Goal: Task Accomplishment & Management: Manage account settings

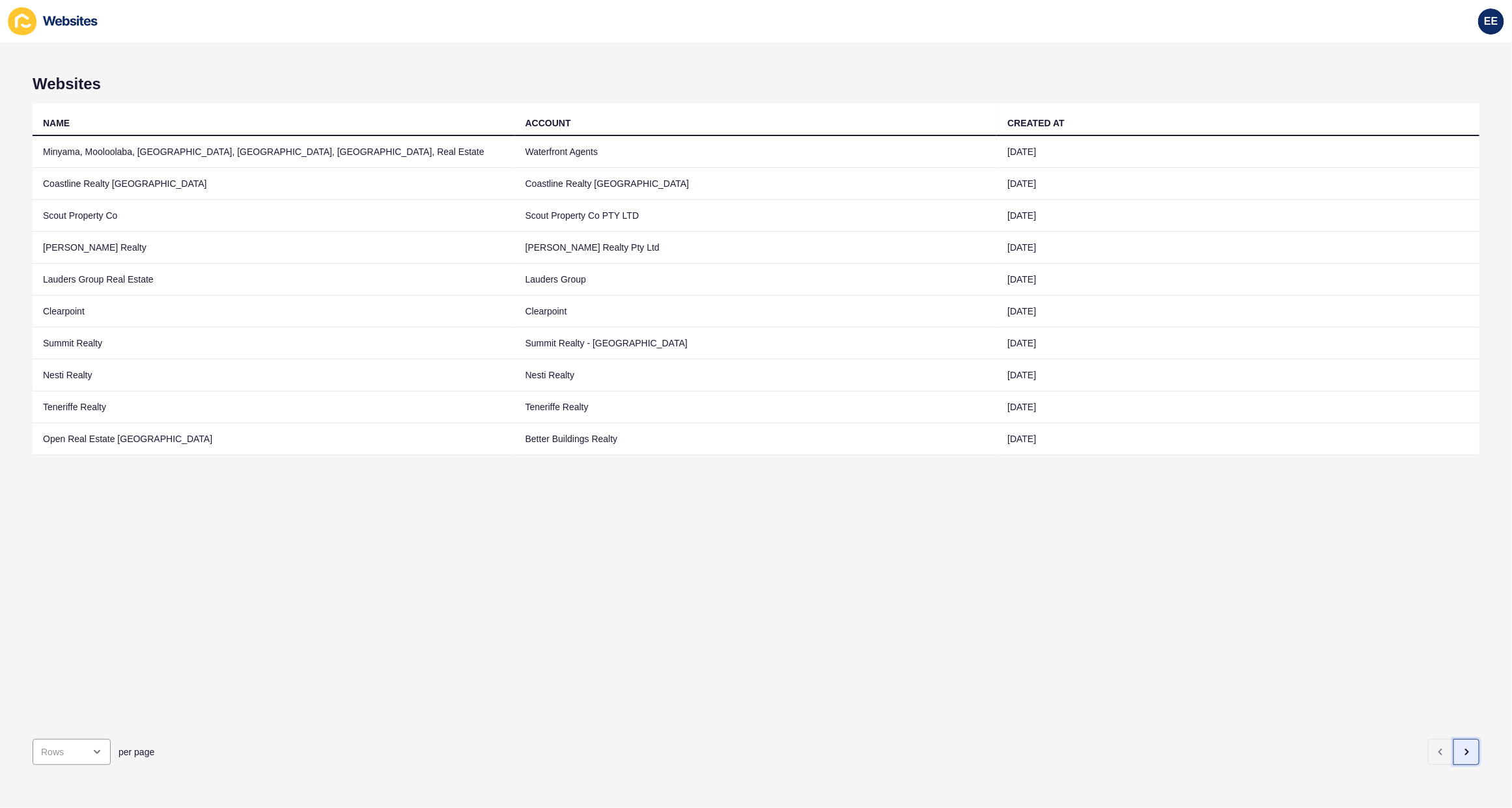
click at [1453, 746] on button "button" at bounding box center [1466, 752] width 26 height 26
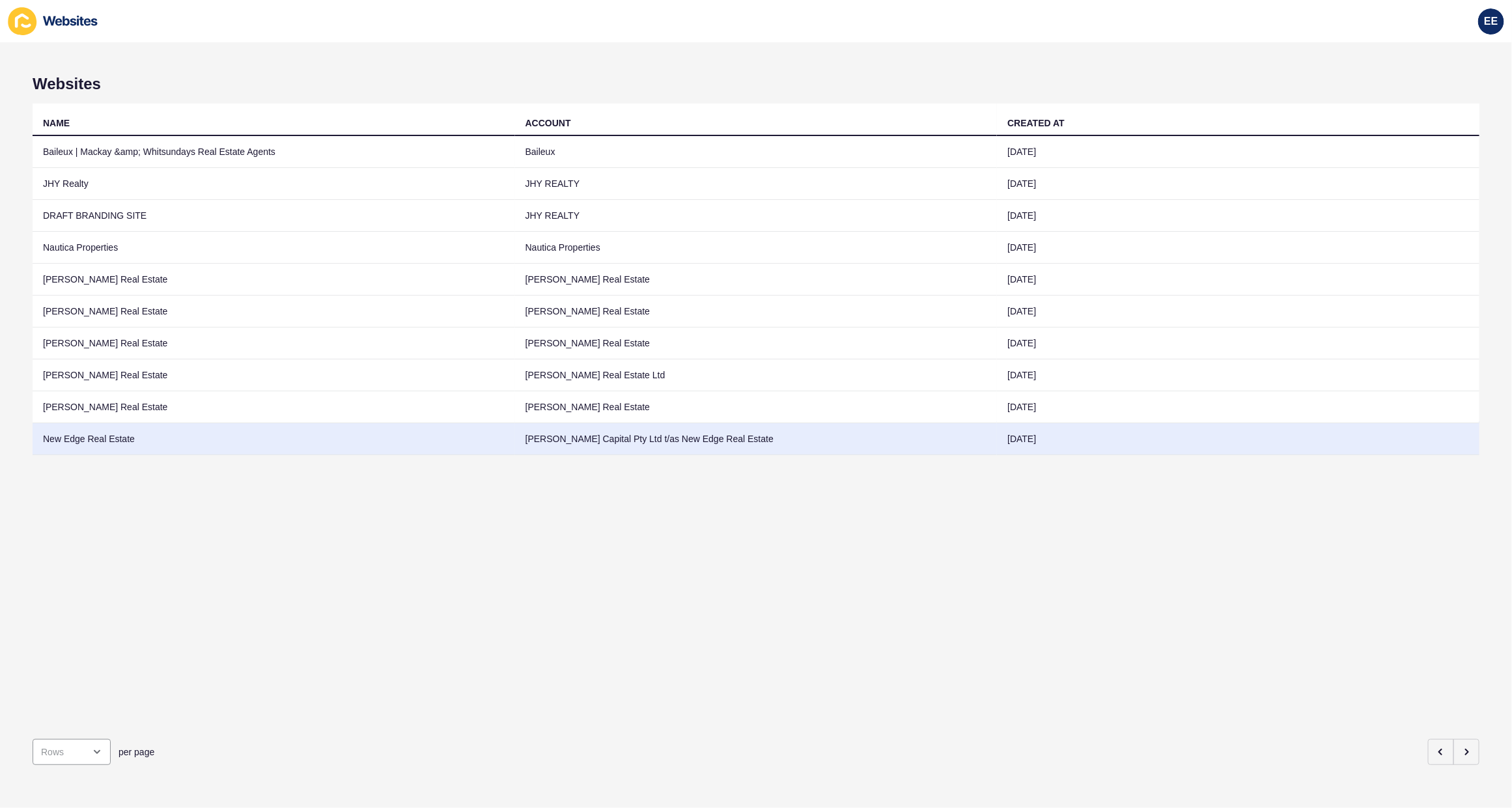
click at [124, 431] on td "New Edge Real Estate" at bounding box center [273, 439] width 483 height 32
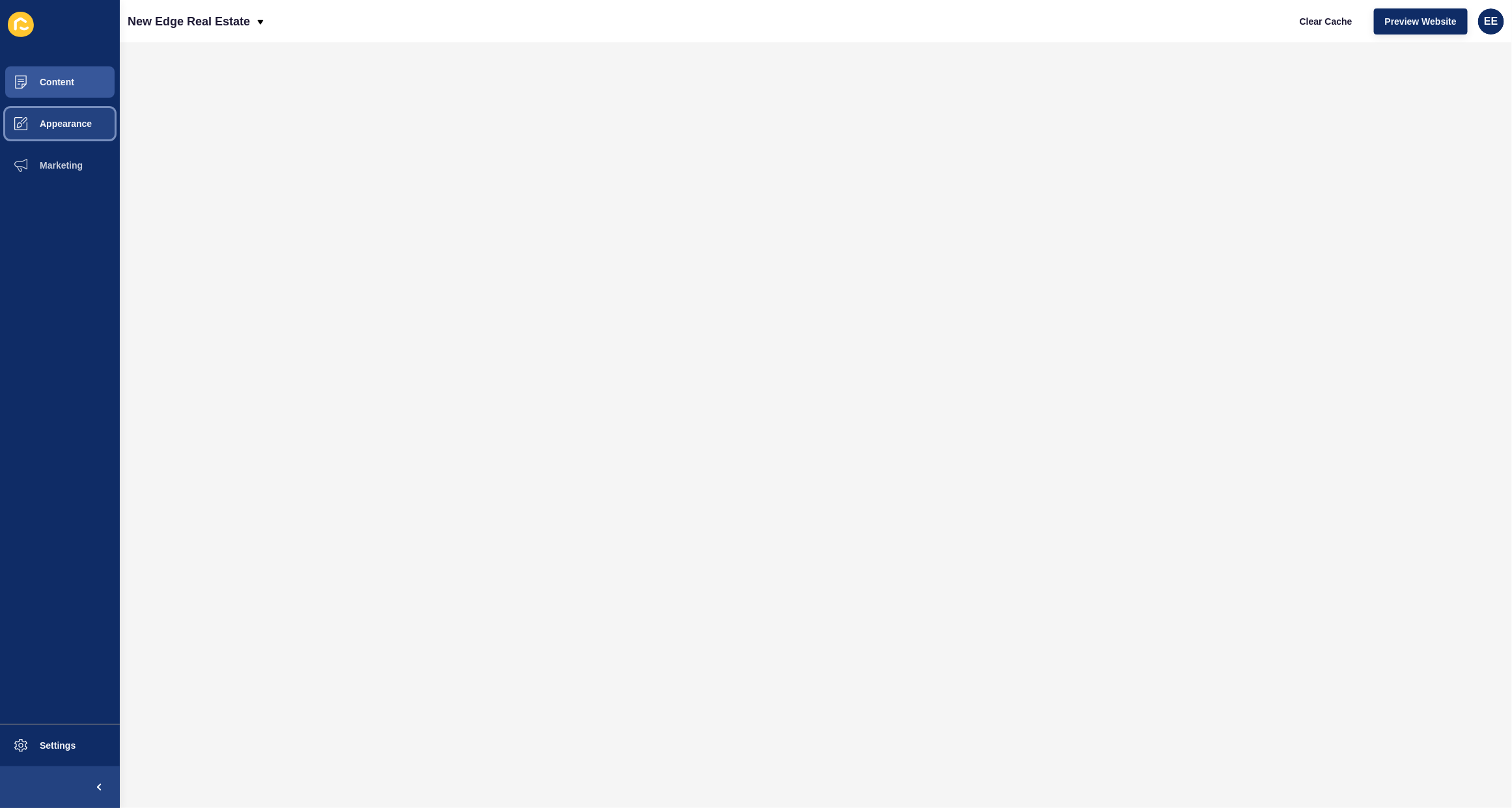
click at [50, 122] on span "Appearance" at bounding box center [45, 124] width 94 height 11
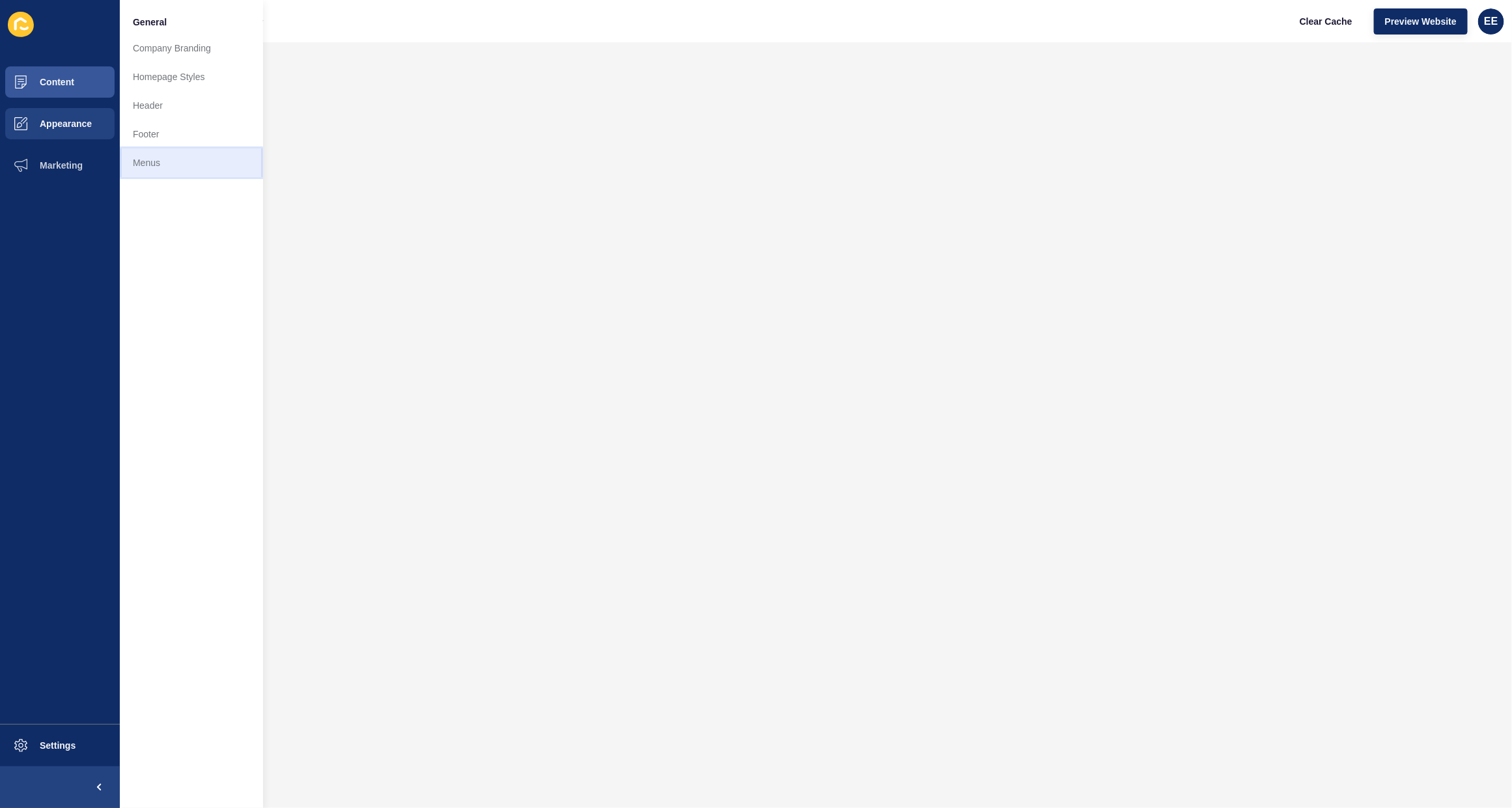
click at [141, 165] on link "Menus" at bounding box center [191, 163] width 143 height 29
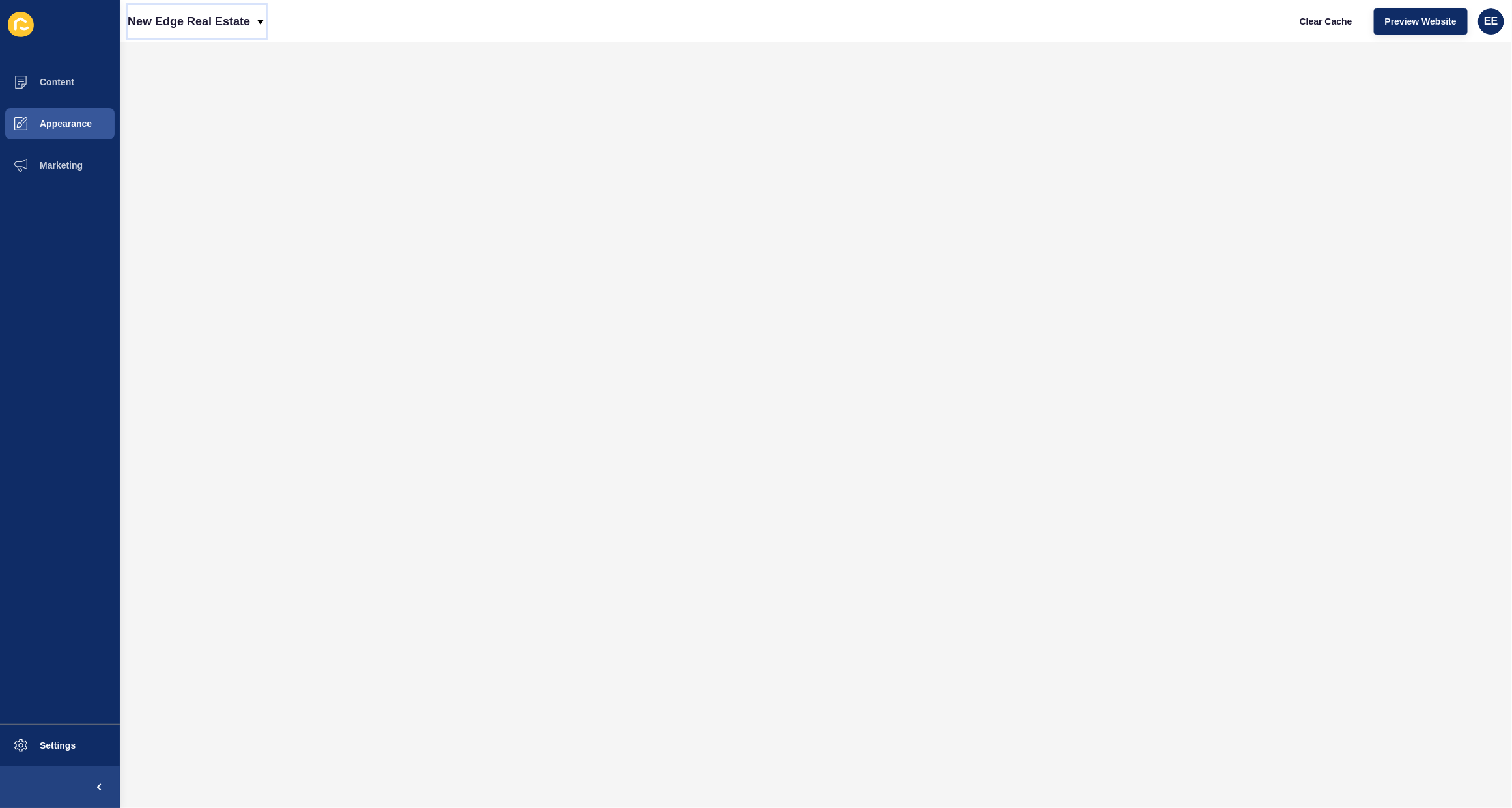
click at [225, 30] on p "New Edge Real Estate" at bounding box center [189, 21] width 122 height 33
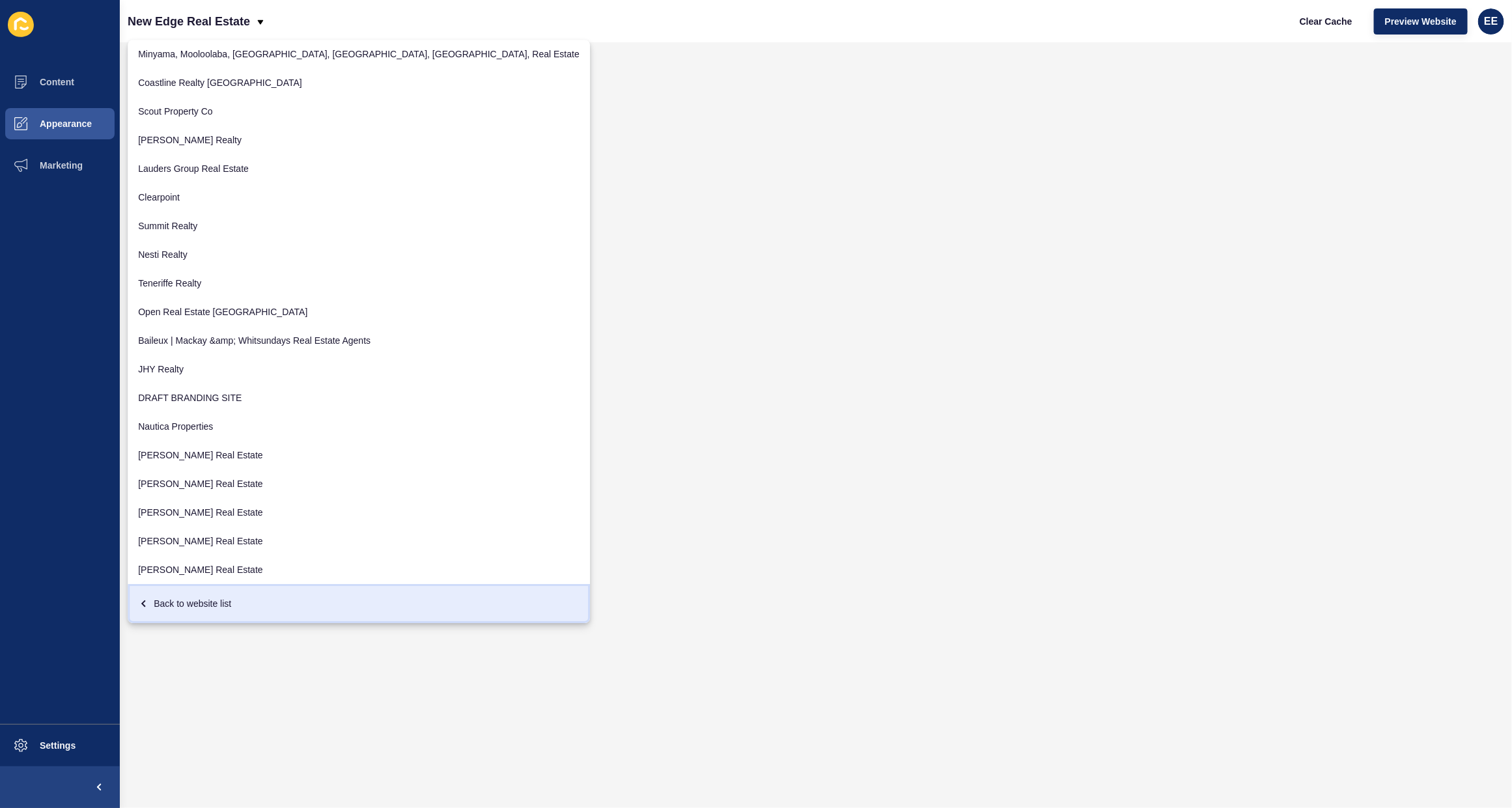
click at [205, 607] on div "Back to website list" at bounding box center [358, 604] width 442 height 23
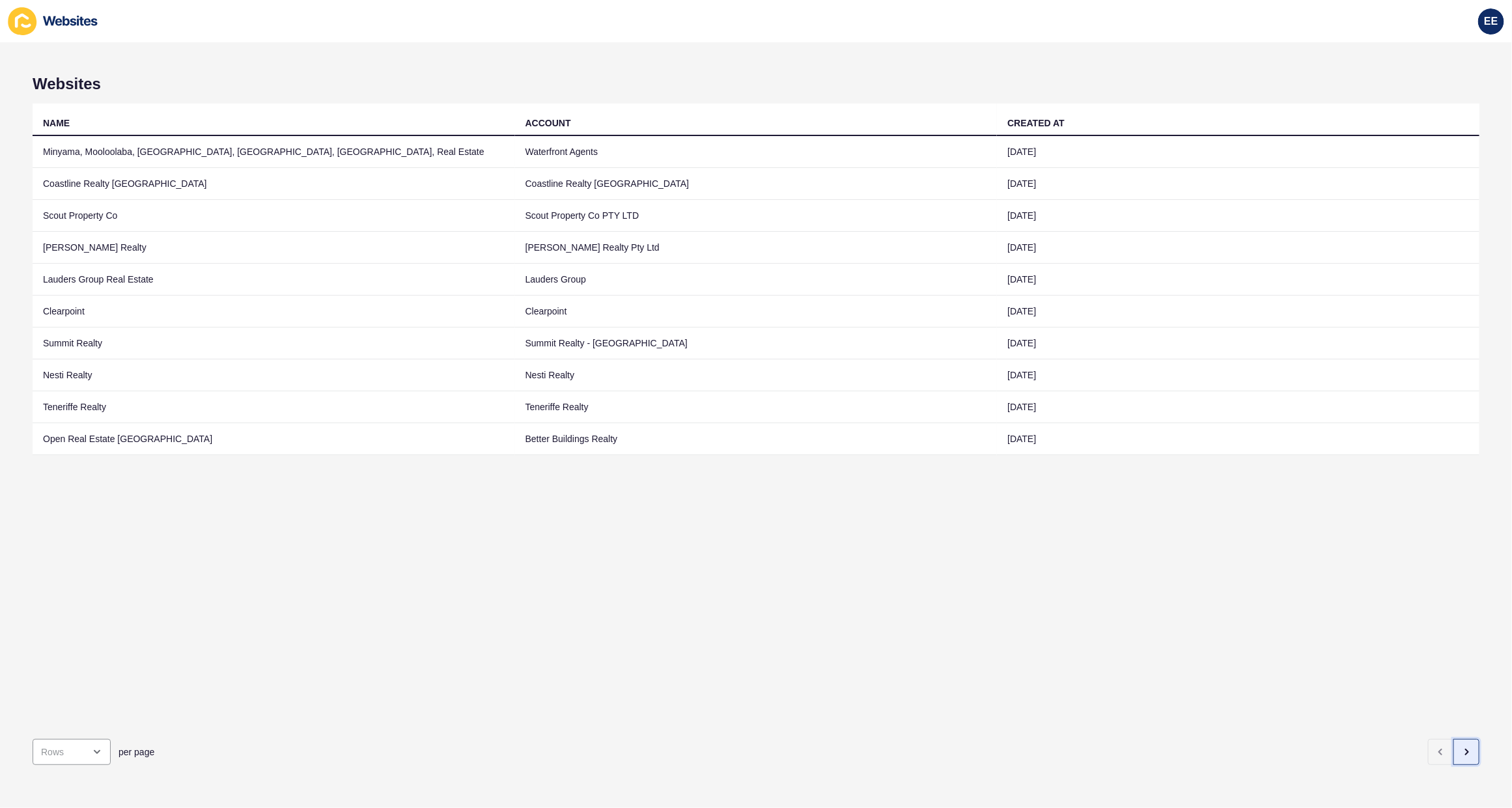
click at [1460, 739] on button "button" at bounding box center [1466, 752] width 26 height 26
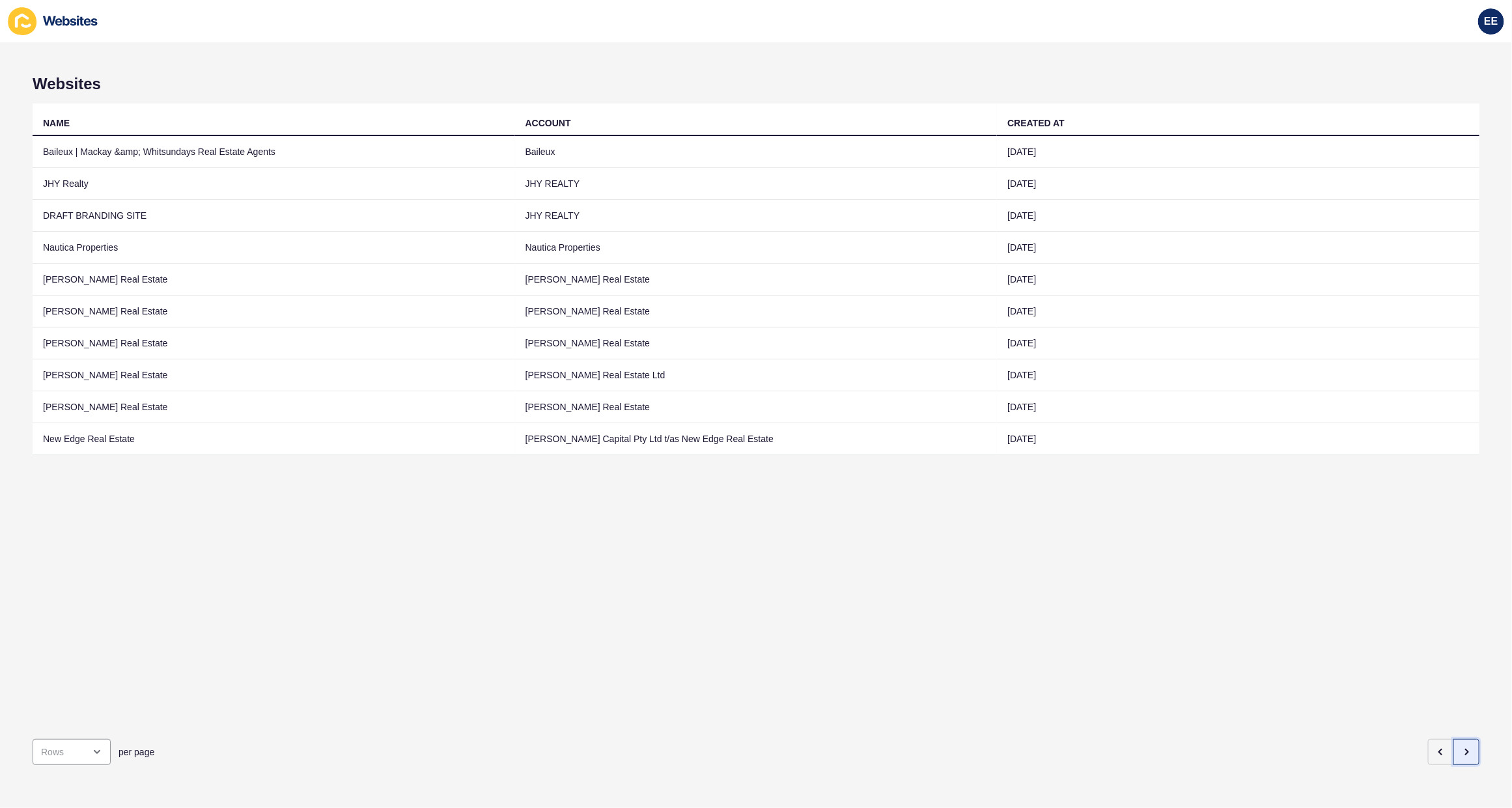
click at [1461, 747] on icon "button" at bounding box center [1466, 752] width 11 height 11
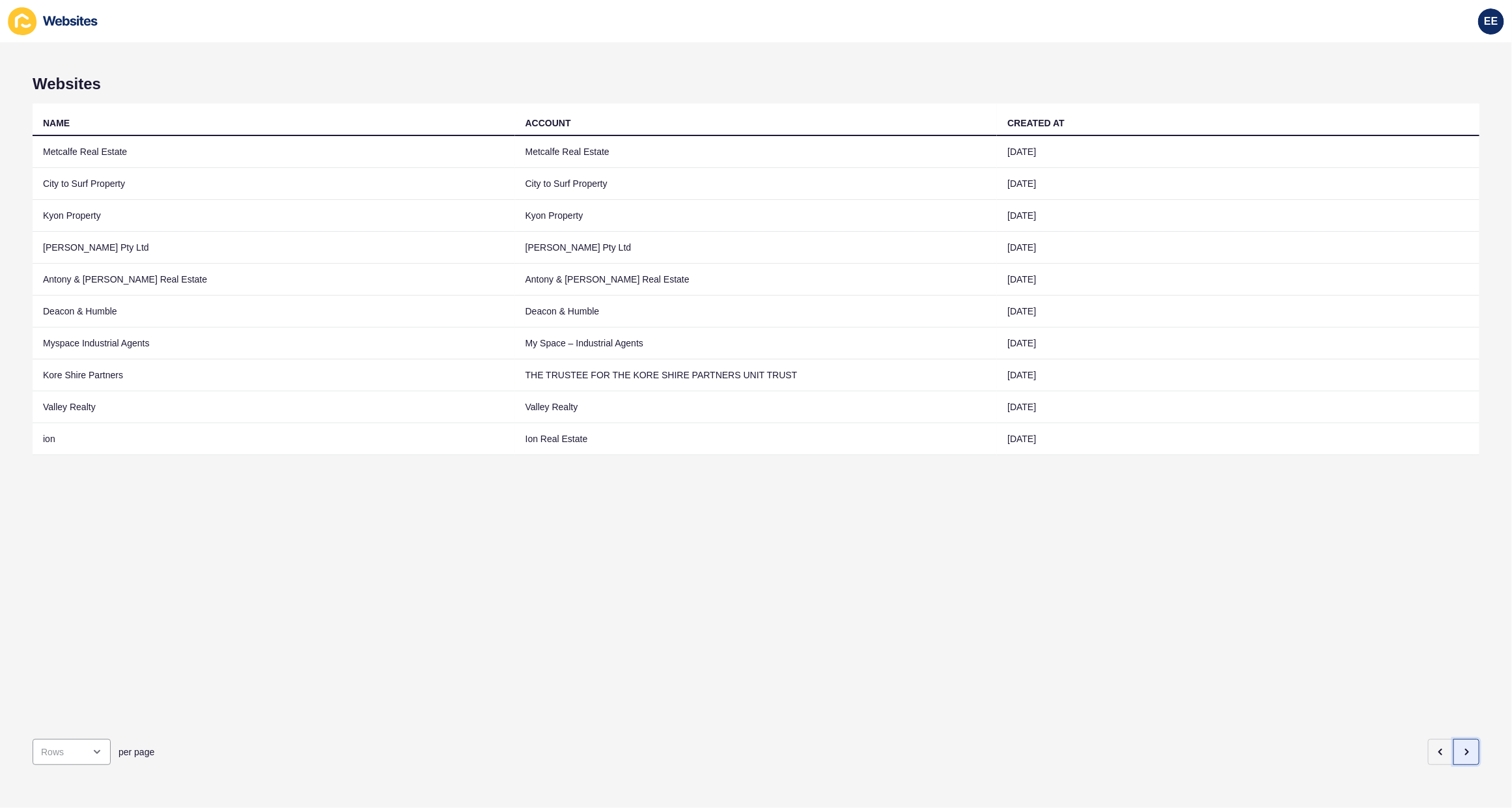
click at [1461, 747] on icon "button" at bounding box center [1466, 752] width 11 height 11
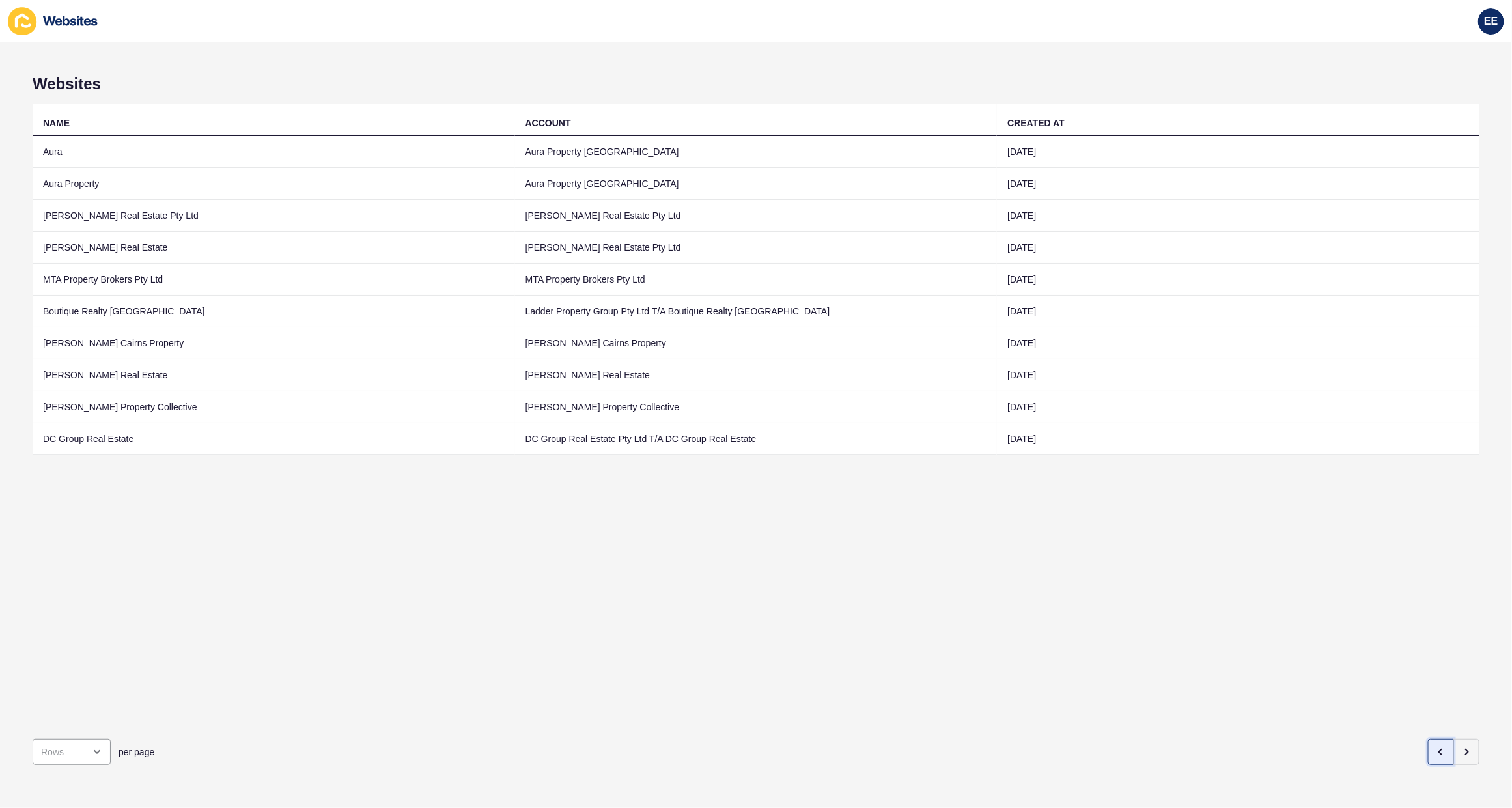
click at [1428, 741] on button "button" at bounding box center [1441, 752] width 26 height 26
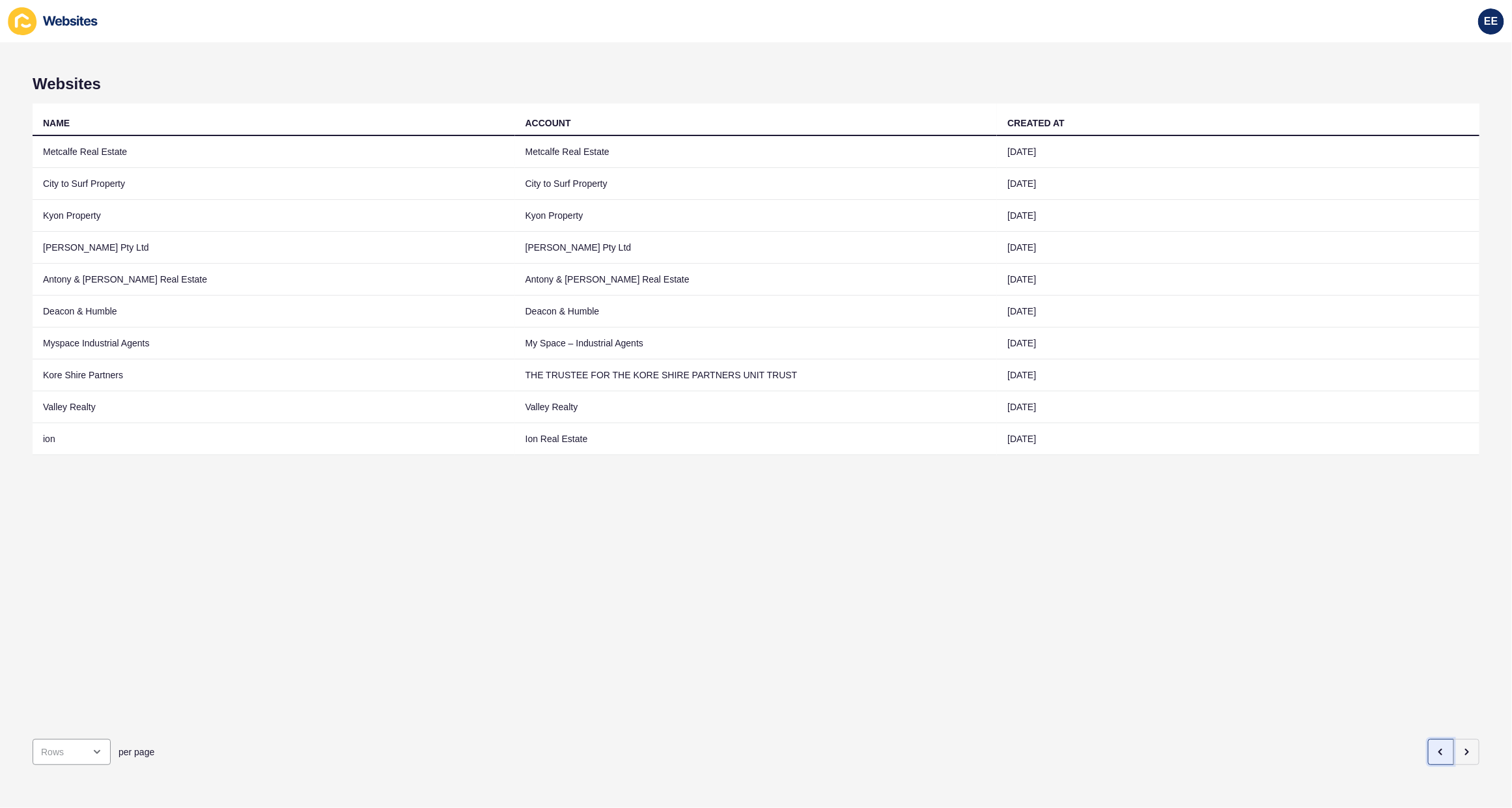
click at [1428, 741] on button "button" at bounding box center [1441, 752] width 26 height 26
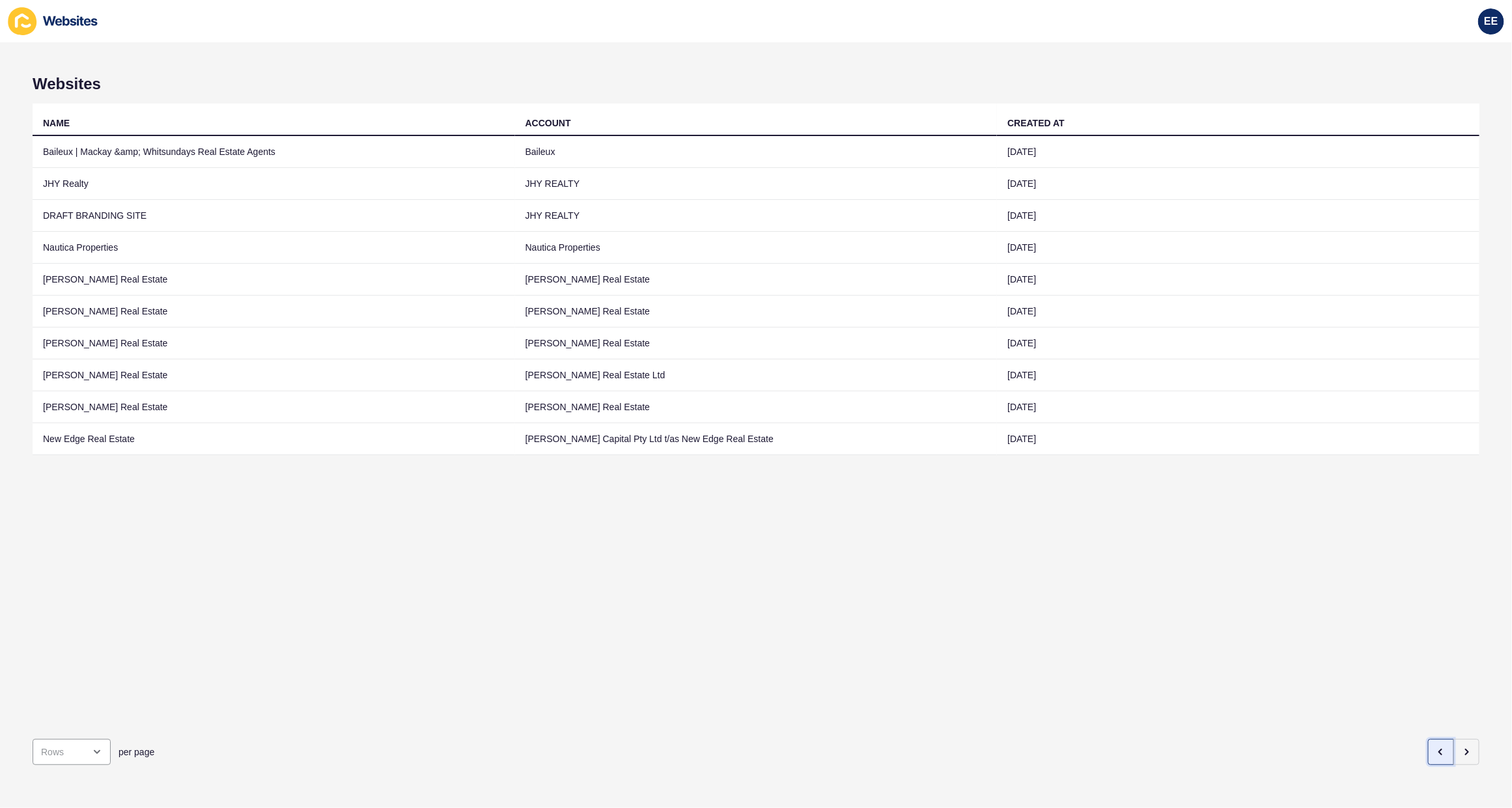
click at [1428, 741] on button "button" at bounding box center [1441, 752] width 26 height 26
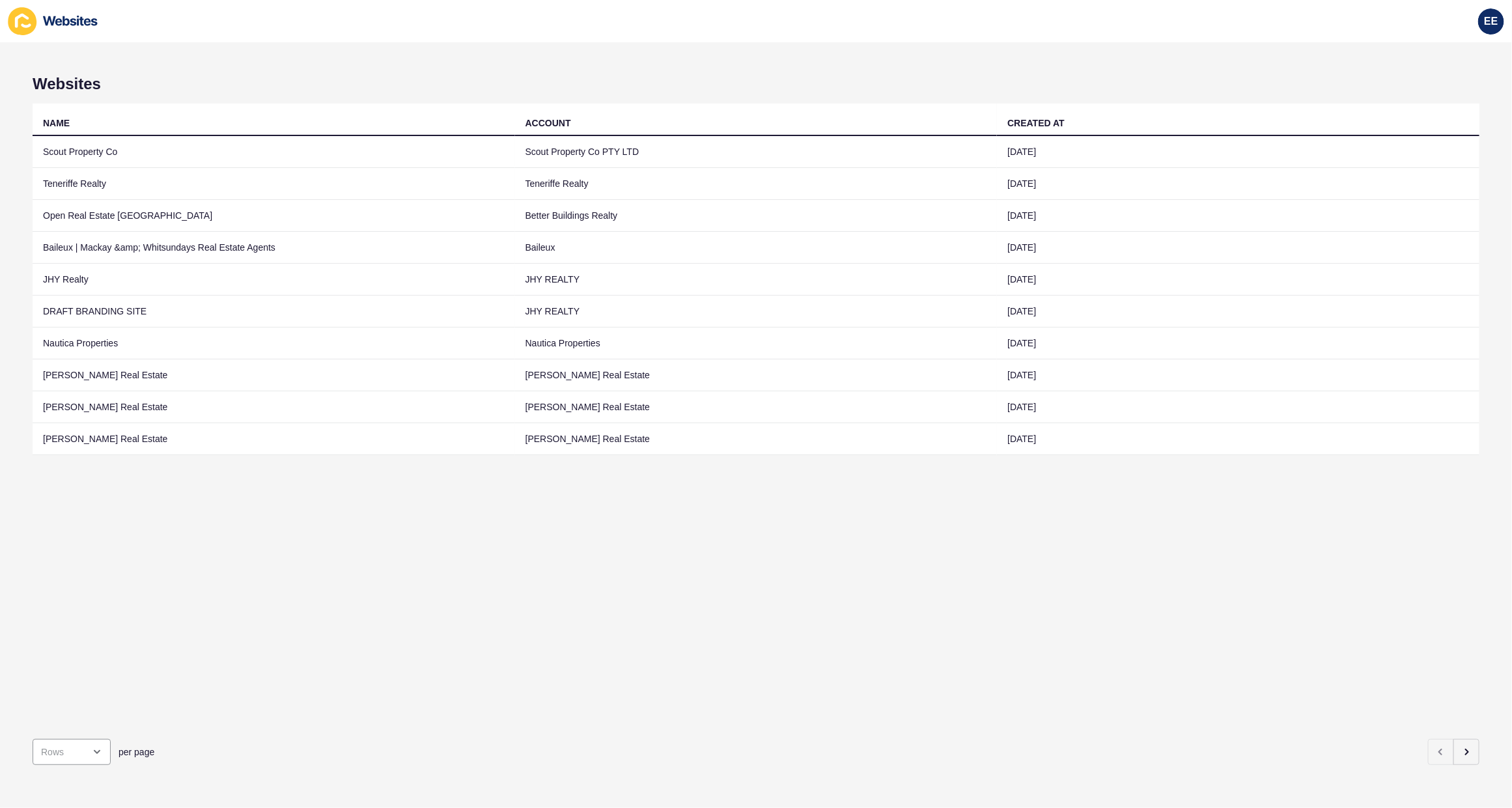
click at [119, 746] on span "per page" at bounding box center [136, 752] width 36 height 13
click at [95, 704] on div "100 Rows" at bounding box center [75, 708] width 64 height 13
type input "100 Rows"
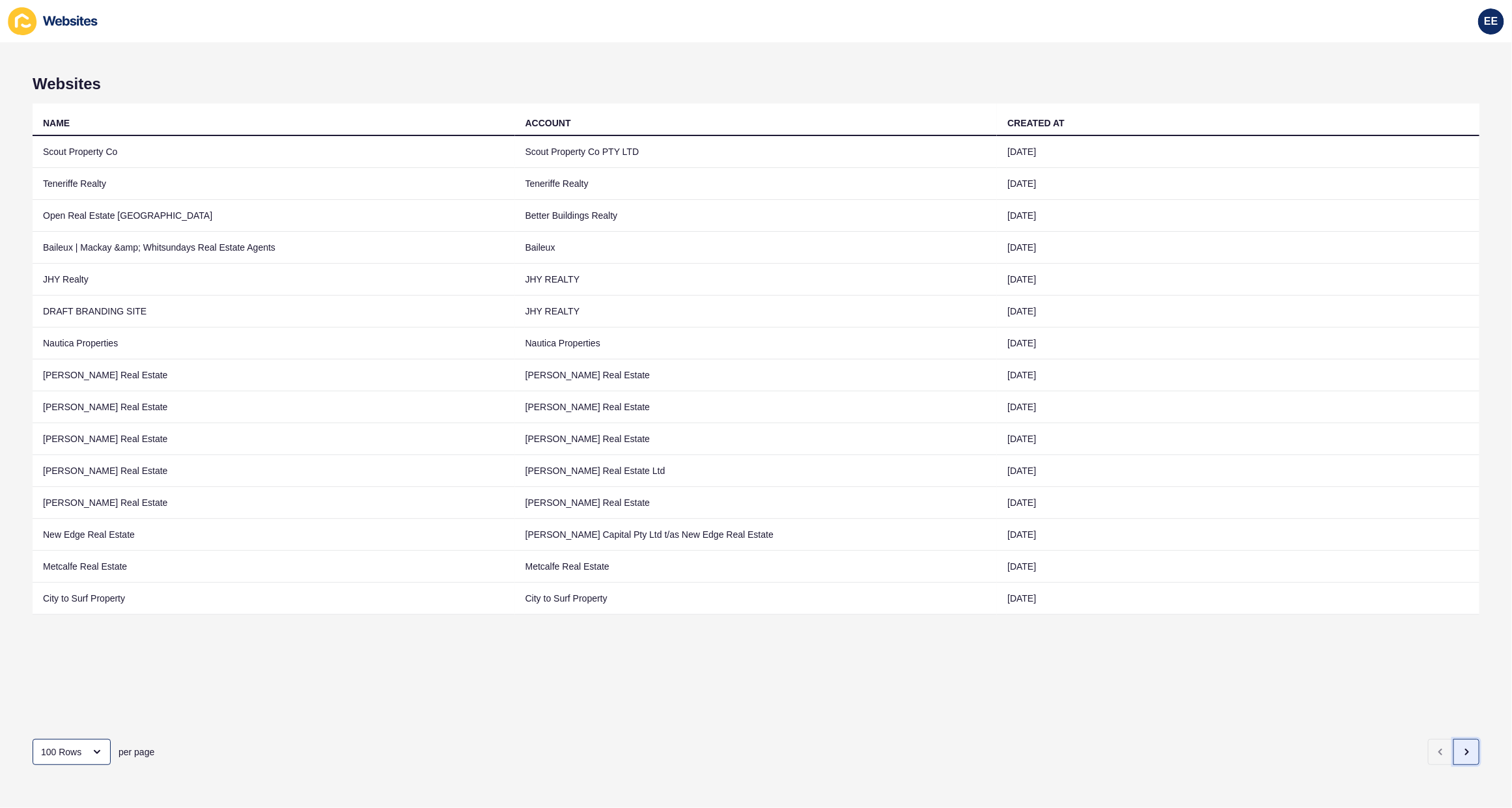
click at [1461, 747] on icon "button" at bounding box center [1466, 752] width 11 height 11
click at [1465, 750] on icon "button" at bounding box center [1467, 752] width 3 height 5
click at [1462, 741] on button "button" at bounding box center [1466, 752] width 26 height 26
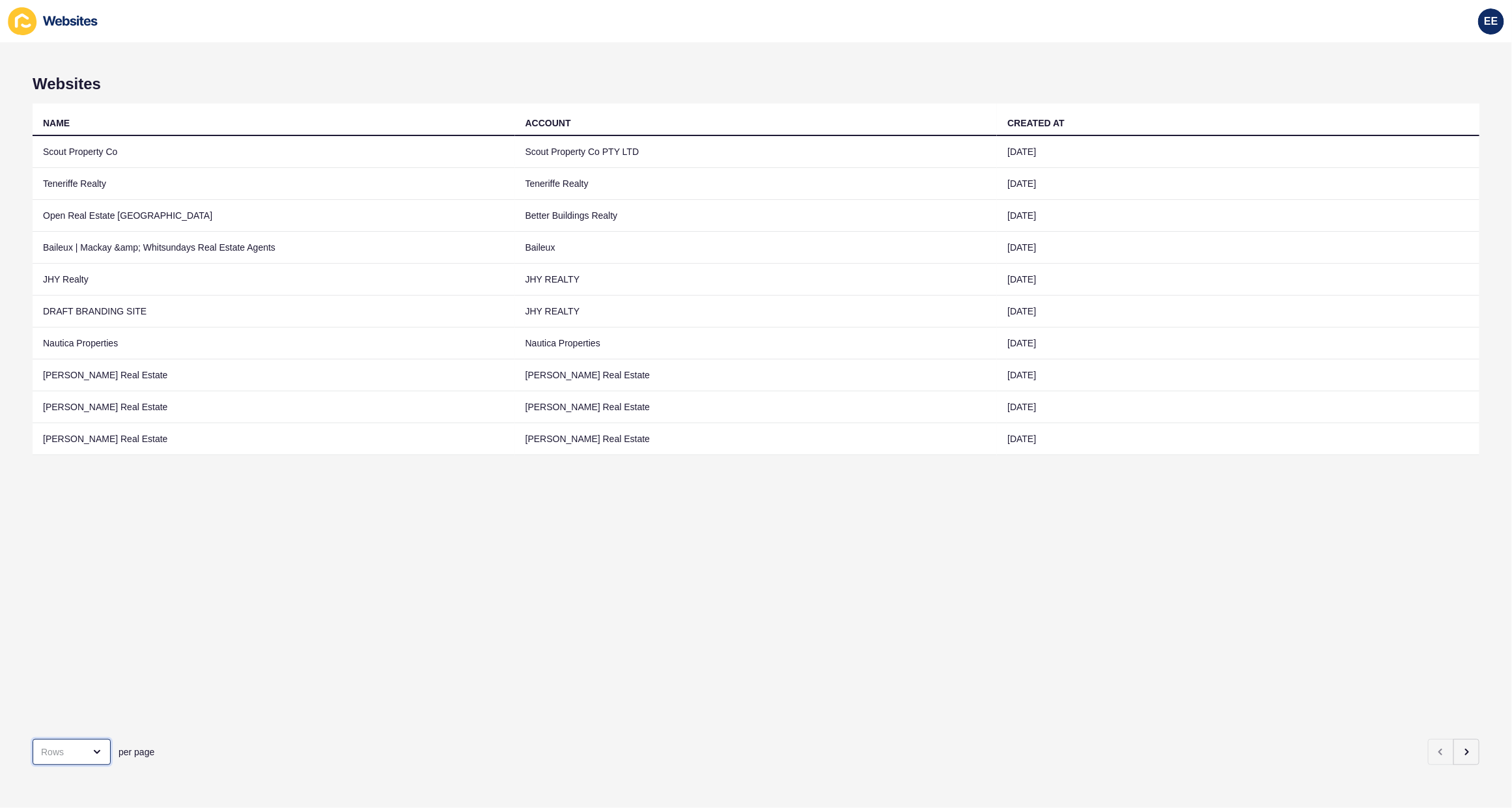
click at [89, 747] on div "open menu" at bounding box center [93, 752] width 18 height 11
click at [82, 653] on div "20 Rows" at bounding box center [75, 650] width 64 height 13
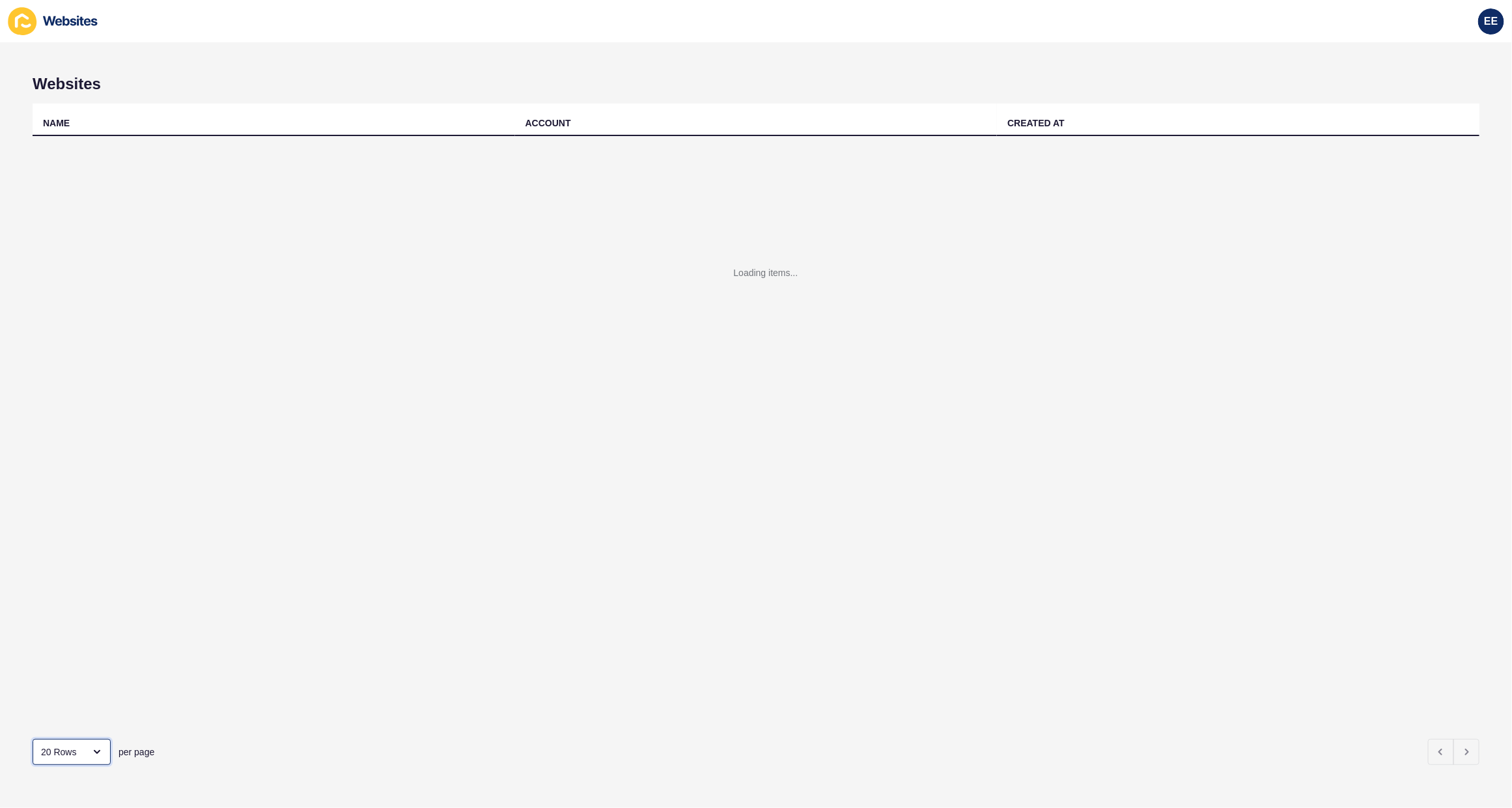
type input "20 Rows"
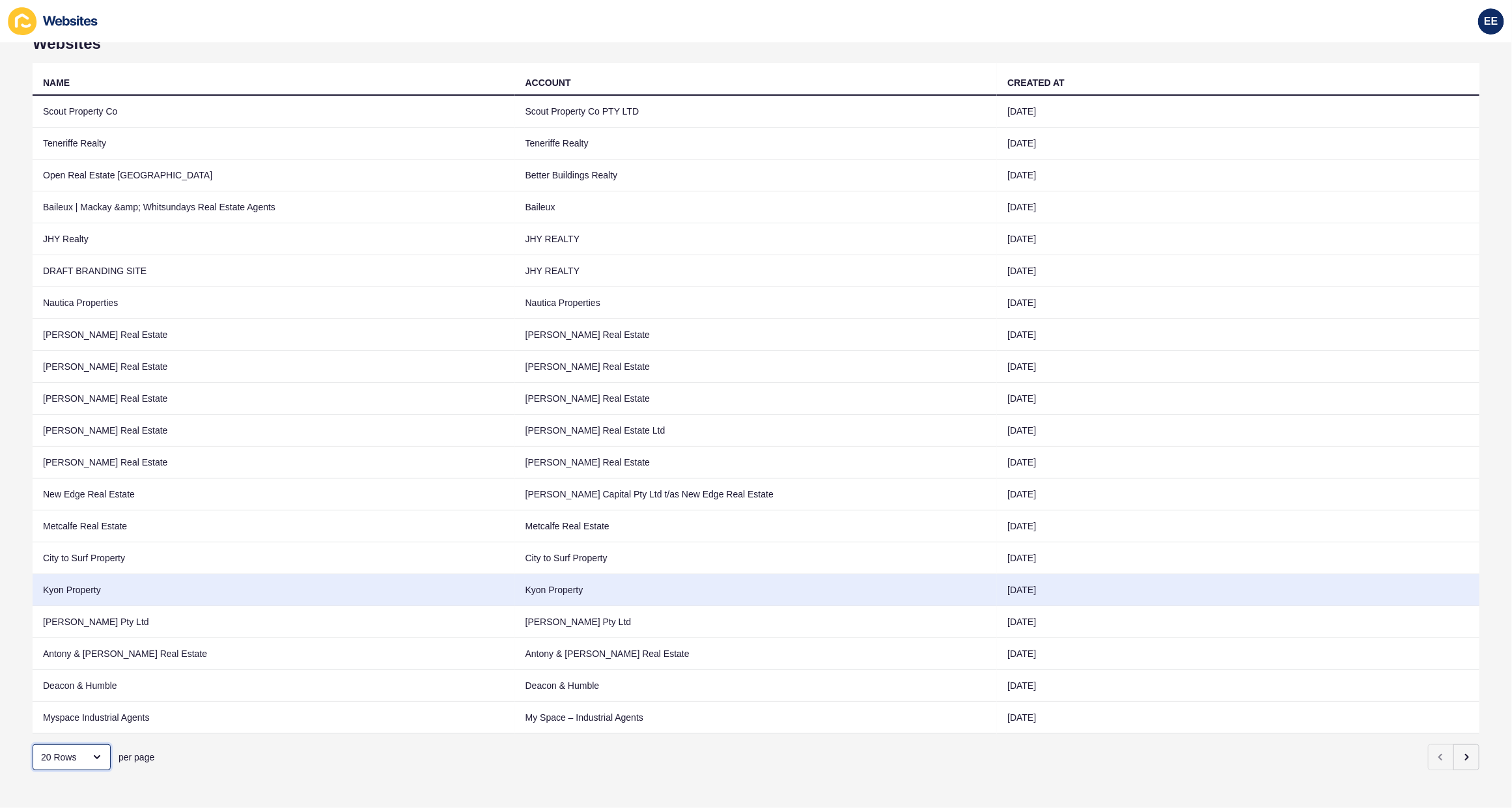
scroll to position [60, 0]
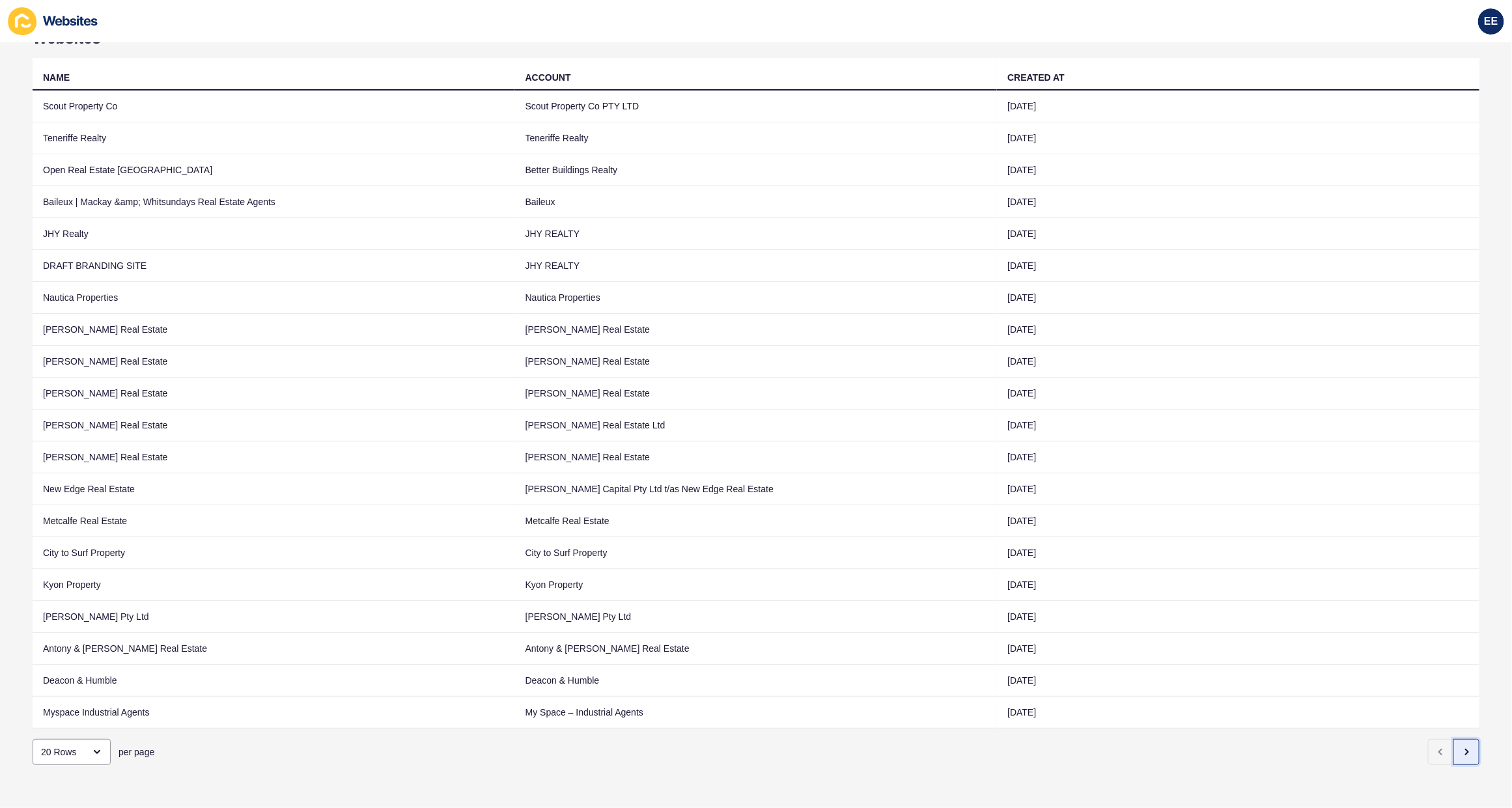
click at [1453, 739] on button "button" at bounding box center [1466, 752] width 26 height 26
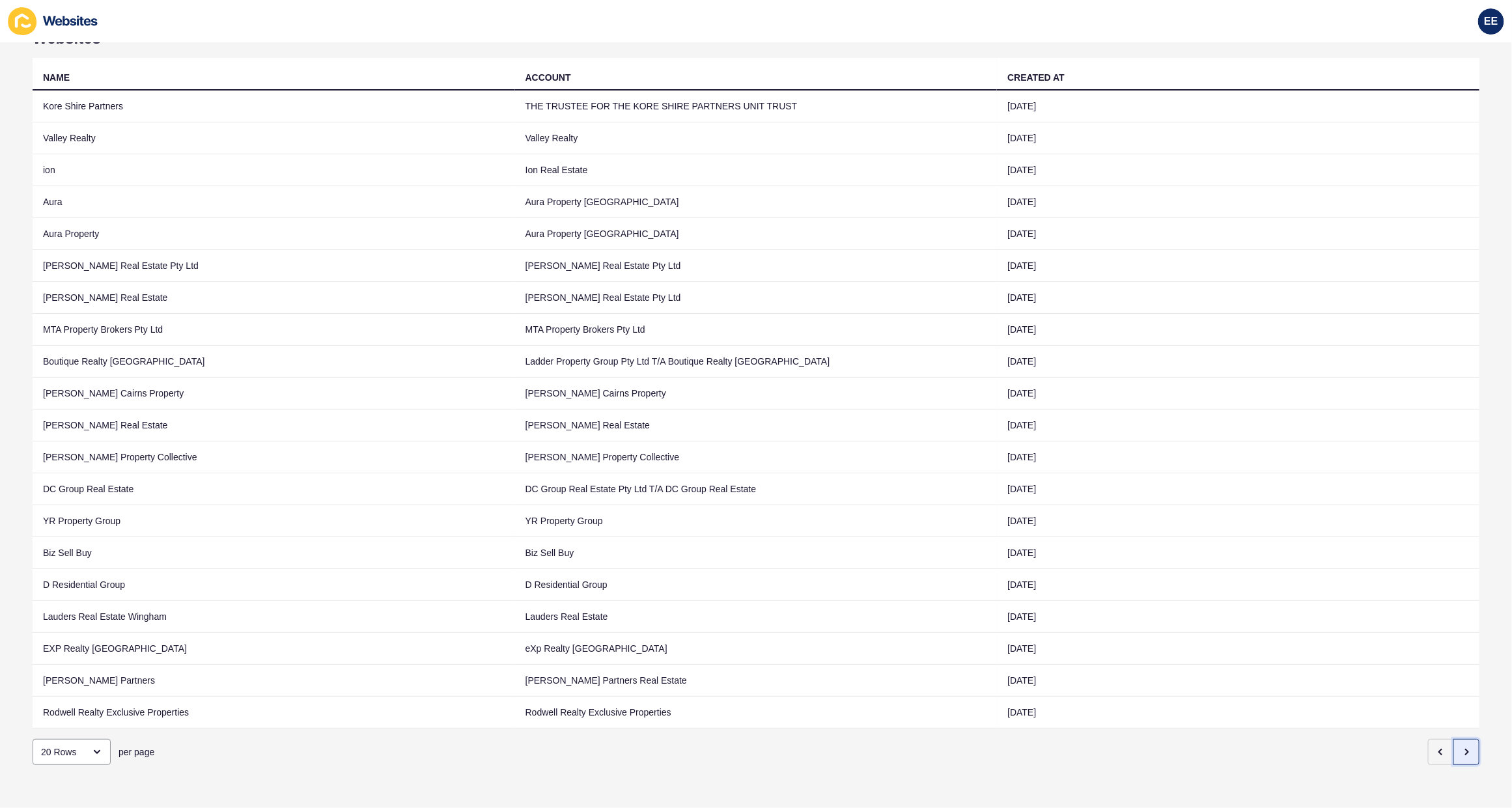
click at [1453, 739] on button "button" at bounding box center [1466, 752] width 26 height 26
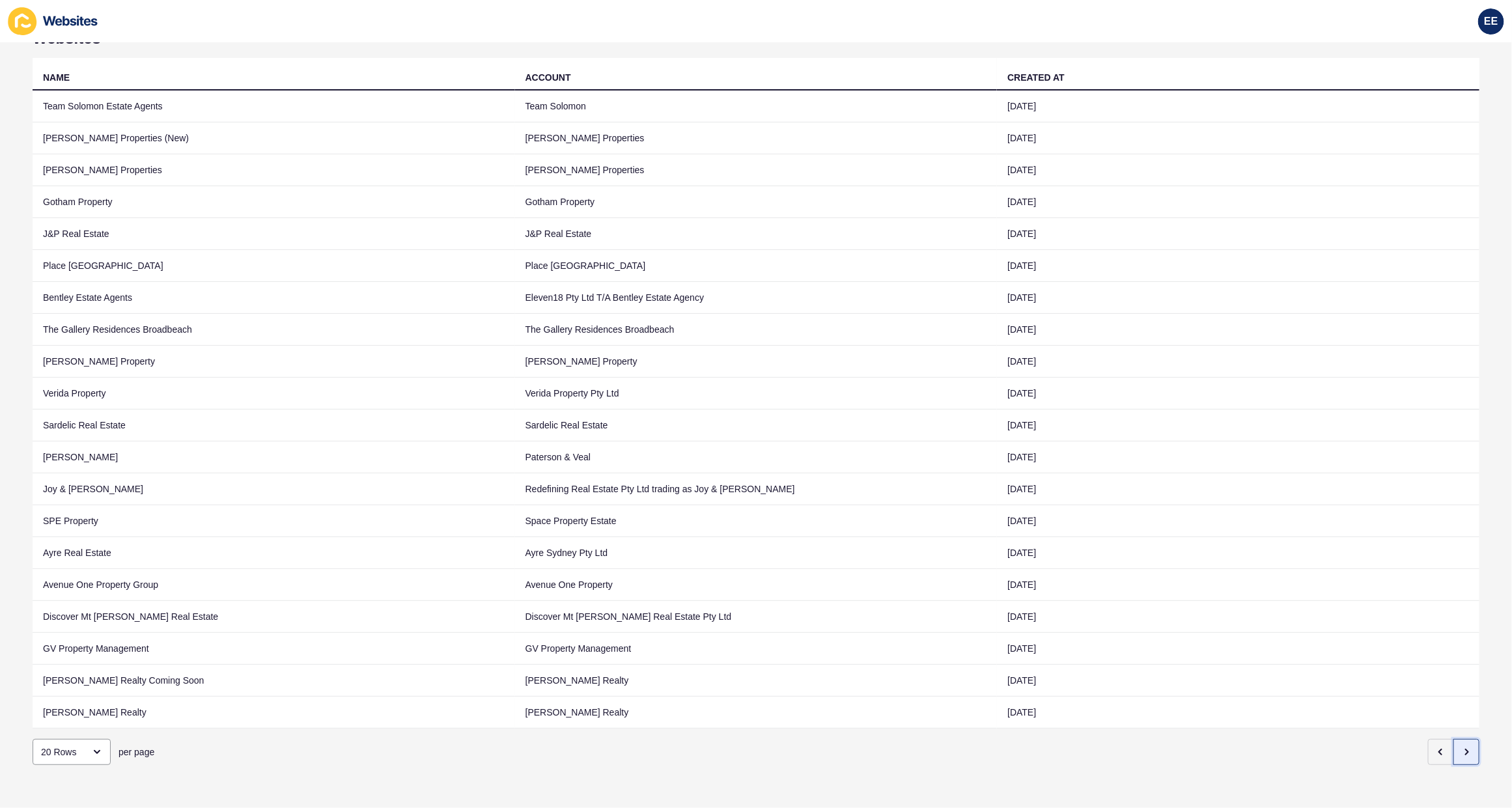
click at [1453, 739] on button "button" at bounding box center [1466, 752] width 26 height 26
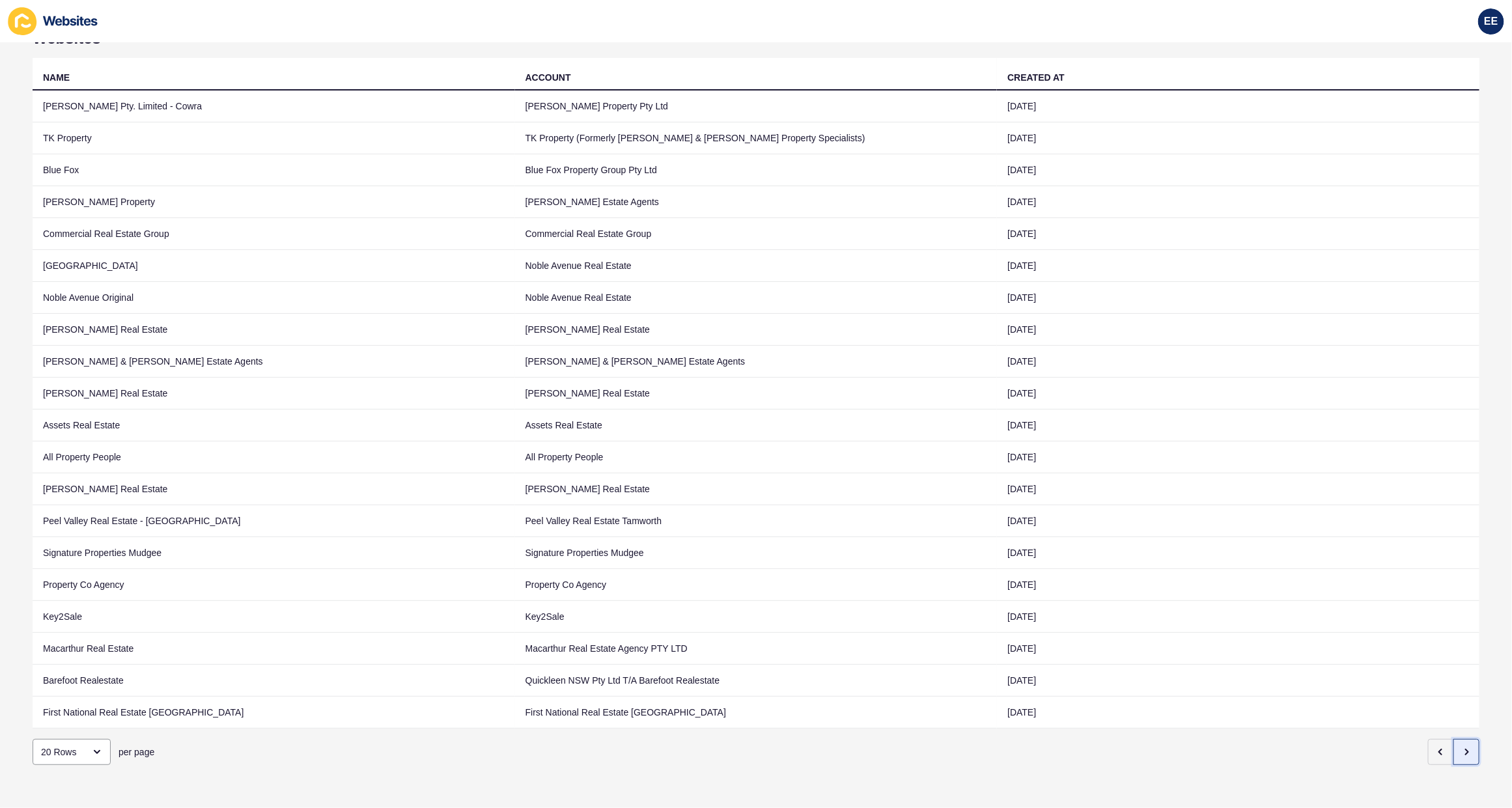
click at [1461, 747] on icon "button" at bounding box center [1466, 752] width 11 height 11
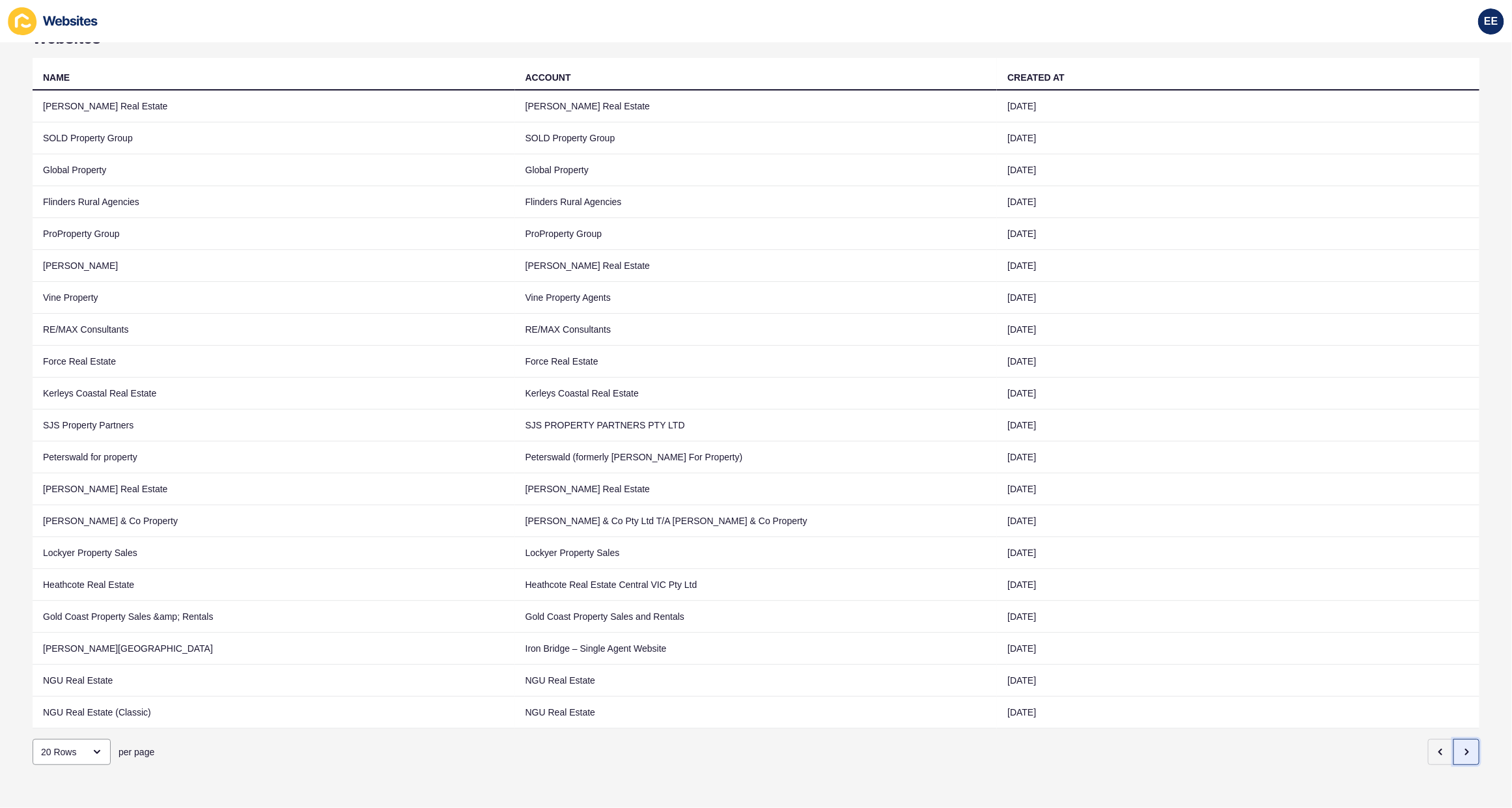
click at [1461, 747] on icon "button" at bounding box center [1466, 752] width 11 height 11
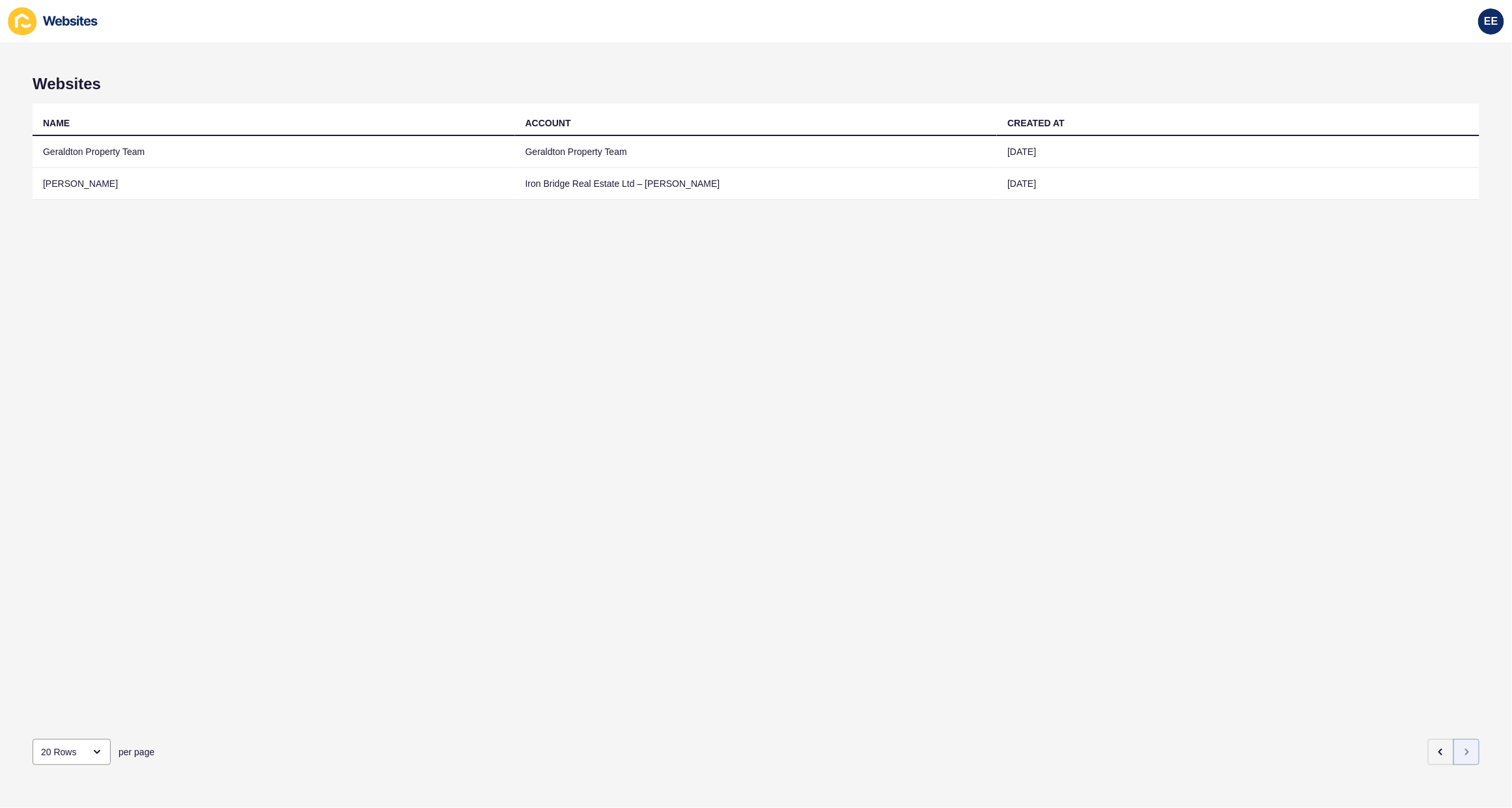
scroll to position [0, 0]
click at [1436, 747] on icon "button" at bounding box center [1441, 752] width 11 height 11
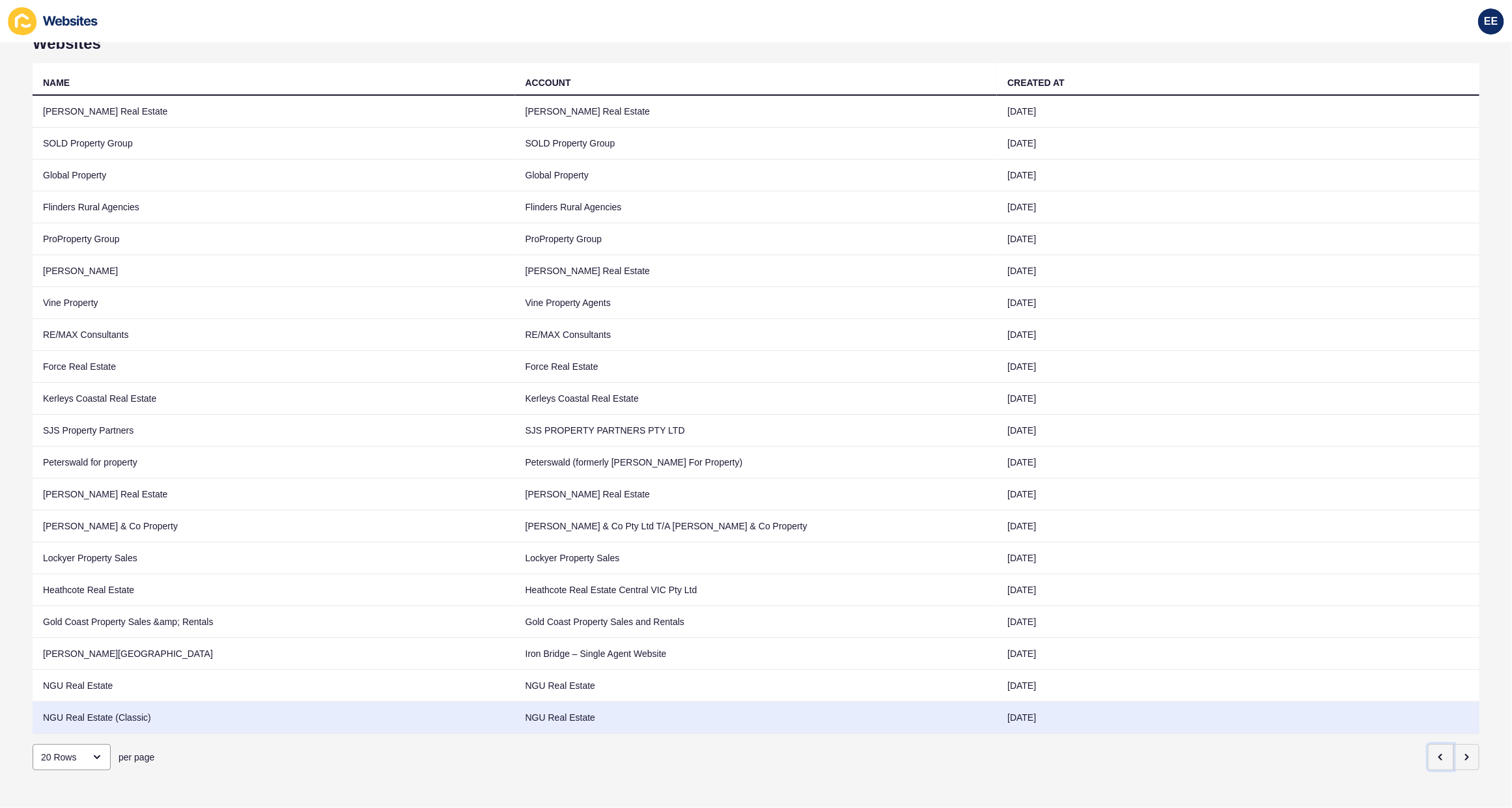
scroll to position [60, 0]
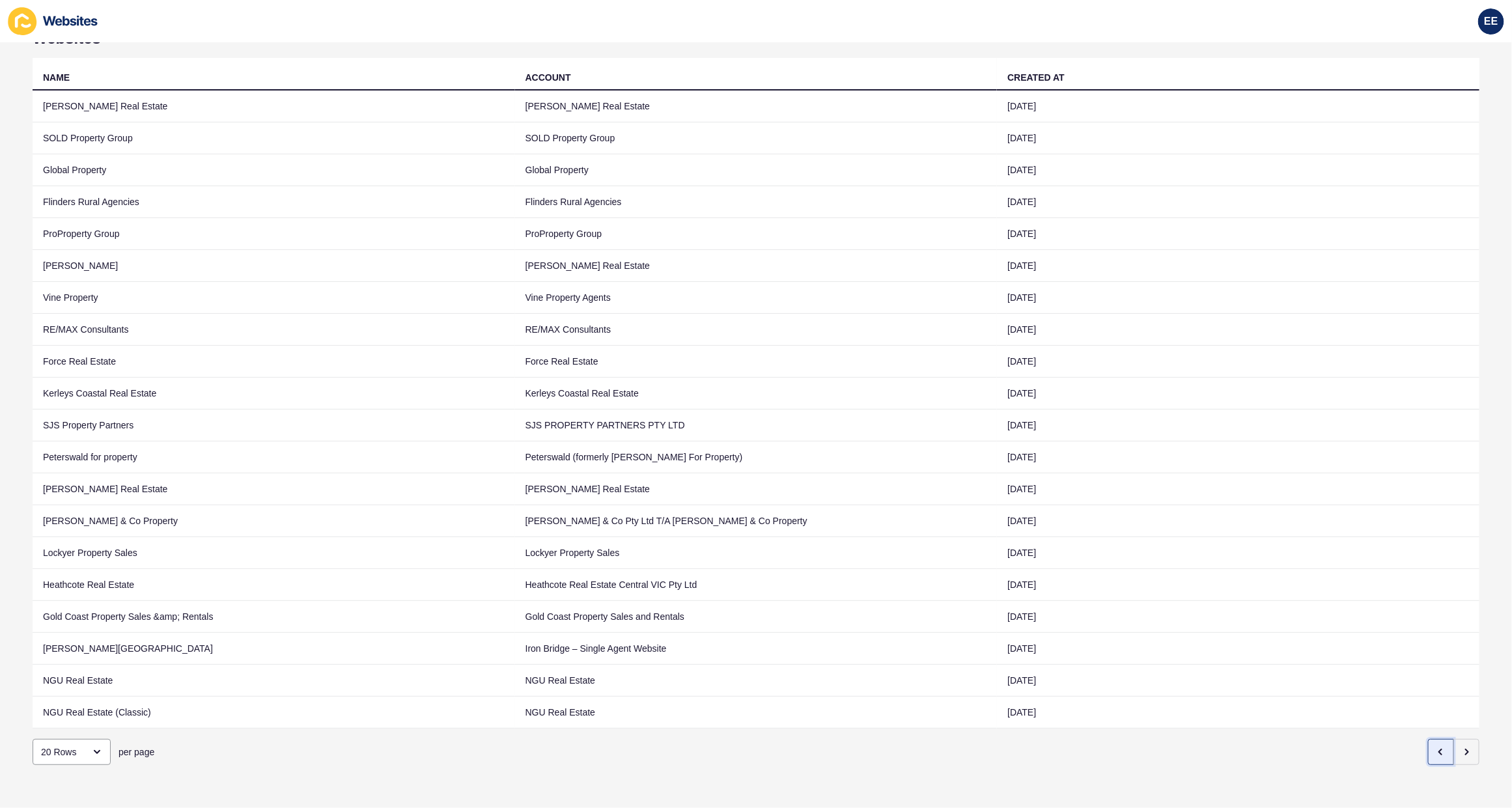
click at [1436, 747] on icon "button" at bounding box center [1441, 752] width 11 height 11
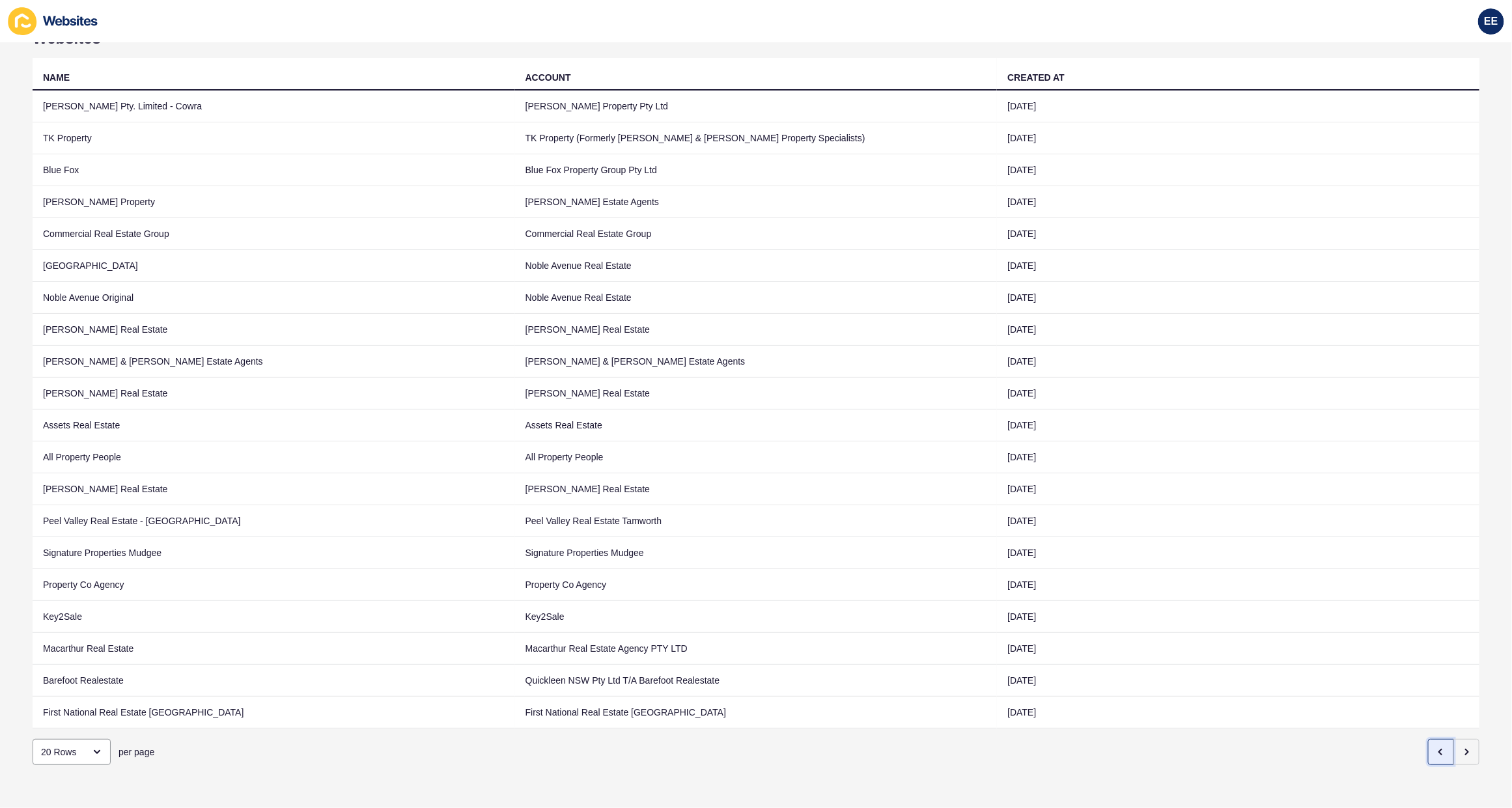
click at [1436, 747] on icon "button" at bounding box center [1441, 752] width 11 height 11
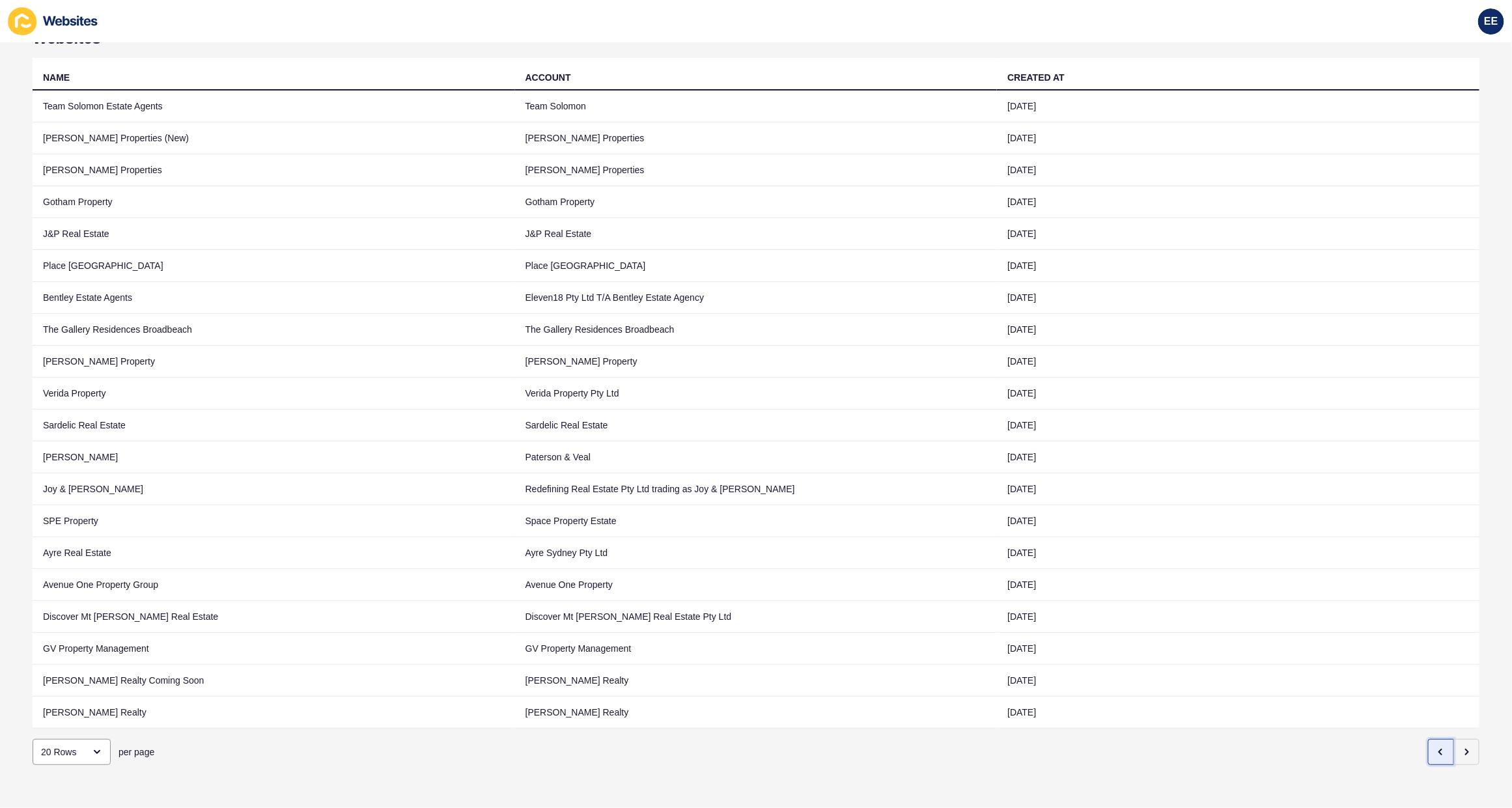
click at [1439, 750] on icon "button" at bounding box center [1440, 752] width 3 height 5
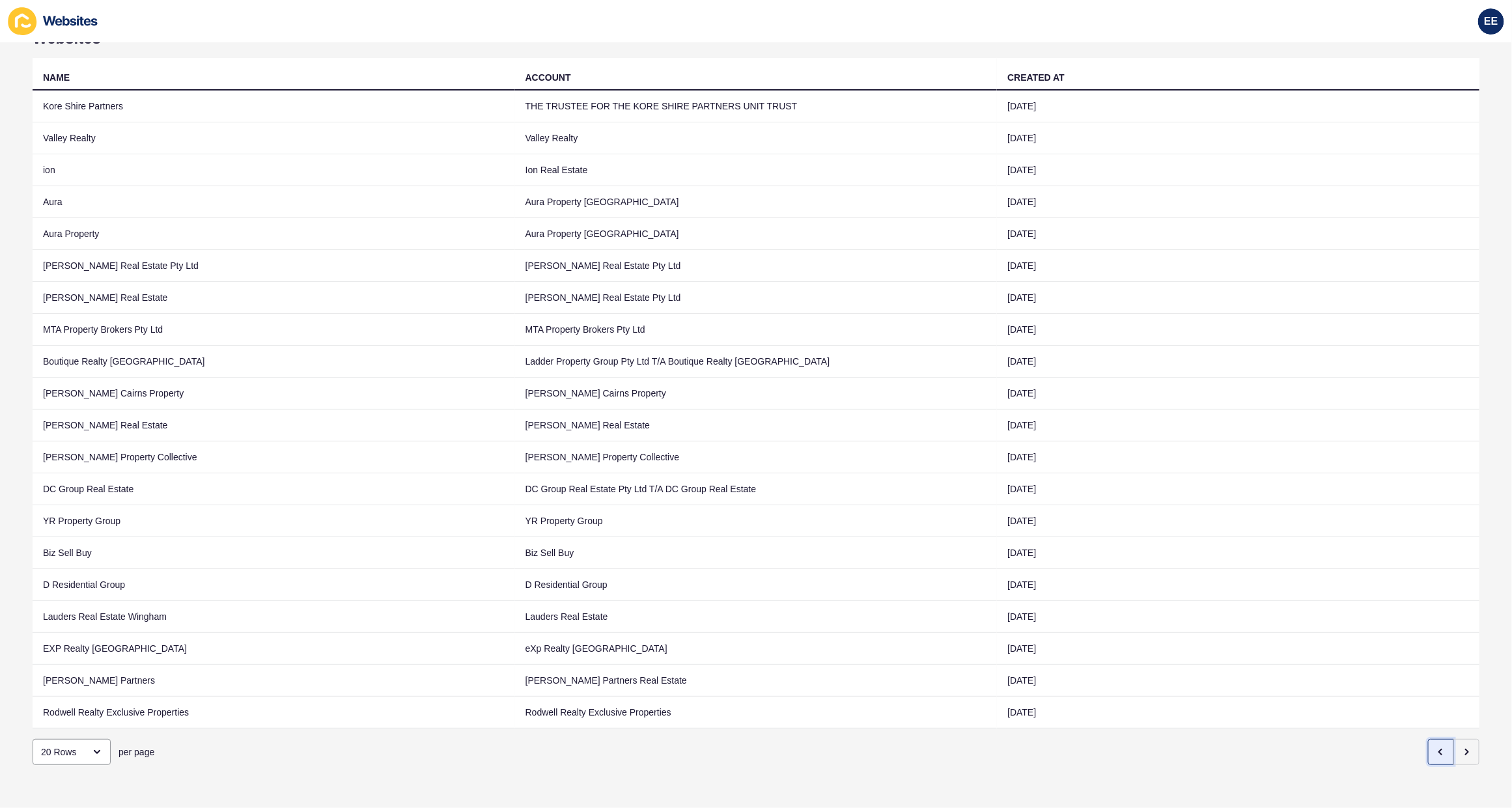
click at [1439, 750] on icon "button" at bounding box center [1440, 752] width 3 height 5
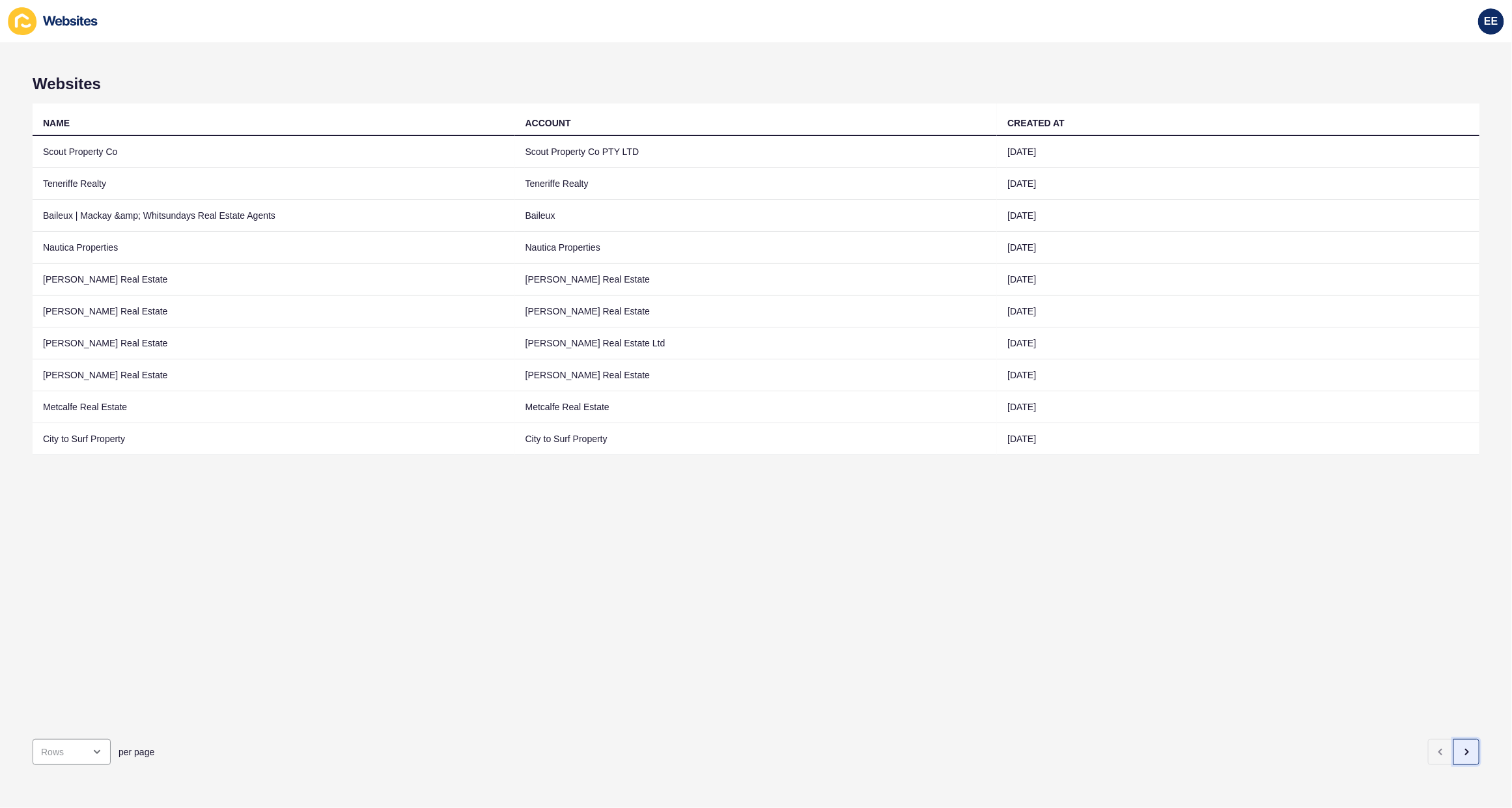
click at [1461, 747] on icon "button" at bounding box center [1466, 752] width 11 height 11
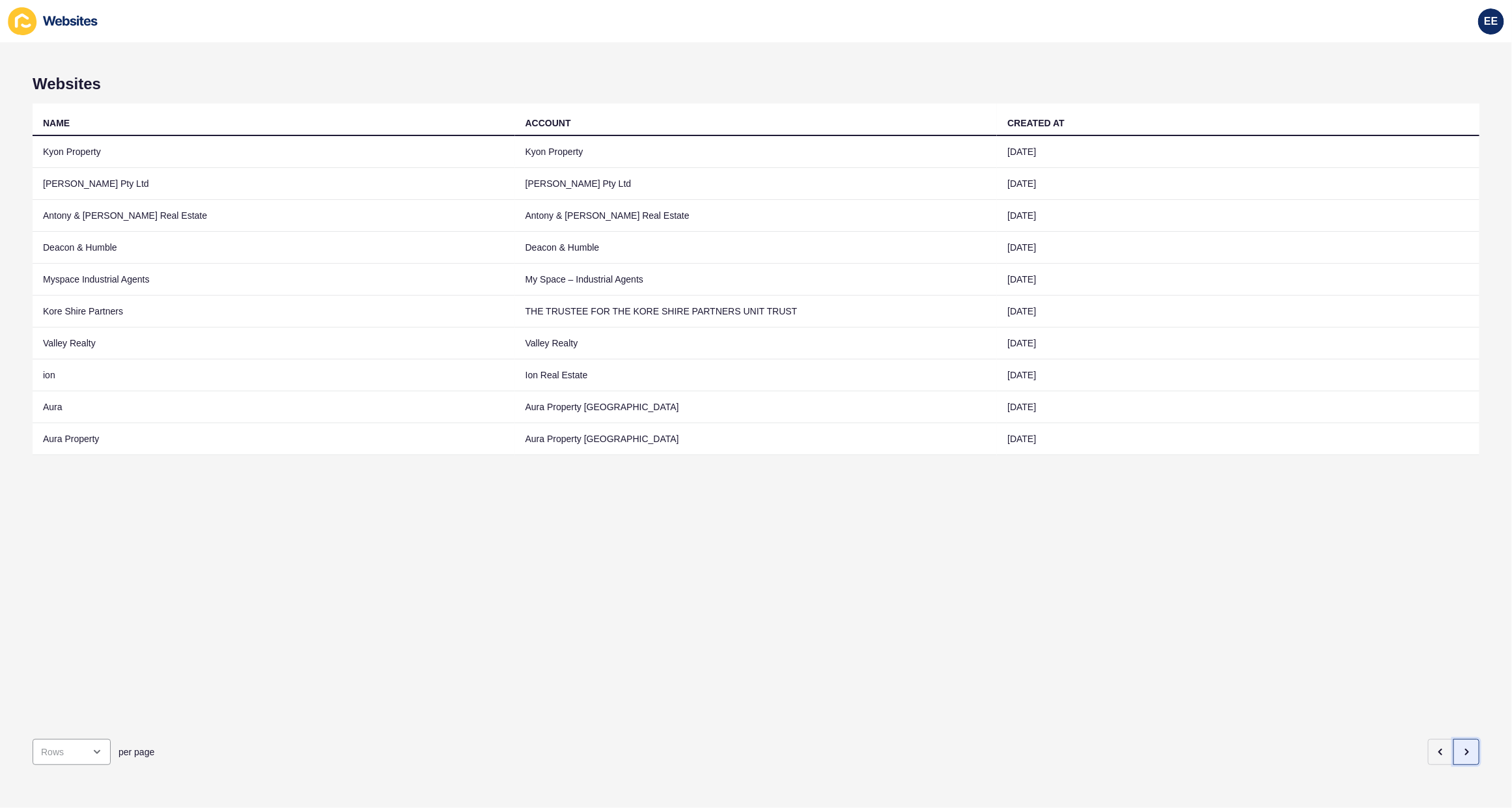
click at [1461, 747] on icon "button" at bounding box center [1466, 752] width 11 height 11
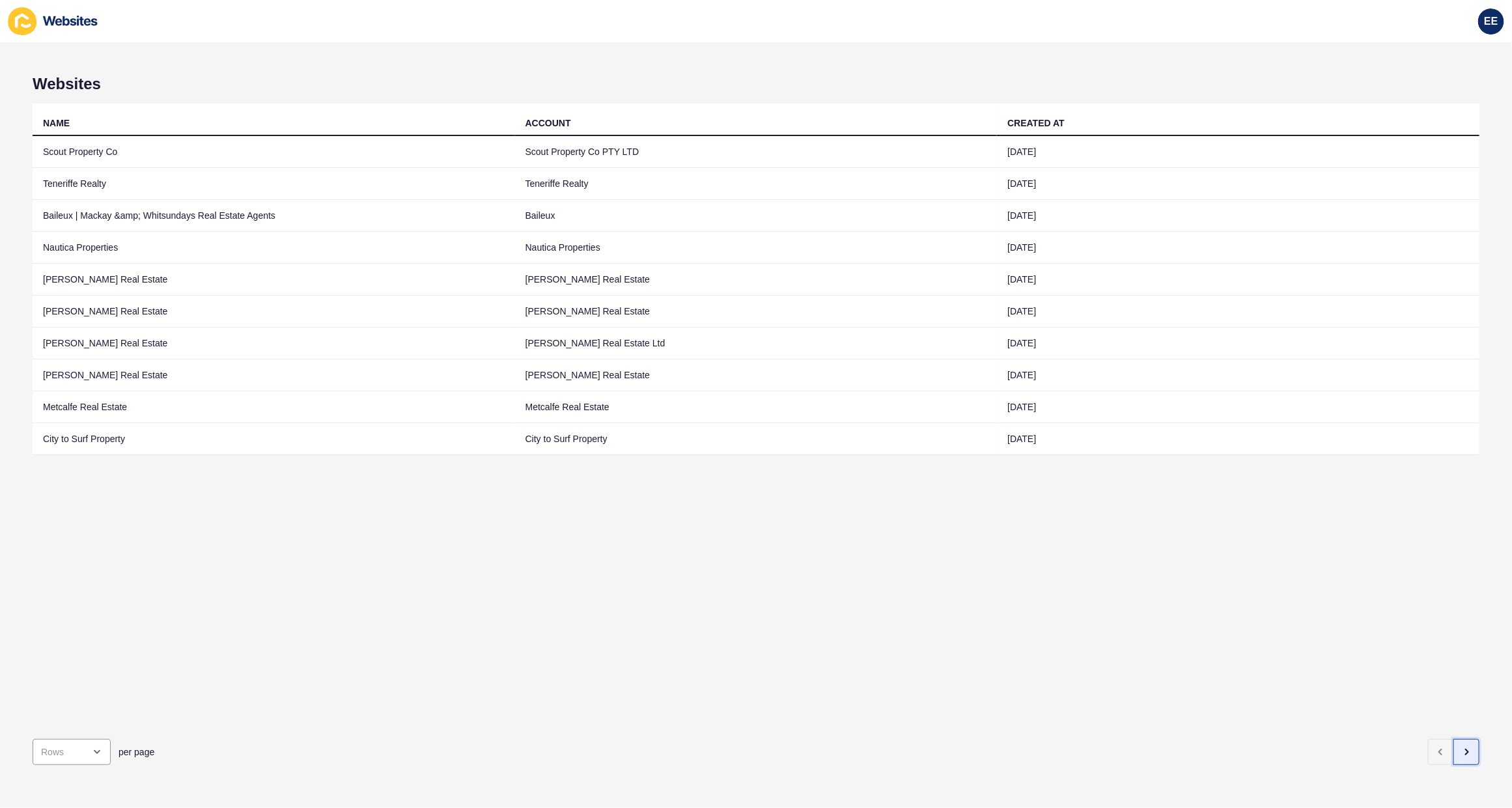
click at [1461, 747] on icon "button" at bounding box center [1466, 752] width 11 height 11
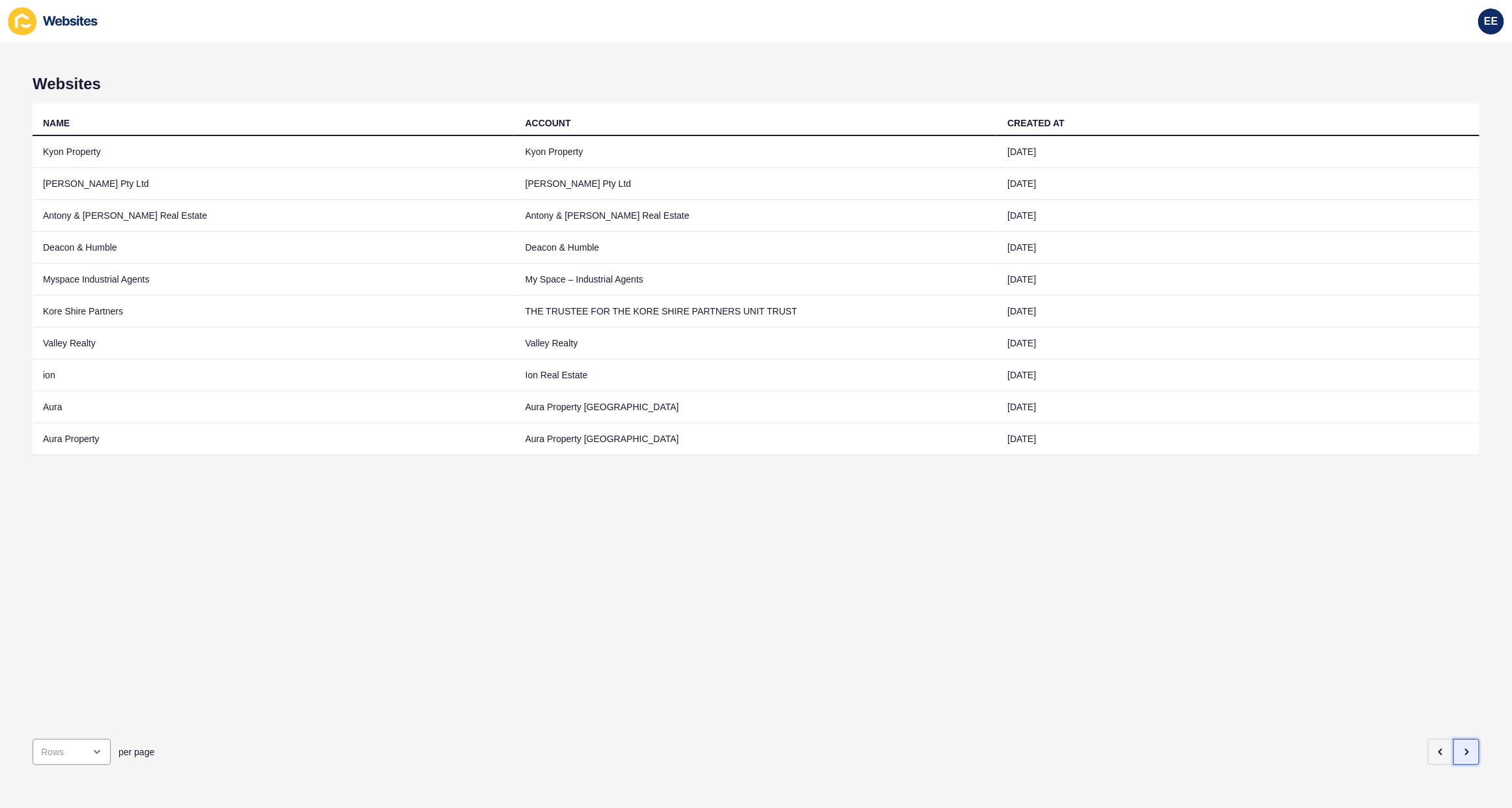
click at [1461, 747] on icon "button" at bounding box center [1466, 752] width 11 height 11
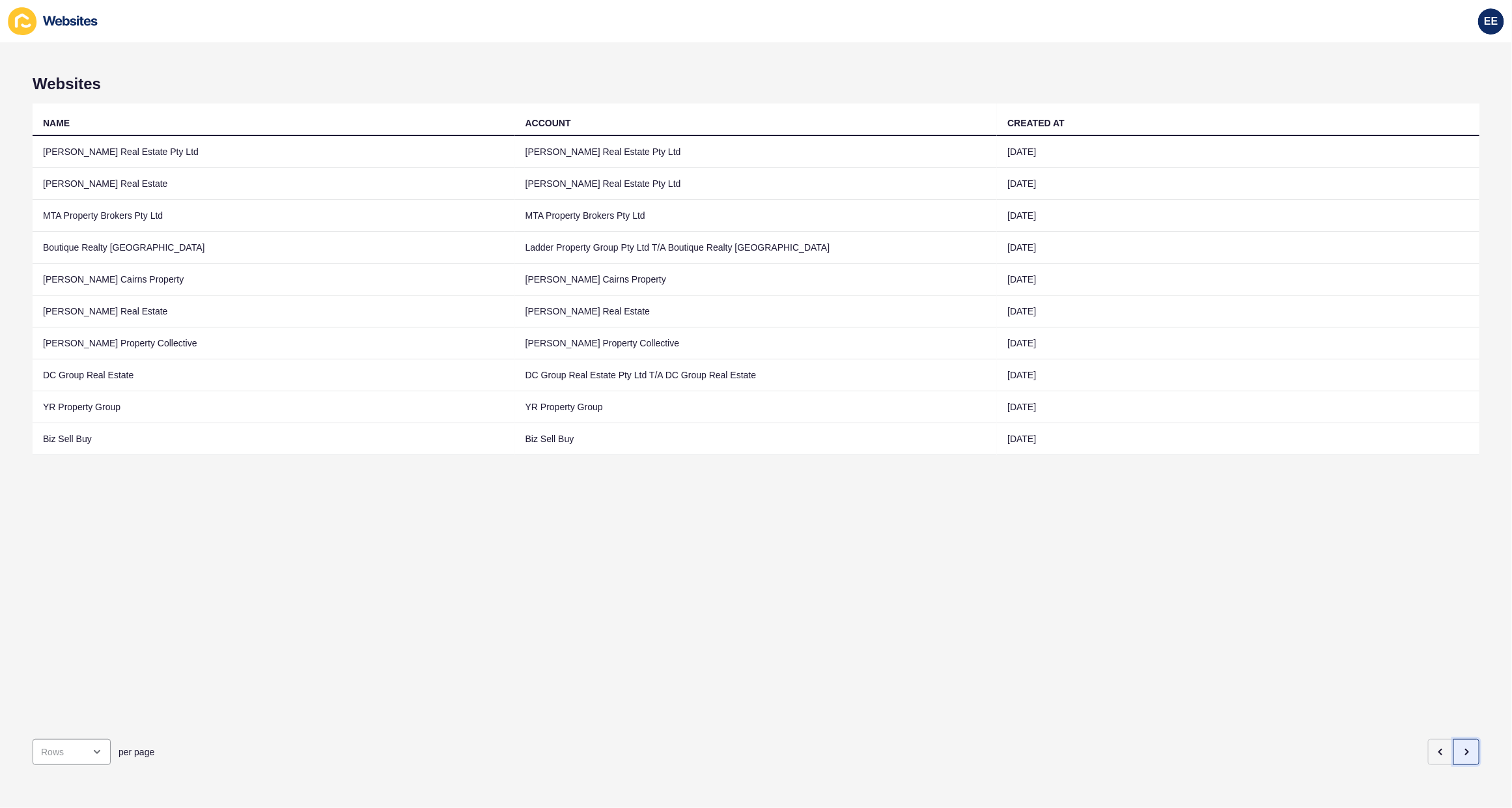
click at [1461, 747] on icon "button" at bounding box center [1466, 752] width 11 height 11
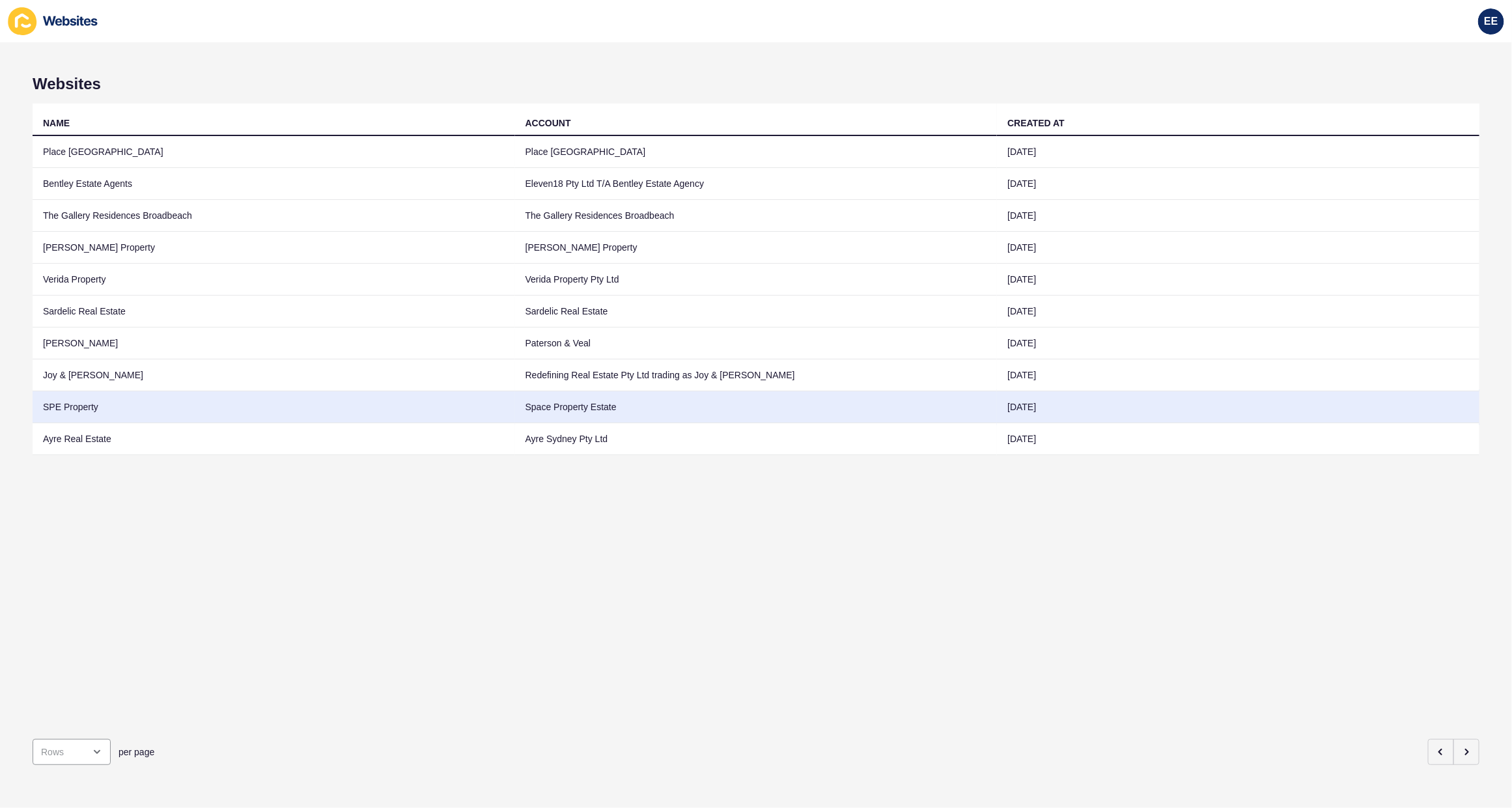
click at [56, 399] on td "SPE Property" at bounding box center [273, 407] width 483 height 32
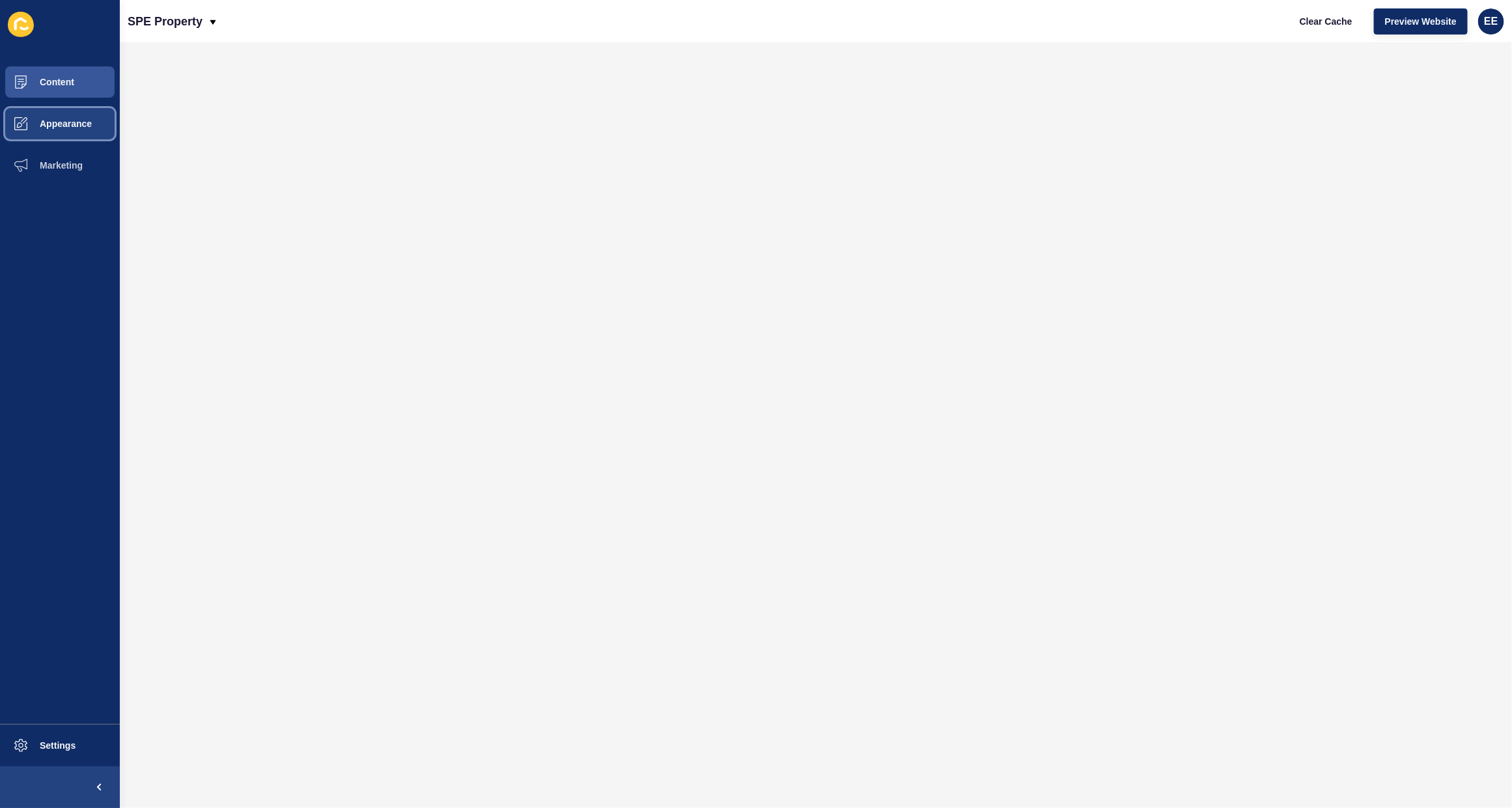
drag, startPoint x: 49, startPoint y: 124, endPoint x: 88, endPoint y: 119, distance: 39.3
click at [53, 124] on span "Appearance" at bounding box center [45, 124] width 94 height 11
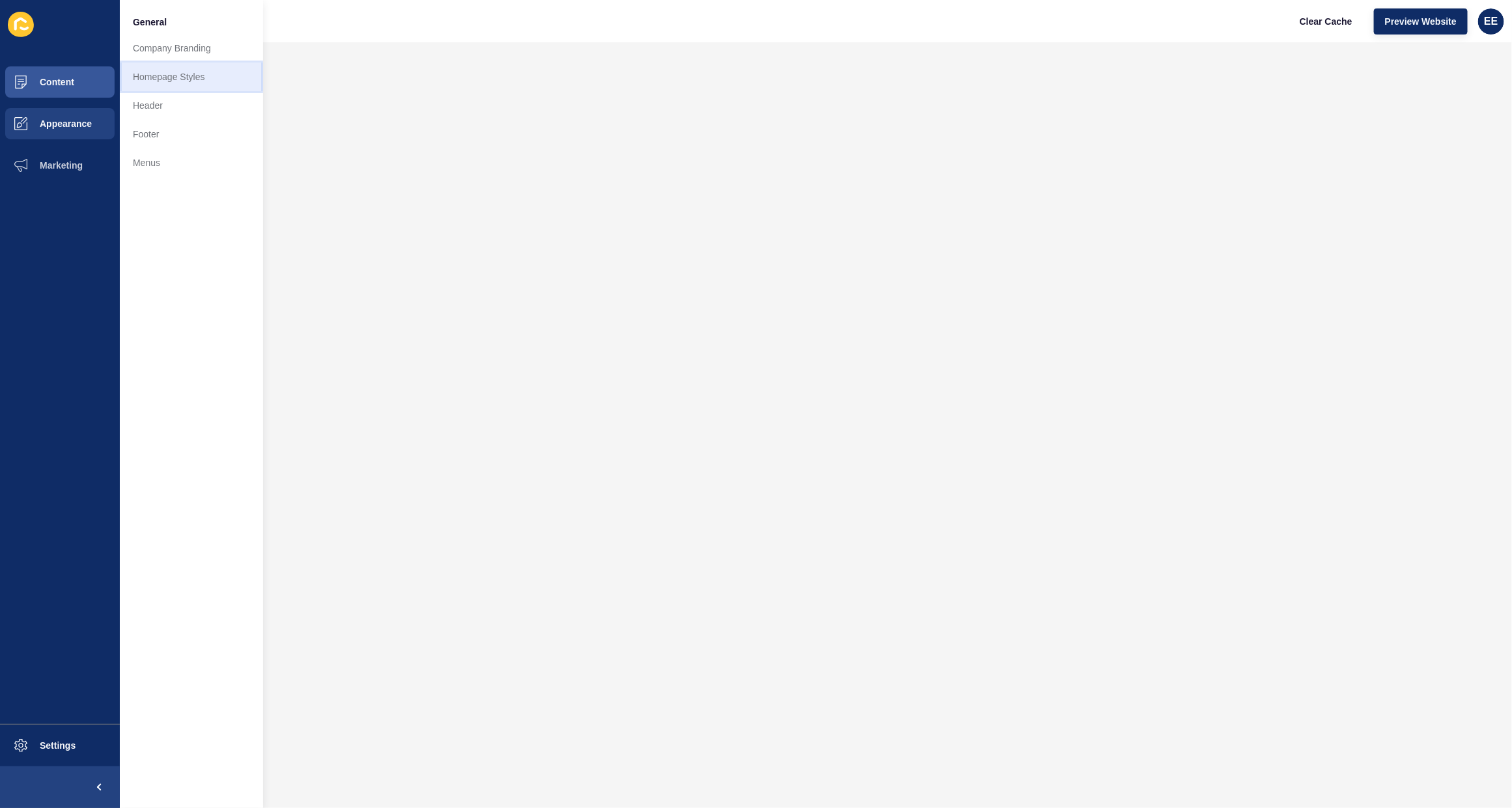
click at [166, 69] on link "Homepage Styles" at bounding box center [191, 76] width 143 height 29
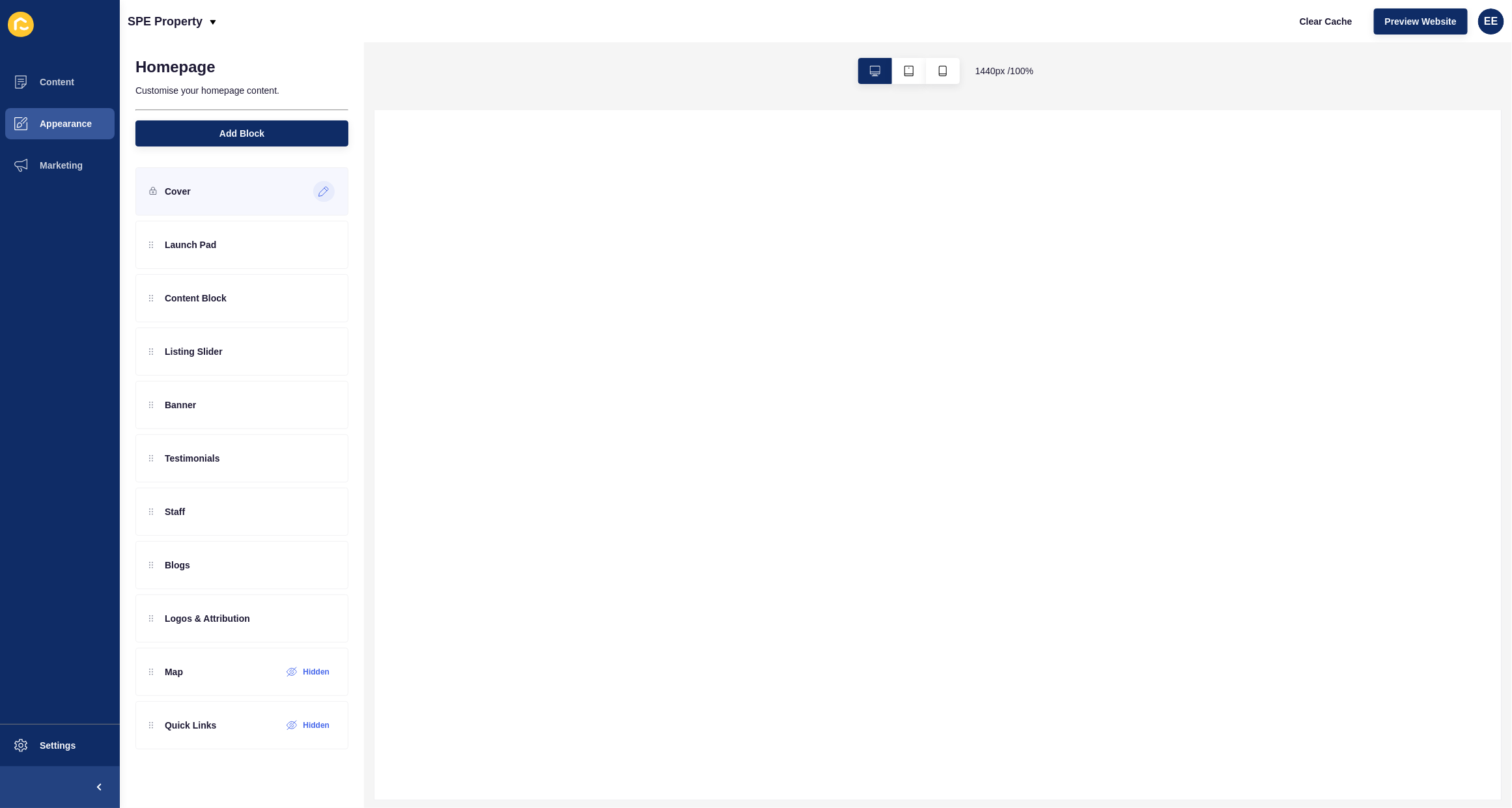
click at [320, 193] on icon at bounding box center [324, 192] width 11 height 11
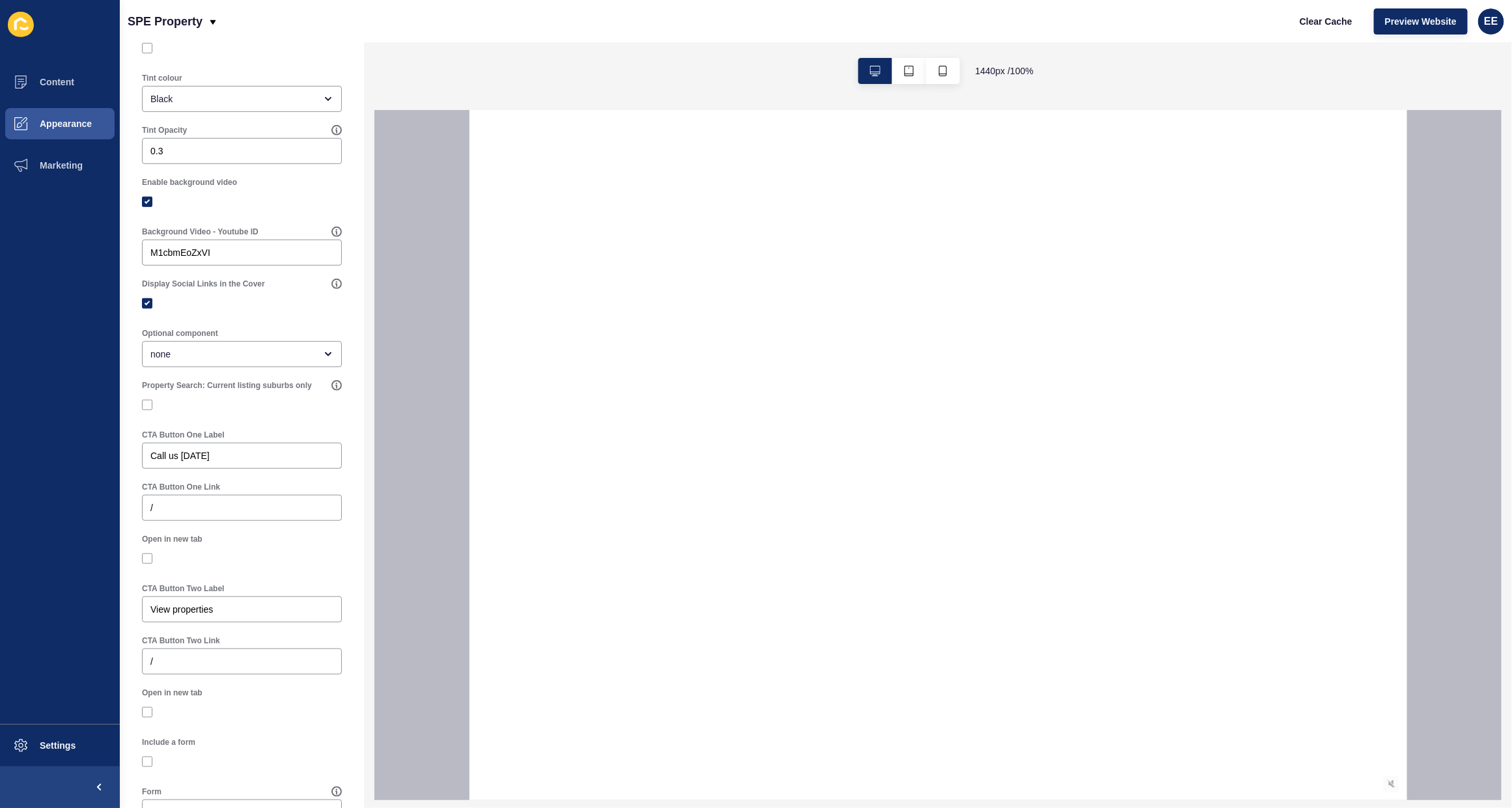
scroll to position [472, 0]
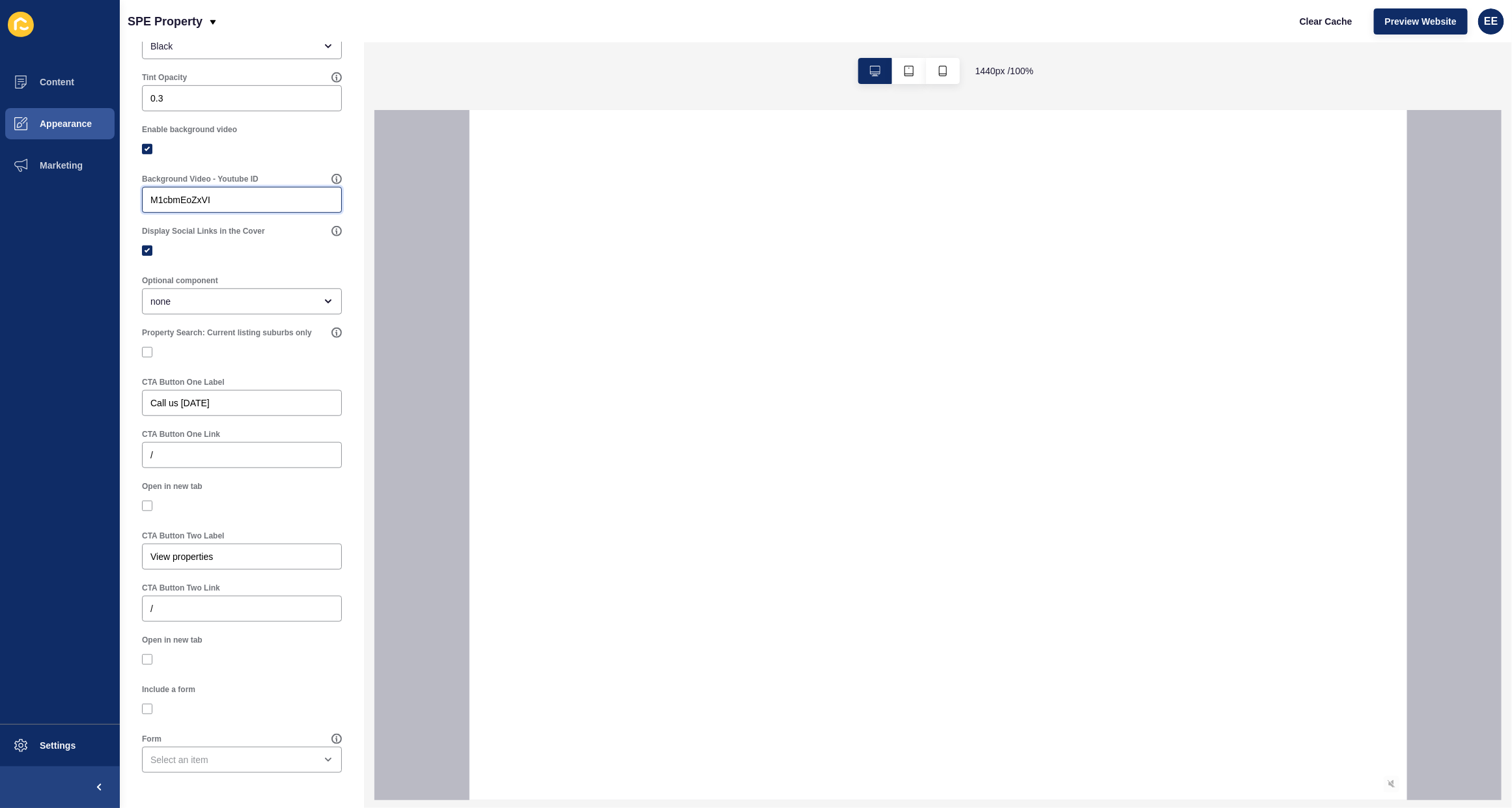
click at [153, 197] on input "M1cbmEoZxVI" at bounding box center [242, 200] width 183 height 13
drag, startPoint x: 220, startPoint y: 199, endPoint x: 232, endPoint y: 197, distance: 12.2
click at [220, 199] on input "M1cbmEoZxVI" at bounding box center [242, 200] width 183 height 13
drag, startPoint x: 249, startPoint y: 194, endPoint x: 0, endPoint y: 195, distance: 249.0
click at [0, 195] on div "Content Appearance Marketing Settings SPE Property Clear Cache Preview Website …" at bounding box center [756, 404] width 1512 height 808
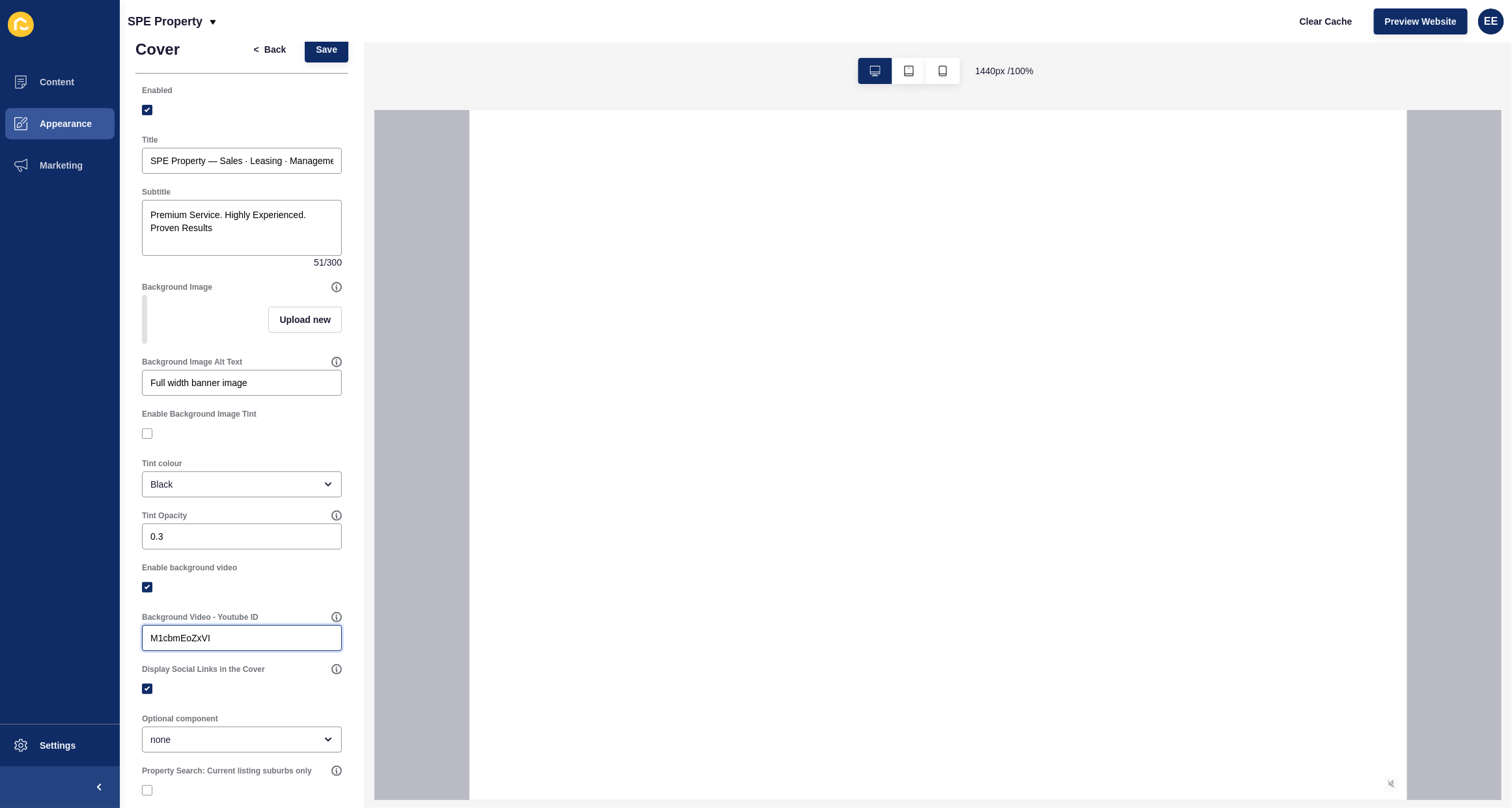
scroll to position [0, 0]
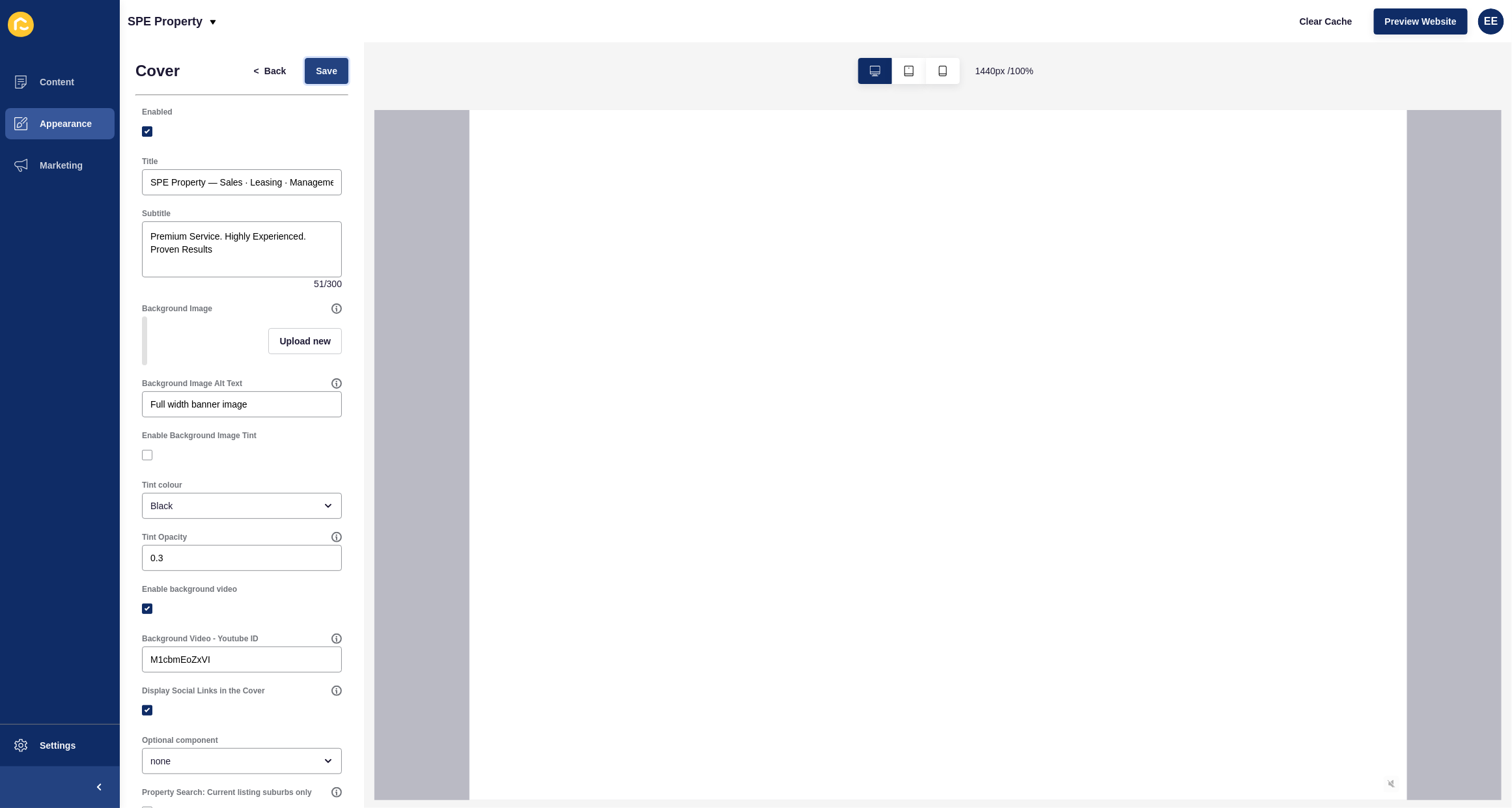
click at [305, 74] on button "Save" at bounding box center [326, 71] width 44 height 26
click at [316, 67] on span "Save" at bounding box center [326, 71] width 21 height 13
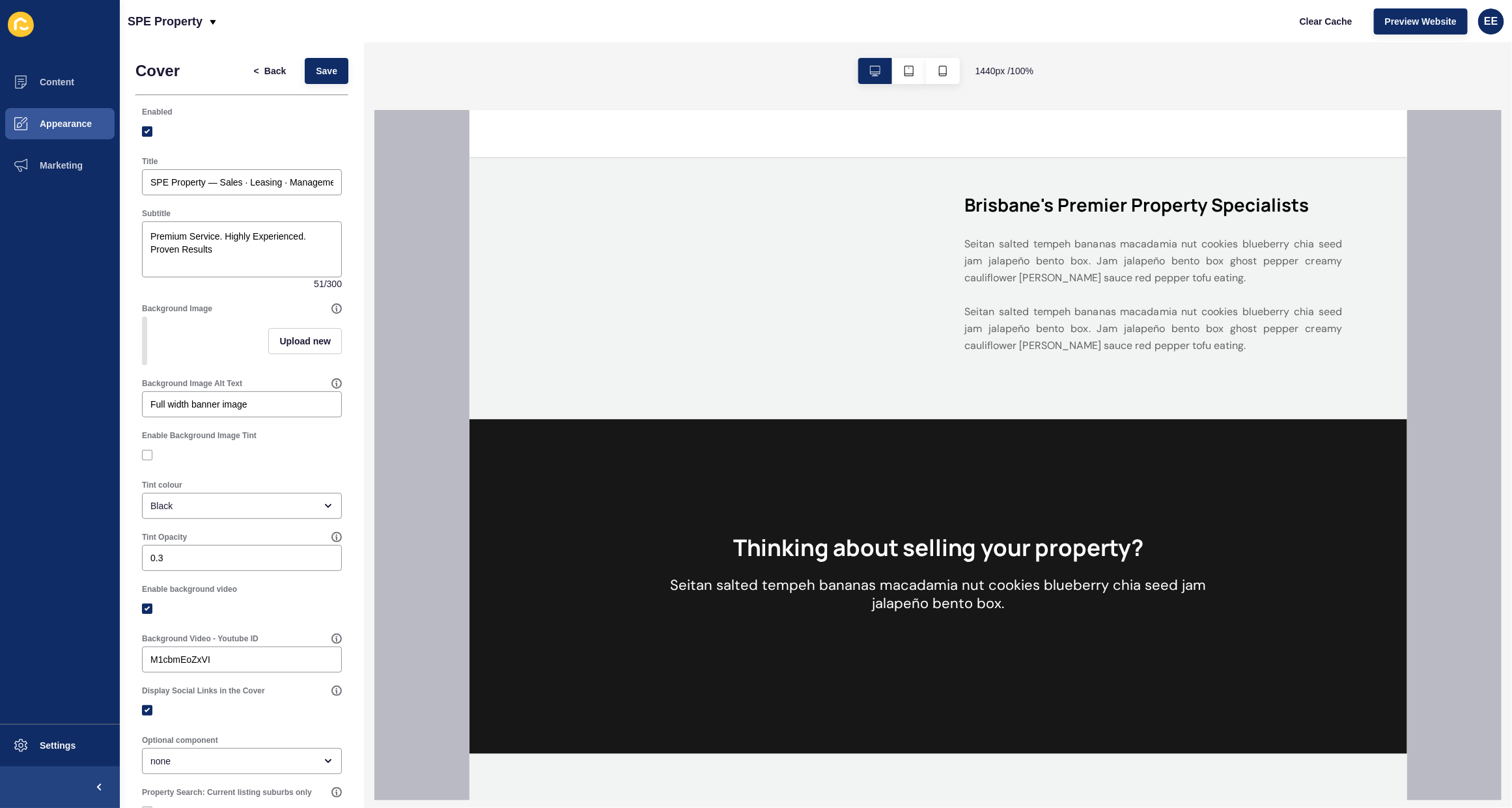
scroll to position [1041, 0]
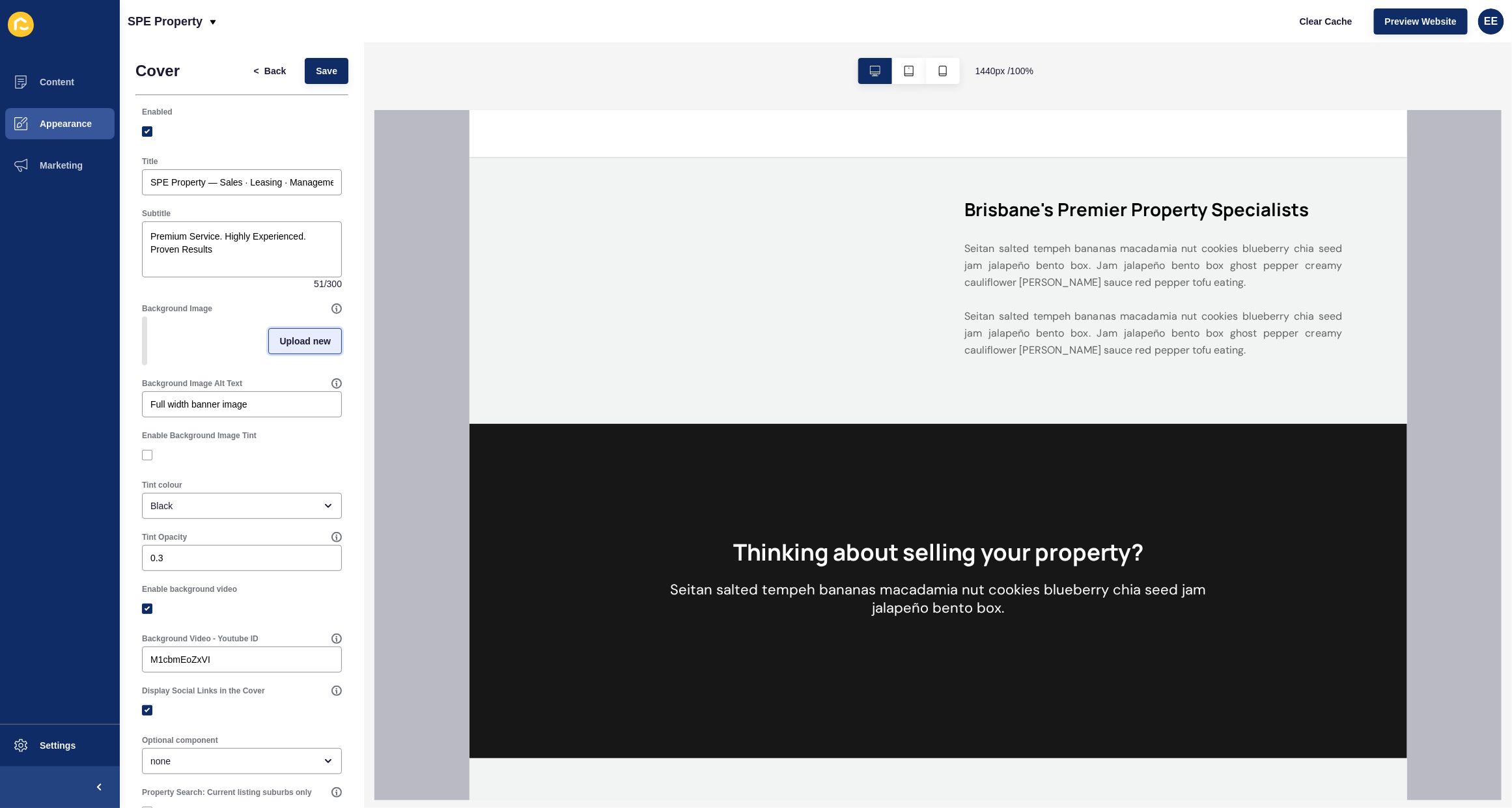
click at [279, 347] on span "Upload new" at bounding box center [305, 341] width 52 height 13
click at [223, 339] on span at bounding box center [242, 344] width 197 height 51
click at [143, 318] on input "Drag or click to upload" at bounding box center [143, 318] width 0 height 0
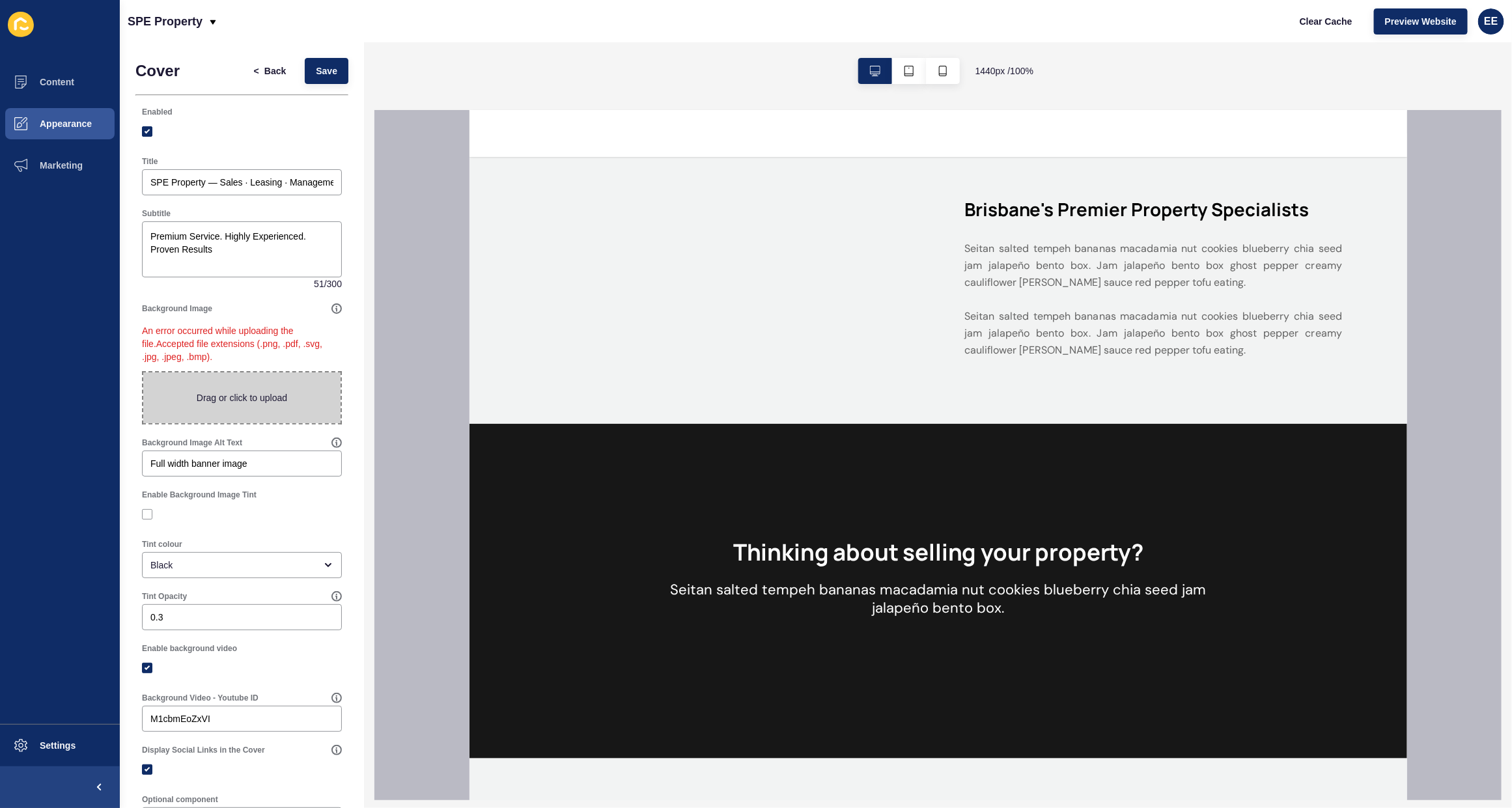
click at [213, 404] on span at bounding box center [242, 398] width 197 height 51
click at [143, 373] on input "Drag or click to upload" at bounding box center [143, 373] width 0 height 0
click at [252, 390] on span at bounding box center [242, 398] width 197 height 51
click at [143, 373] on input "Drag or click to upload" at bounding box center [143, 373] width 0 height 0
type input "C:\fakepath\cover.jpeg"
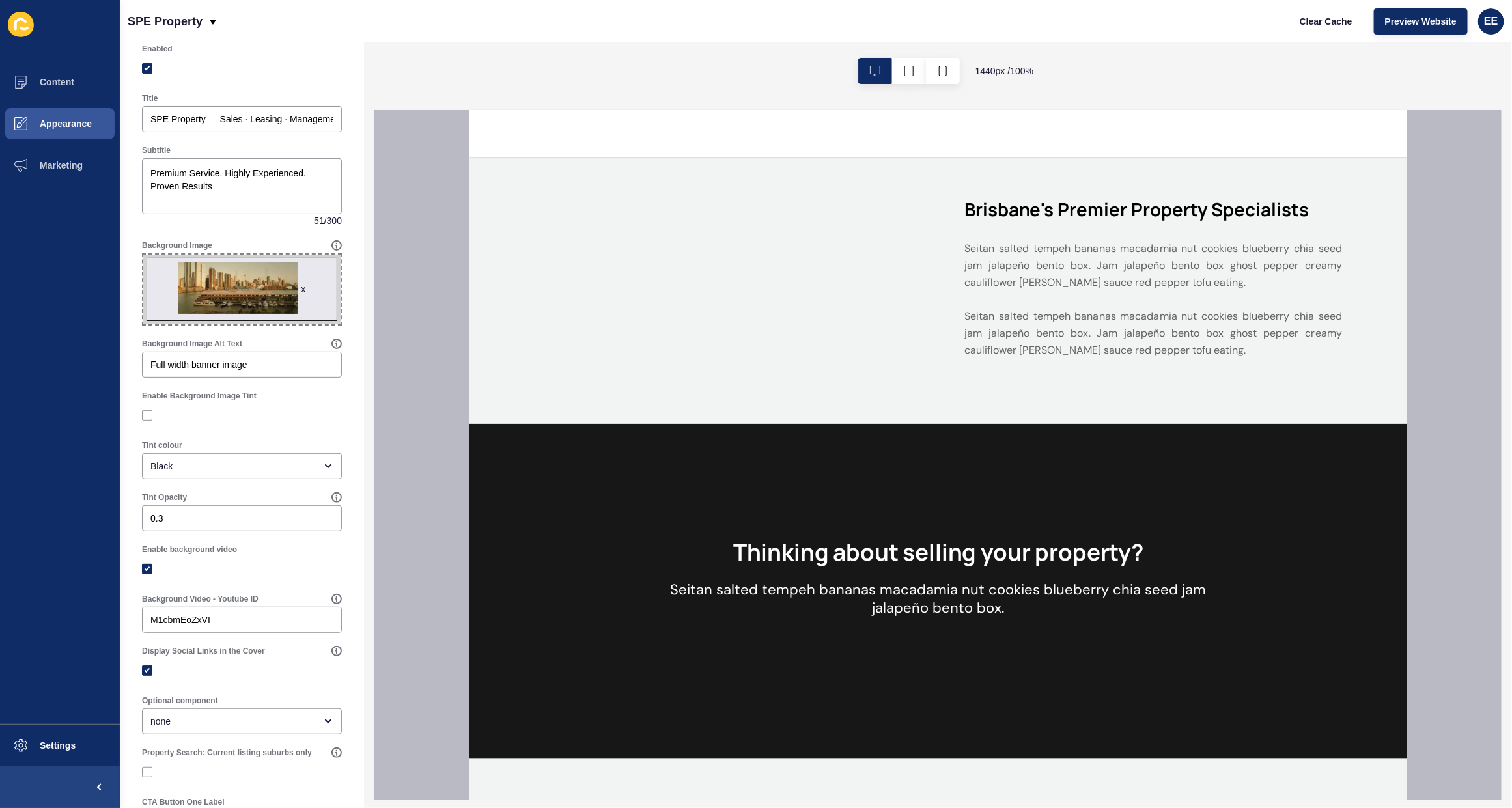
scroll to position [81, 0]
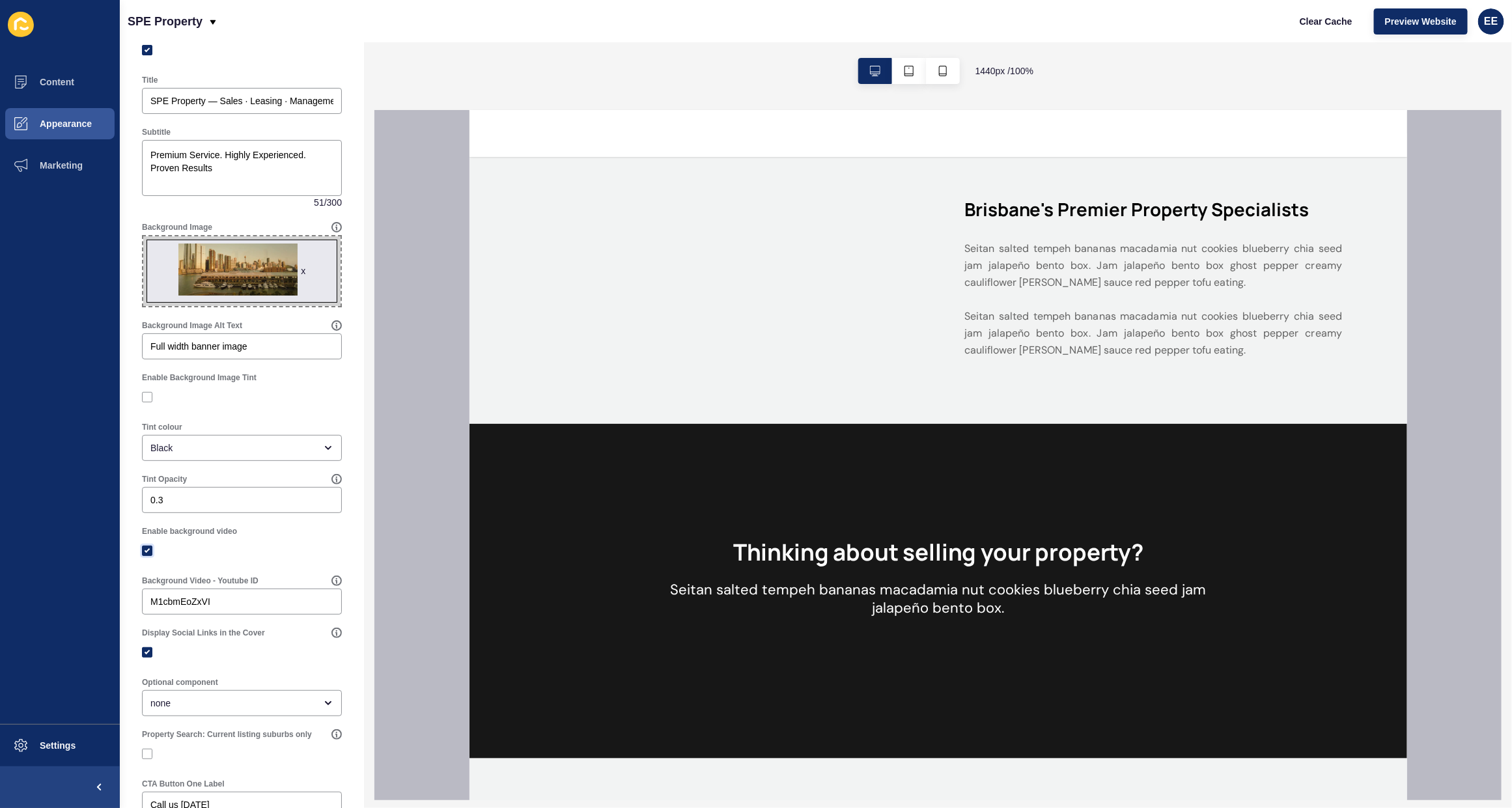
click at [143, 546] on label at bounding box center [147, 551] width 11 height 11
click at [145, 546] on input "Enable background video" at bounding box center [149, 551] width 8 height 8
click at [143, 549] on label at bounding box center [147, 551] width 11 height 11
click at [145, 549] on input "Enable background video" at bounding box center [149, 551] width 8 height 8
checkbox input "true"
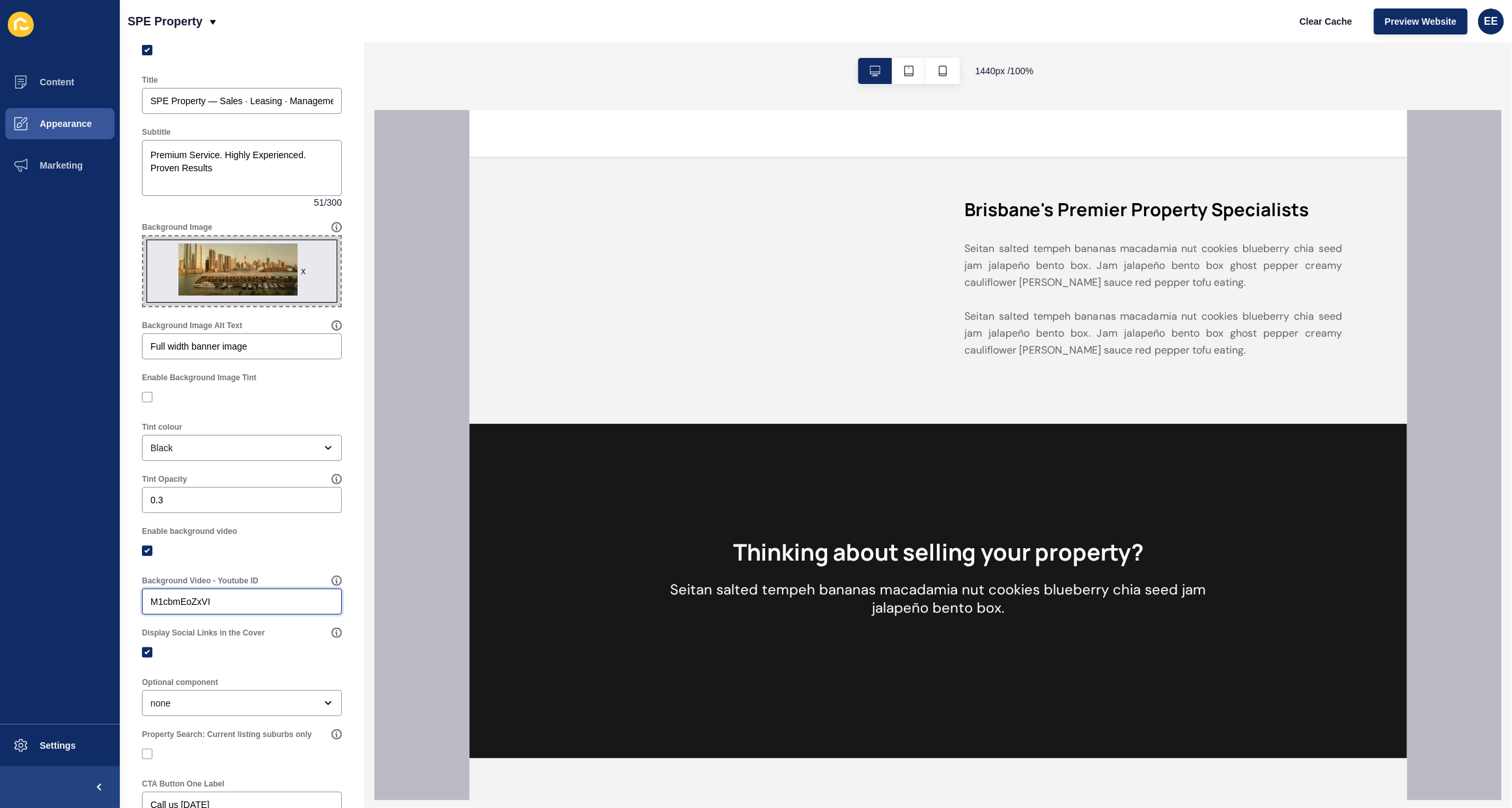
click at [152, 600] on input "M1cbmEoZxVI" at bounding box center [242, 602] width 183 height 13
click at [216, 604] on input "M1cbmEoZxVI" at bounding box center [242, 602] width 183 height 13
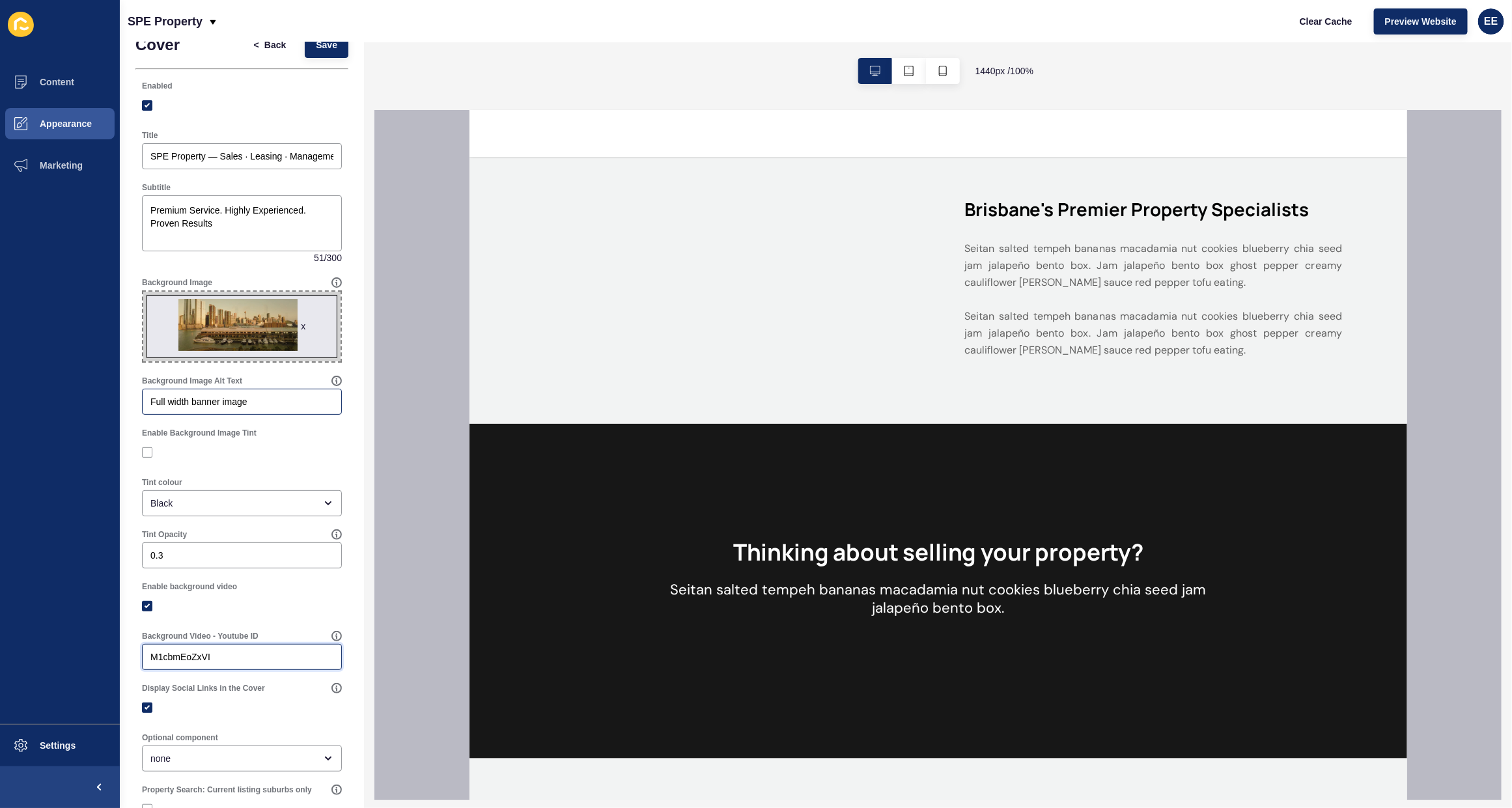
scroll to position [0, 0]
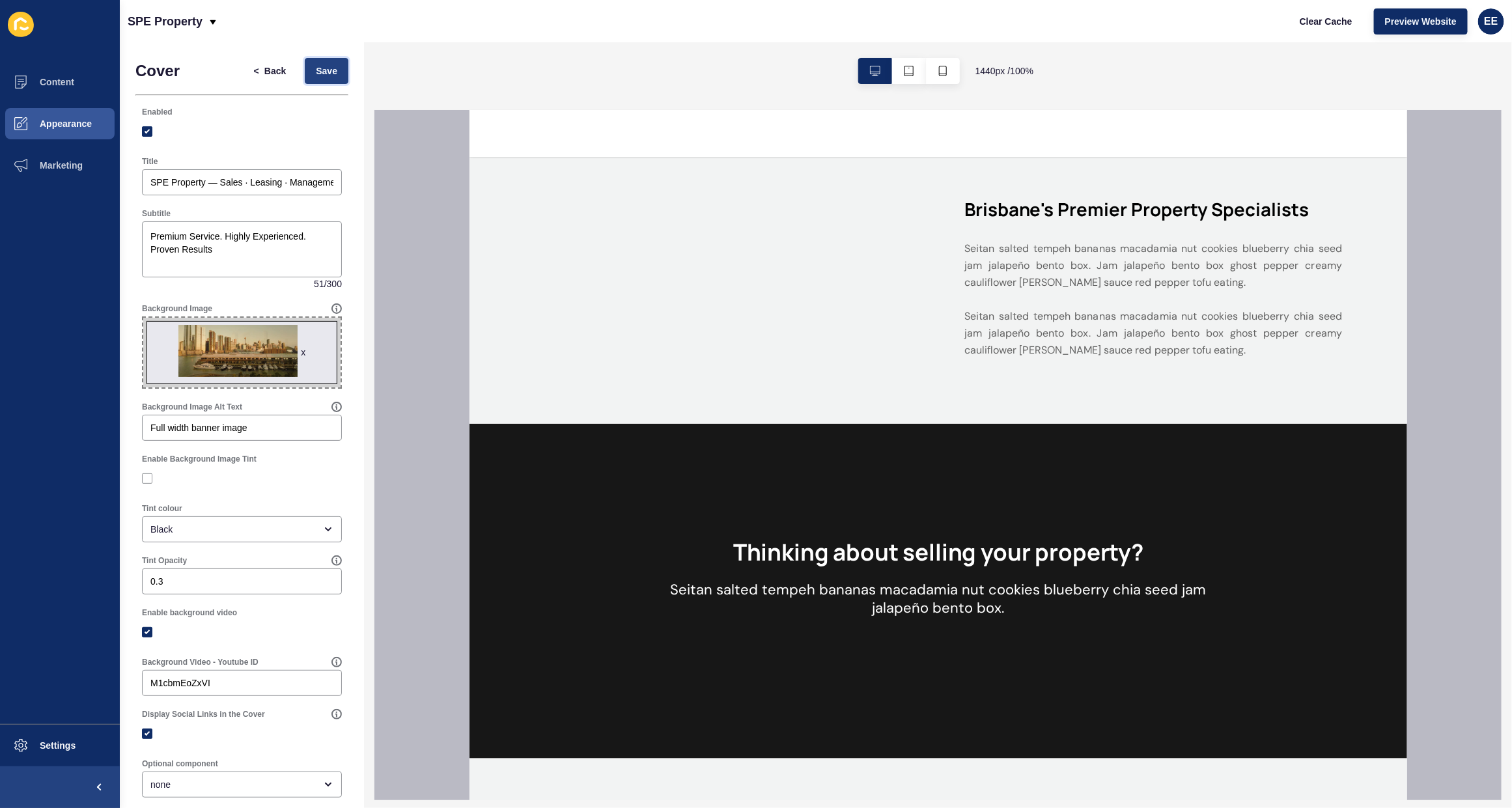
click at [317, 71] on span "Save" at bounding box center [326, 71] width 21 height 13
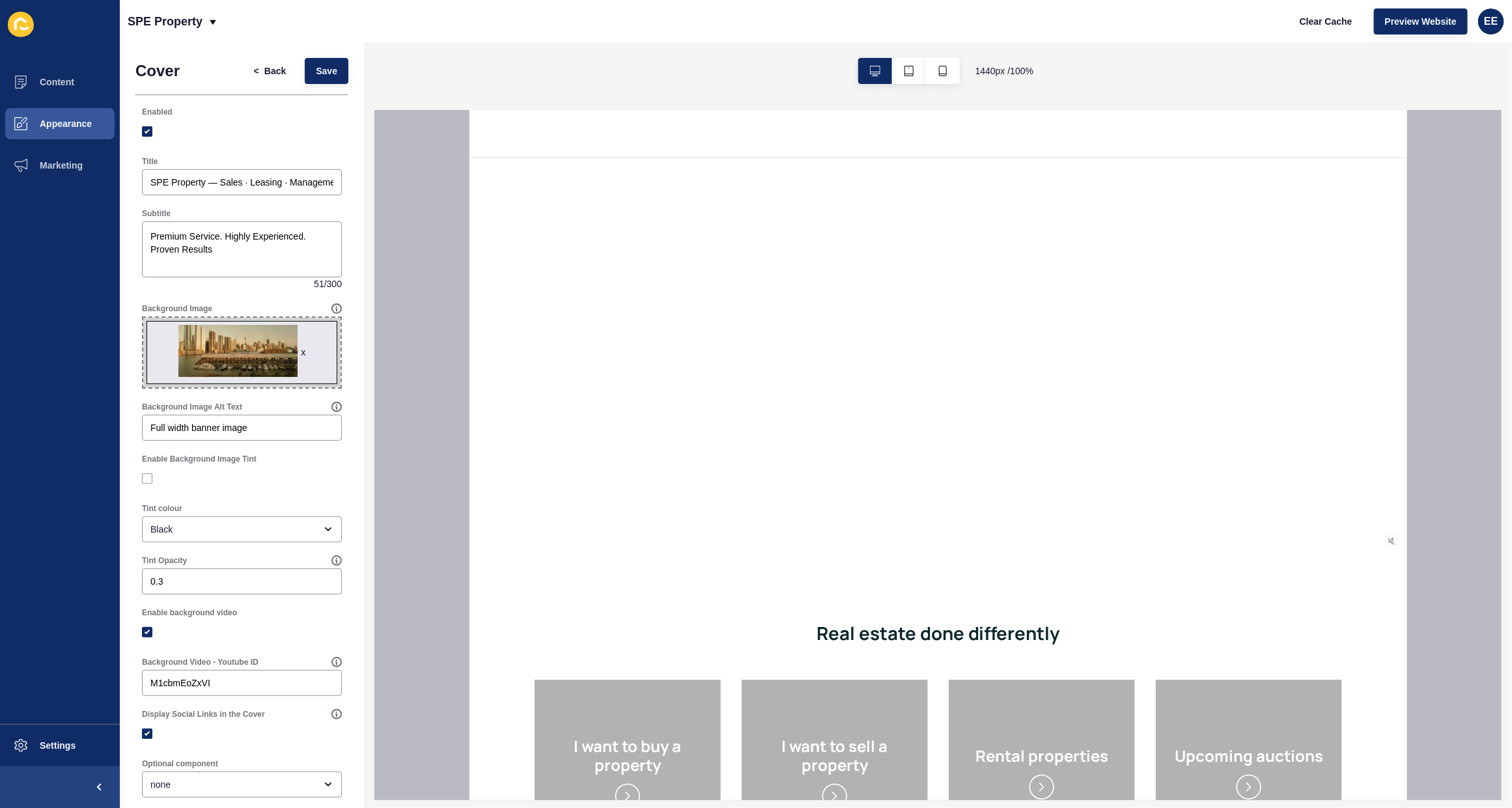
scroll to position [245, 0]
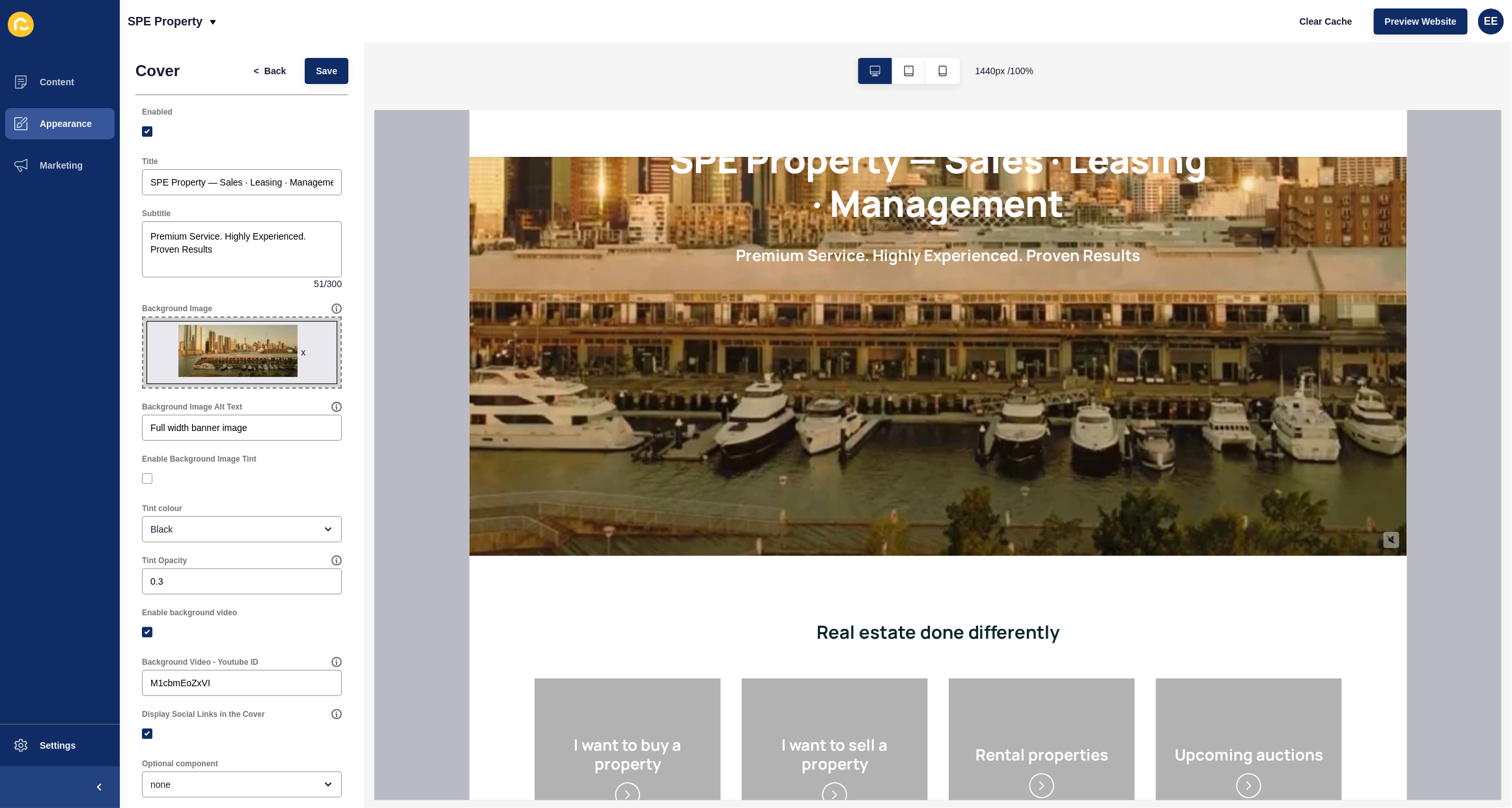
click at [1387, 540] on icon at bounding box center [1390, 539] width 8 height 8
click at [1387, 541] on icon at bounding box center [1390, 539] width 8 height 8
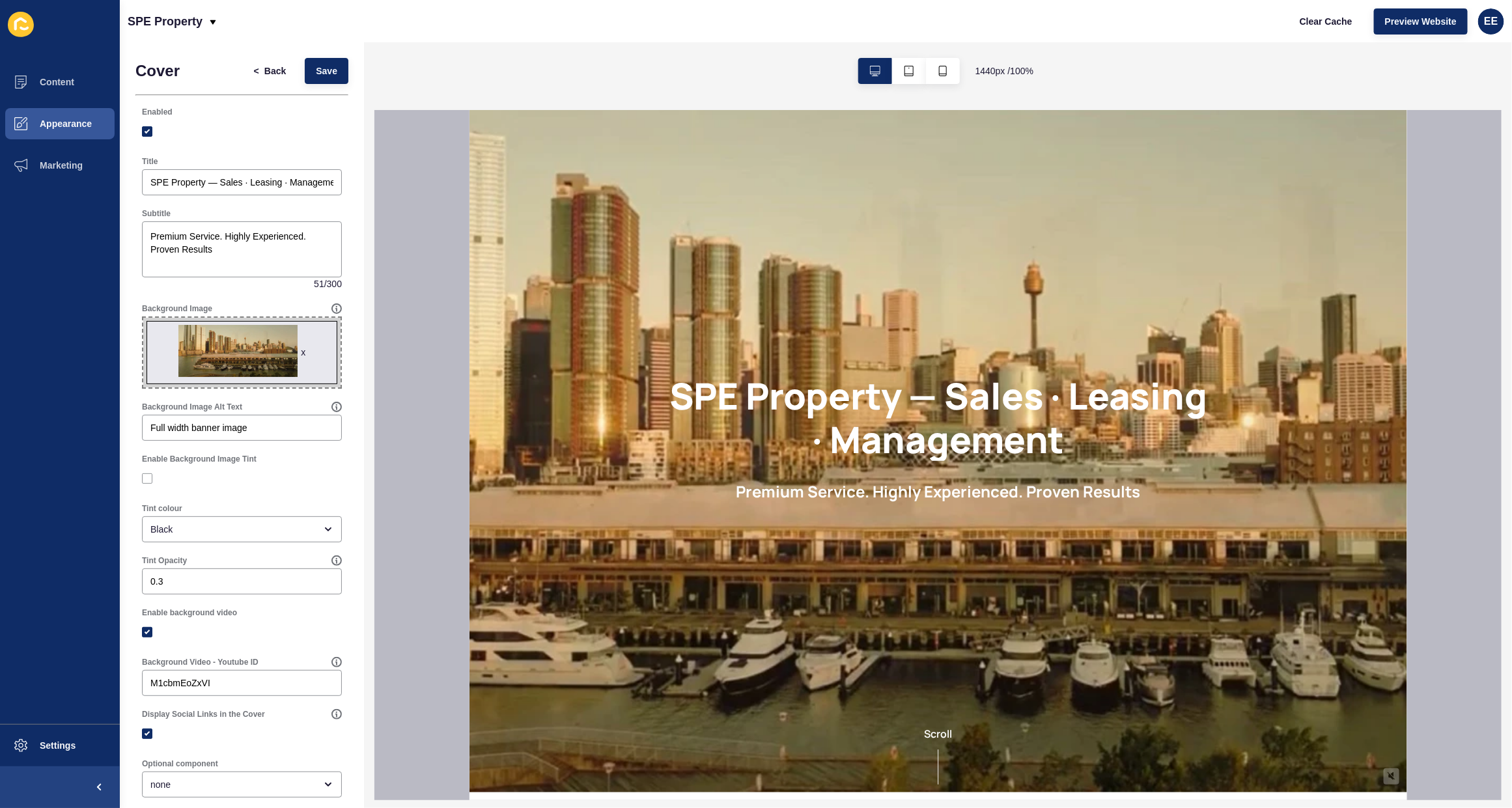
scroll to position [0, 0]
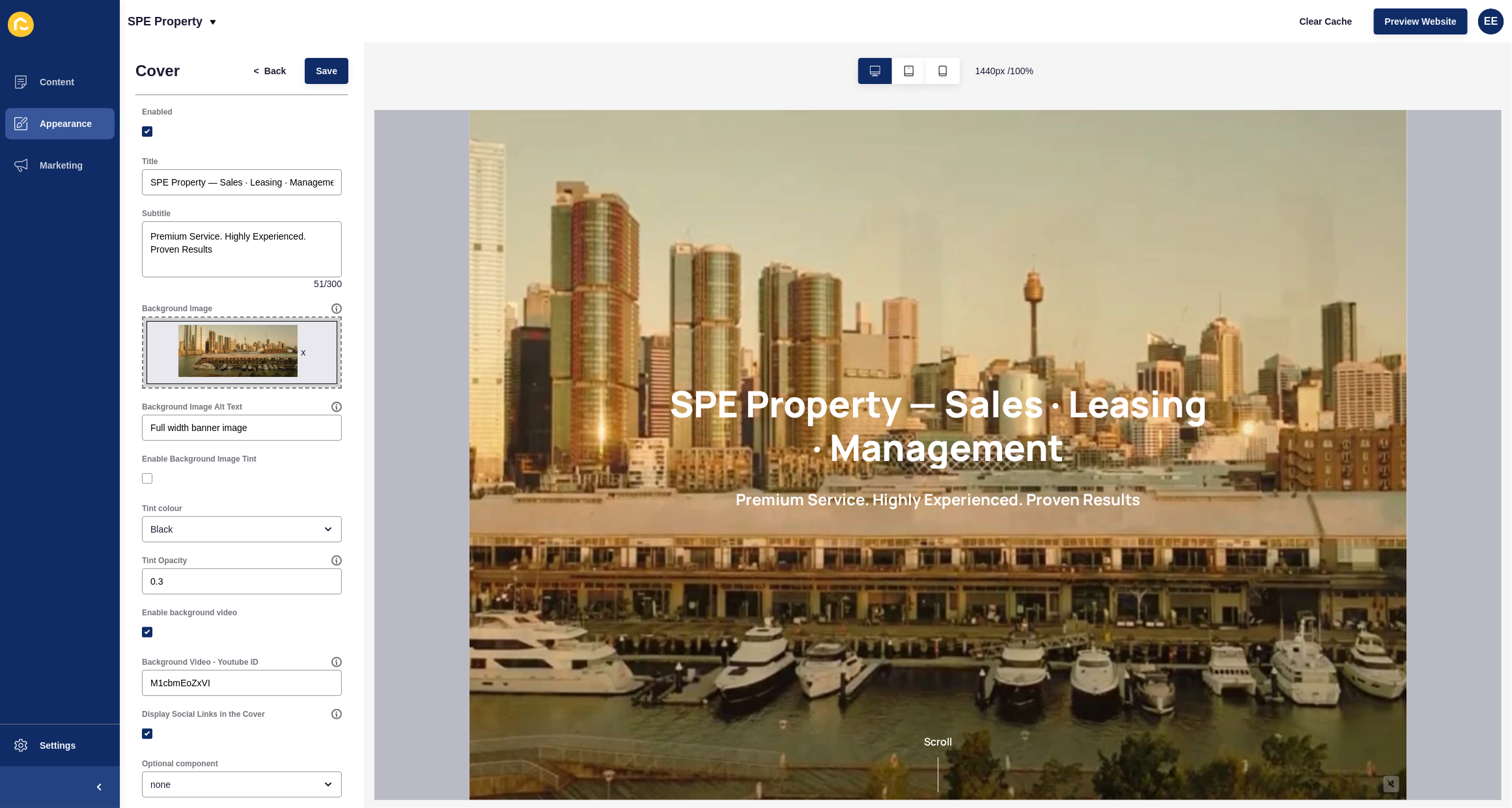
click at [215, 343] on span "x" at bounding box center [242, 353] width 197 height 70
click at [143, 318] on input "x Drag or click to upload" at bounding box center [143, 318] width 0 height 0
type input "C:\fakepath\SPEbg.JPG"
click at [210, 359] on span "x" at bounding box center [242, 353] width 197 height 70
click at [143, 318] on input "x Drag or click to upload" at bounding box center [143, 318] width 0 height 0
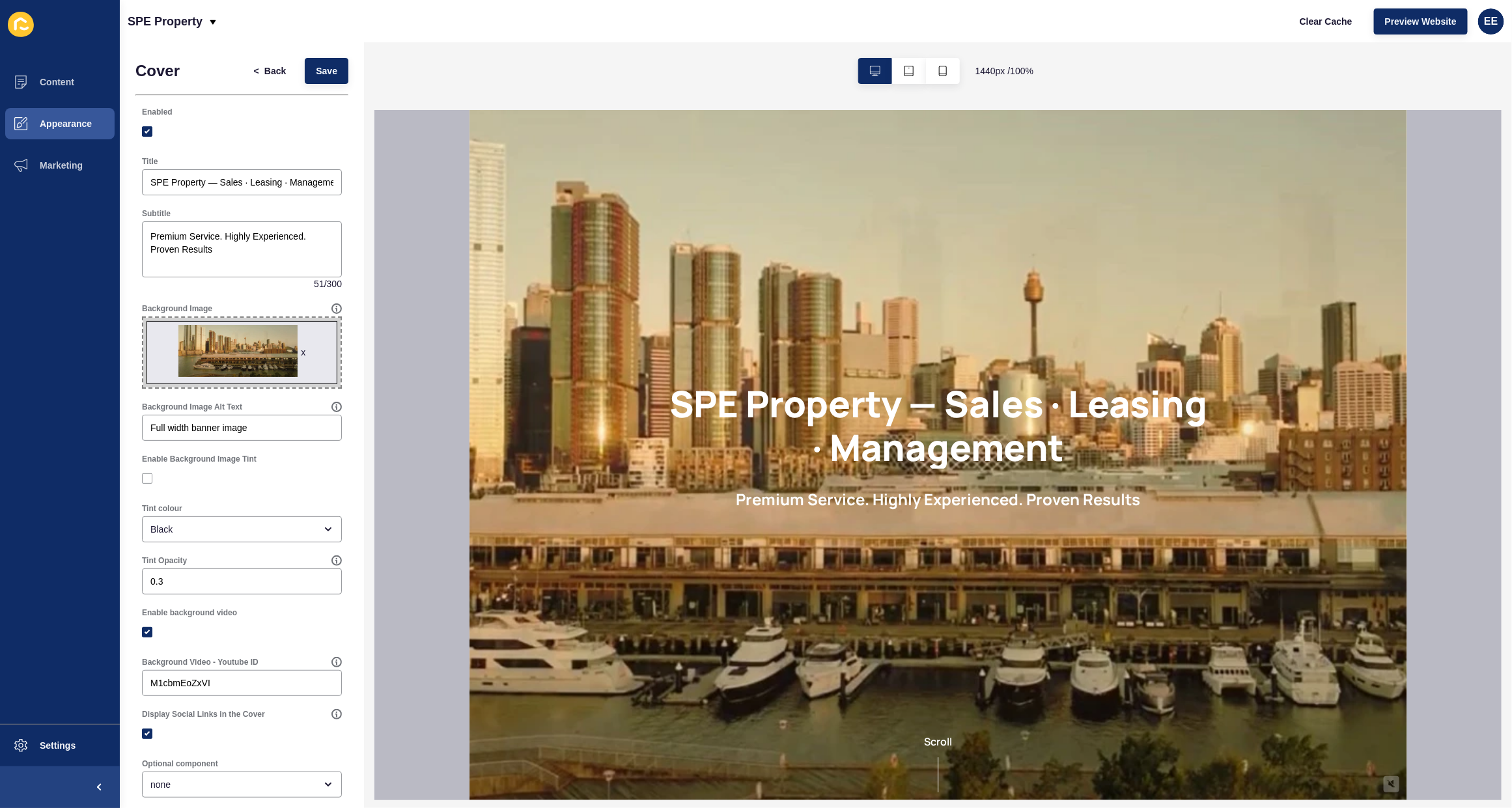
drag, startPoint x: 271, startPoint y: 352, endPoint x: 167, endPoint y: 352, distance: 104.0
click at [167, 352] on span "x" at bounding box center [242, 353] width 197 height 70
click at [143, 318] on input "x Drag or click to upload" at bounding box center [143, 318] width 0 height 0
drag, startPoint x: 297, startPoint y: 355, endPoint x: 307, endPoint y: 355, distance: 10.0
click at [302, 355] on span "x" at bounding box center [242, 353] width 197 height 70
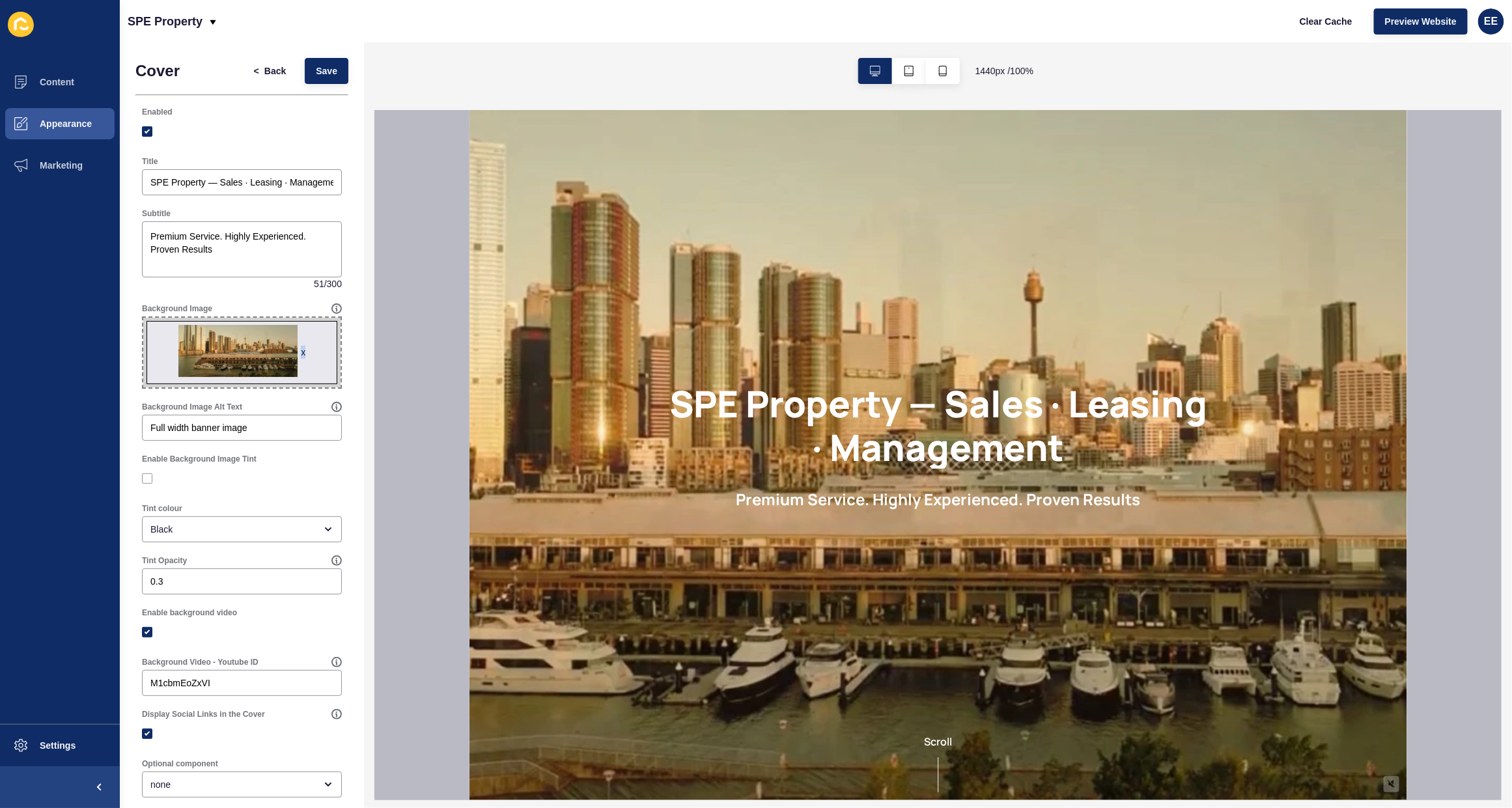
click at [300, 352] on span "x" at bounding box center [242, 353] width 197 height 70
click at [143, 318] on input "x Drag or click to upload" at bounding box center [143, 318] width 0 height 0
click at [301, 352] on div "x" at bounding box center [303, 352] width 4 height 13
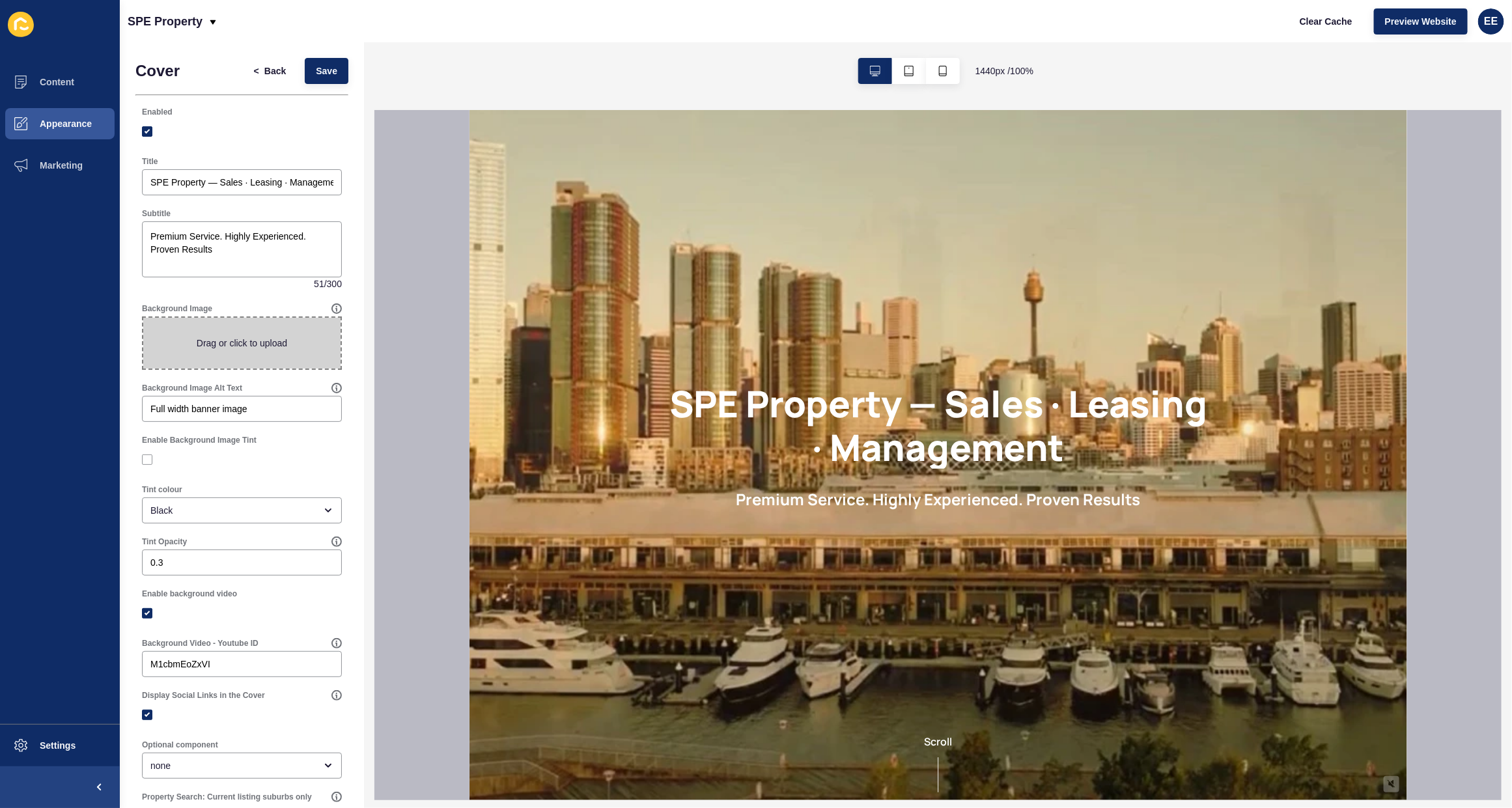
click at [218, 336] on span at bounding box center [242, 344] width 197 height 51
click at [143, 318] on input "Drag or click to upload" at bounding box center [143, 318] width 0 height 0
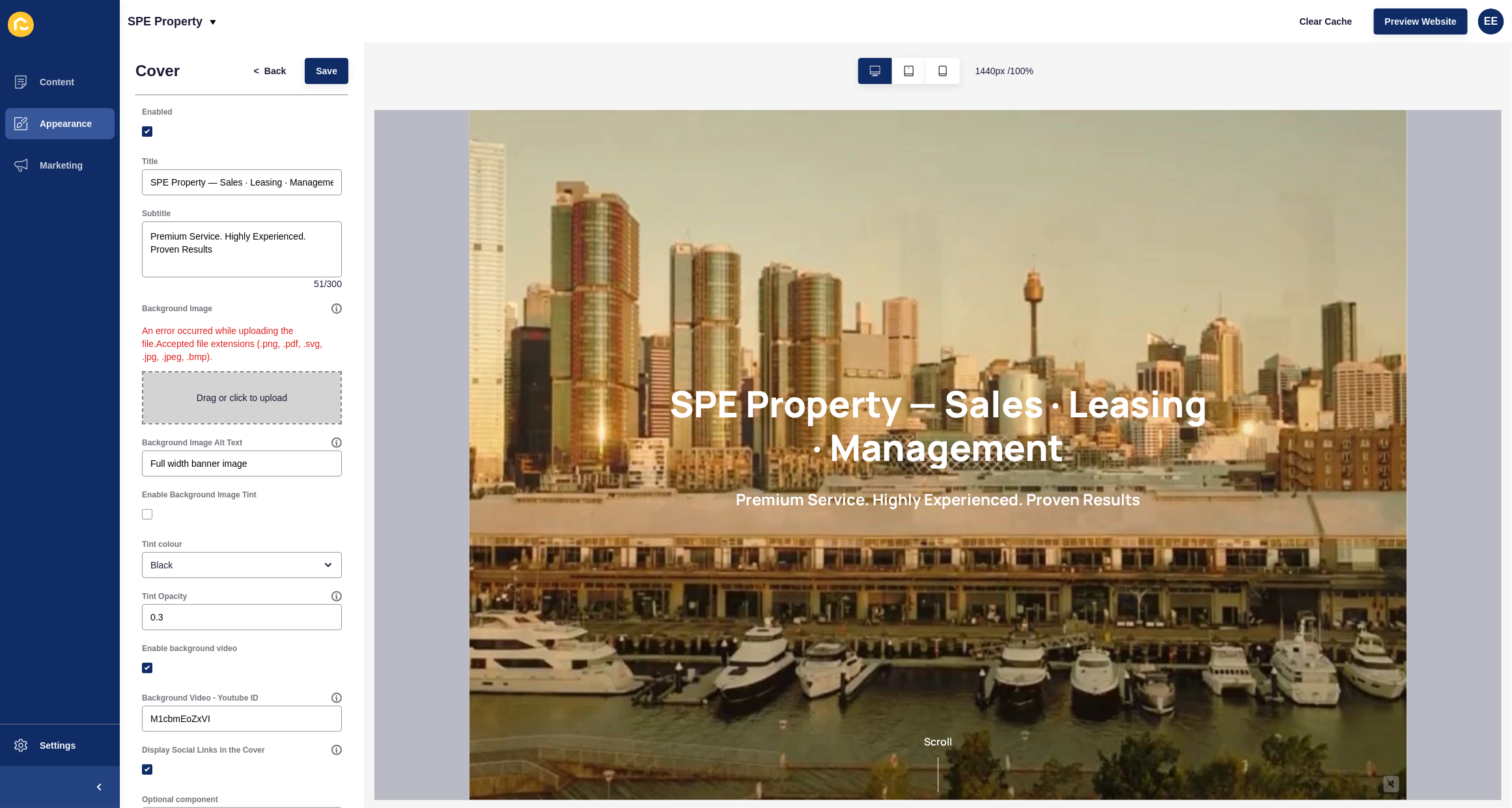
click at [225, 388] on span at bounding box center [242, 398] width 197 height 51
click at [143, 373] on input "Drag or click to upload" at bounding box center [143, 373] width 0 height 0
type input "C:\fakepath\specover.jpeg"
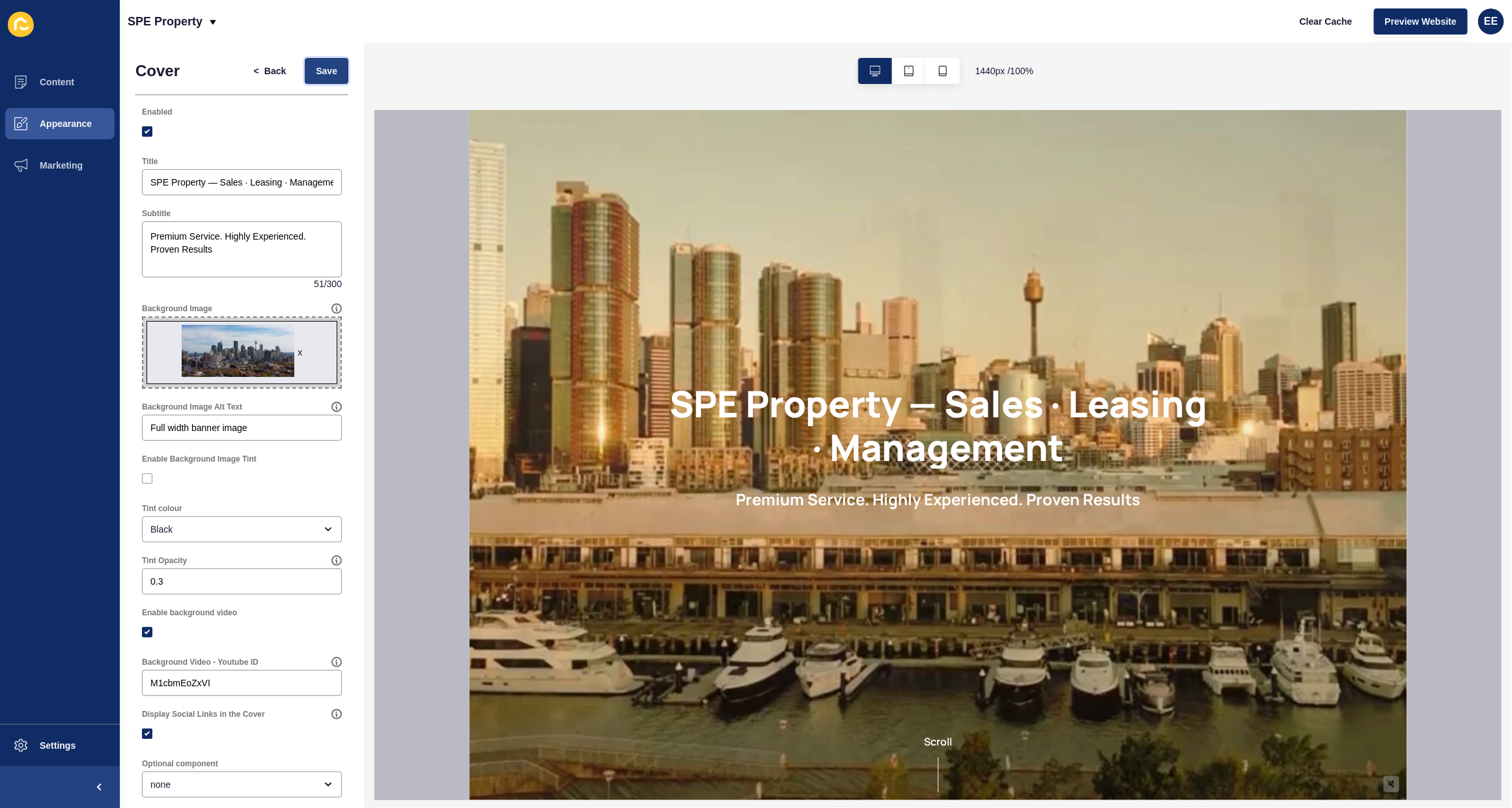
click at [316, 76] on span "Save" at bounding box center [326, 71] width 21 height 13
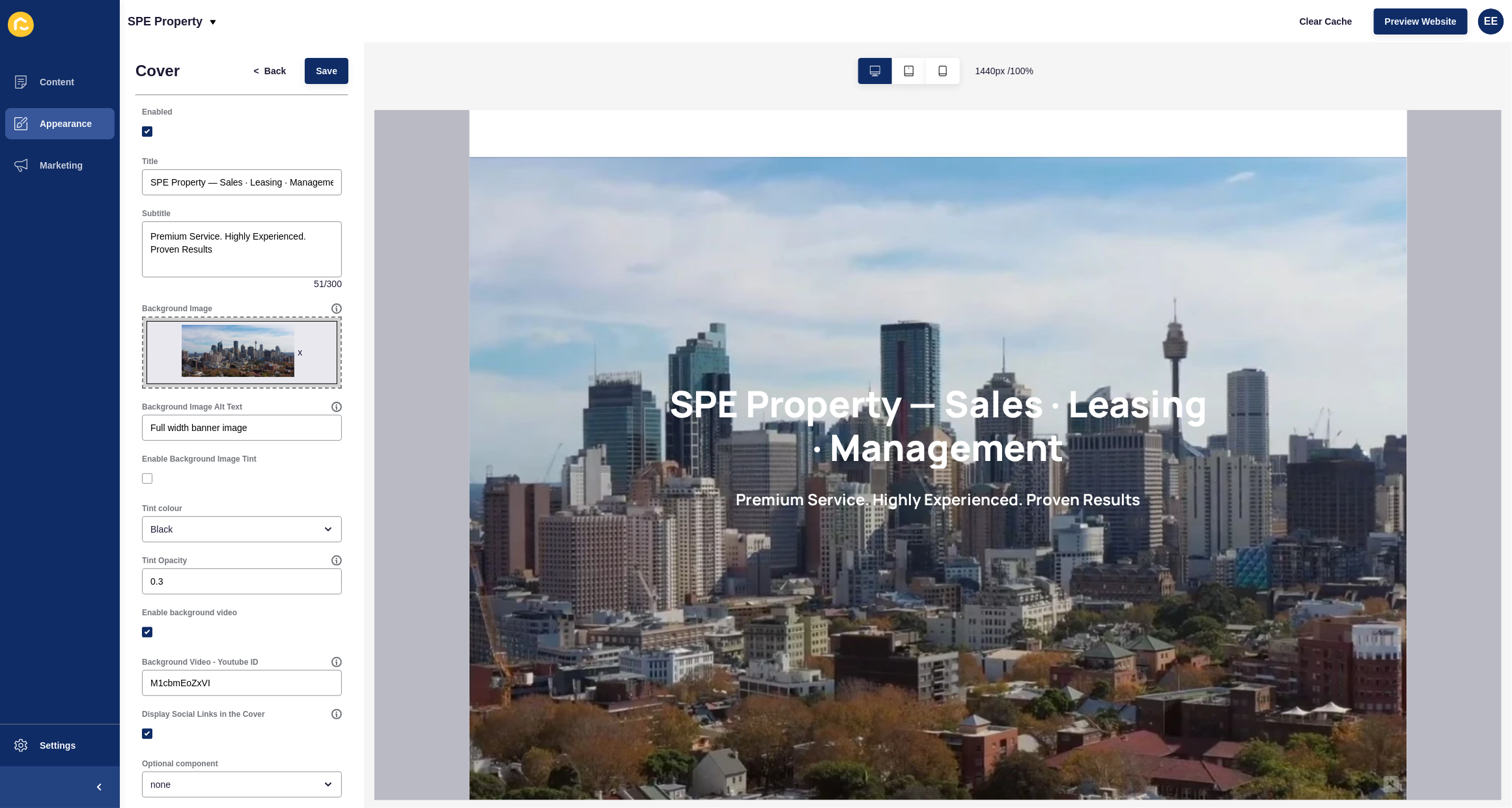
scroll to position [81, 0]
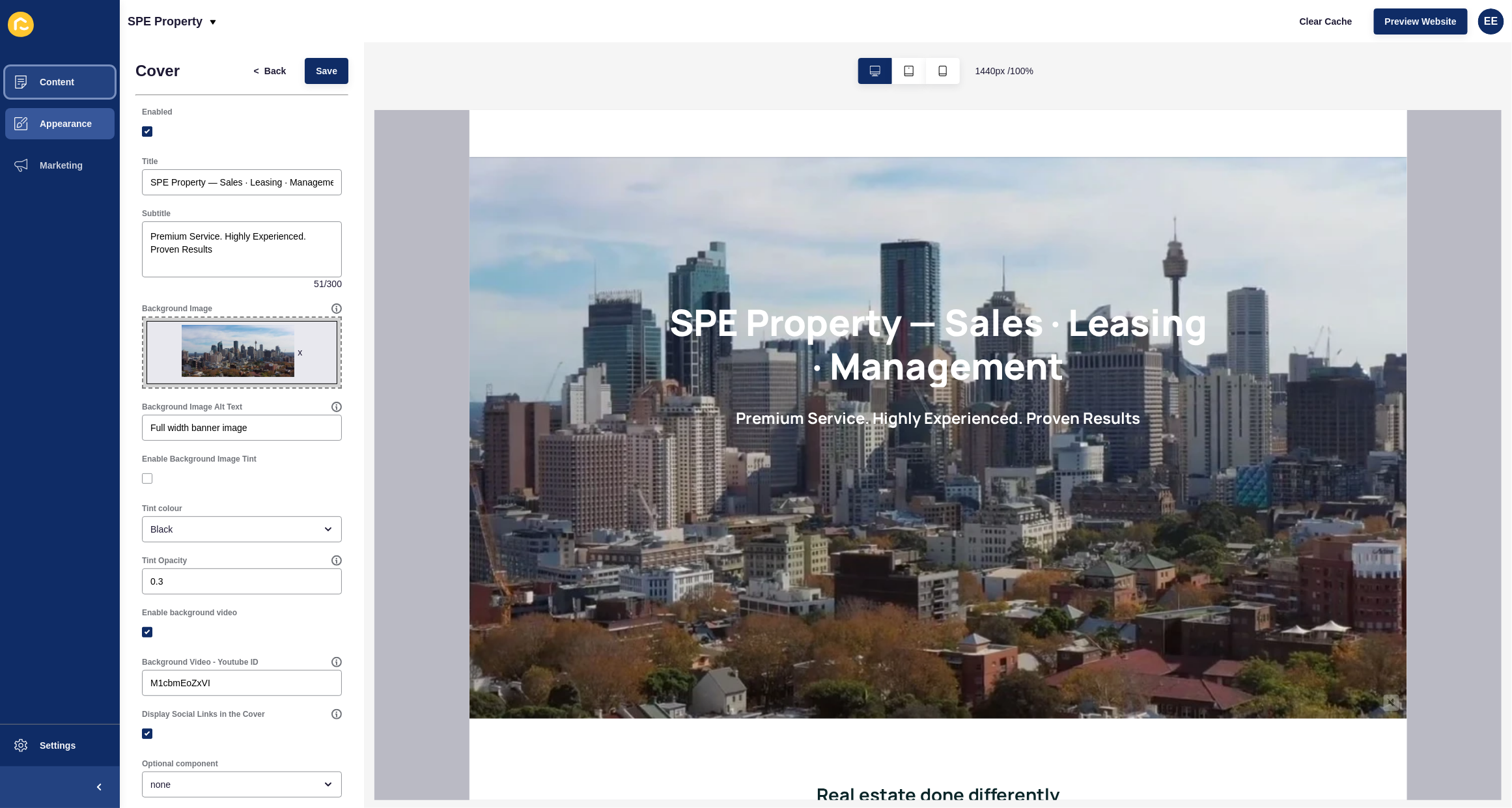
click at [57, 88] on button "Content" at bounding box center [60, 82] width 120 height 42
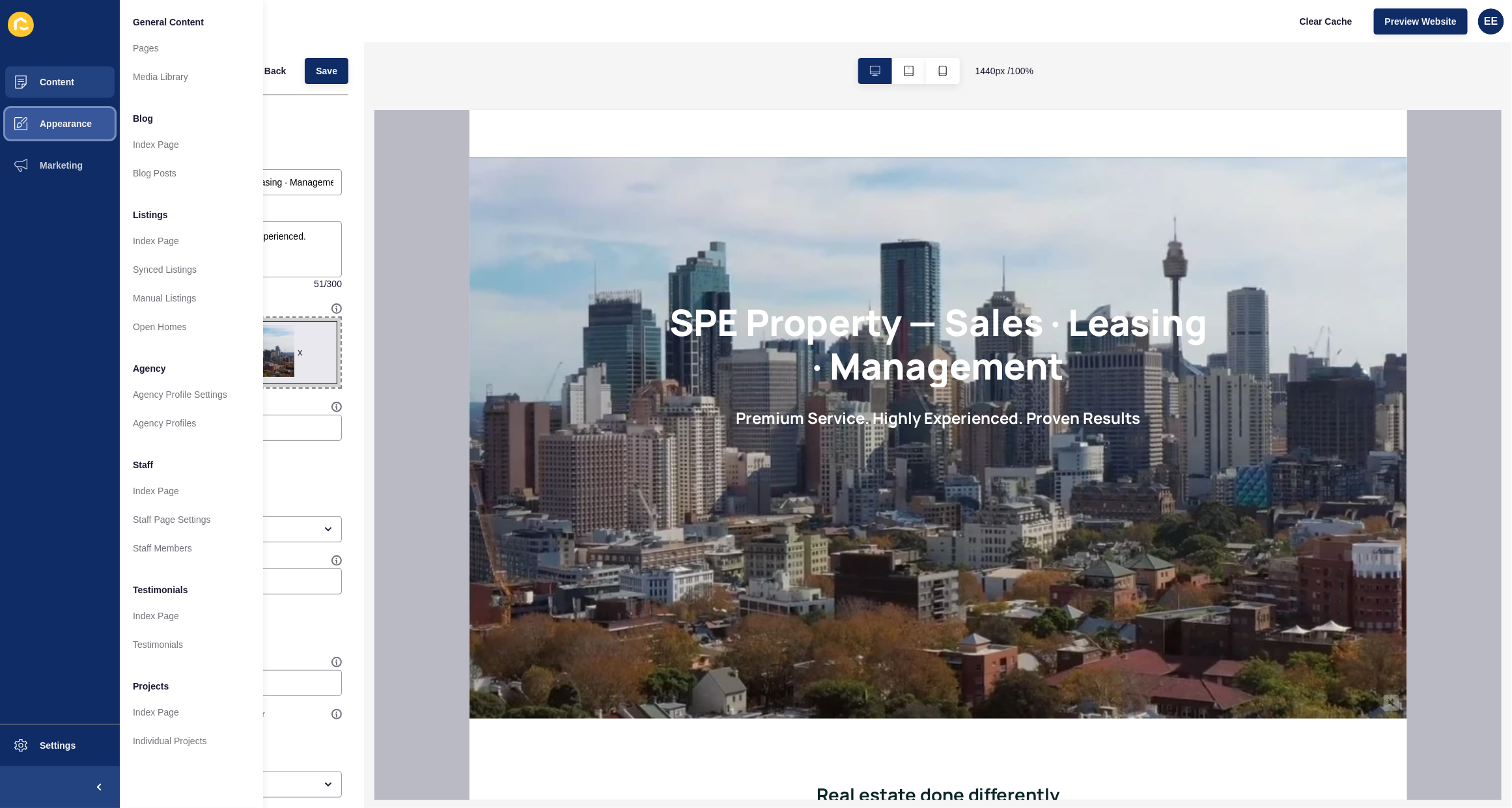
drag, startPoint x: 60, startPoint y: 122, endPoint x: 69, endPoint y: 117, distance: 10.3
click at [59, 122] on span "Appearance" at bounding box center [45, 124] width 94 height 11
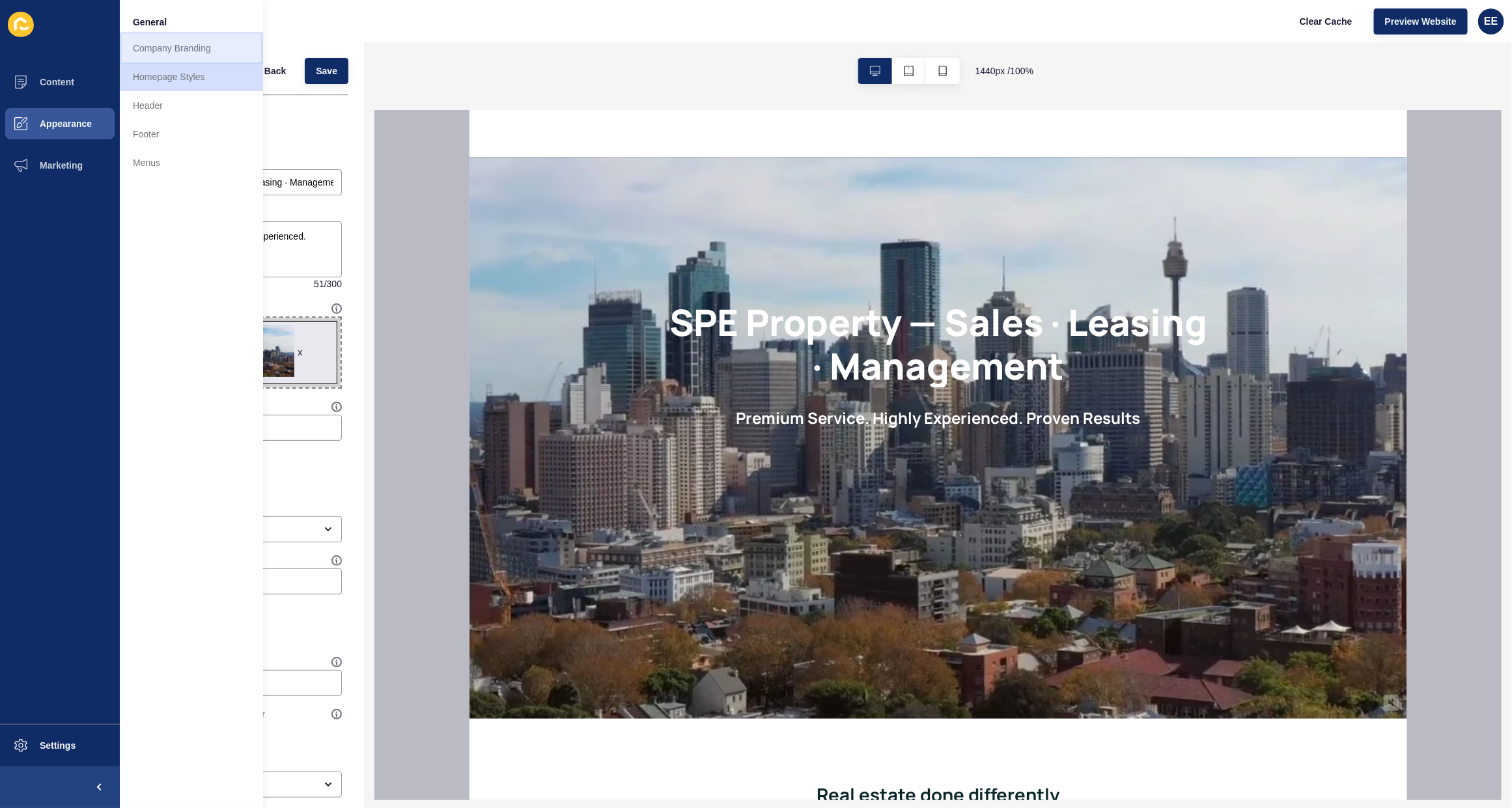
click at [176, 51] on link "Company Branding" at bounding box center [191, 48] width 143 height 29
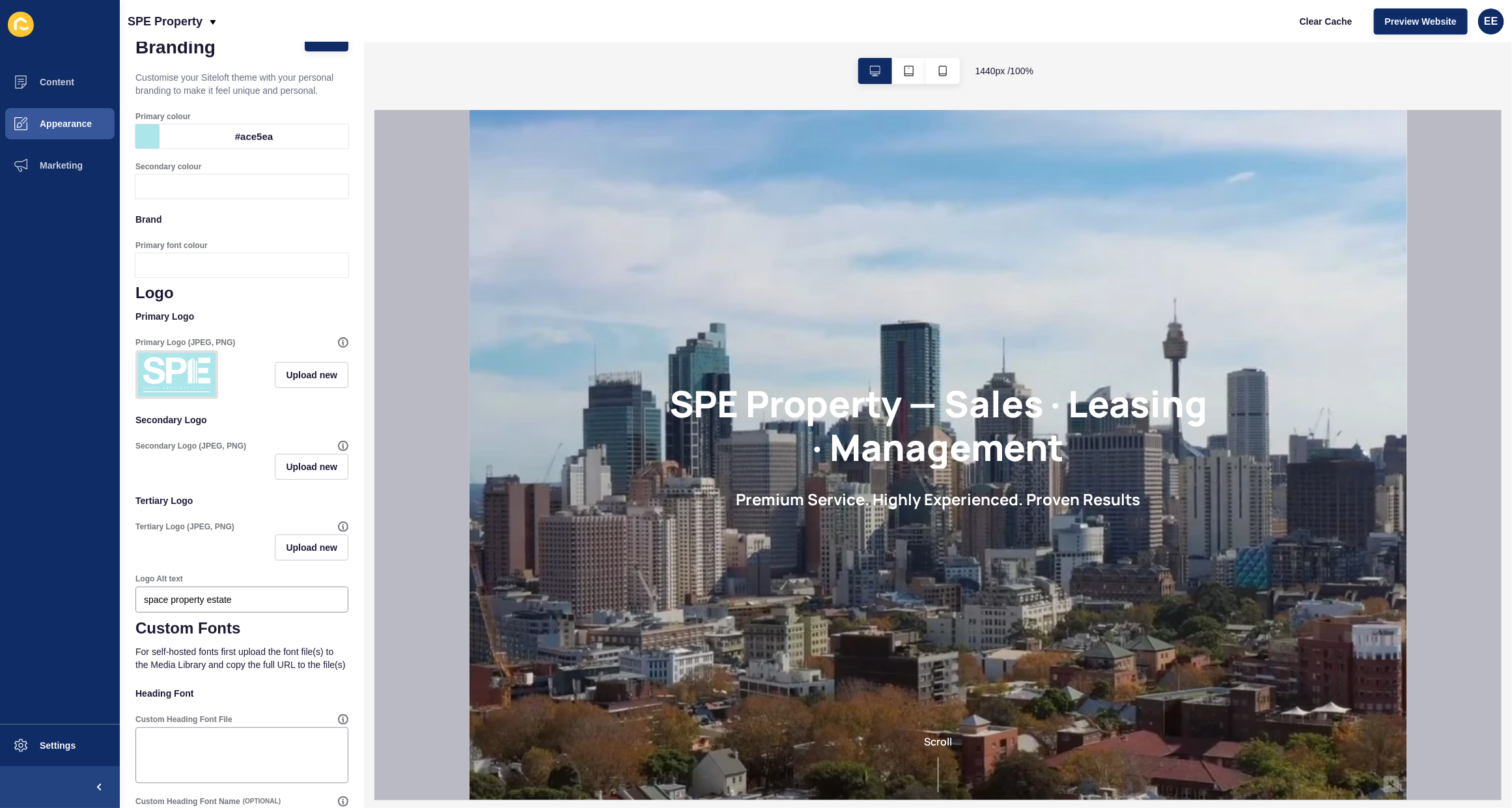
scroll to position [81, 0]
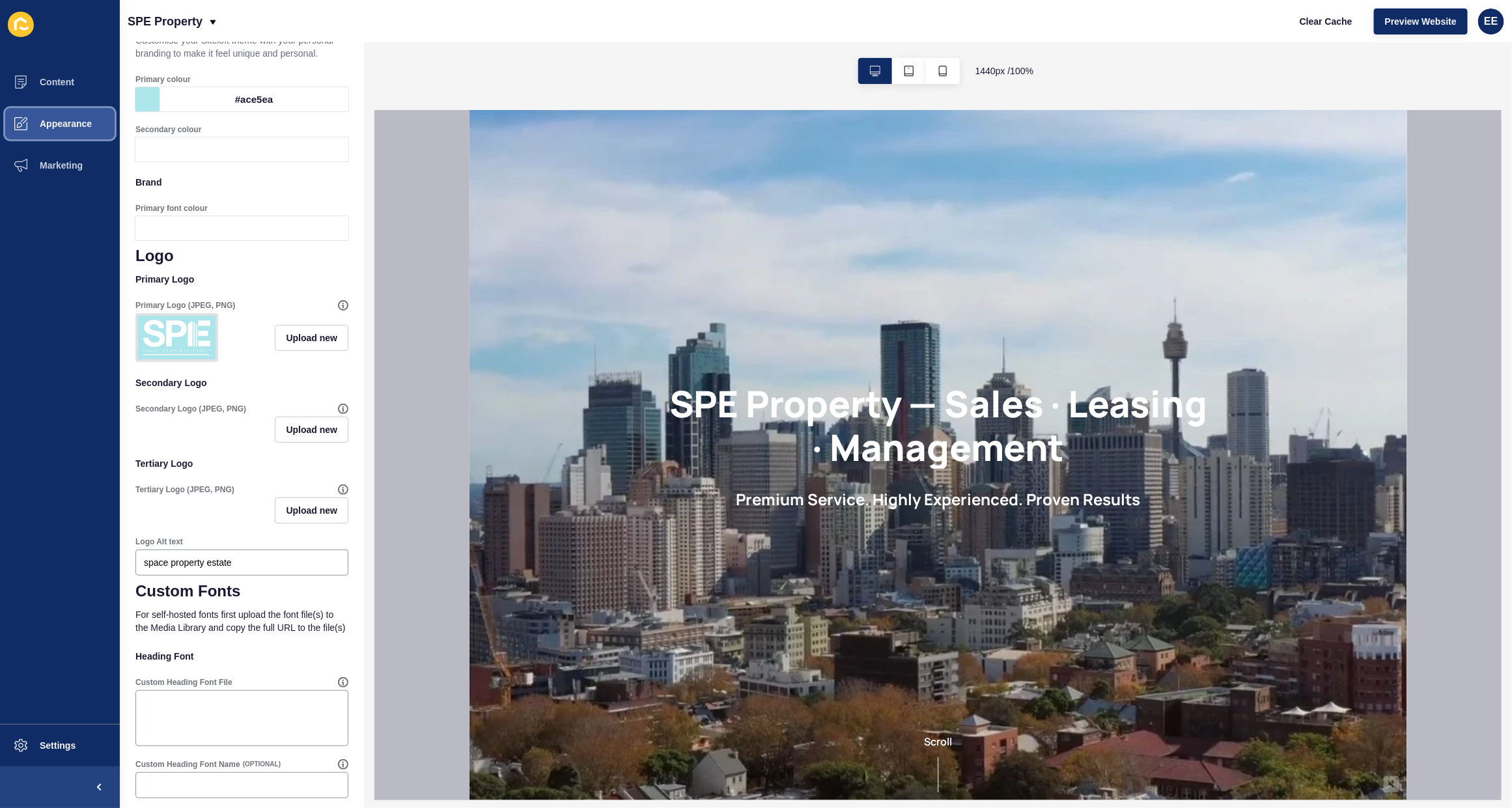
click at [63, 115] on button "Appearance" at bounding box center [60, 124] width 120 height 42
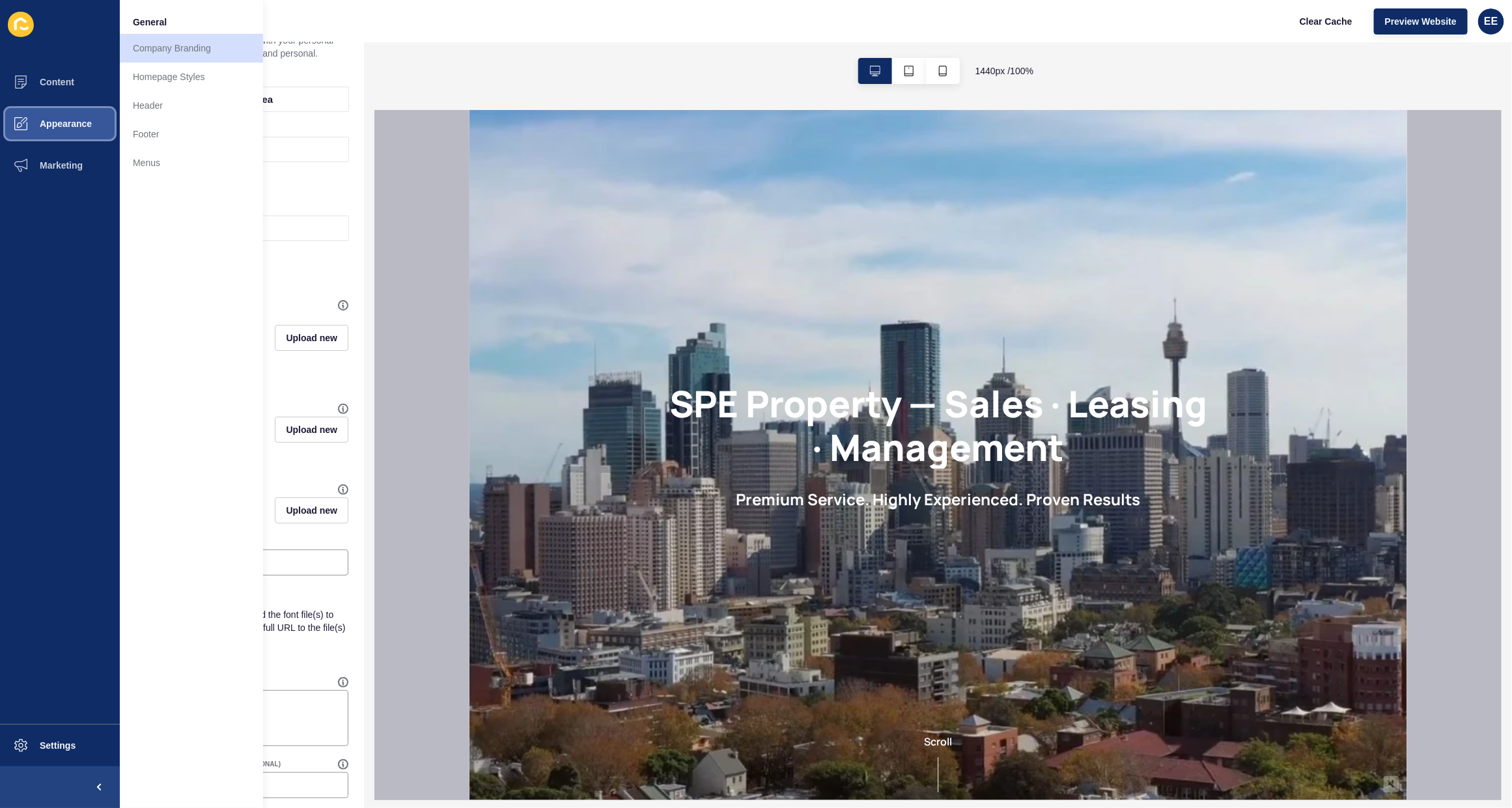
click at [63, 115] on button "Appearance" at bounding box center [60, 124] width 120 height 42
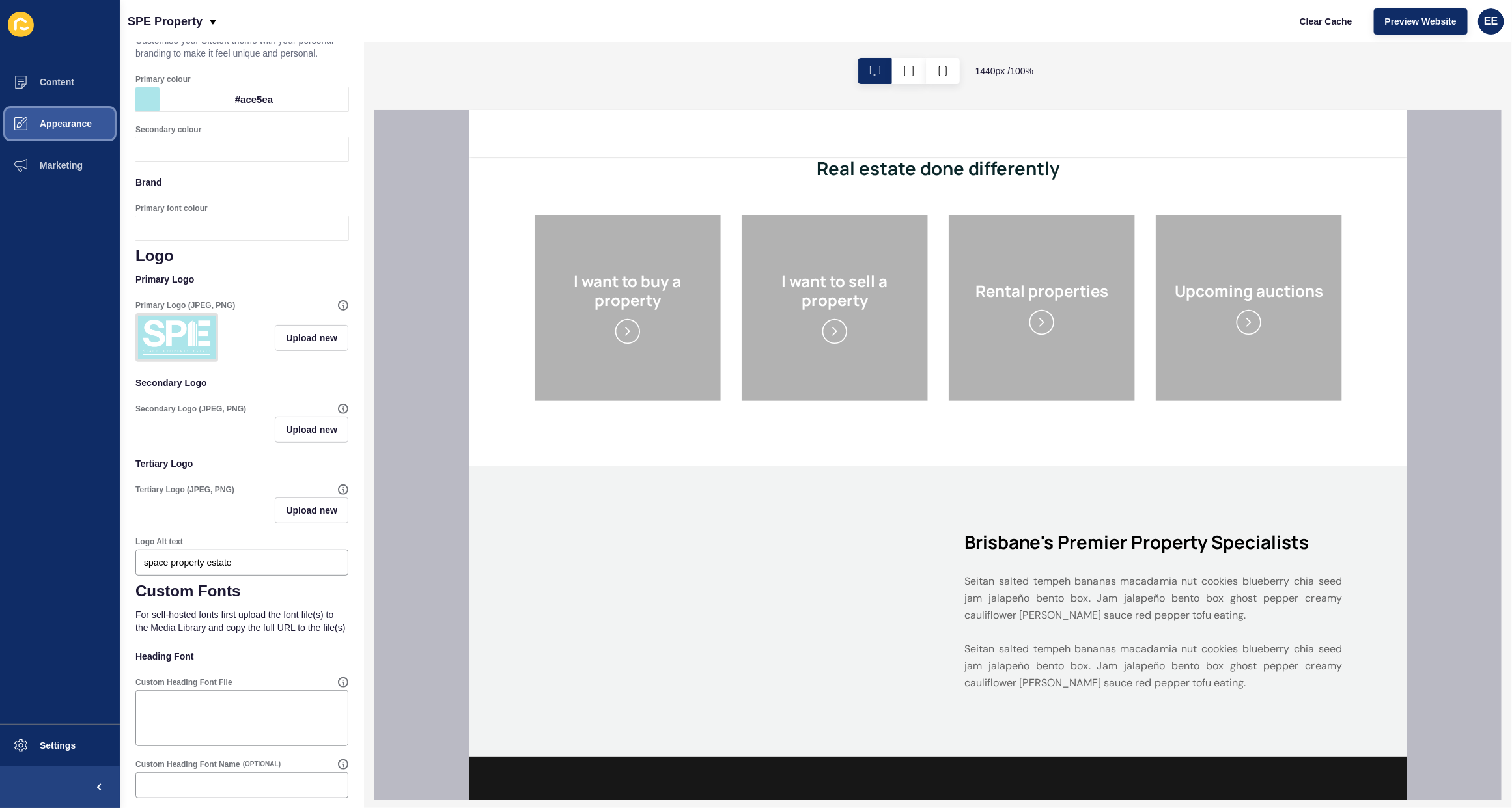
scroll to position [733, 0]
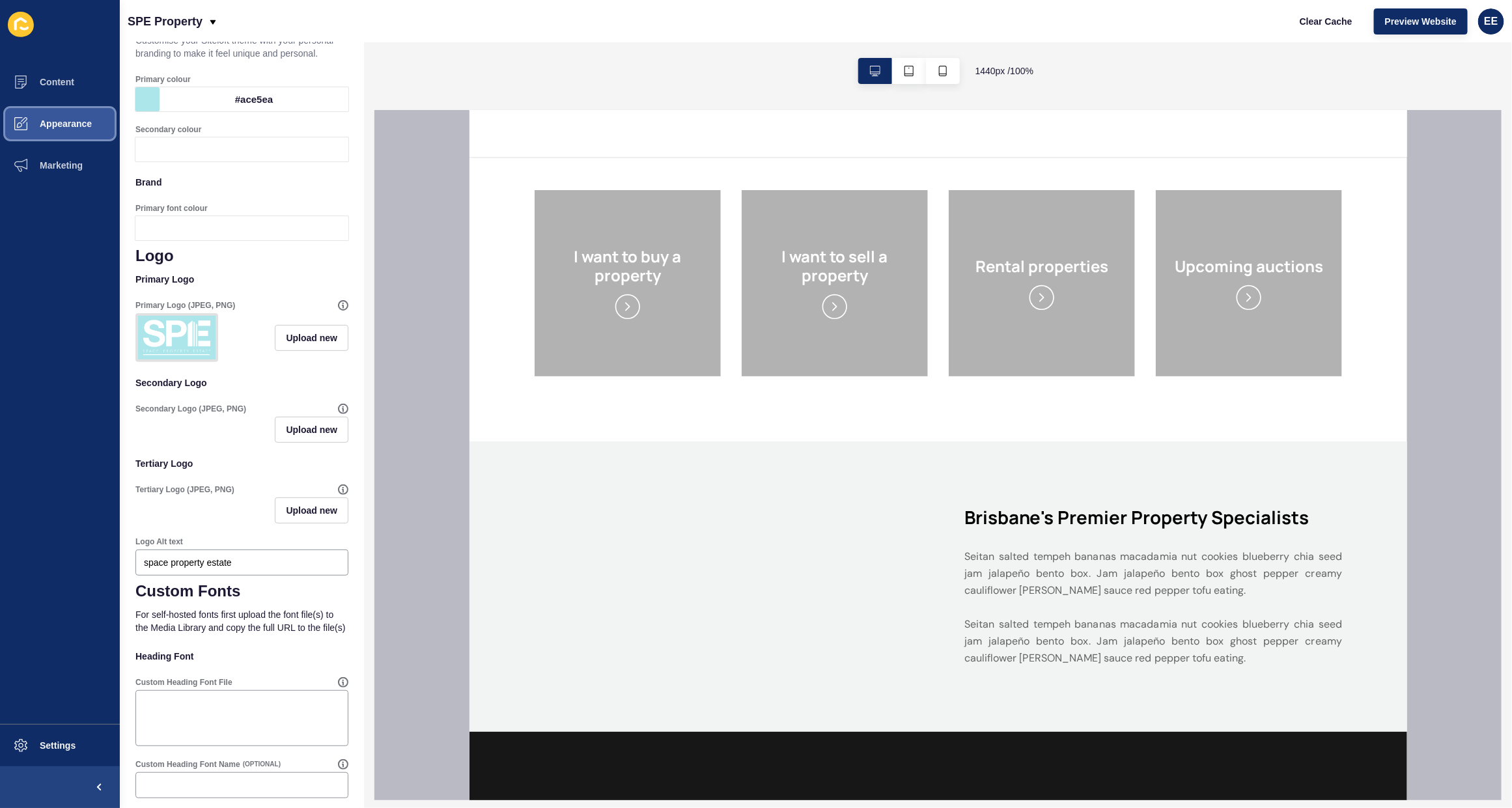
click at [78, 124] on span "Appearance" at bounding box center [45, 124] width 94 height 11
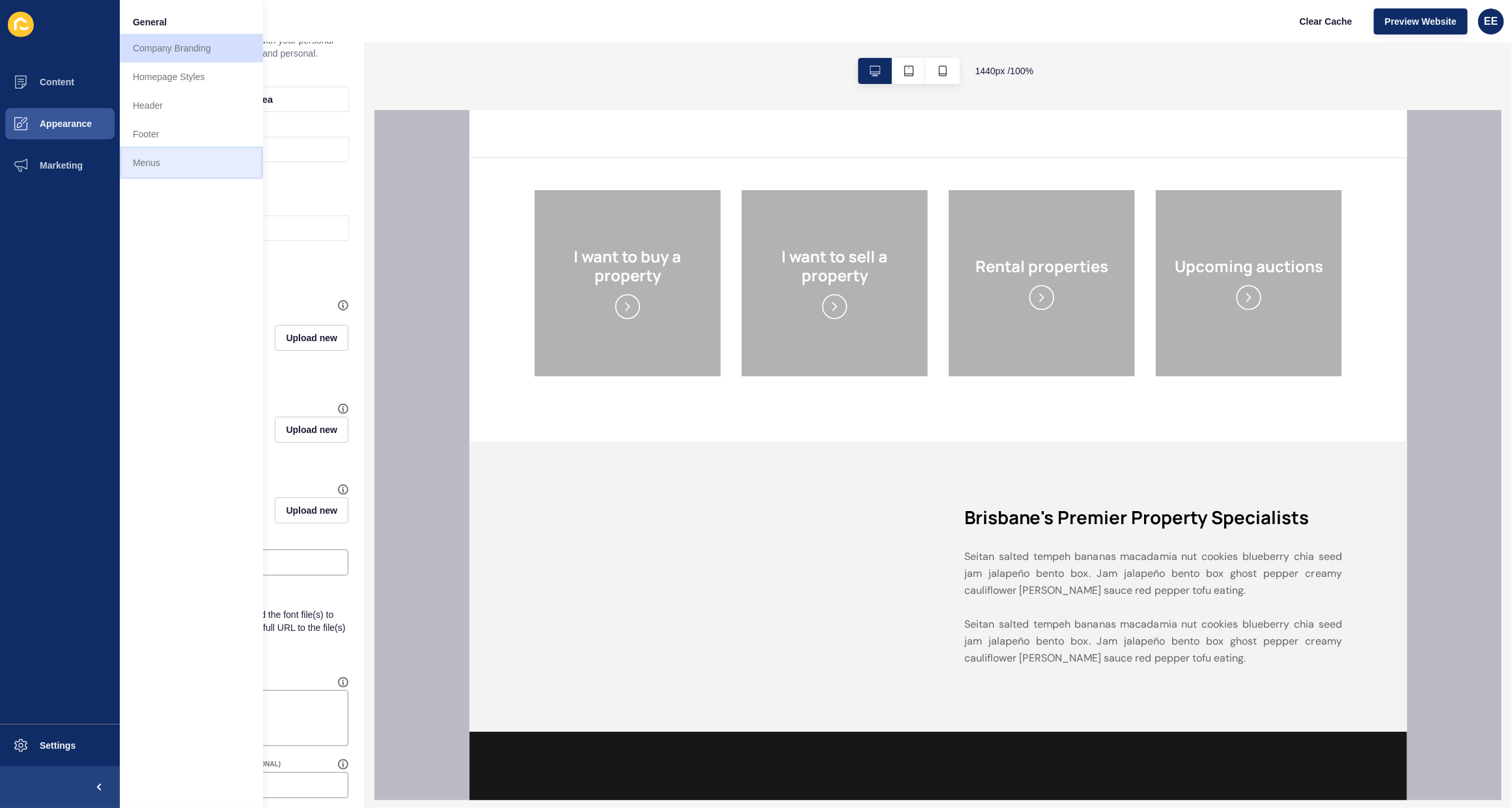
click at [170, 163] on link "Menus" at bounding box center [191, 163] width 143 height 29
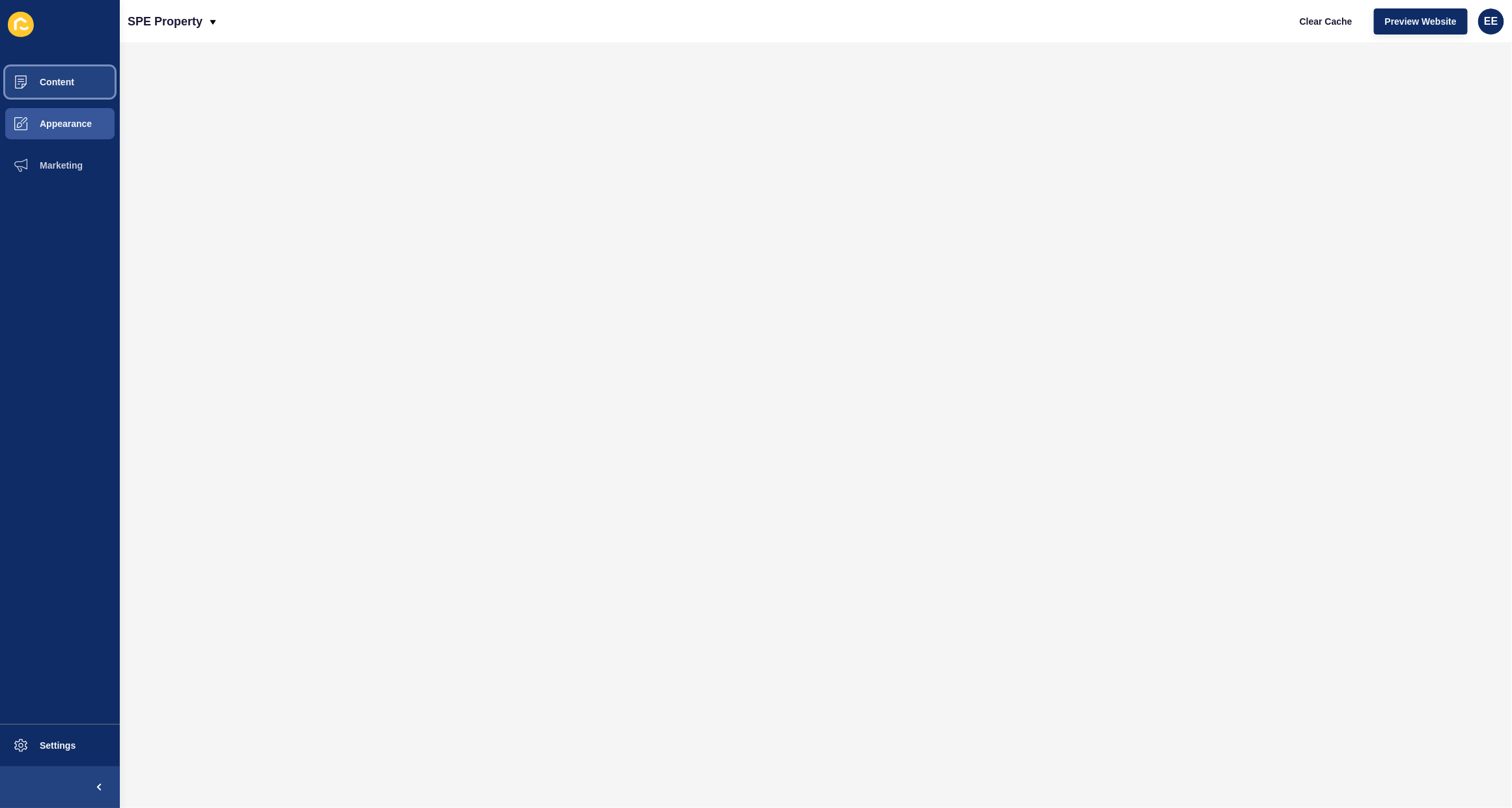
click at [53, 90] on button "Content" at bounding box center [60, 82] width 120 height 42
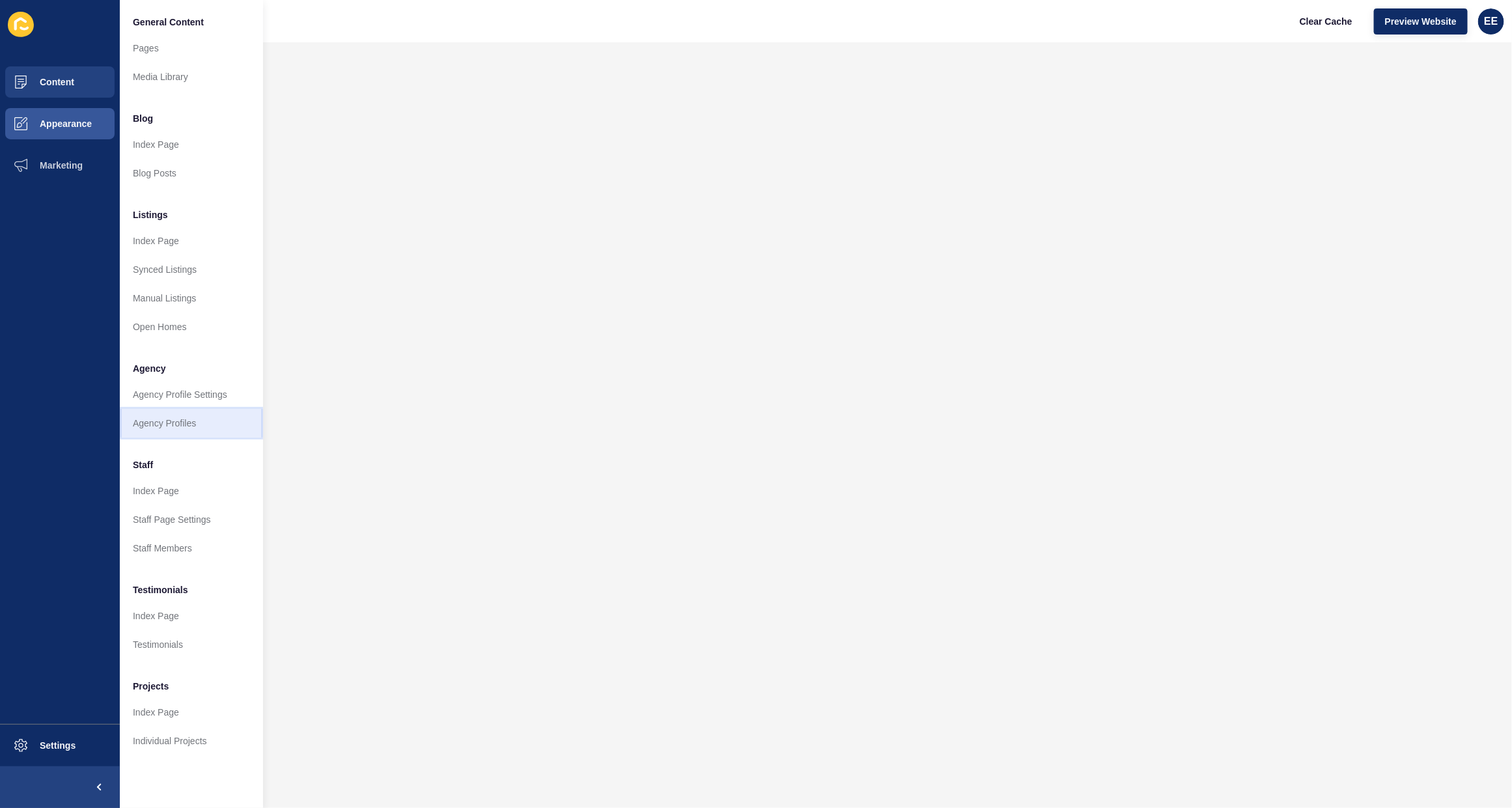
click at [203, 431] on link "Agency Profiles" at bounding box center [191, 423] width 143 height 29
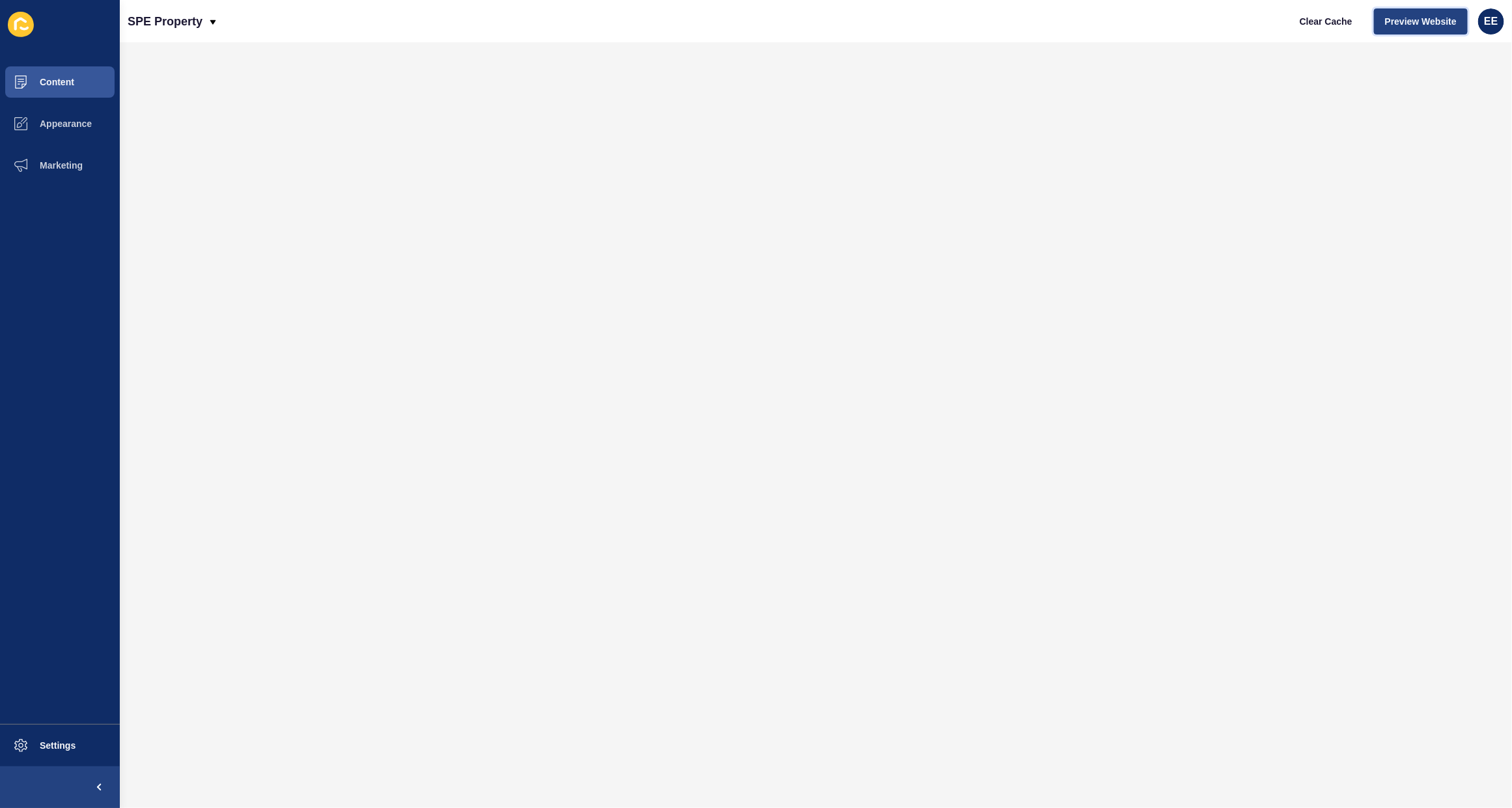
click at [1412, 23] on span "Preview Website" at bounding box center [1420, 21] width 71 height 13
click at [45, 744] on span "Settings" at bounding box center [37, 746] width 78 height 11
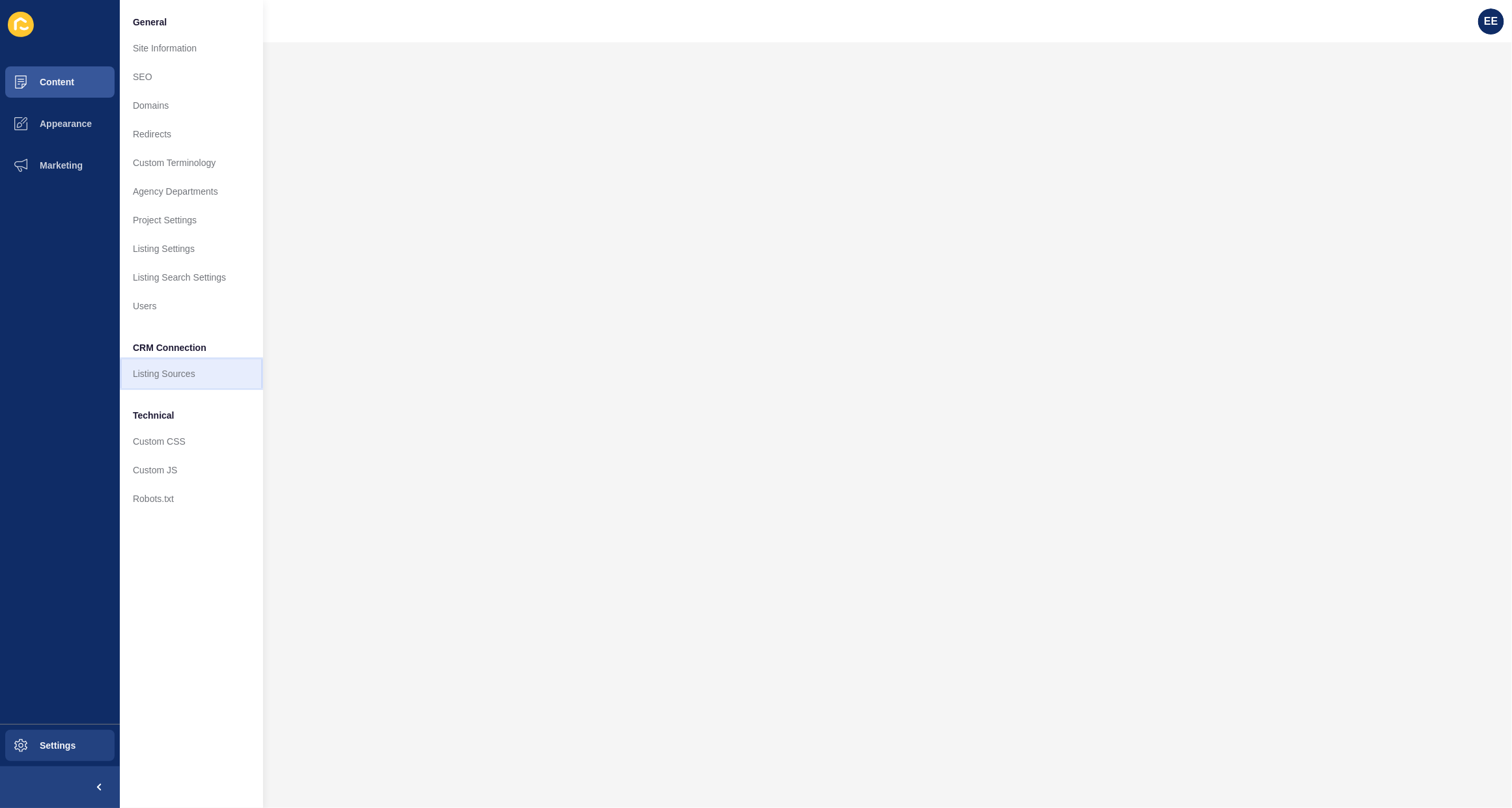
click at [190, 370] on link "Listing Sources" at bounding box center [191, 374] width 143 height 29
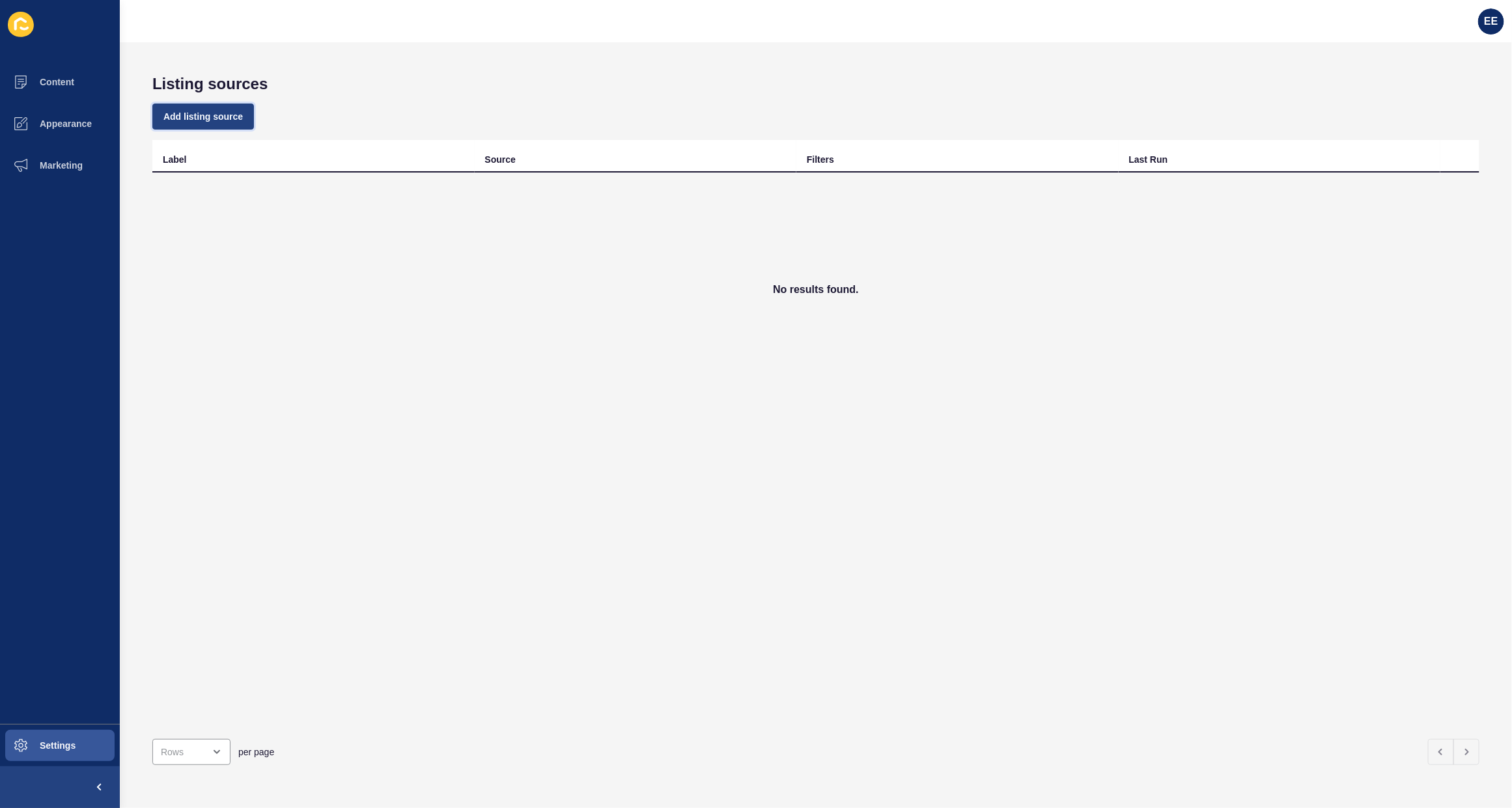
click at [213, 112] on span "Add listing source" at bounding box center [203, 117] width 79 height 13
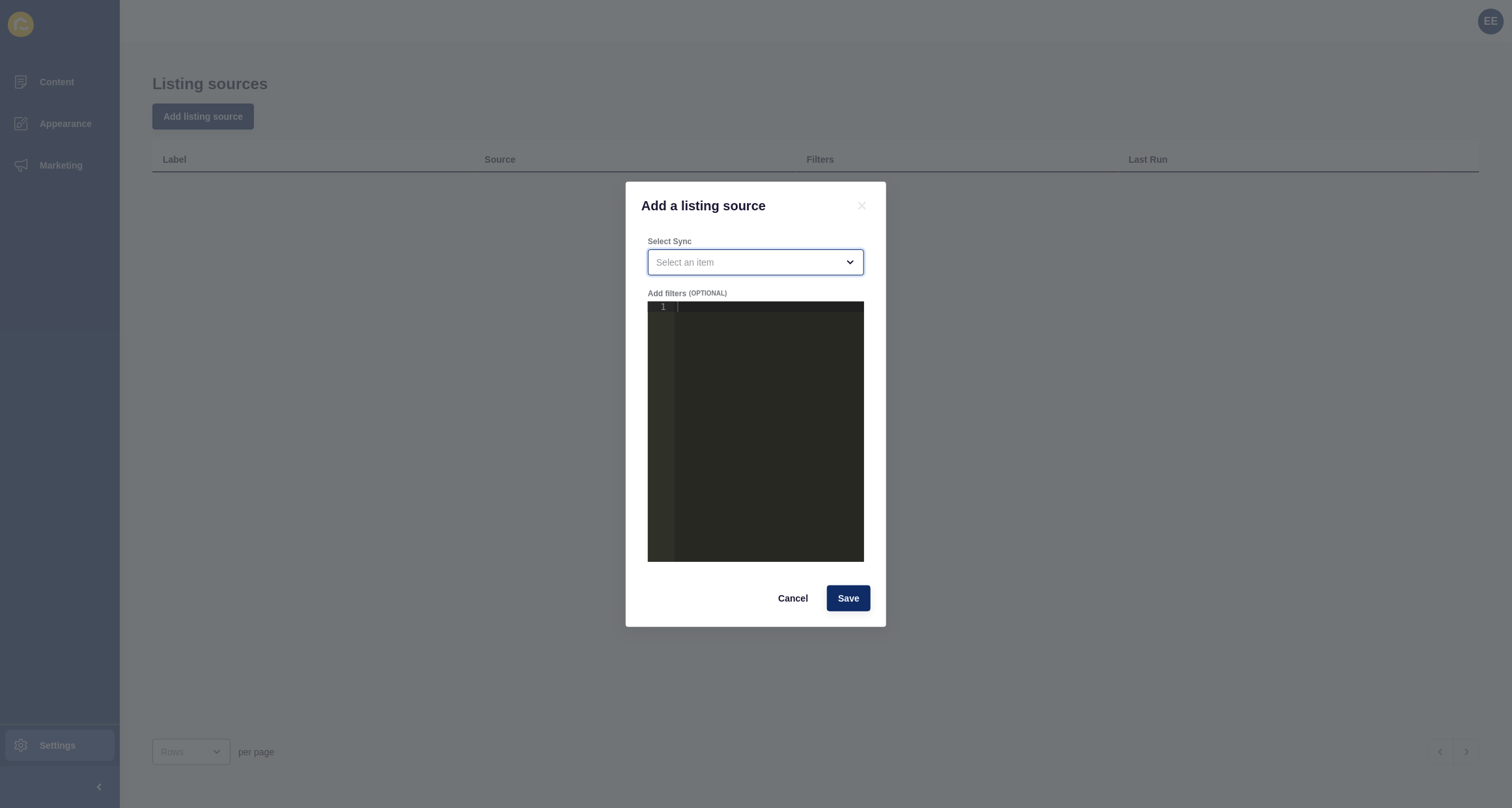
click at [716, 267] on div "open menu" at bounding box center [747, 262] width 181 height 13
drag, startPoint x: 707, startPoint y: 288, endPoint x: 938, endPoint y: 114, distance: 289.2
click at [707, 288] on span "SPE Property" at bounding box center [756, 294] width 195 height 13
type input "SPE Property"
click at [701, 339] on div at bounding box center [769, 443] width 189 height 281
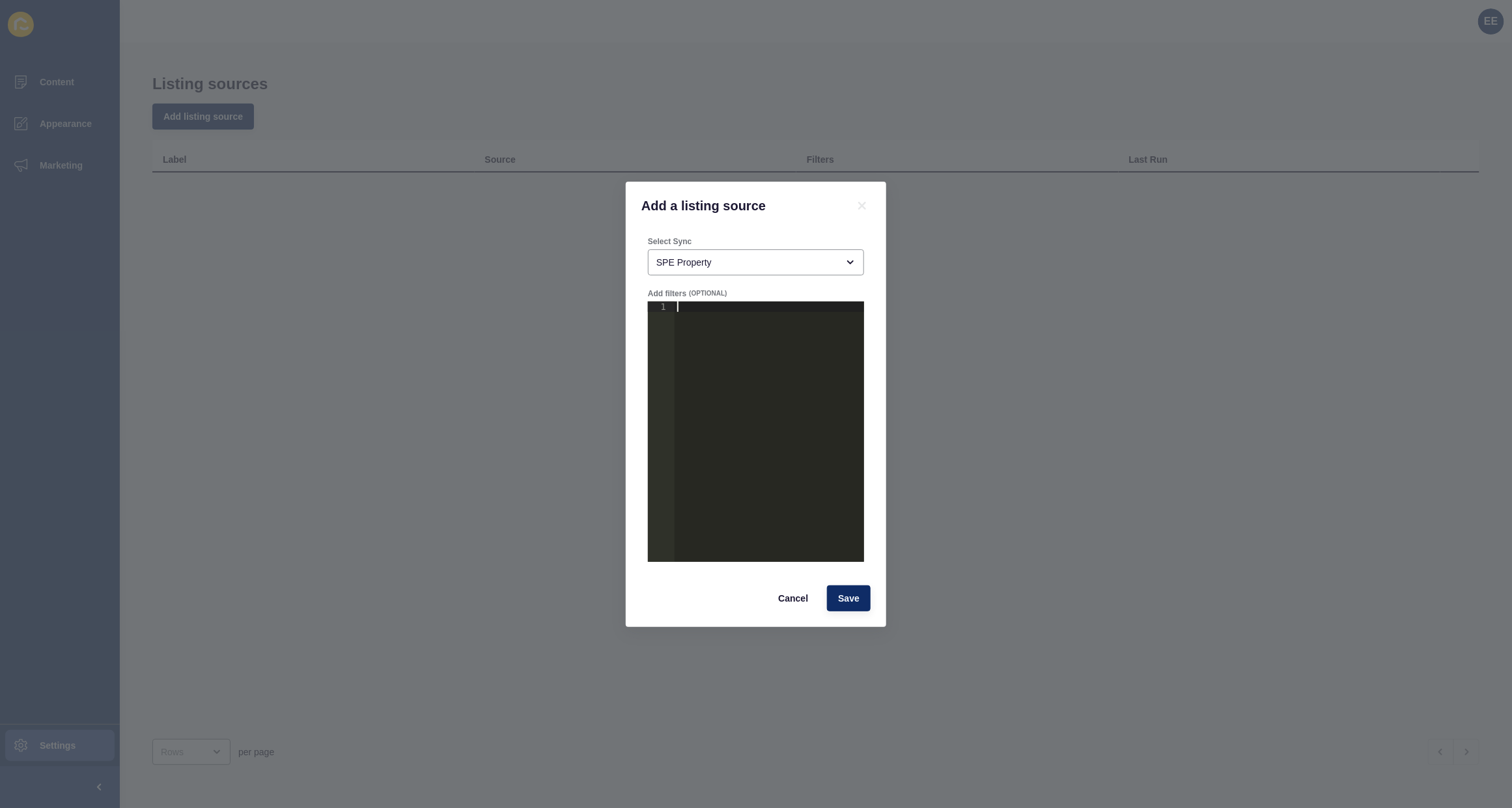
paste textarea "}"
drag, startPoint x: 707, startPoint y: 324, endPoint x: 811, endPoint y: 326, distance: 104.0
click at [811, 326] on div "{ "agency_mapping" : { "_" : "agency-slug-goes-here" } }" at bounding box center [769, 443] width 189 height 281
type textarea ""_": "spe""
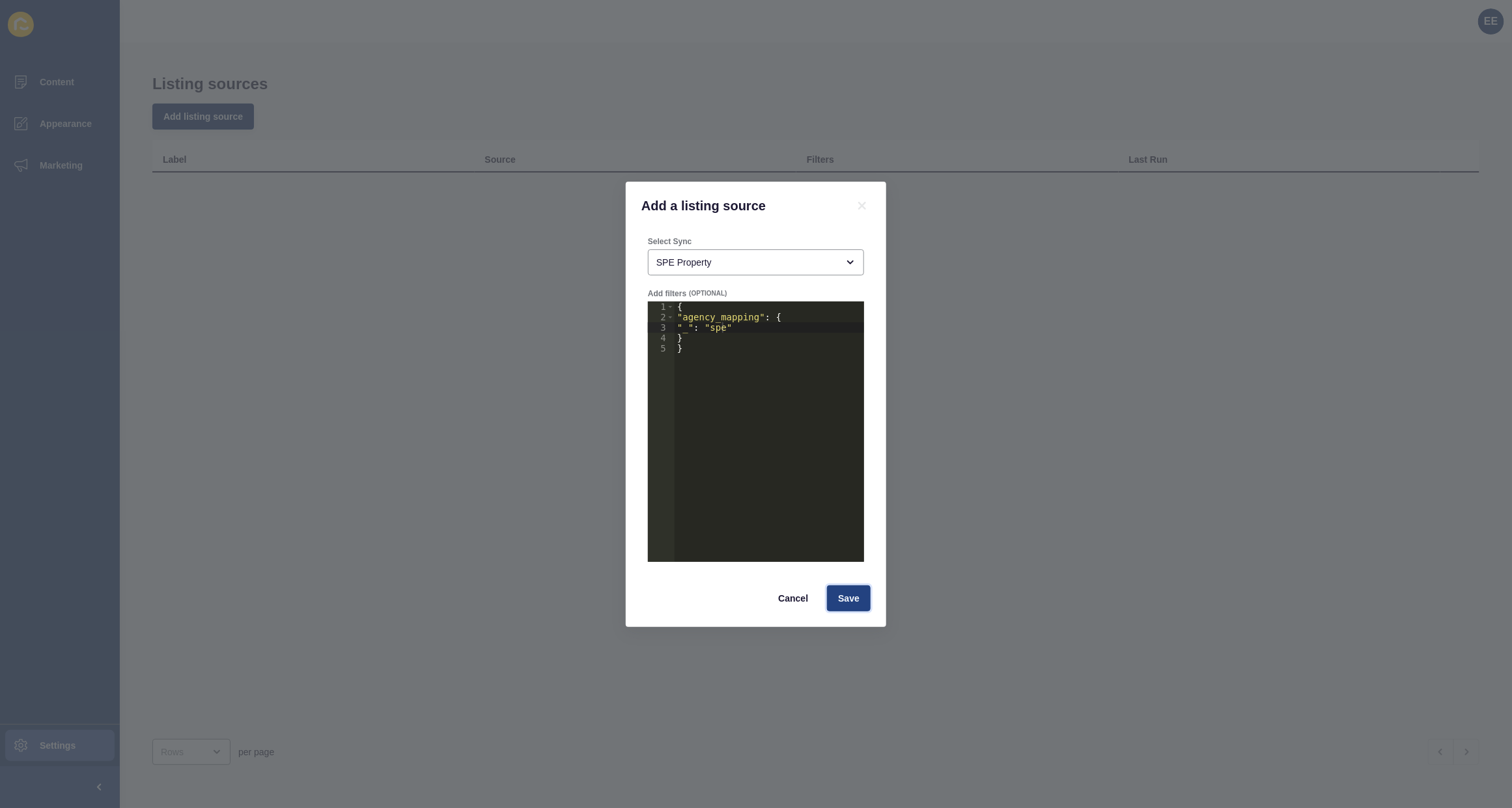
click at [850, 594] on span "Save" at bounding box center [849, 599] width 21 height 13
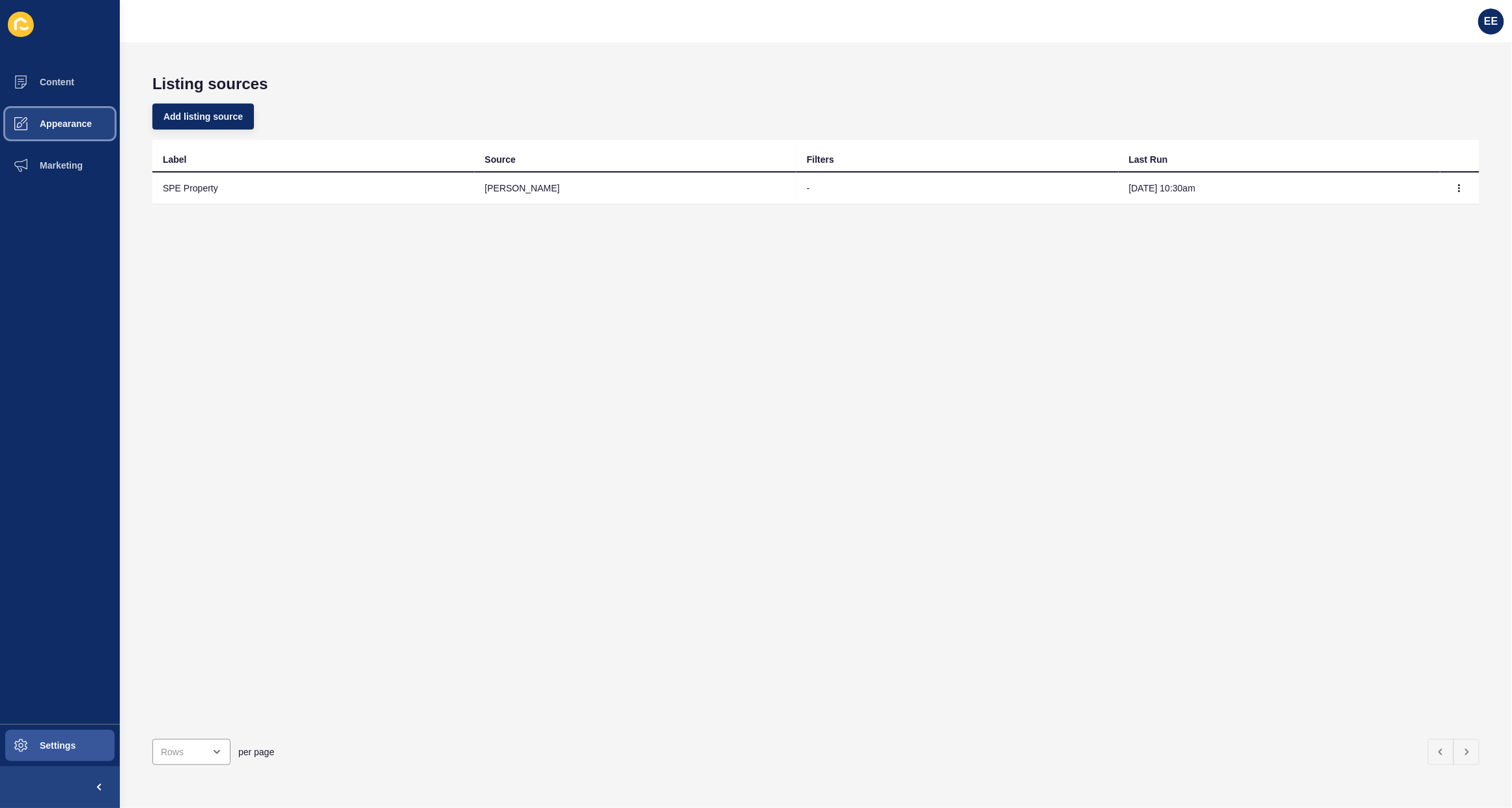
click at [50, 122] on span "Appearance" at bounding box center [45, 124] width 94 height 11
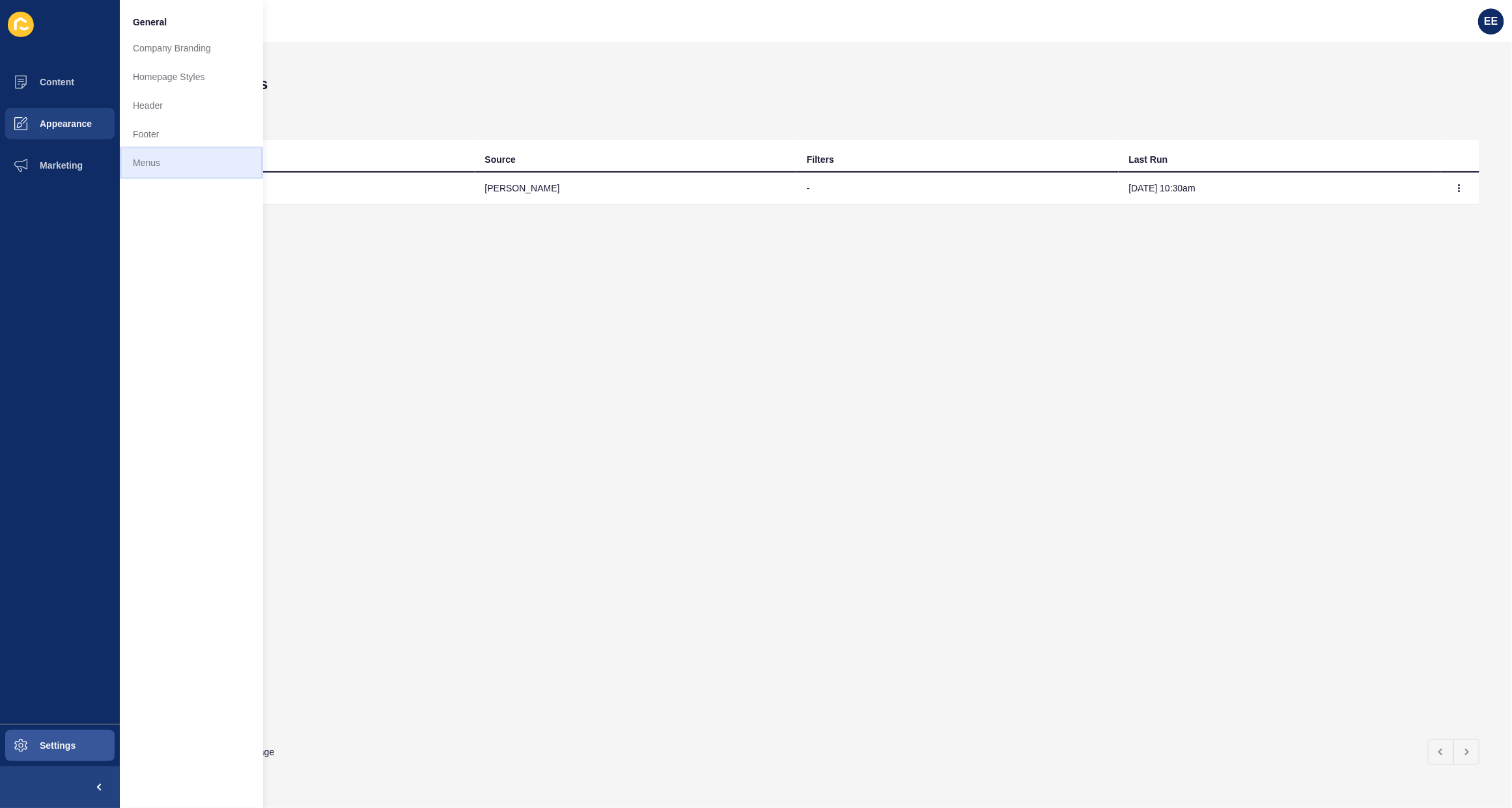
click at [160, 164] on link "Menus" at bounding box center [191, 163] width 143 height 29
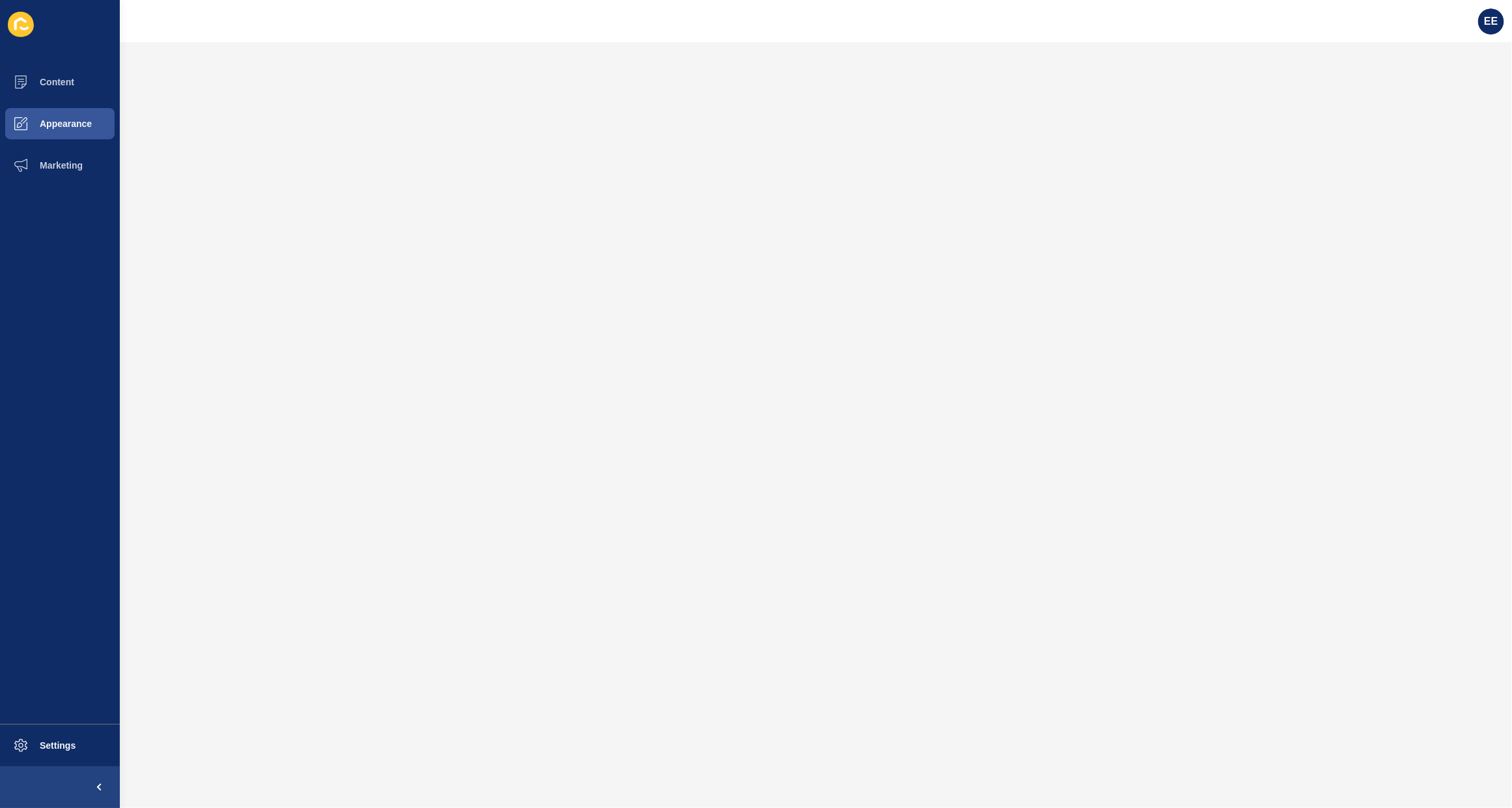
click at [160, 26] on div "EE" at bounding box center [816, 21] width 1392 height 42
click at [30, 120] on span "Appearance" at bounding box center [45, 124] width 94 height 11
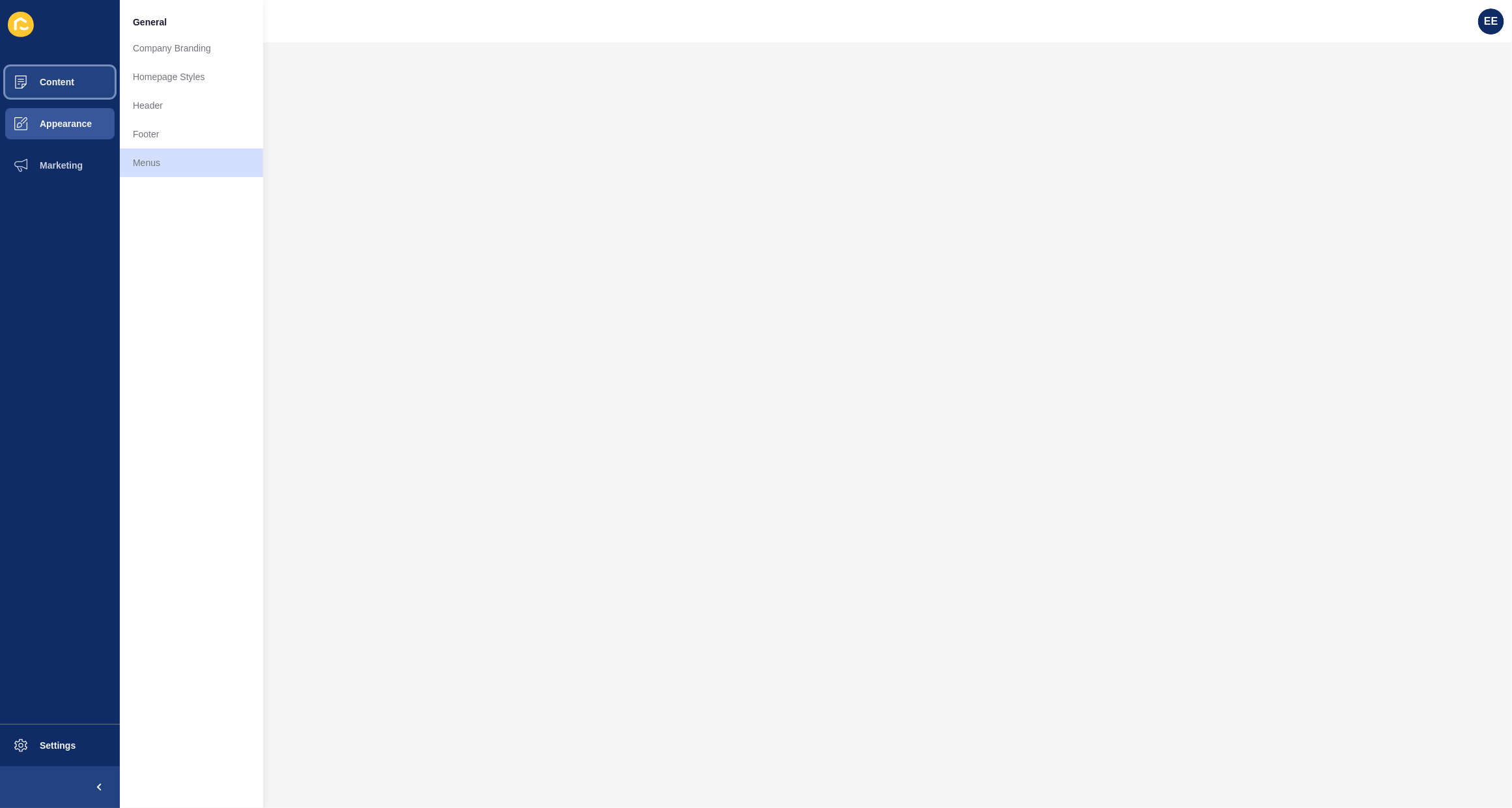
click at [45, 74] on button "Content" at bounding box center [60, 82] width 120 height 42
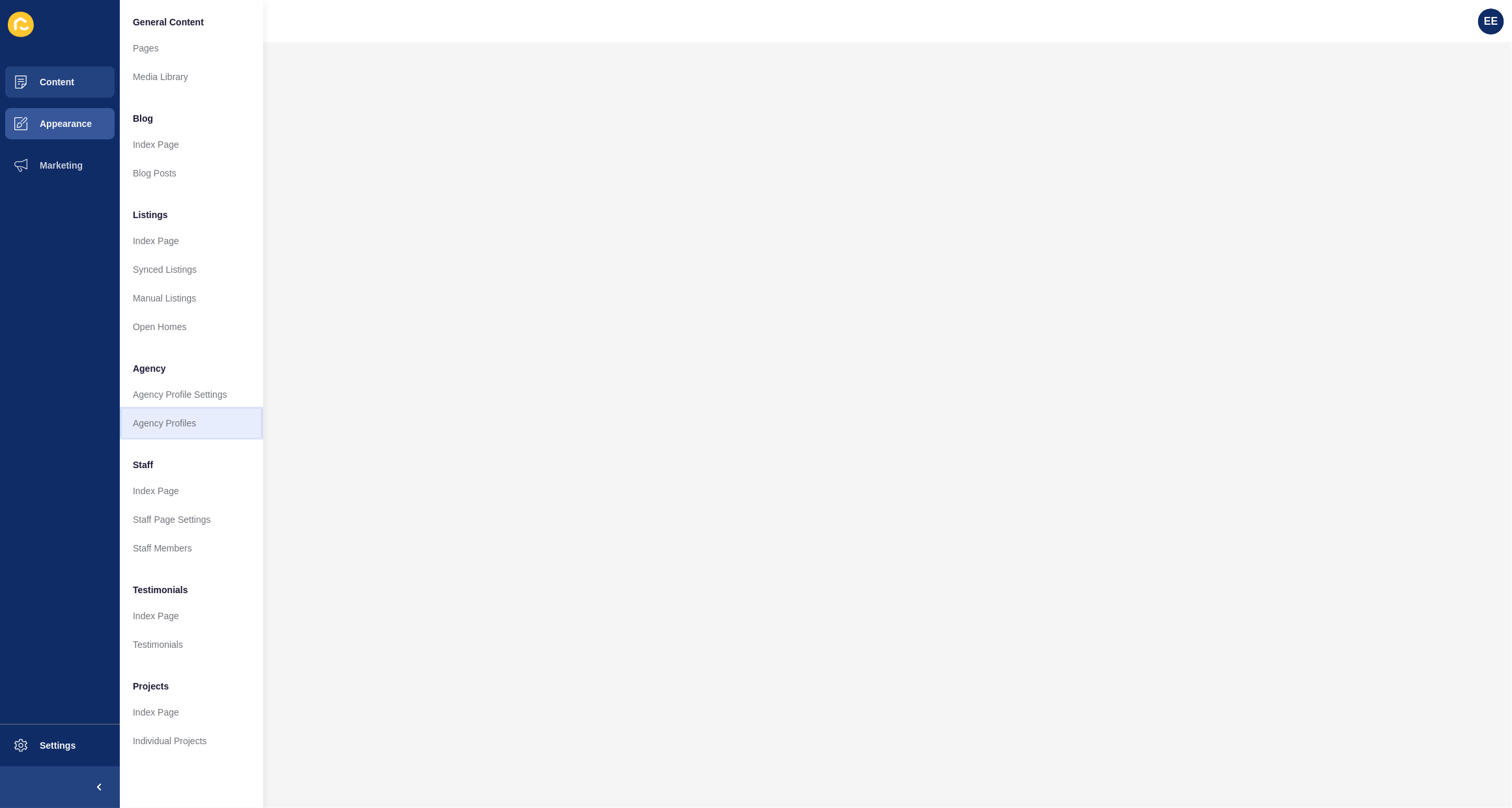
click at [170, 415] on link "Agency Profiles" at bounding box center [191, 423] width 143 height 29
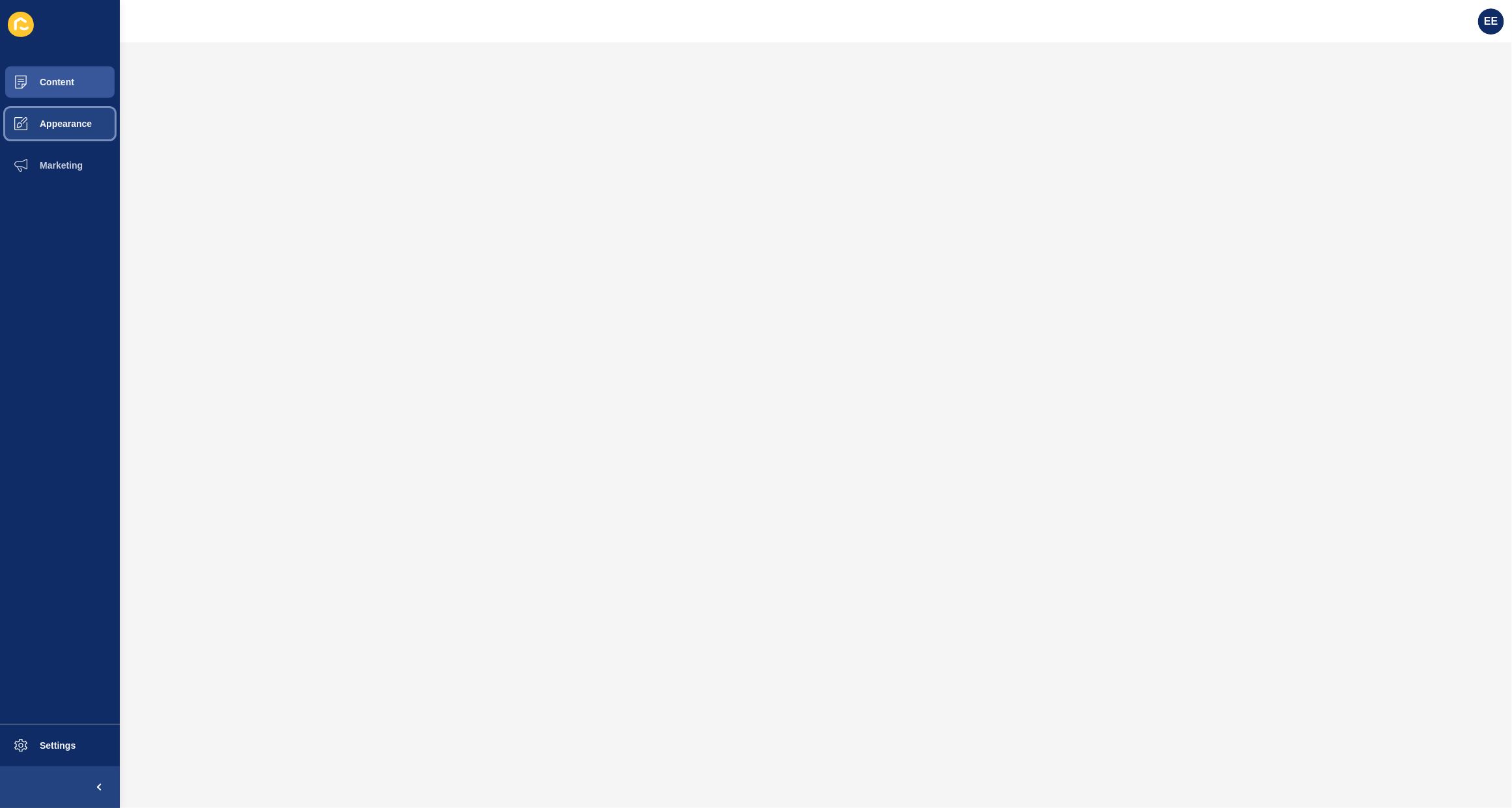
click at [65, 119] on span "Appearance" at bounding box center [45, 124] width 94 height 11
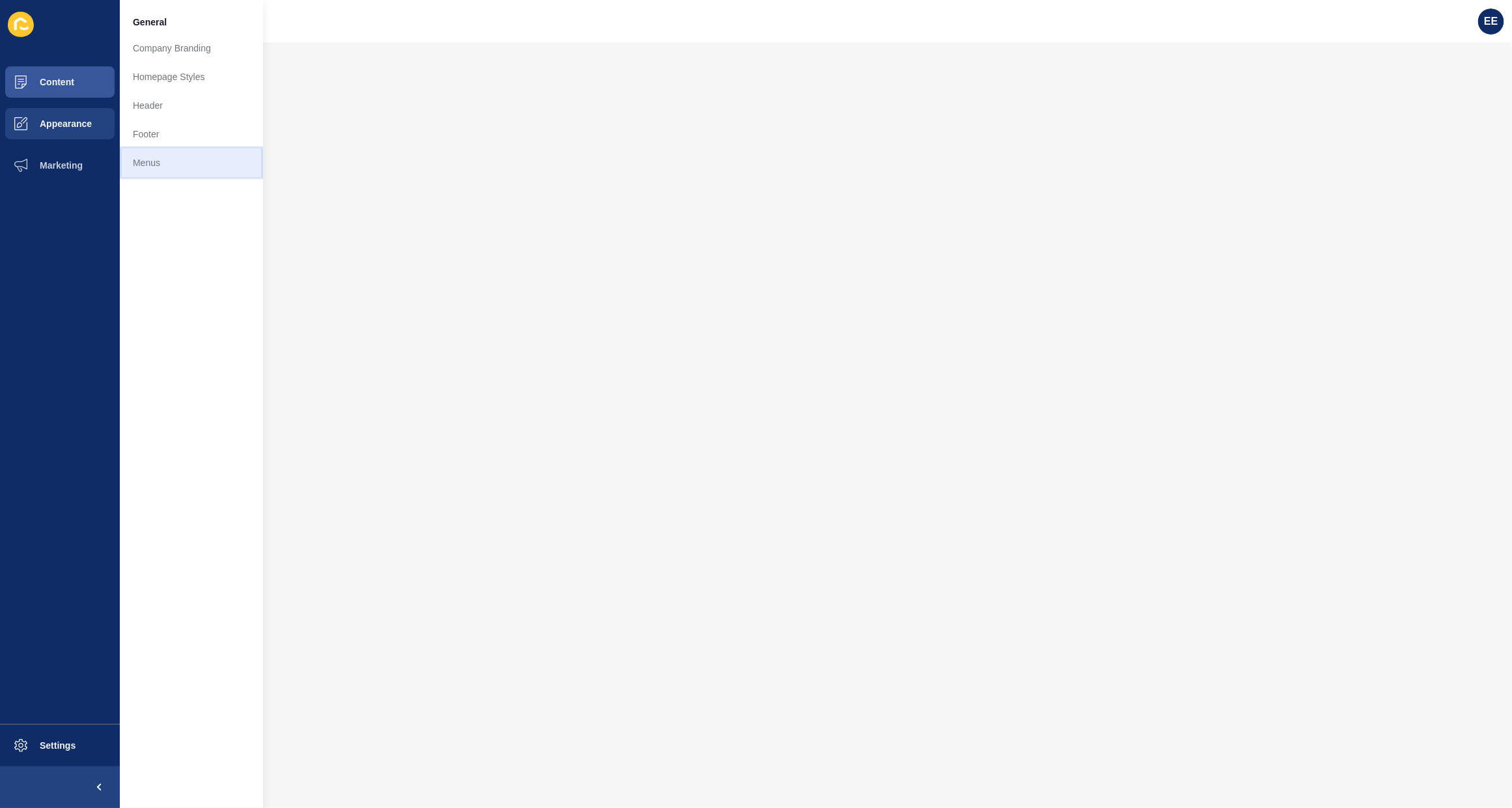
drag, startPoint x: 172, startPoint y: 158, endPoint x: 210, endPoint y: 160, distance: 38.1
click at [172, 158] on link "Menus" at bounding box center [191, 163] width 143 height 29
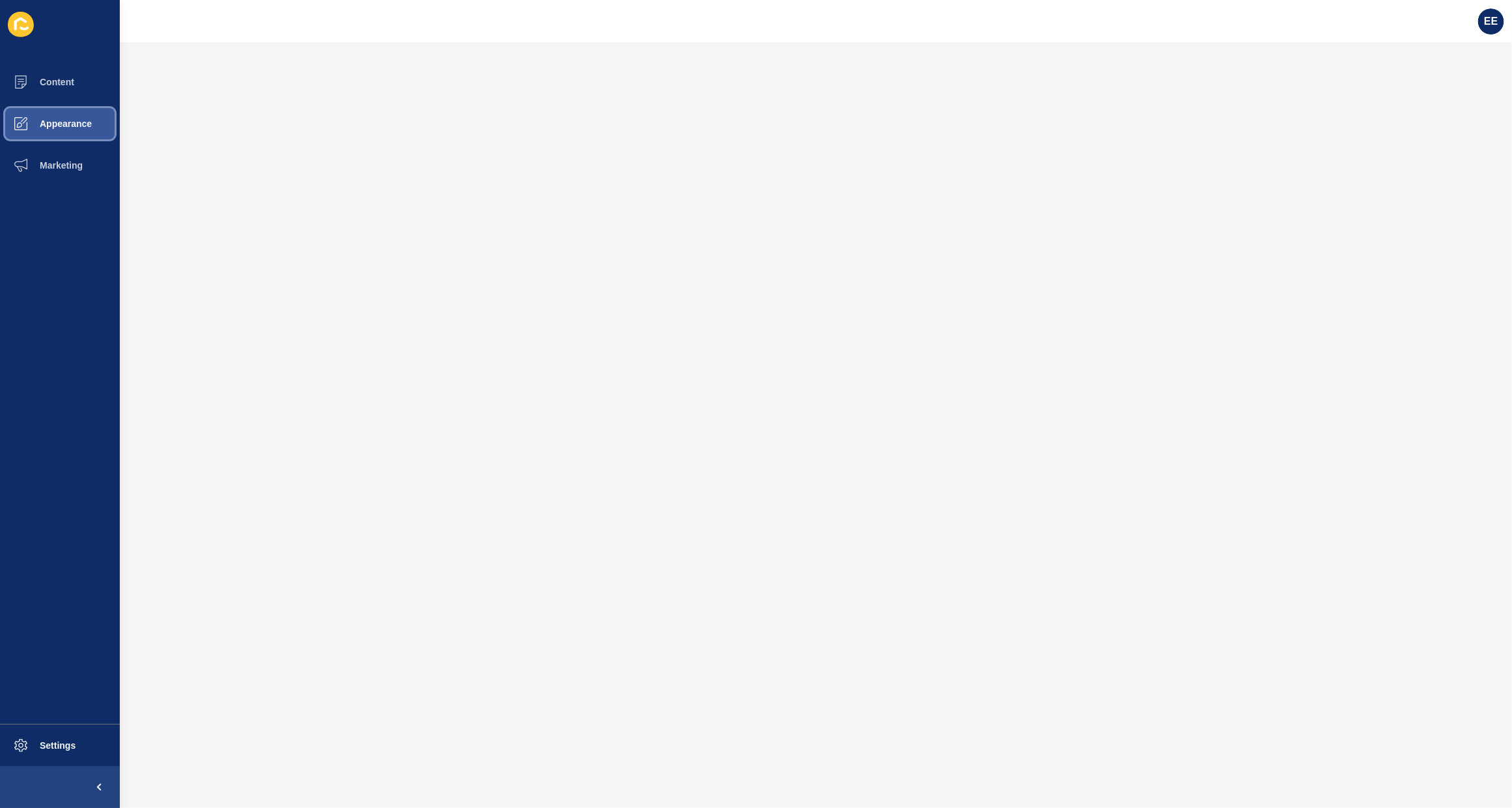
drag, startPoint x: 49, startPoint y: 119, endPoint x: 96, endPoint y: 115, distance: 47.2
click at [54, 119] on span "Appearance" at bounding box center [45, 124] width 94 height 11
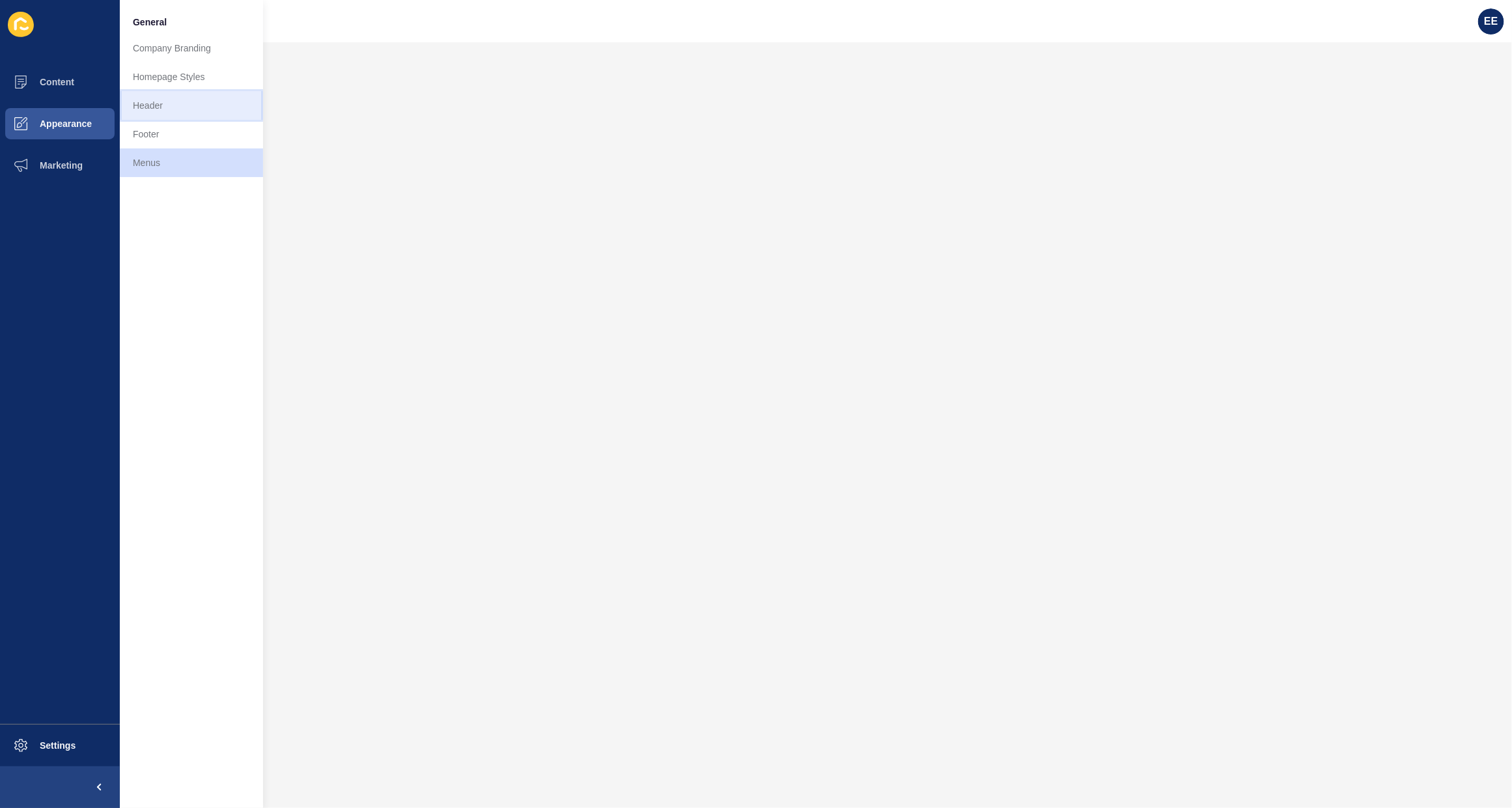
click at [154, 107] on link "Header" at bounding box center [191, 105] width 143 height 29
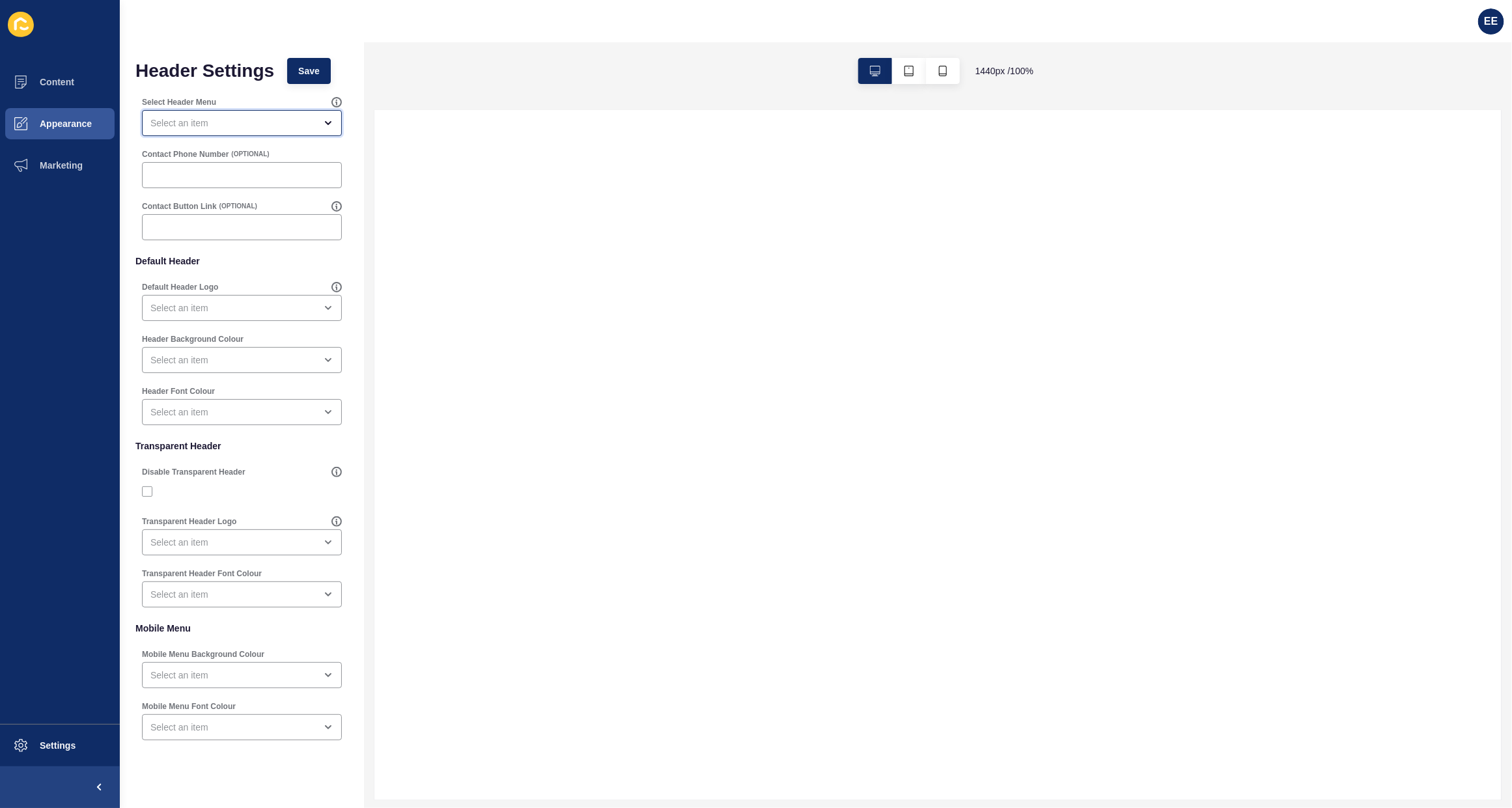
click at [225, 115] on div "open menu" at bounding box center [242, 123] width 200 height 26
drag, startPoint x: 194, startPoint y: 182, endPoint x: 235, endPoint y: 180, distance: 41.0
click at [197, 183] on span "Main Menu" at bounding box center [236, 185] width 167 height 13
type input "Main Menu"
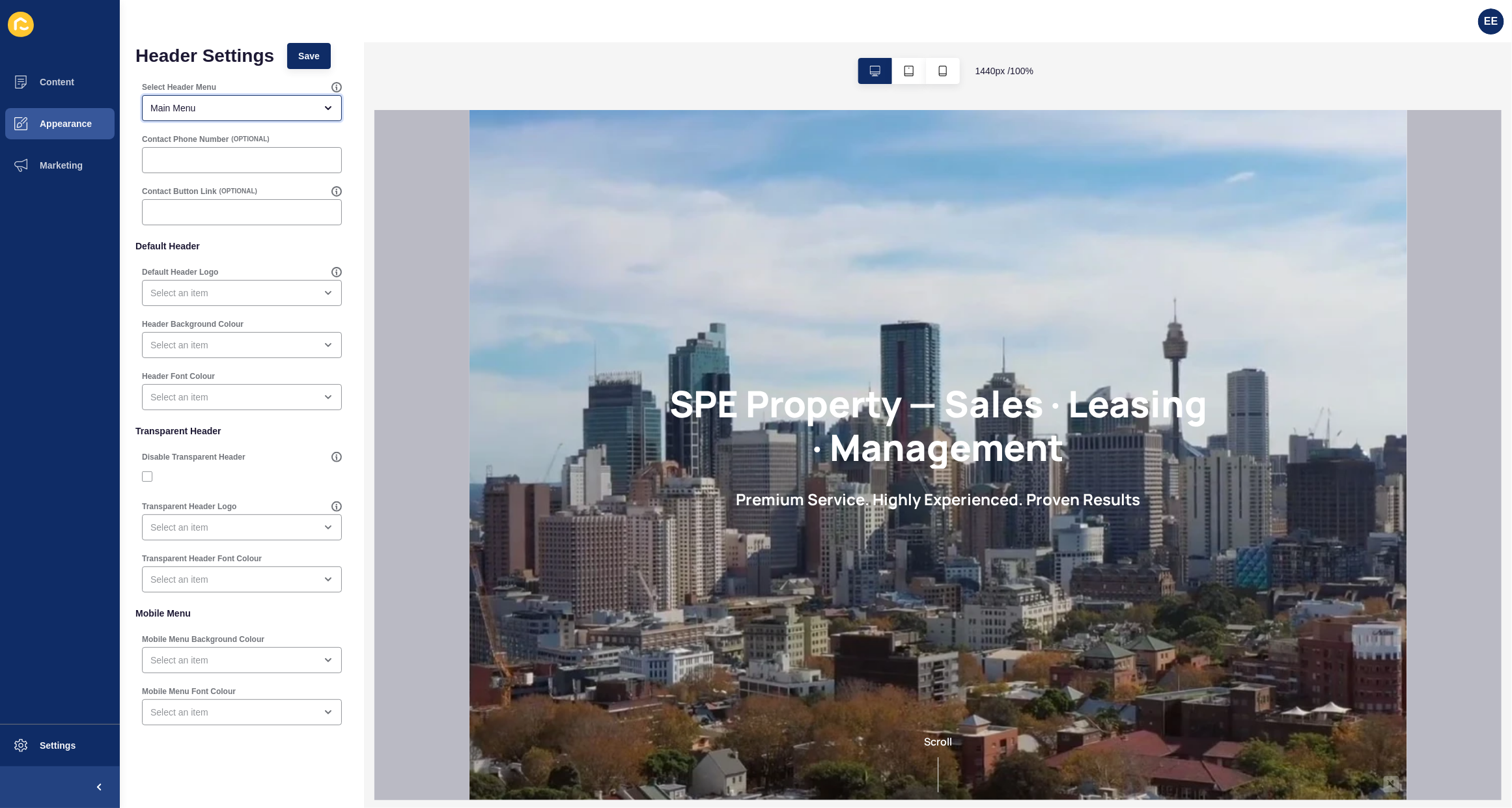
scroll to position [20, 0]
click at [262, 288] on div "open menu" at bounding box center [232, 288] width 165 height 13
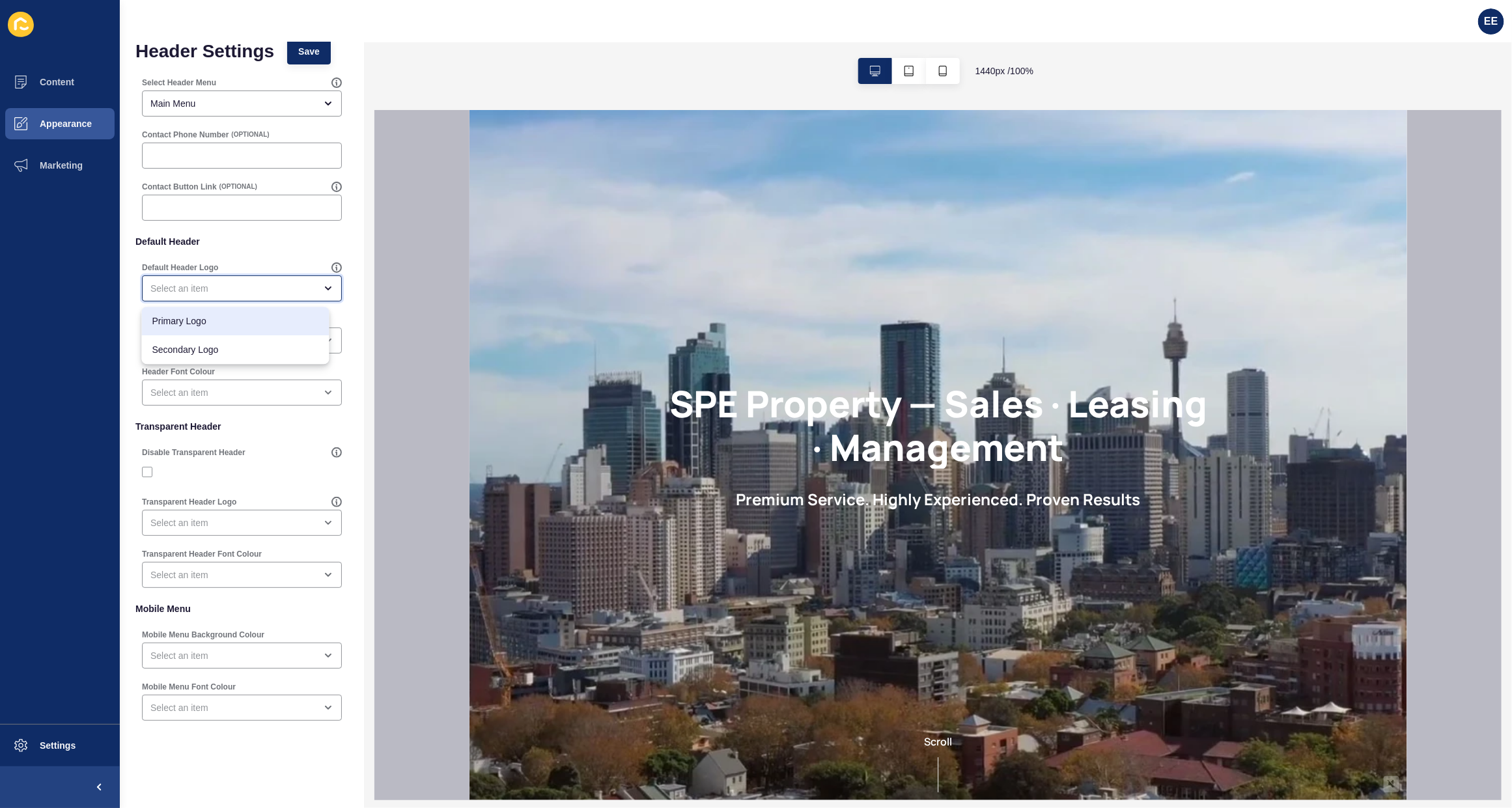
drag, startPoint x: 244, startPoint y: 323, endPoint x: 253, endPoint y: 327, distance: 9.8
click at [244, 324] on span "Primary Logo" at bounding box center [236, 321] width 167 height 13
type input "Primary Logo"
click at [247, 336] on div "open menu" at bounding box center [232, 341] width 165 height 13
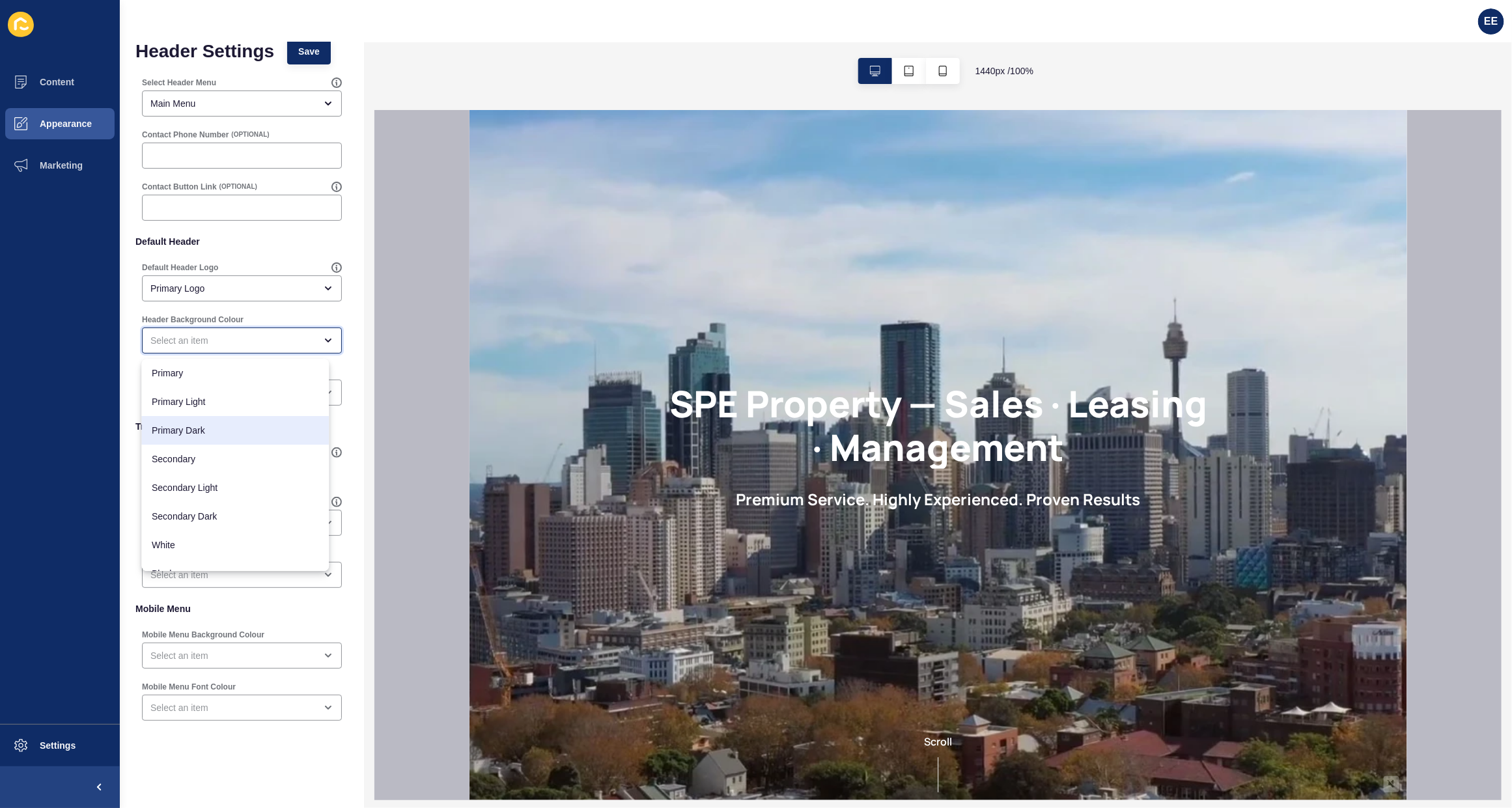
drag, startPoint x: 220, startPoint y: 424, endPoint x: 249, endPoint y: 430, distance: 29.6
click at [220, 427] on span "Primary Dark" at bounding box center [236, 431] width 167 height 13
type input "Primary Dark"
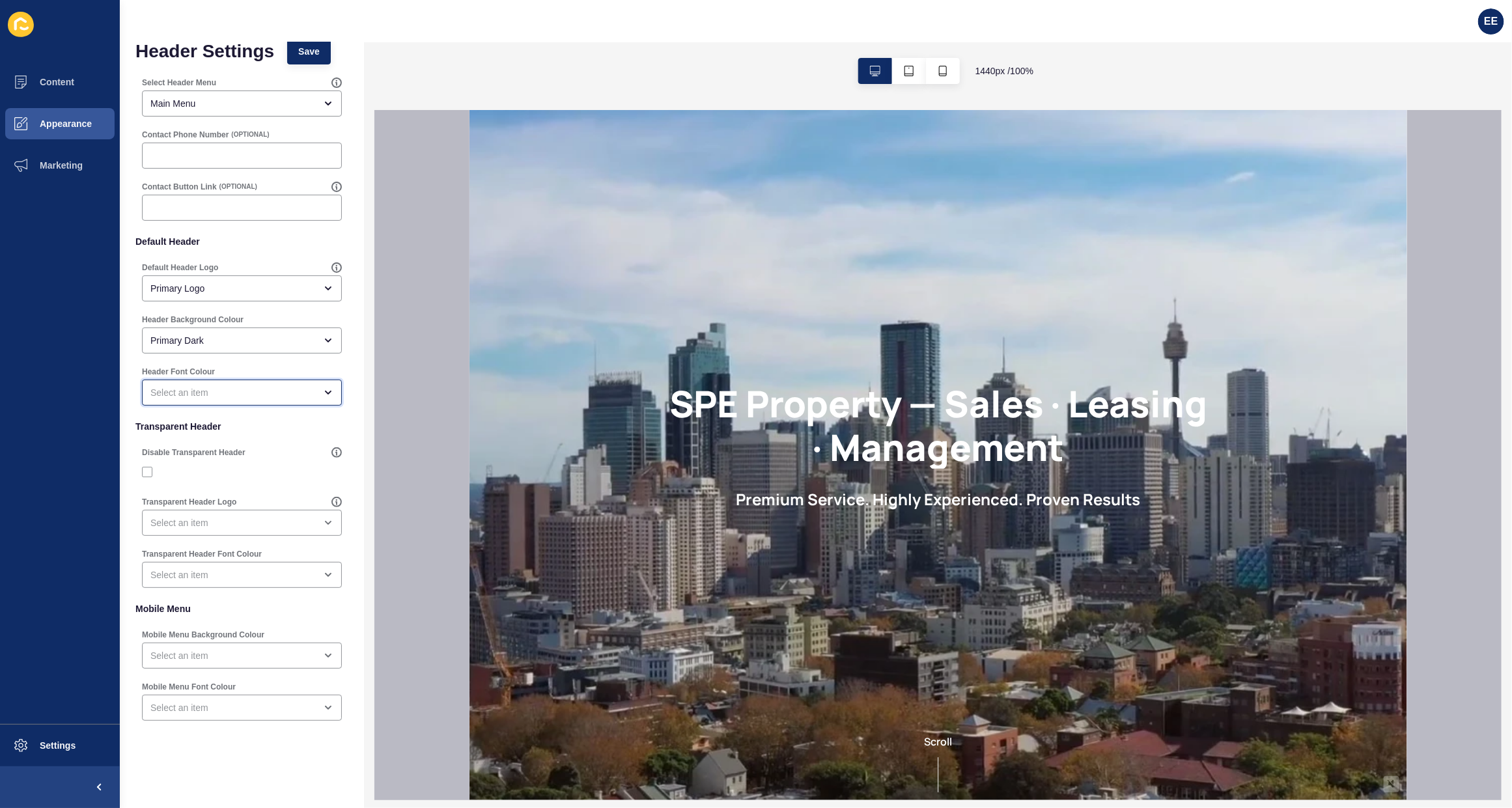
click at [266, 393] on div "open menu" at bounding box center [232, 392] width 165 height 13
click at [191, 586] on div "White" at bounding box center [235, 597] width 187 height 29
type input "White"
click at [253, 522] on div "open menu" at bounding box center [232, 523] width 165 height 13
click at [232, 551] on span "Primary Logo" at bounding box center [236, 556] width 167 height 13
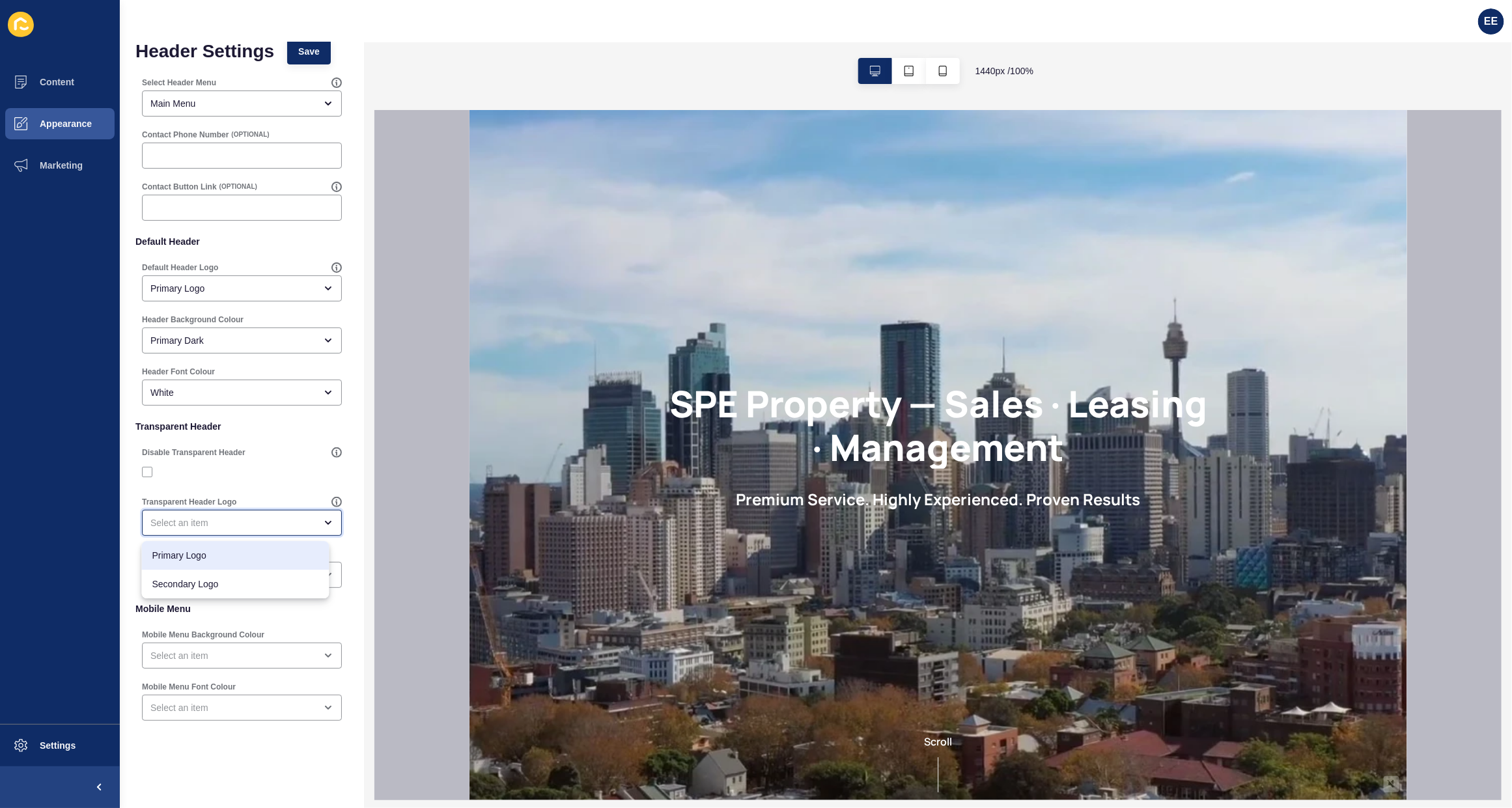
type input "Primary Logo"
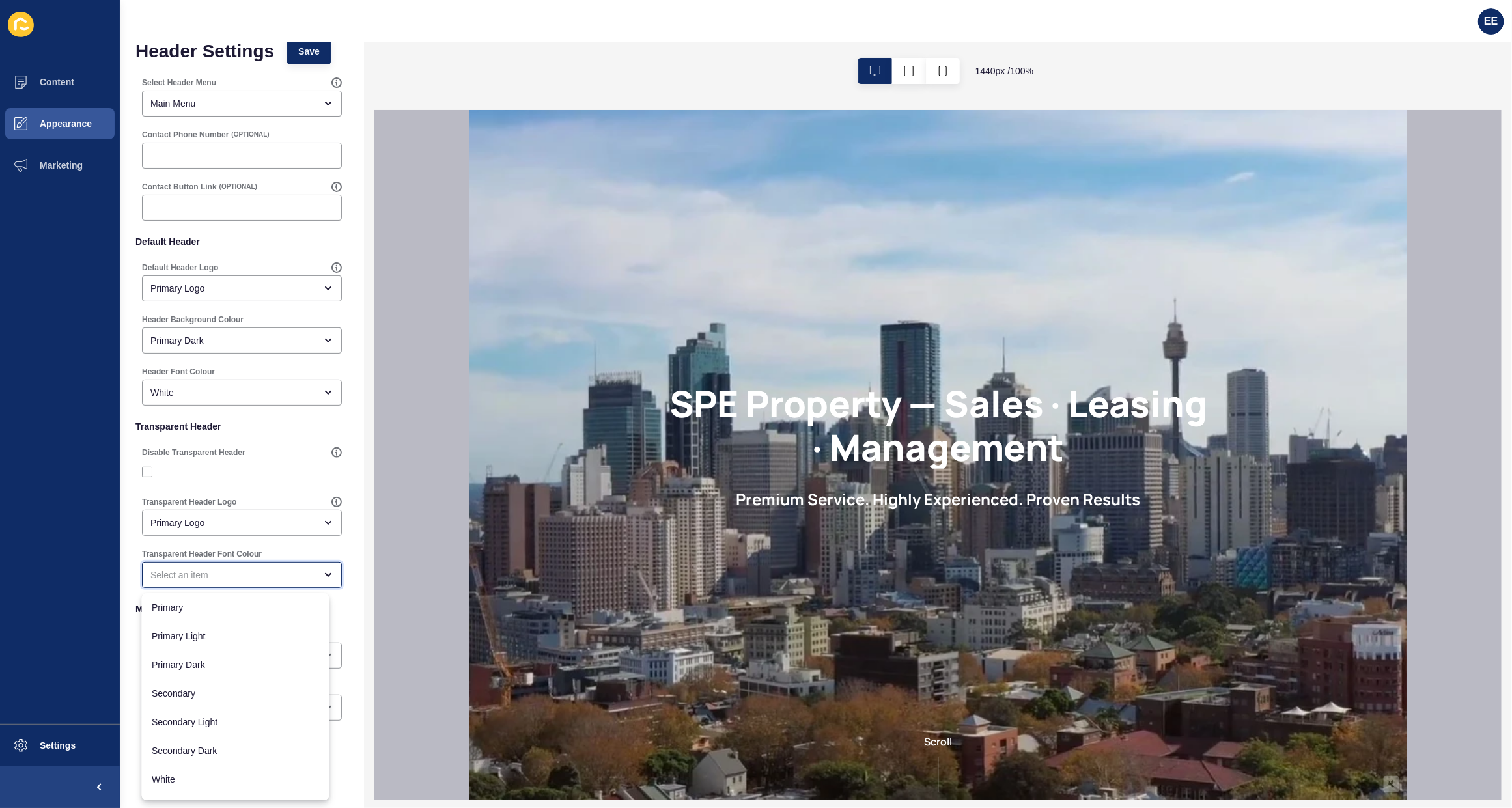
click at [226, 581] on div "close menu" at bounding box center [232, 575] width 165 height 13
drag, startPoint x: 171, startPoint y: 759, endPoint x: 218, endPoint y: 749, distance: 48.1
click at [172, 759] on span "White" at bounding box center [236, 758] width 167 height 13
type input "White"
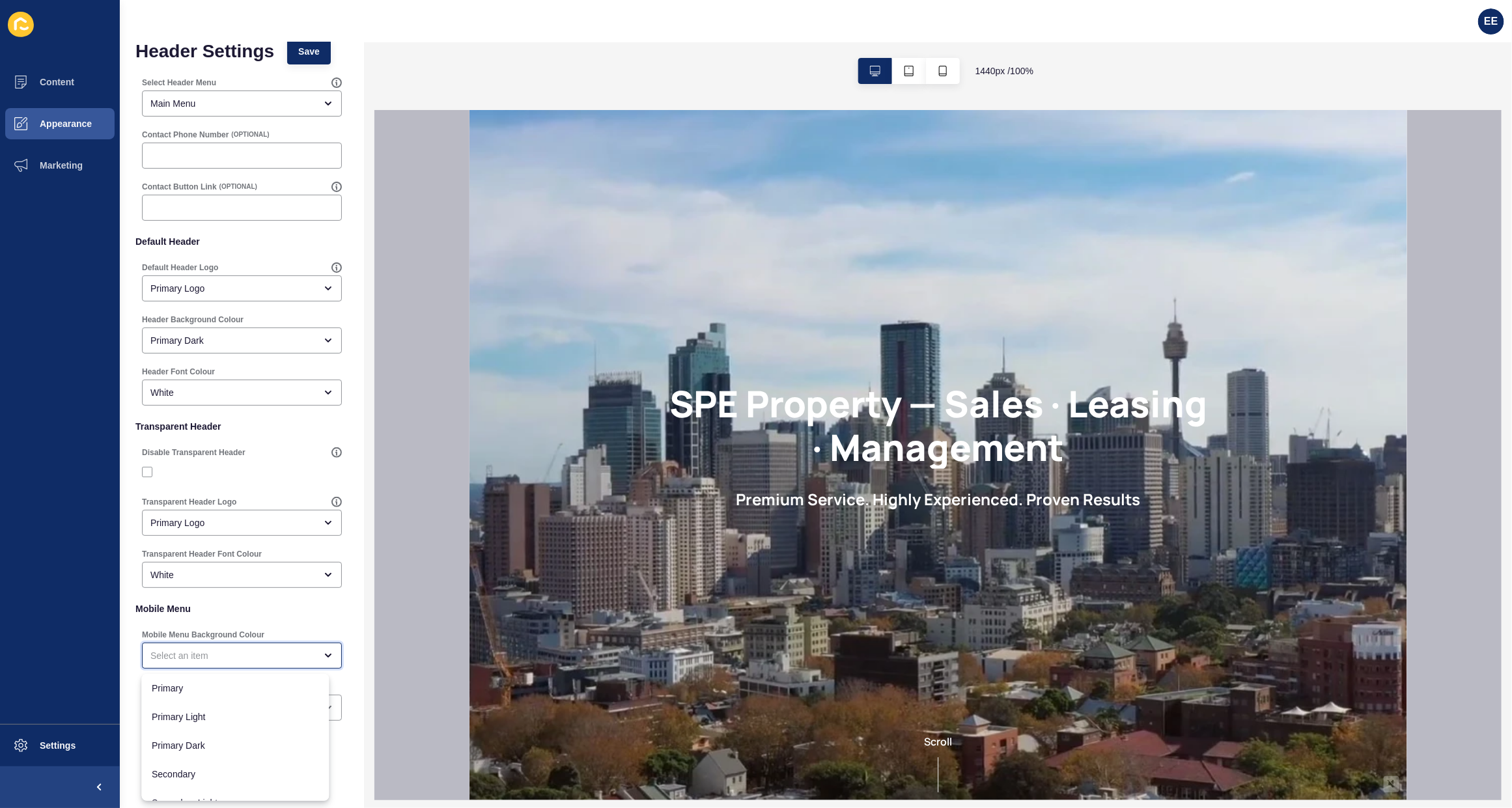
click at [247, 659] on div "close menu" at bounding box center [232, 656] width 165 height 13
drag, startPoint x: 197, startPoint y: 742, endPoint x: 237, endPoint y: 725, distance: 43.5
click at [202, 742] on span "Primary Dark" at bounding box center [236, 746] width 167 height 13
type input "Primary Dark"
click at [245, 707] on div "open menu" at bounding box center [232, 708] width 165 height 13
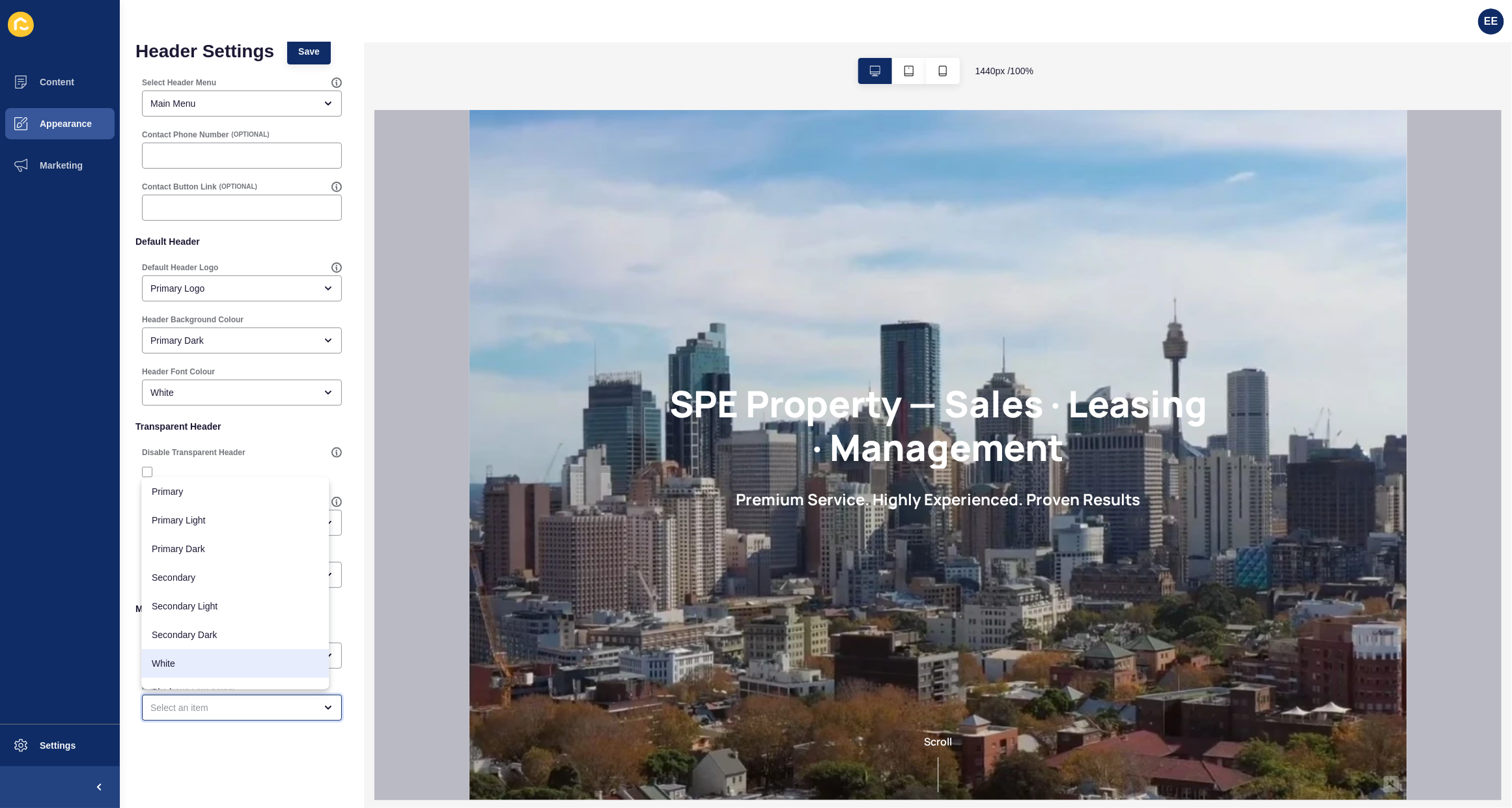
drag, startPoint x: 215, startPoint y: 667, endPoint x: 305, endPoint y: 679, distance: 90.8
click at [217, 667] on span "White" at bounding box center [236, 664] width 167 height 13
type input "White"
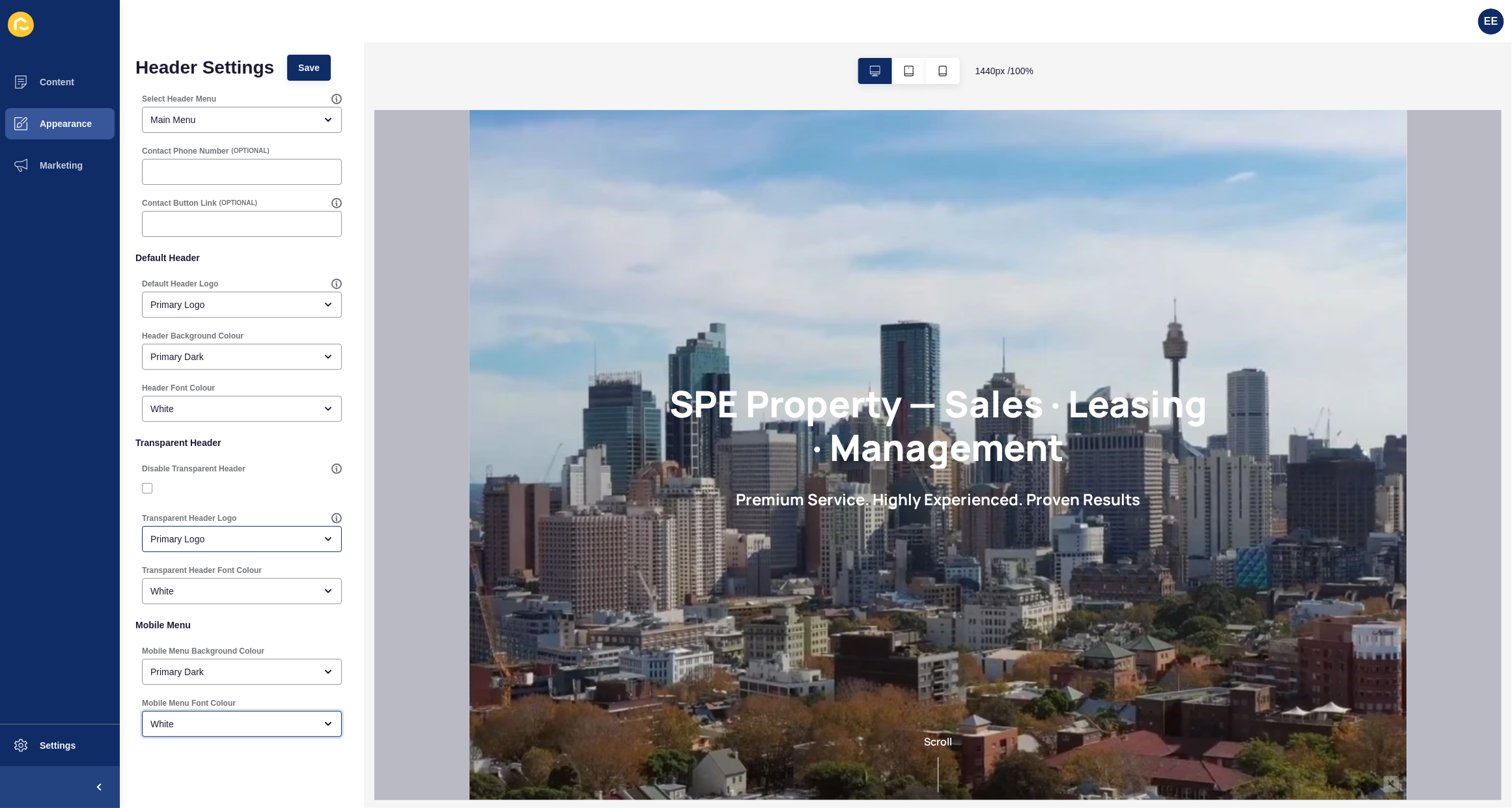
scroll to position [0, 0]
click at [206, 170] on input "Contact Phone Number" at bounding box center [242, 175] width 183 height 13
click at [186, 226] on input "Contact Button Link" at bounding box center [242, 227] width 183 height 13
type input "."
type input "/agency/spe"
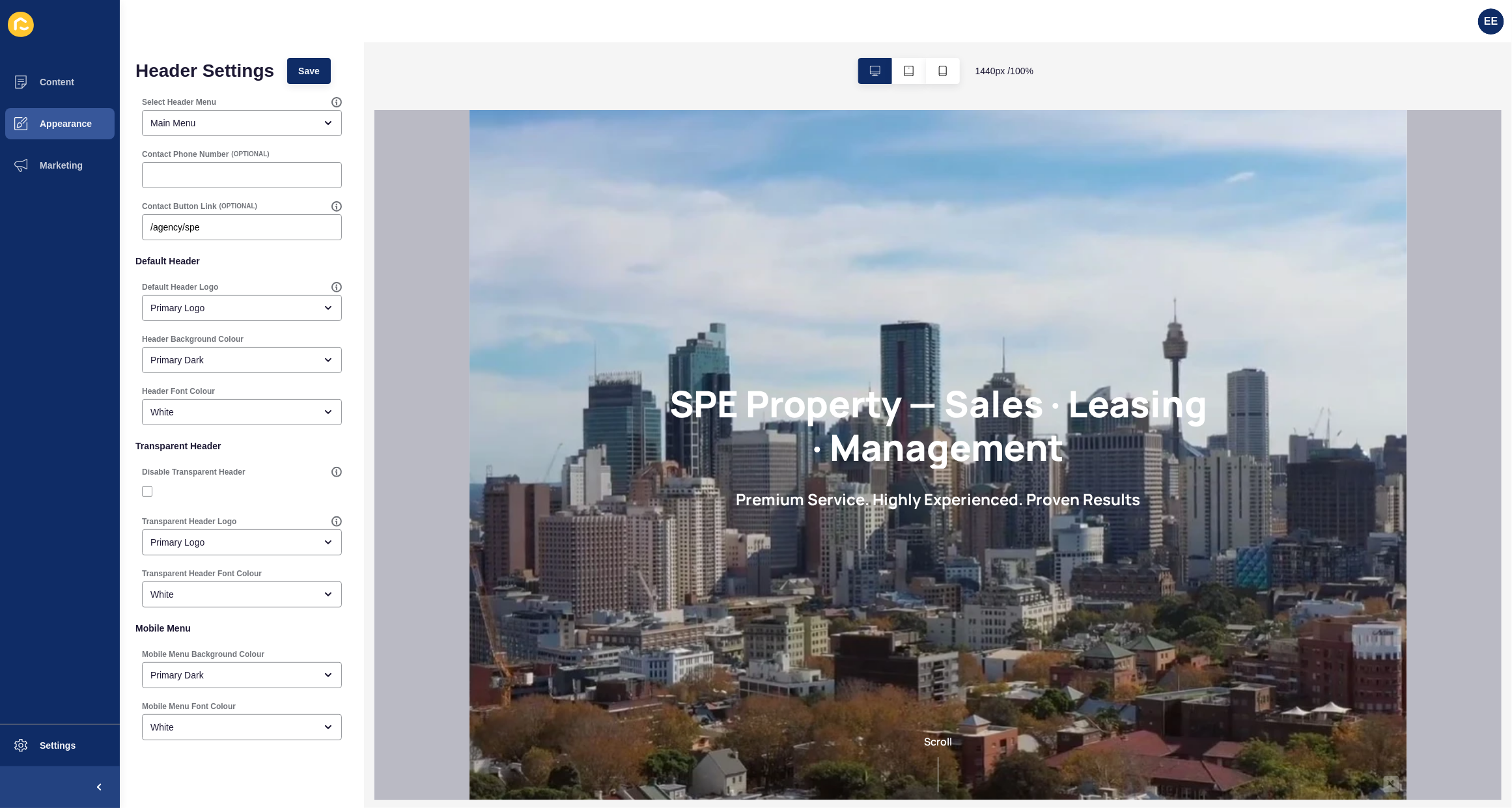
click at [189, 153] on label "Contact Phone Number" at bounding box center [185, 154] width 87 height 11
click at [189, 169] on input "Contact Phone Number" at bounding box center [242, 175] width 183 height 13
click at [203, 180] on input "Contact Phone Number" at bounding box center [242, 175] width 183 height 13
paste input "0402 399 466"
type input "0402 399 466"
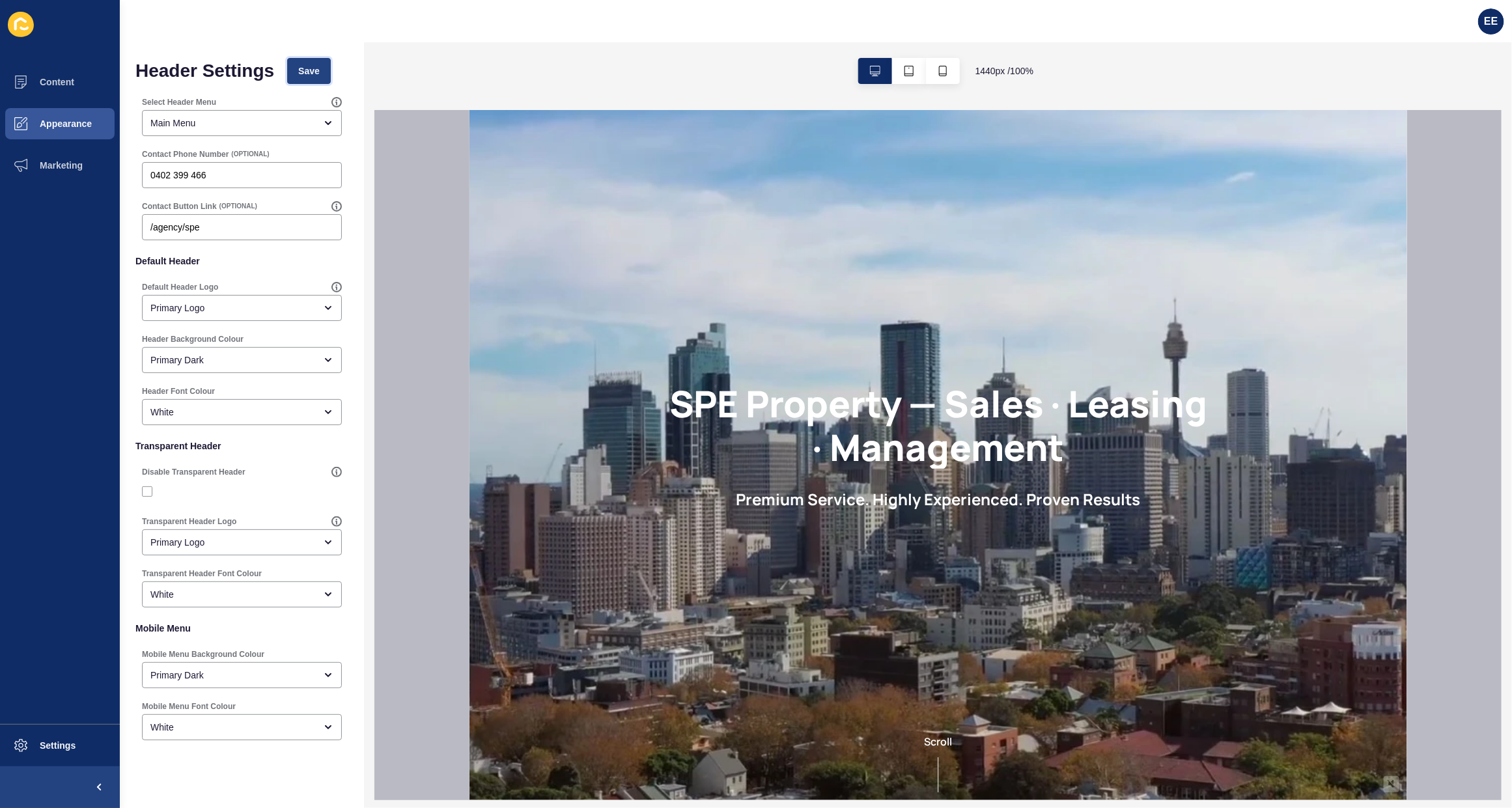
click at [319, 69] on span "Save" at bounding box center [309, 71] width 21 height 13
click at [47, 129] on span "Appearance" at bounding box center [45, 124] width 94 height 11
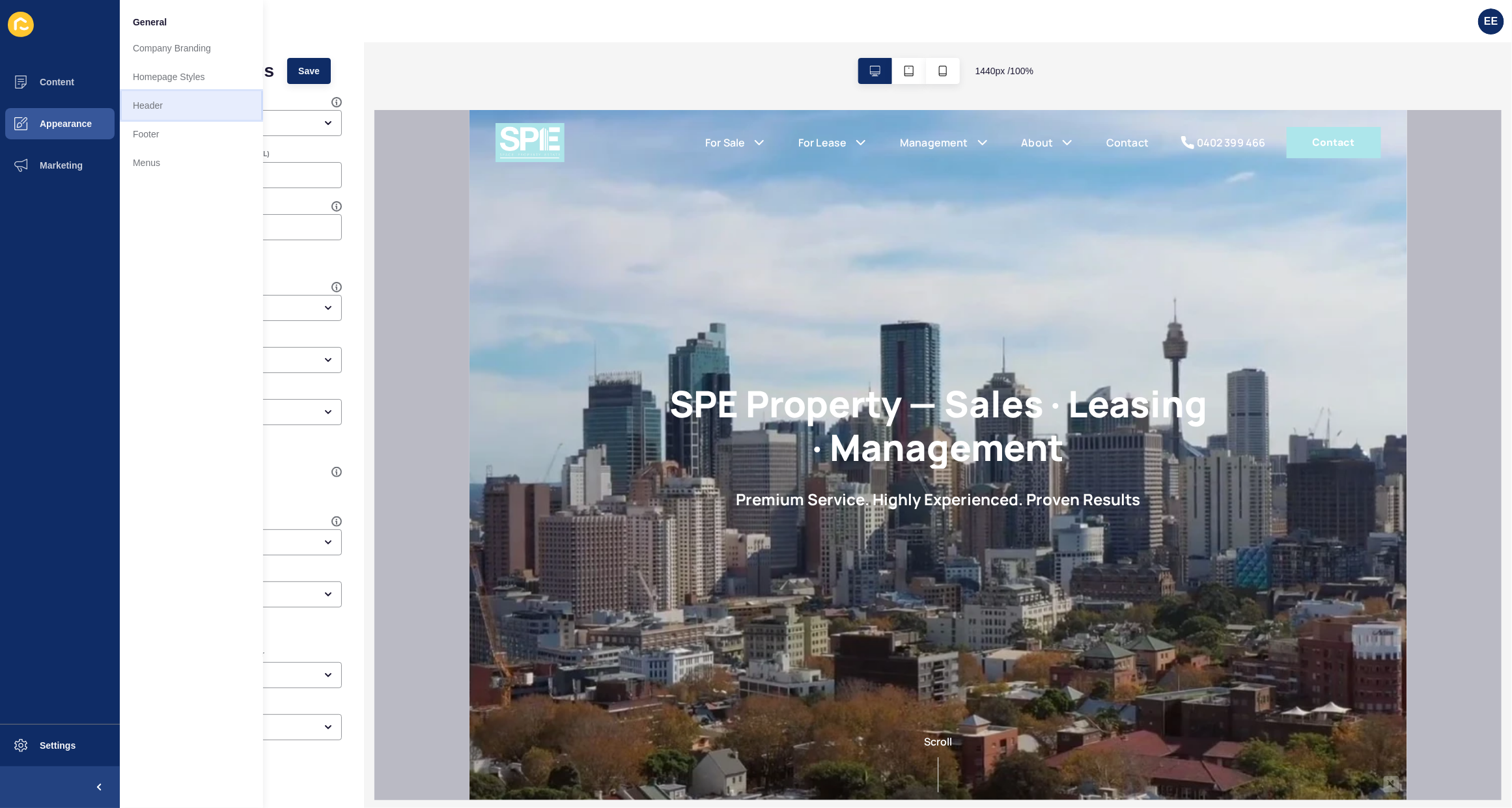
click at [150, 100] on link "Header" at bounding box center [191, 105] width 143 height 29
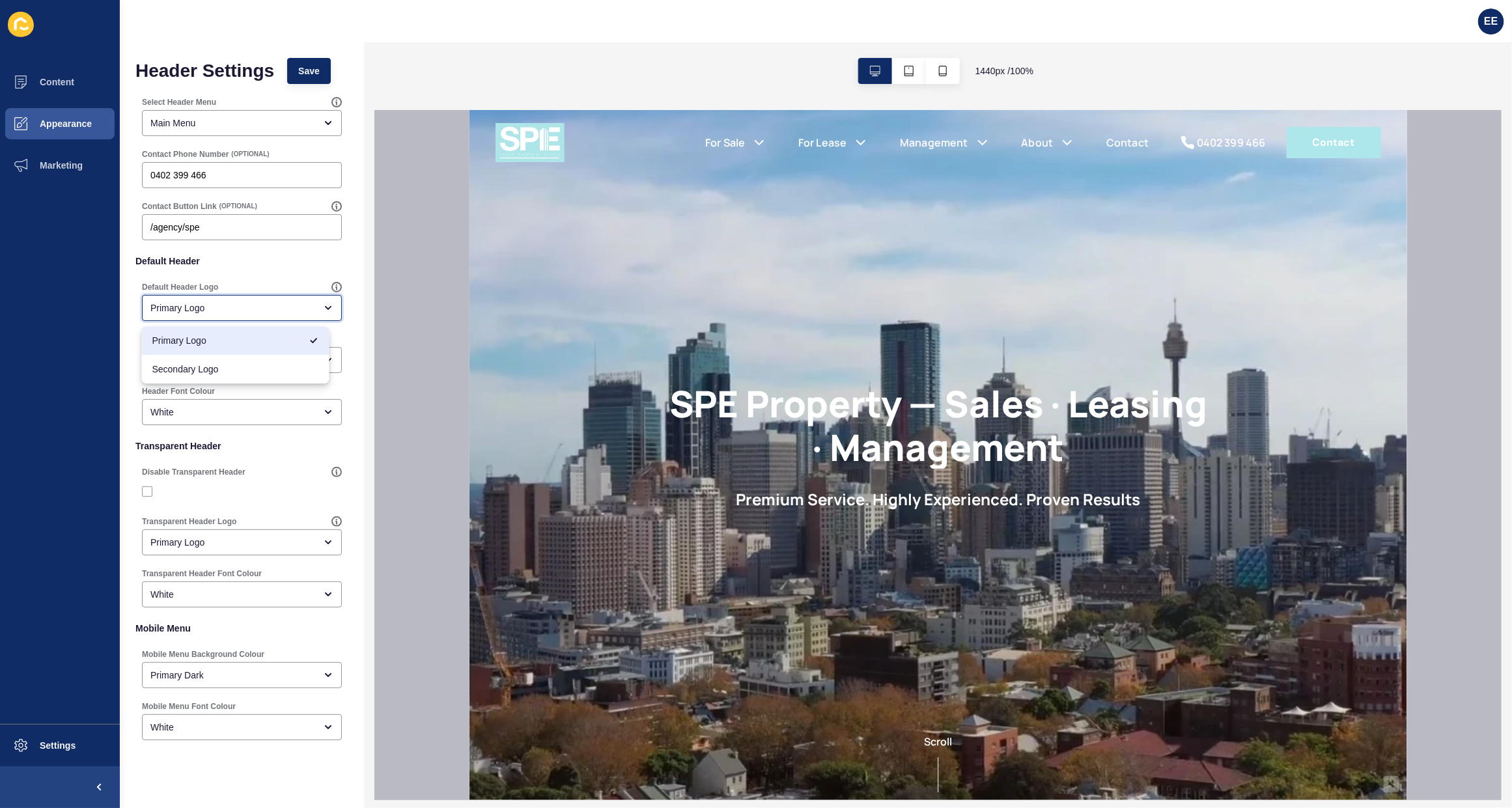
click at [223, 313] on div "Primary Logo" at bounding box center [232, 308] width 165 height 13
drag, startPoint x: 294, startPoint y: 258, endPoint x: 271, endPoint y: 277, distance: 29.8
click at [294, 257] on p "Default Header" at bounding box center [242, 261] width 213 height 29
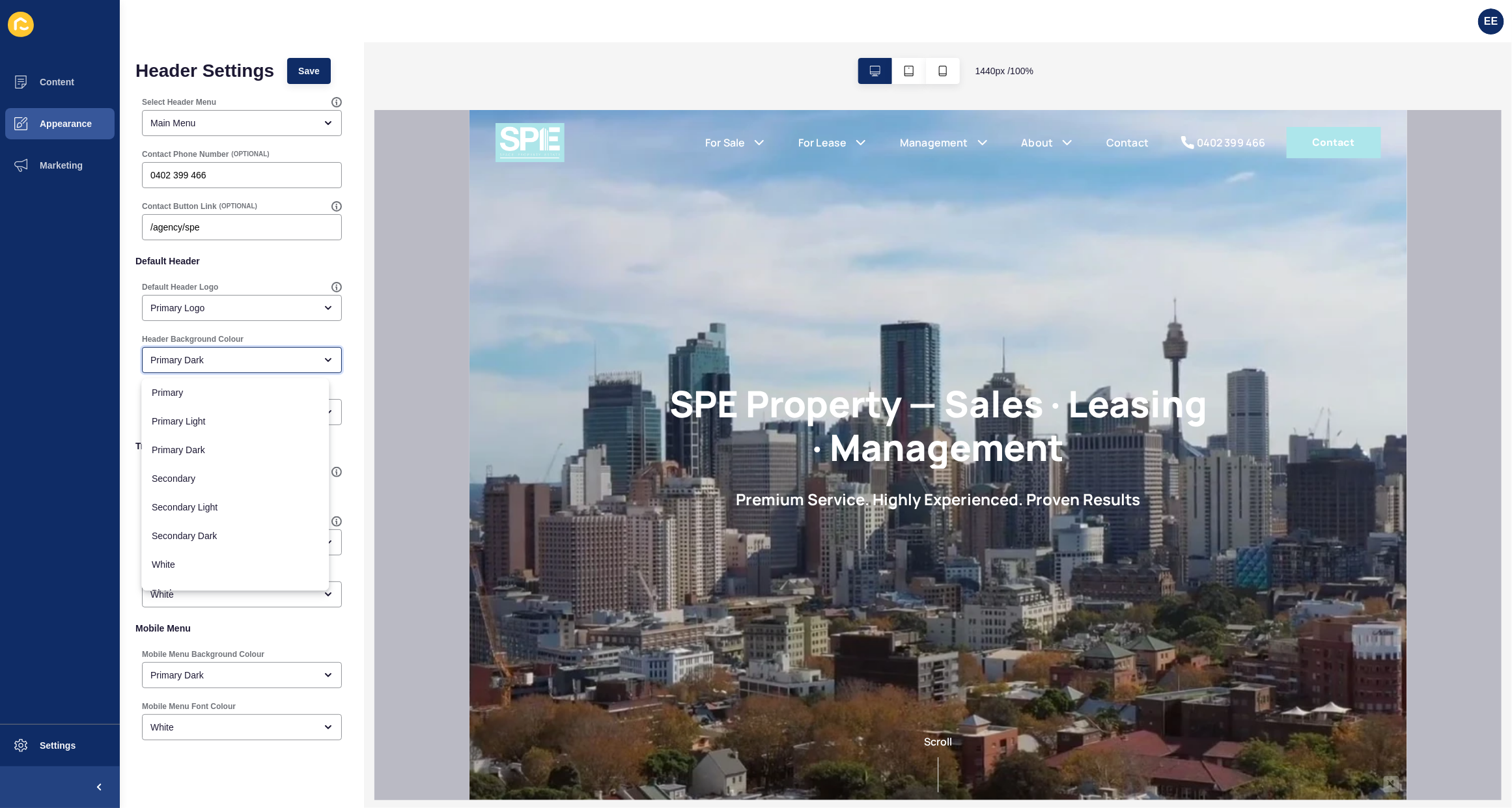
click at [226, 362] on div "Primary Dark" at bounding box center [232, 360] width 165 height 13
drag, startPoint x: 215, startPoint y: 391, endPoint x: 302, endPoint y: 407, distance: 88.5
click at [218, 391] on span "Primary" at bounding box center [236, 392] width 167 height 13
type input "Primary"
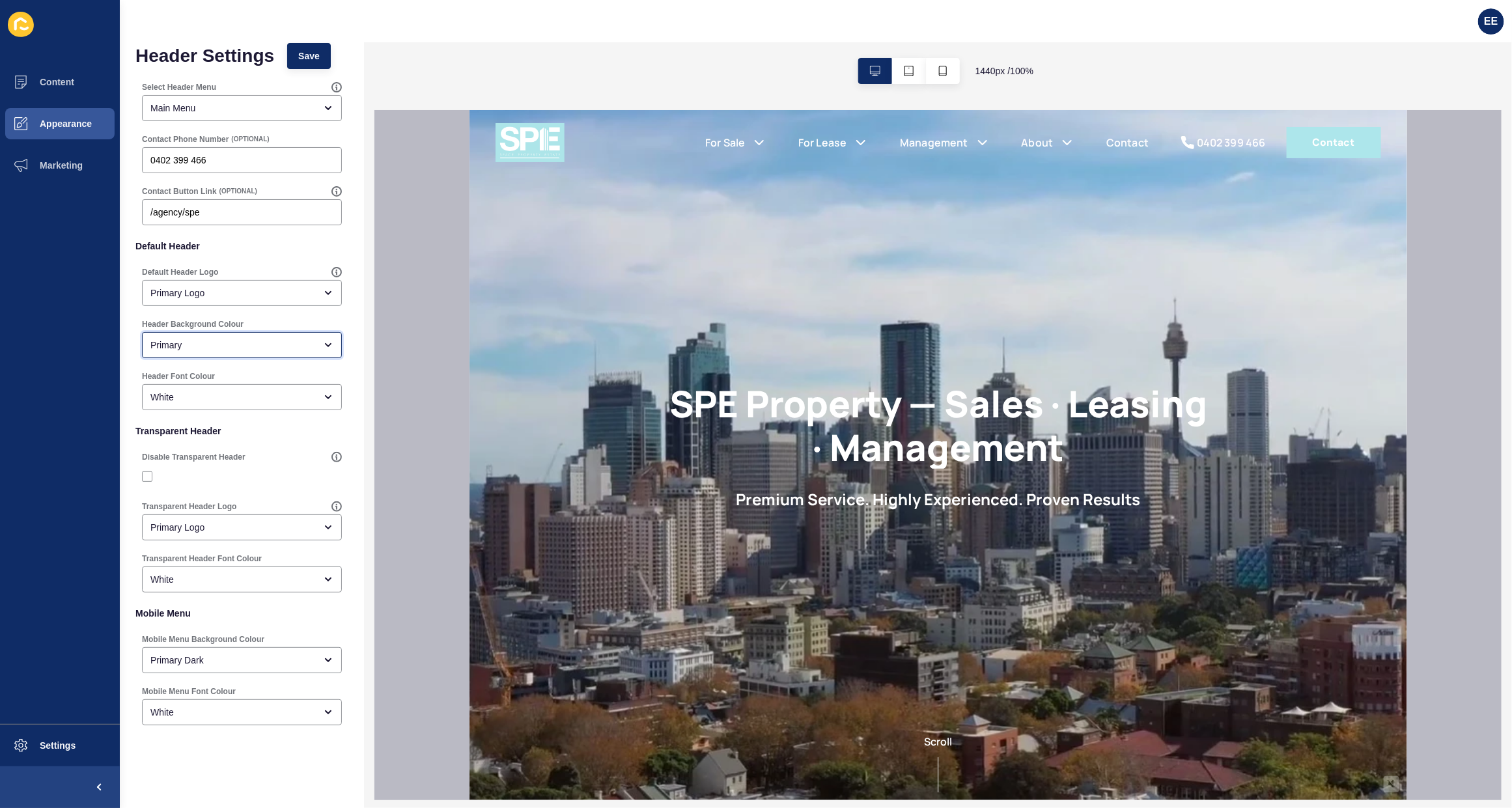
scroll to position [20, 0]
click at [213, 659] on div "Primary Dark" at bounding box center [232, 656] width 165 height 13
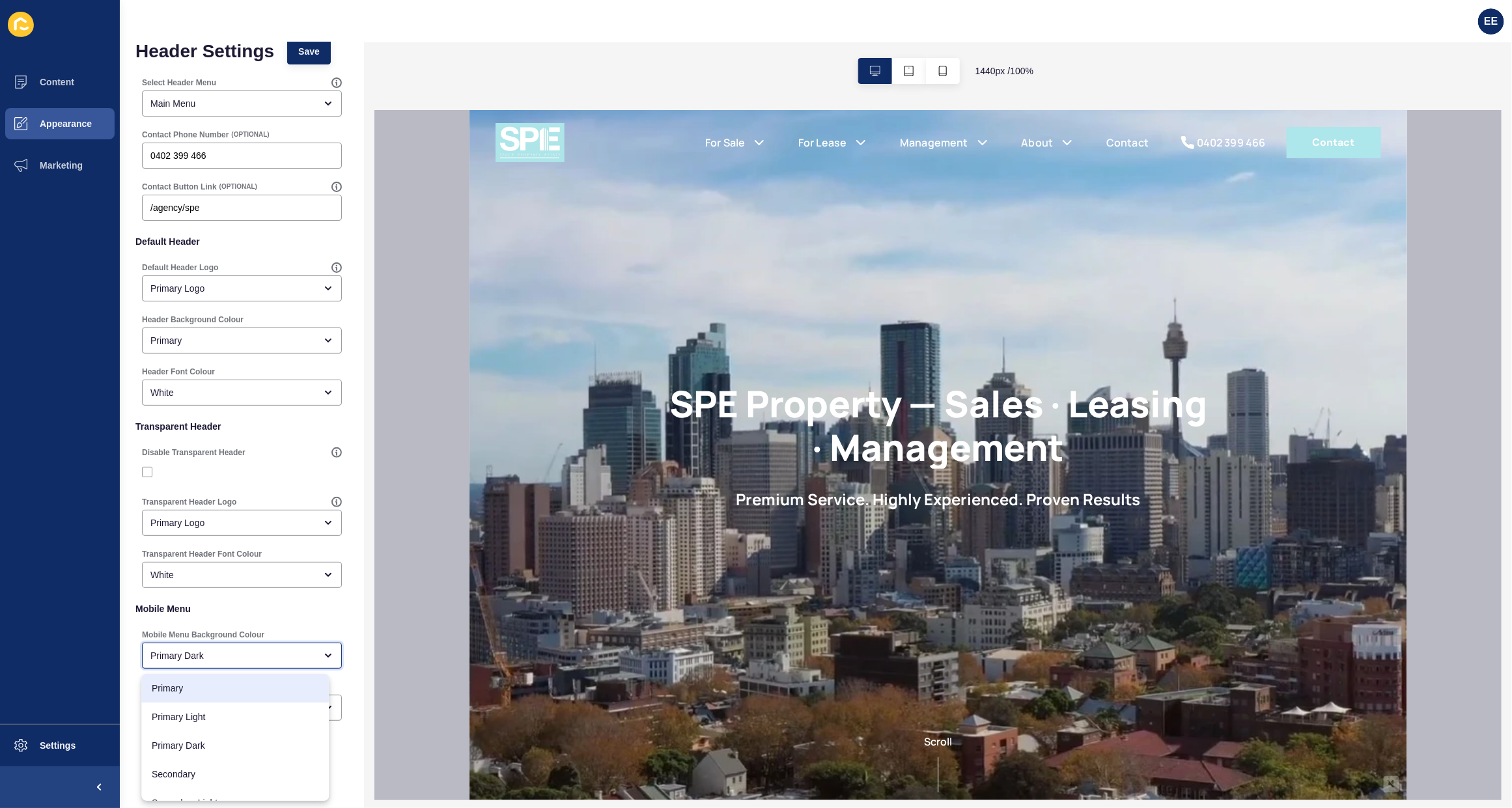
drag, startPoint x: 199, startPoint y: 689, endPoint x: 271, endPoint y: 588, distance: 124.0
click at [203, 687] on span "Primary" at bounding box center [236, 689] width 167 height 13
type input "Primary"
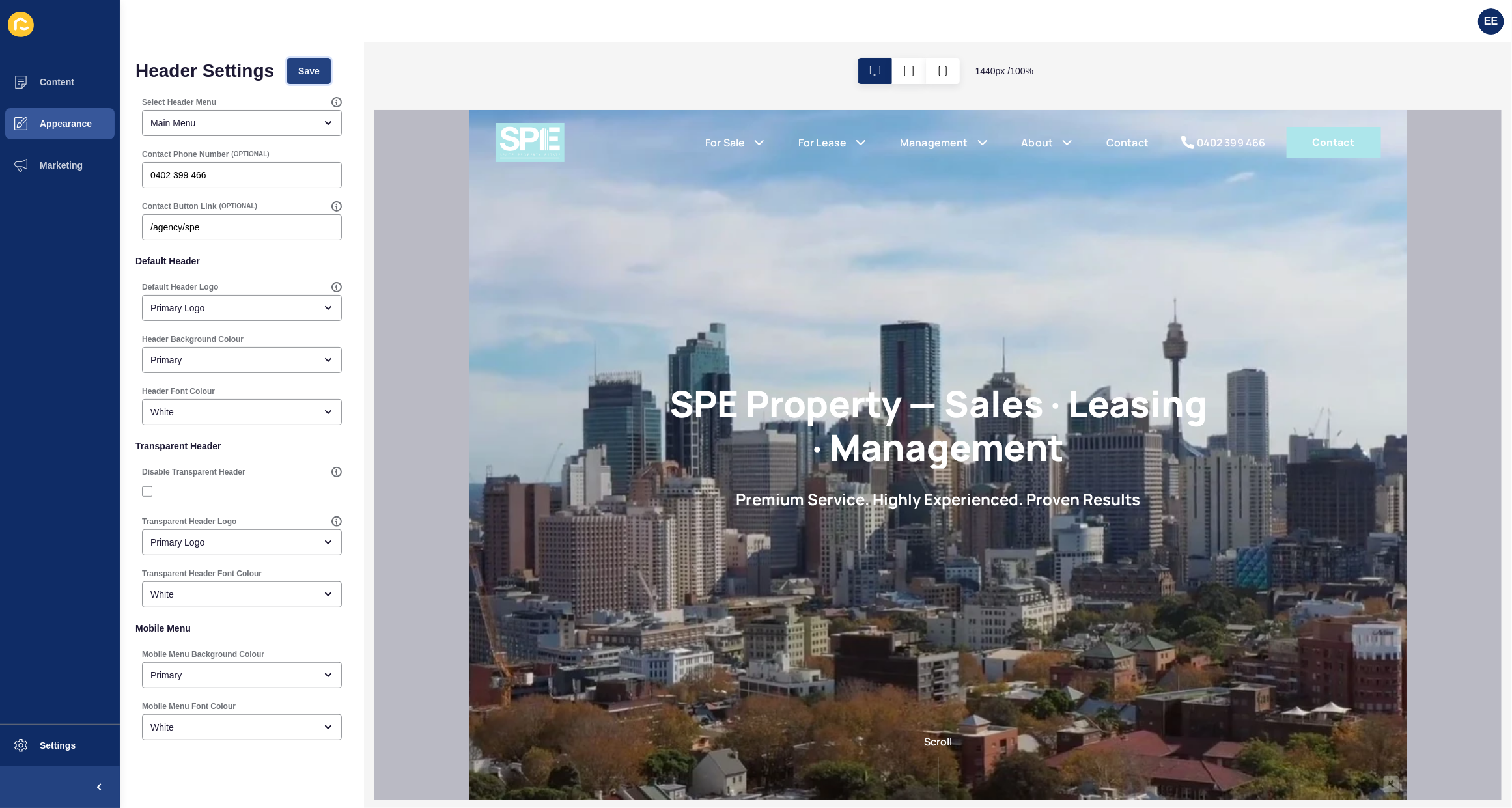
click at [312, 62] on button "Save" at bounding box center [309, 71] width 44 height 26
click at [56, 127] on span "Appearance" at bounding box center [45, 124] width 94 height 11
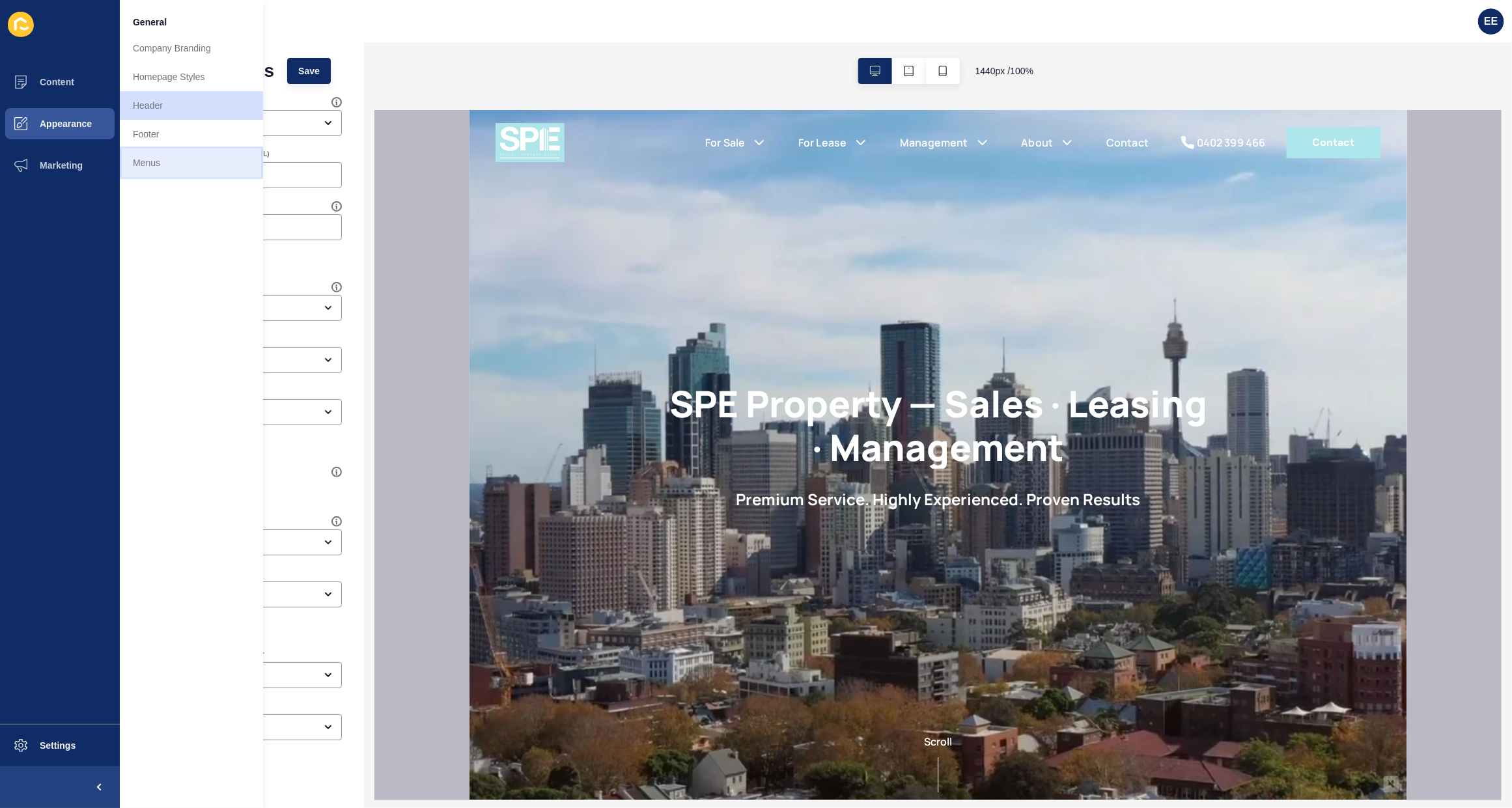
click at [144, 158] on link "Menus" at bounding box center [191, 163] width 143 height 29
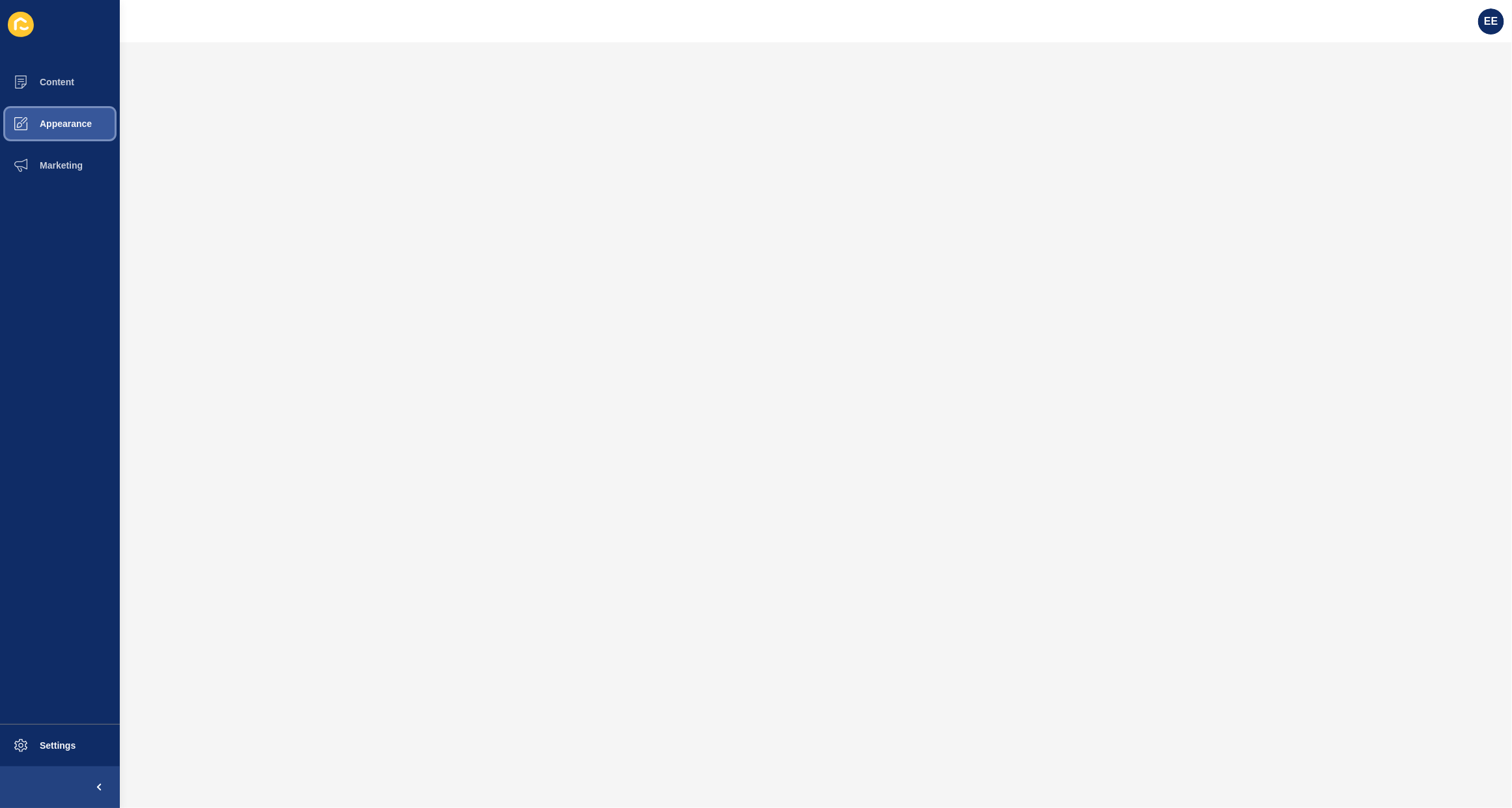
click at [49, 116] on button "Appearance" at bounding box center [60, 124] width 120 height 42
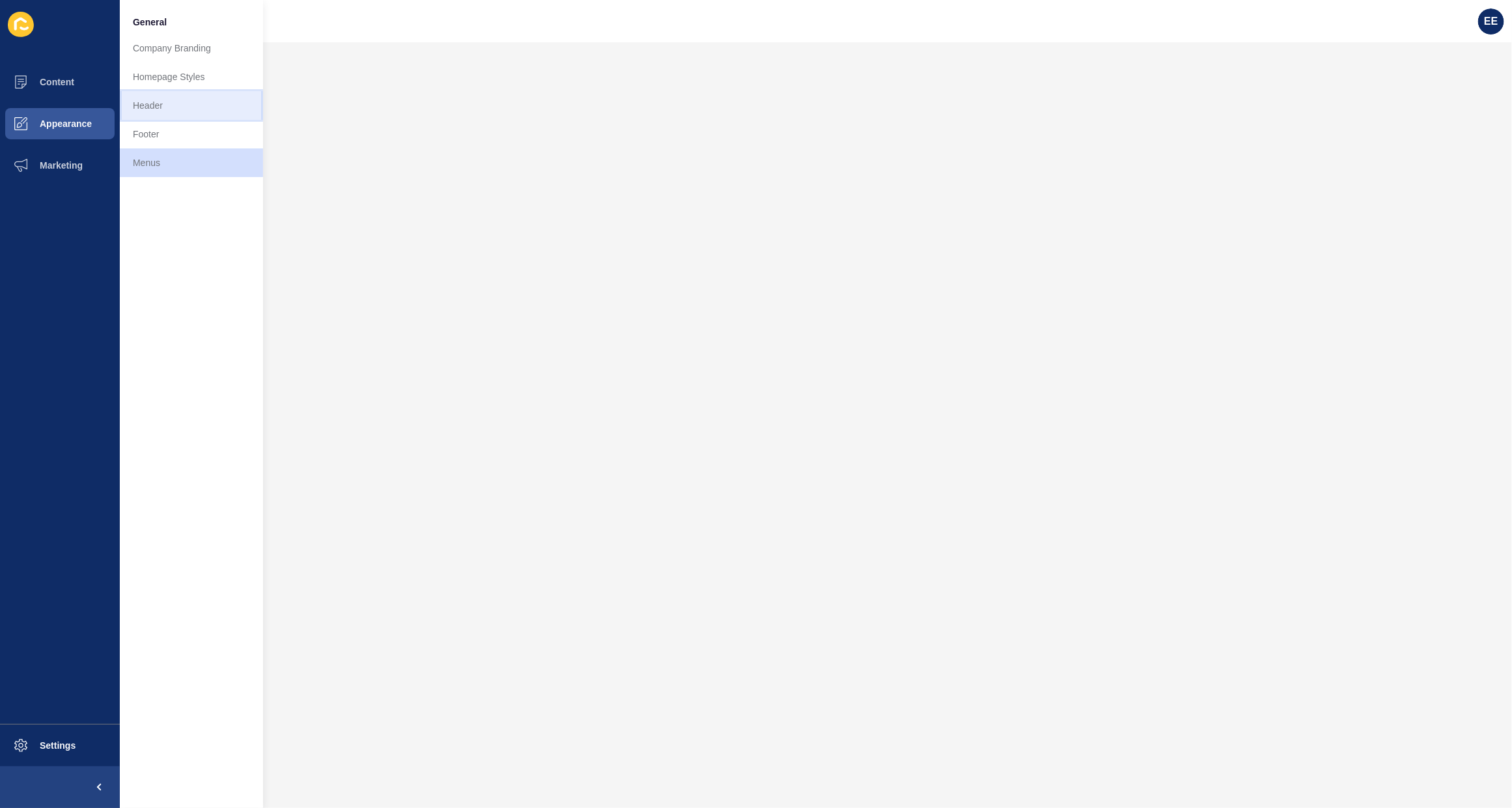
click at [160, 105] on link "Header" at bounding box center [191, 105] width 143 height 29
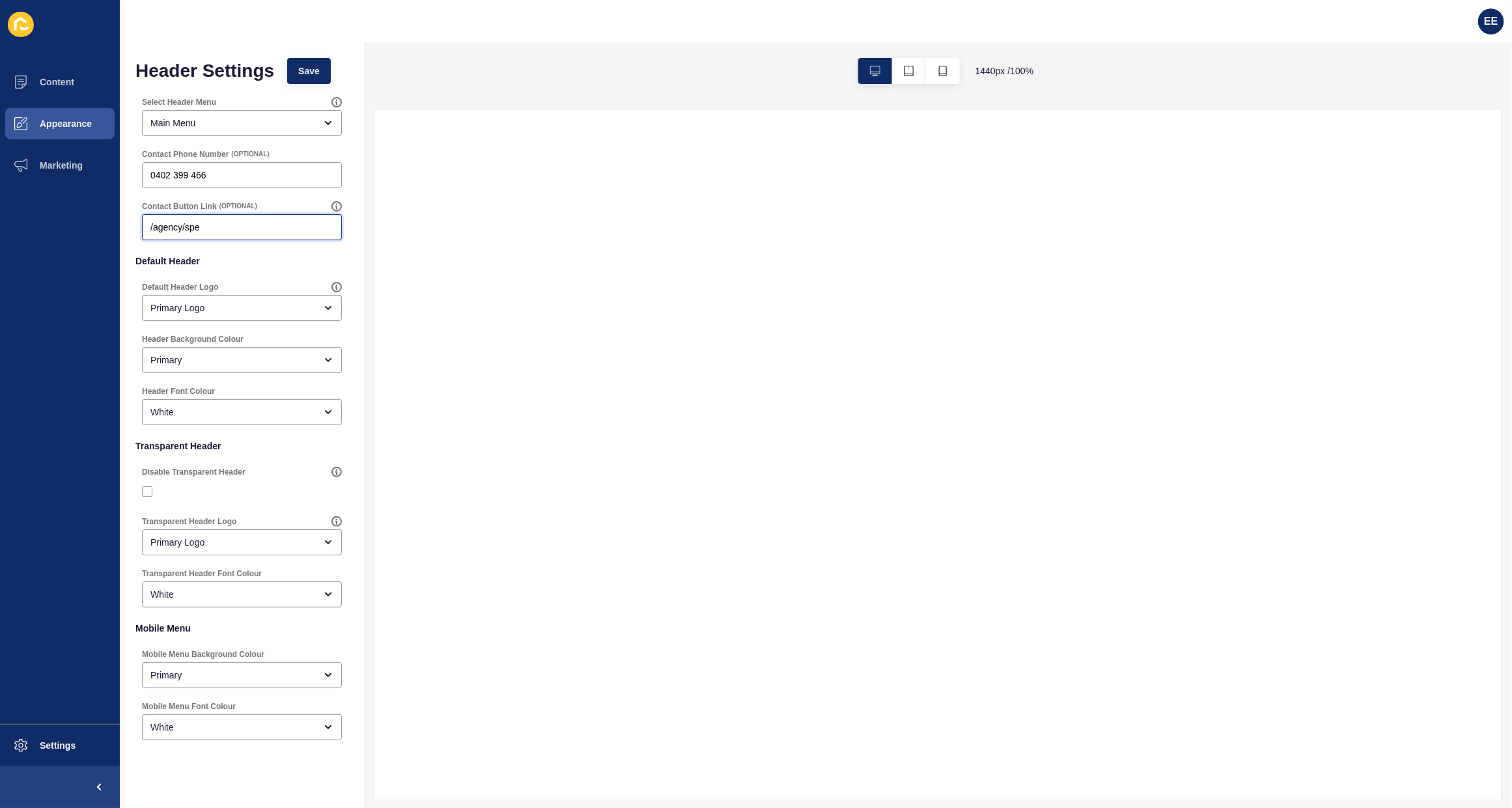
drag, startPoint x: 228, startPoint y: 227, endPoint x: 77, endPoint y: 228, distance: 151.0
click at [82, 228] on div "Content Appearance Marketing Settings EE Header Settings Save Select Header Men…" at bounding box center [756, 404] width 1512 height 808
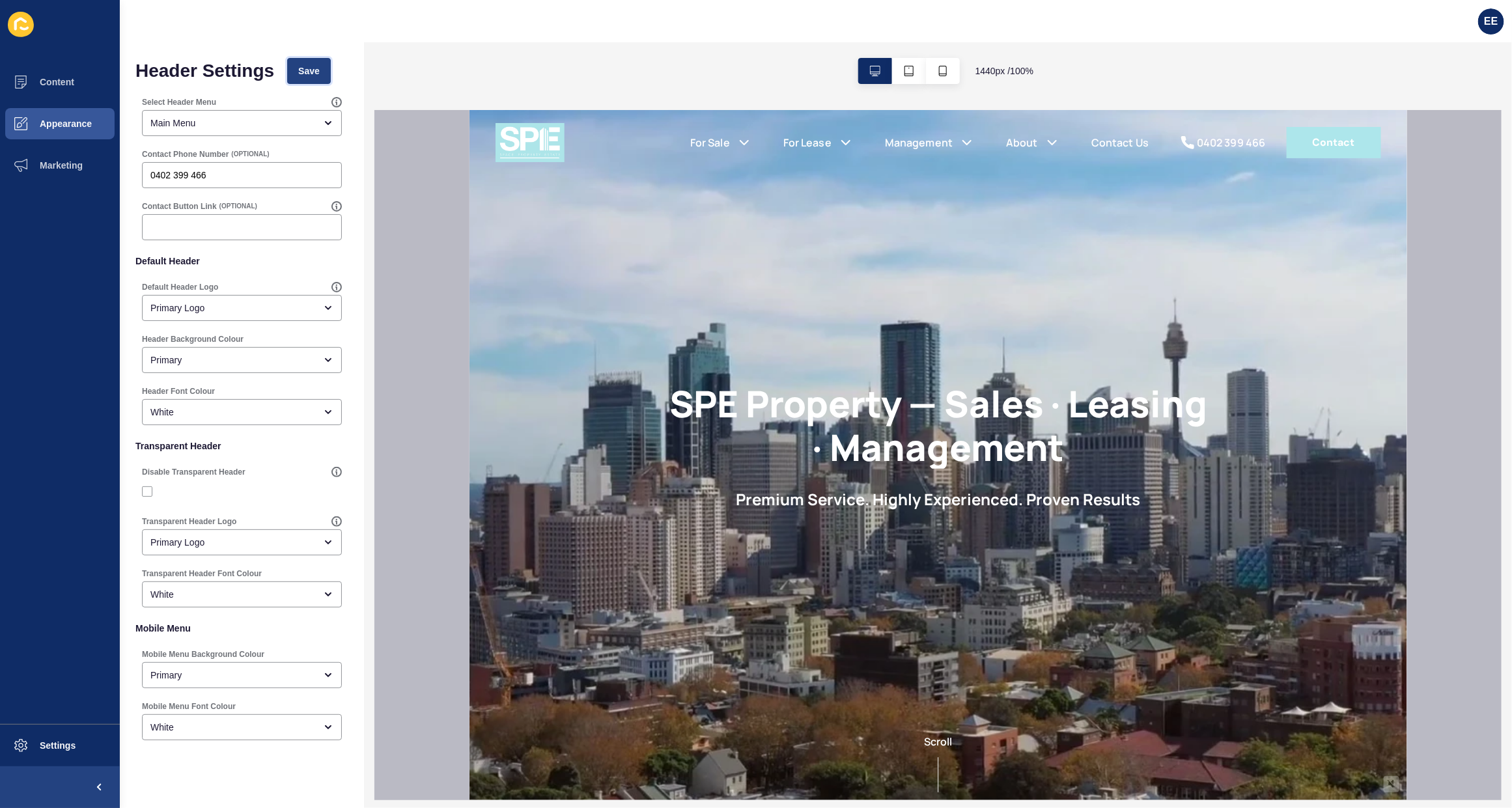
click at [302, 62] on button "Save" at bounding box center [309, 71] width 44 height 26
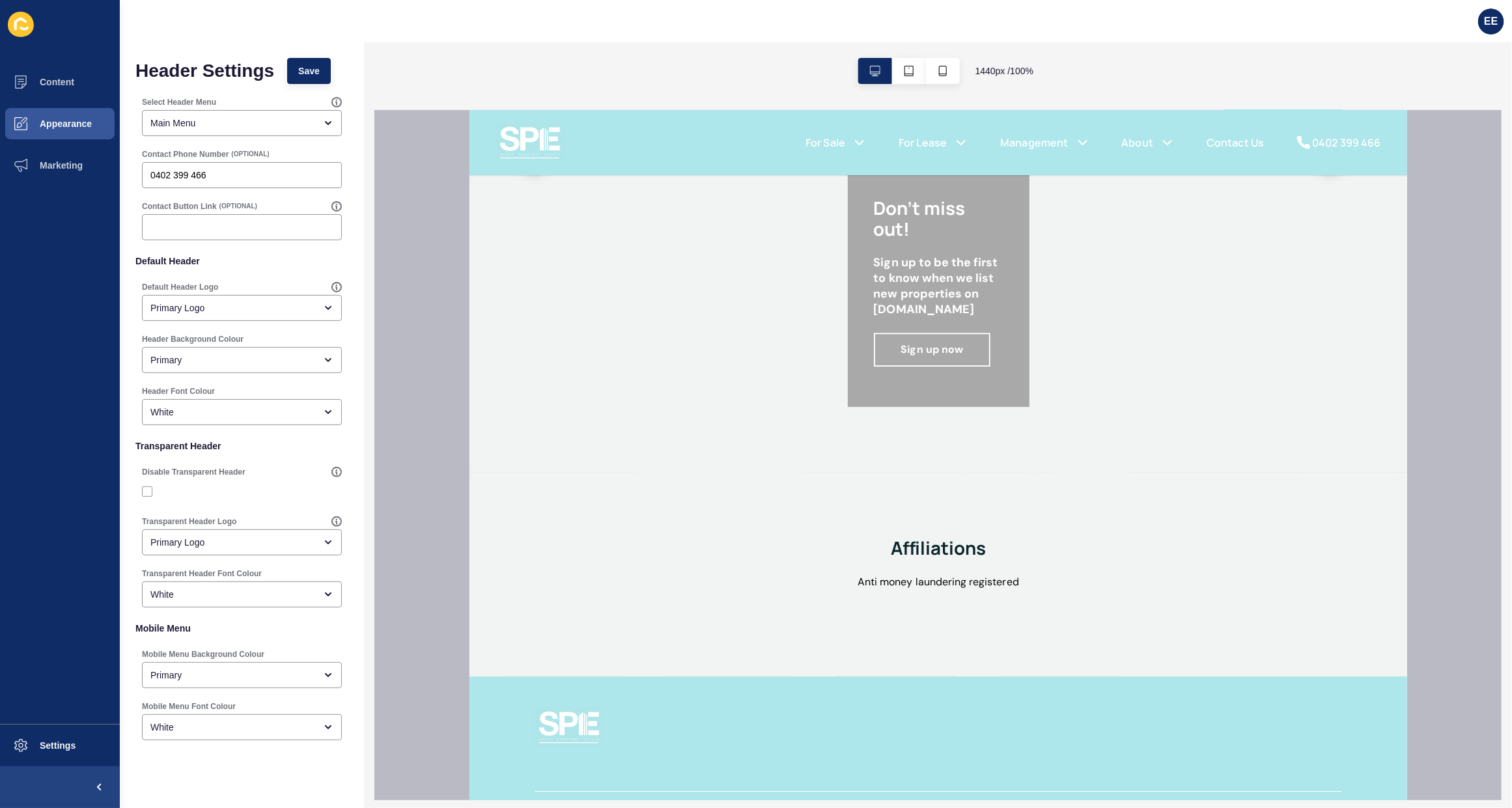
scroll to position [2317, 0]
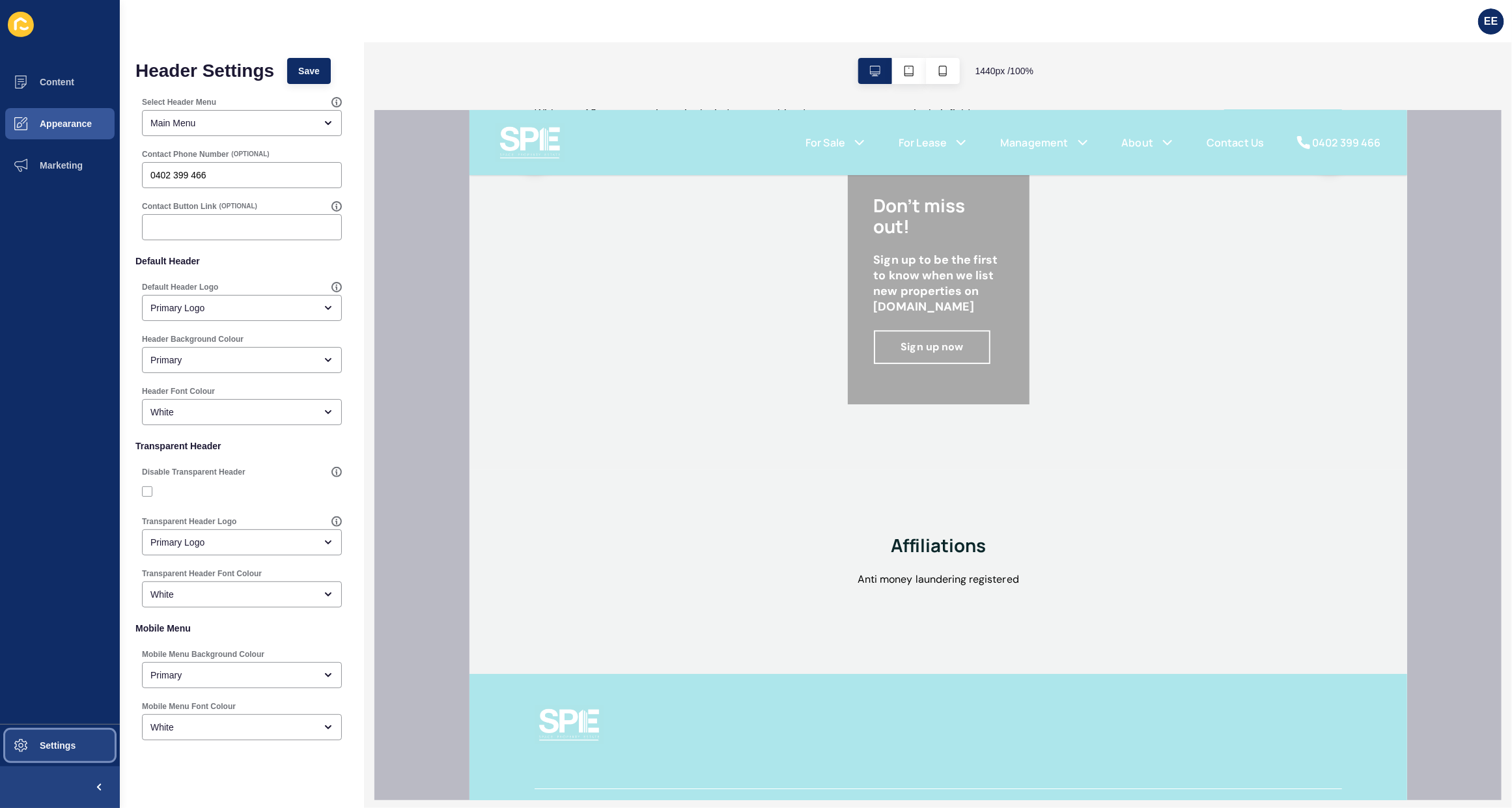
click at [83, 746] on button "Settings" at bounding box center [60, 746] width 120 height 42
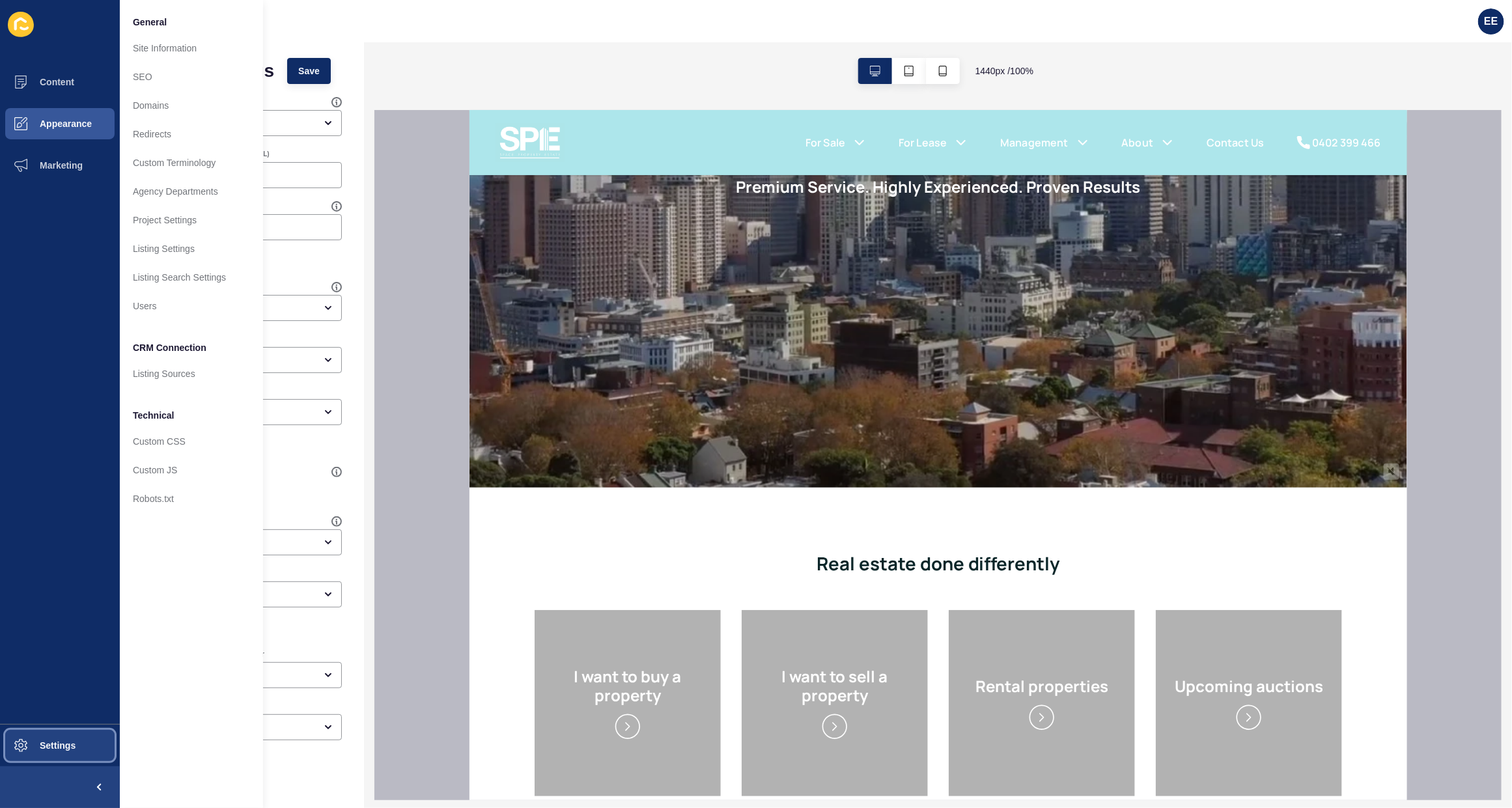
scroll to position [326, 0]
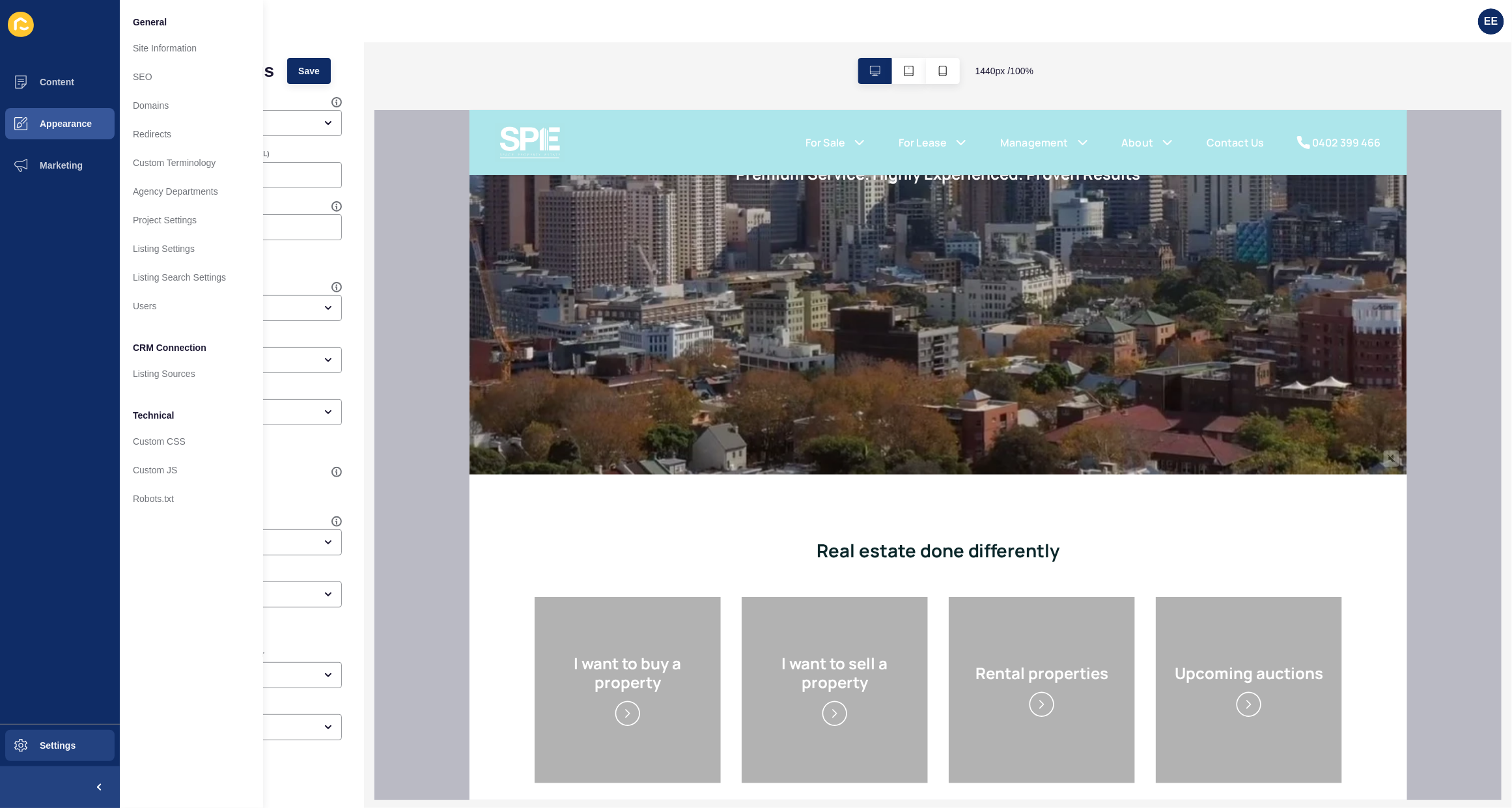
click at [49, 376] on ul "Content Appearance Marketing" at bounding box center [60, 393] width 120 height 663
click at [55, 81] on span "Content" at bounding box center [36, 82] width 76 height 11
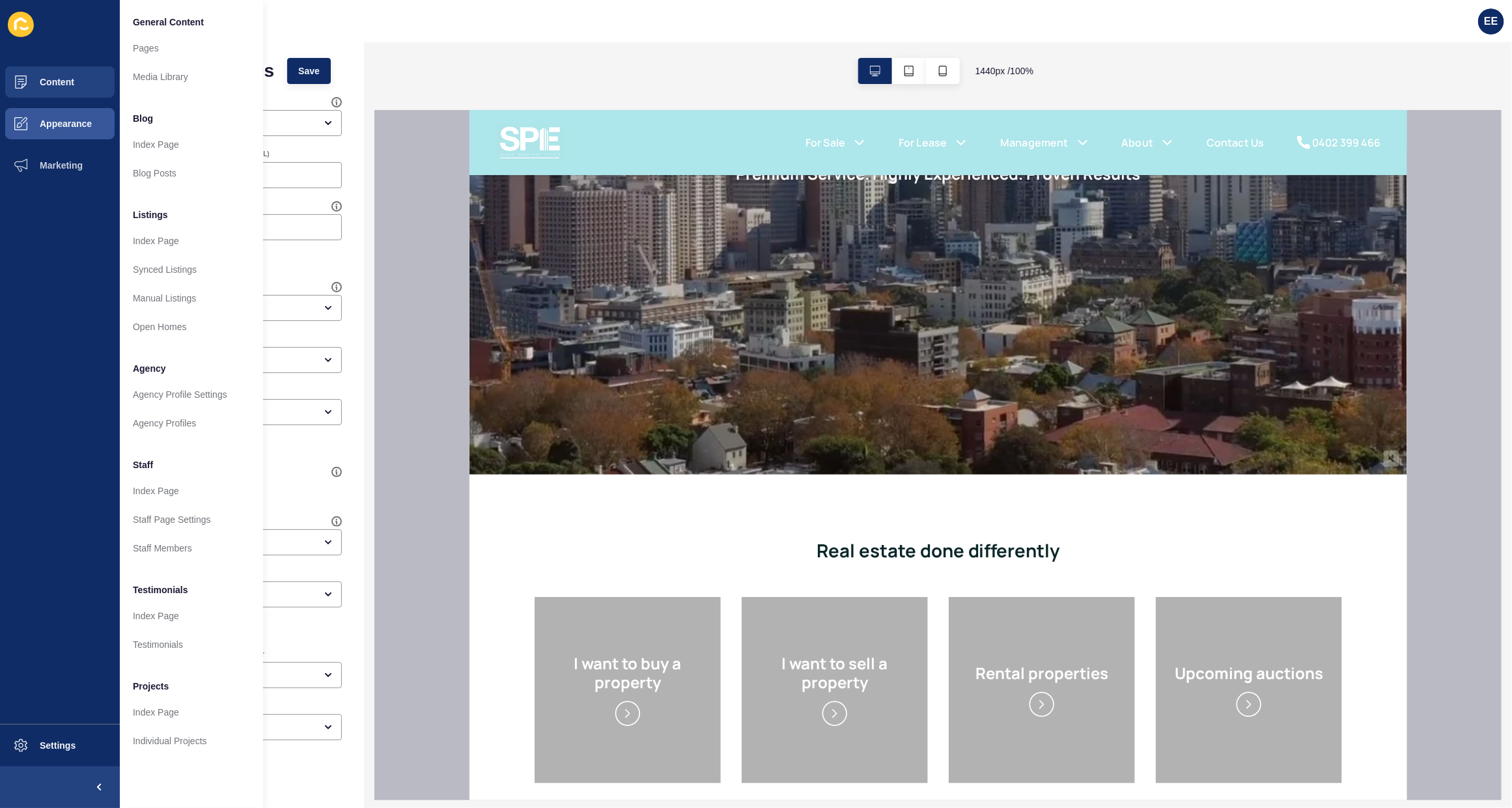
click at [49, 256] on ul "Content Appearance Marketing" at bounding box center [60, 393] width 120 height 663
click at [71, 120] on span "Appearance" at bounding box center [45, 124] width 94 height 11
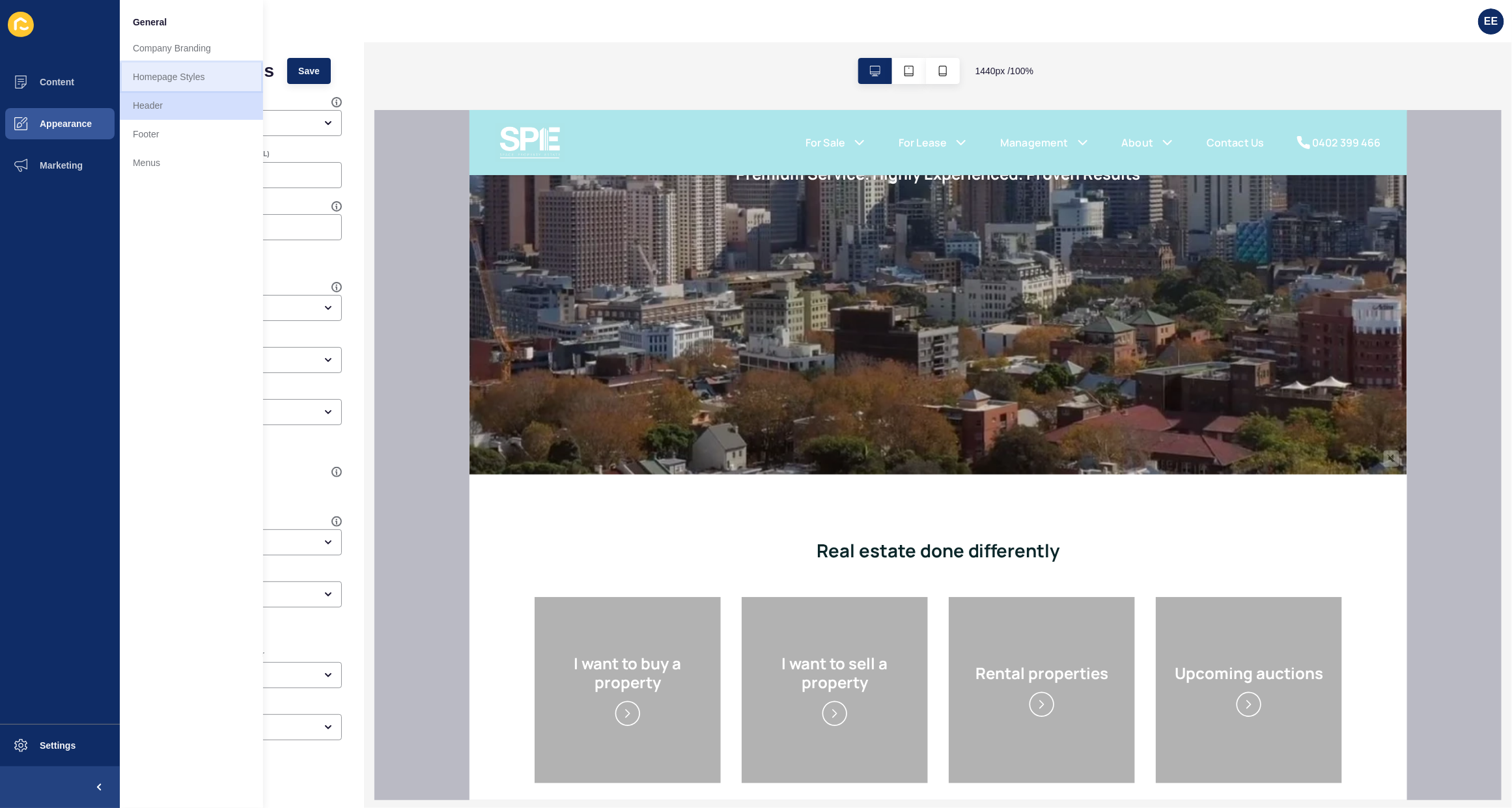
click at [191, 72] on link "Homepage Styles" at bounding box center [191, 76] width 143 height 29
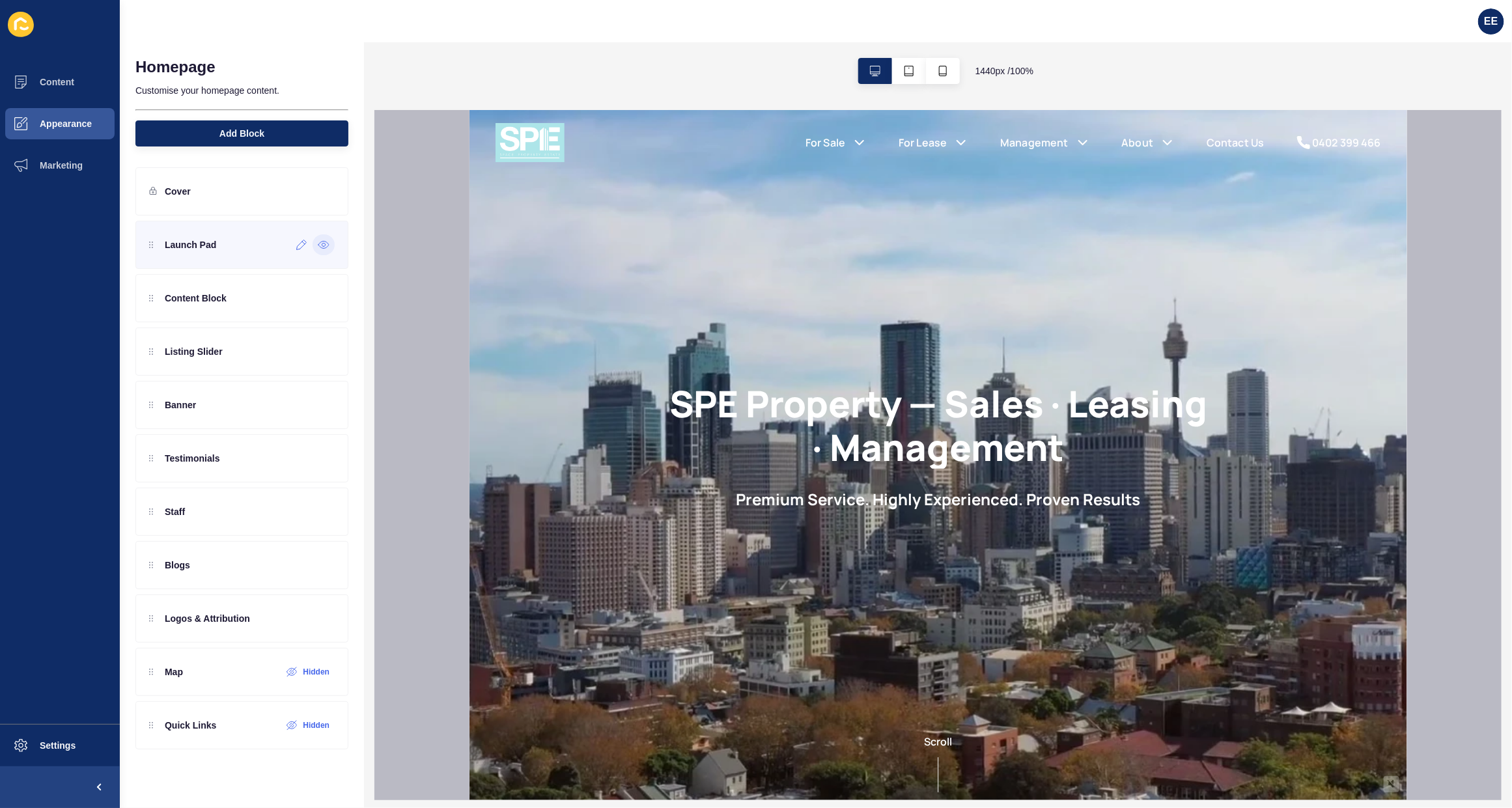
click at [324, 243] on icon at bounding box center [324, 245] width 12 height 11
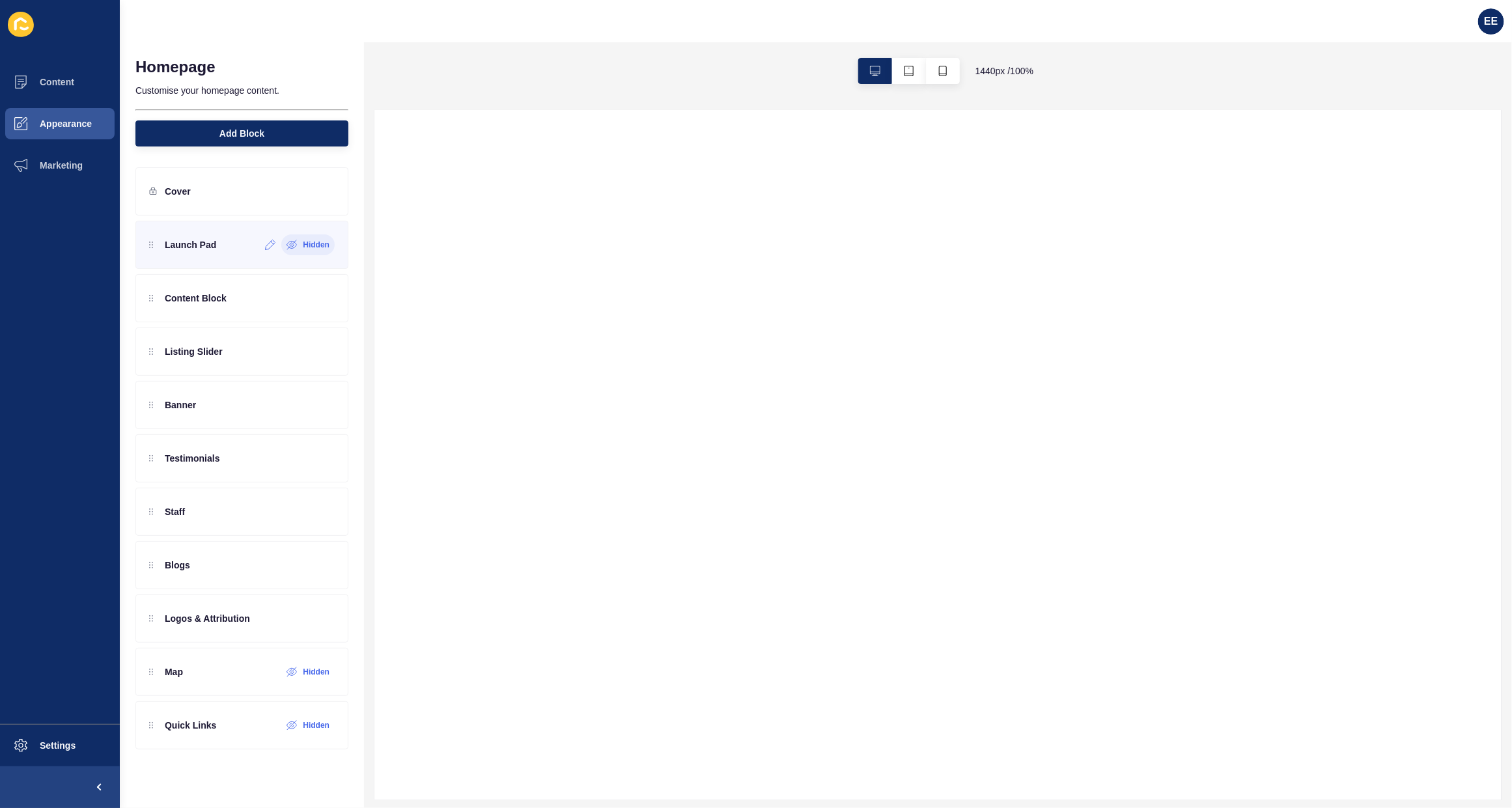
click at [324, 243] on label "Hidden" at bounding box center [316, 245] width 27 height 11
drag, startPoint x: 226, startPoint y: 303, endPoint x: 236, endPoint y: 242, distance: 61.8
click at [236, 242] on div "Launch Pad Content Block Listing Slider Banner Testimonials Staff Blogs Logos &…" at bounding box center [242, 458] width 213 height 476
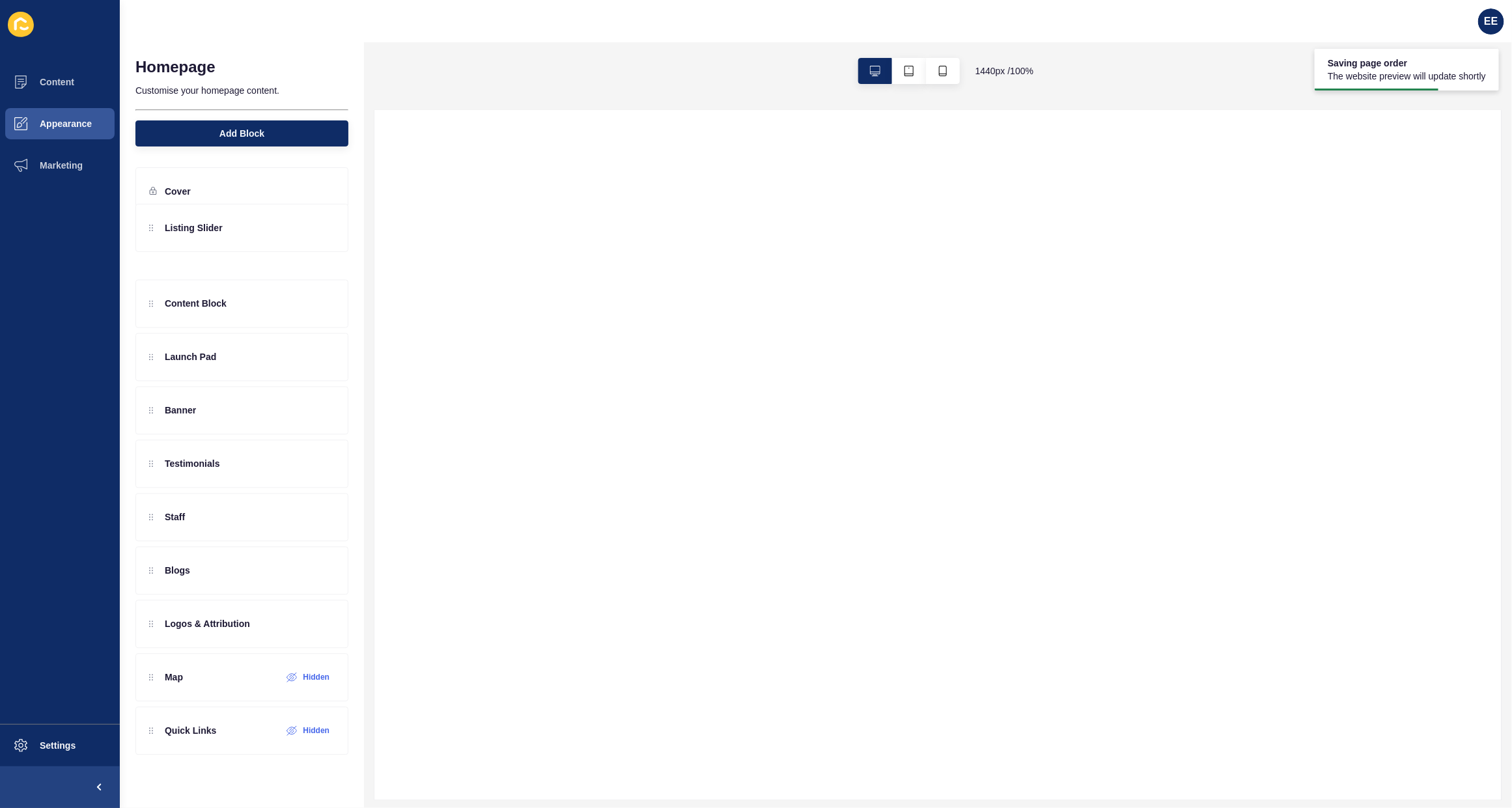
drag, startPoint x: 217, startPoint y: 352, endPoint x: 219, endPoint y: 223, distance: 129.0
click at [219, 223] on div "Content Block Launch Pad Listing Slider Banner Testimonials Staff Blogs Logos &…" at bounding box center [242, 458] width 213 height 476
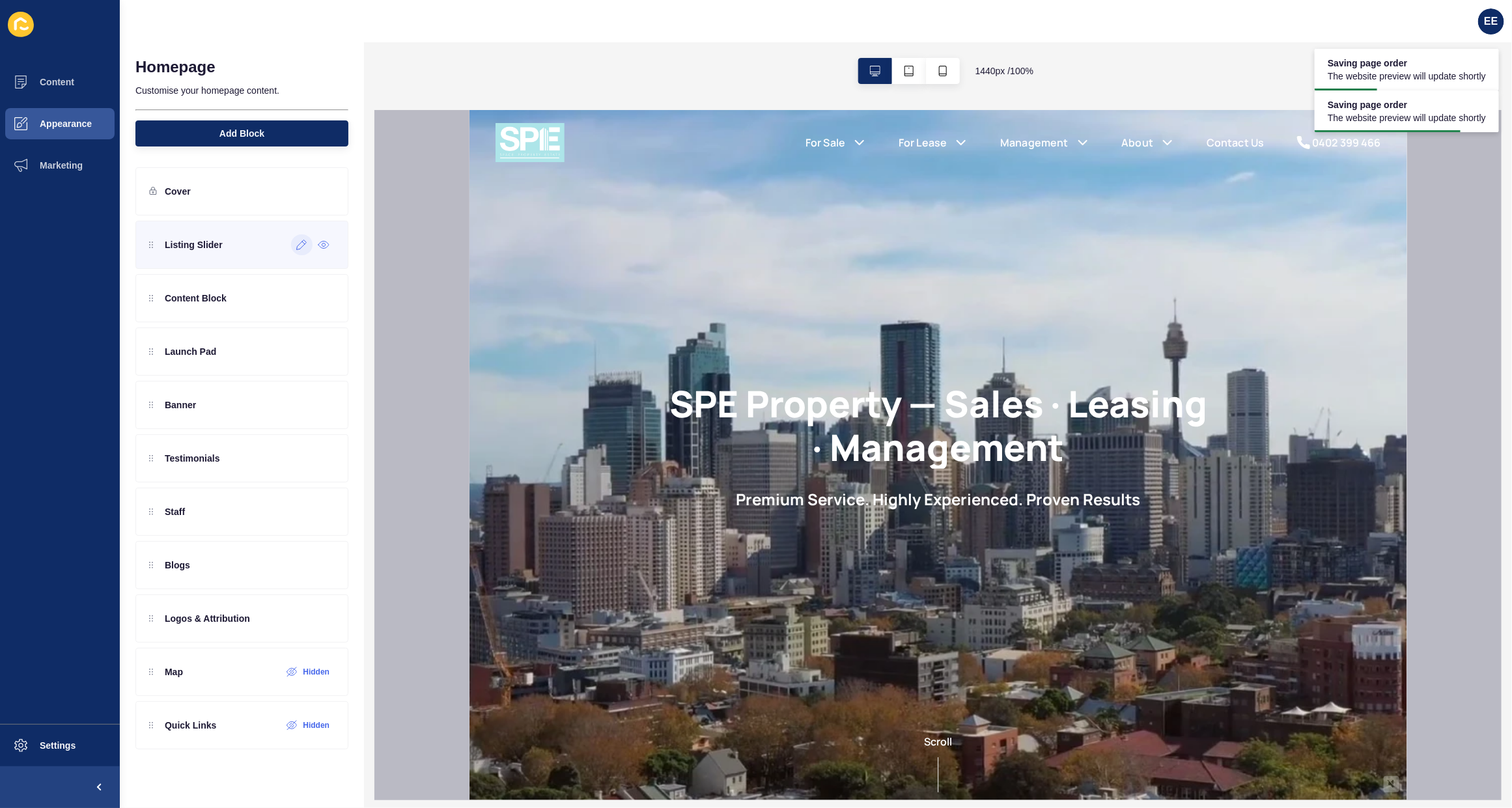
click at [296, 250] on icon at bounding box center [302, 245] width 11 height 11
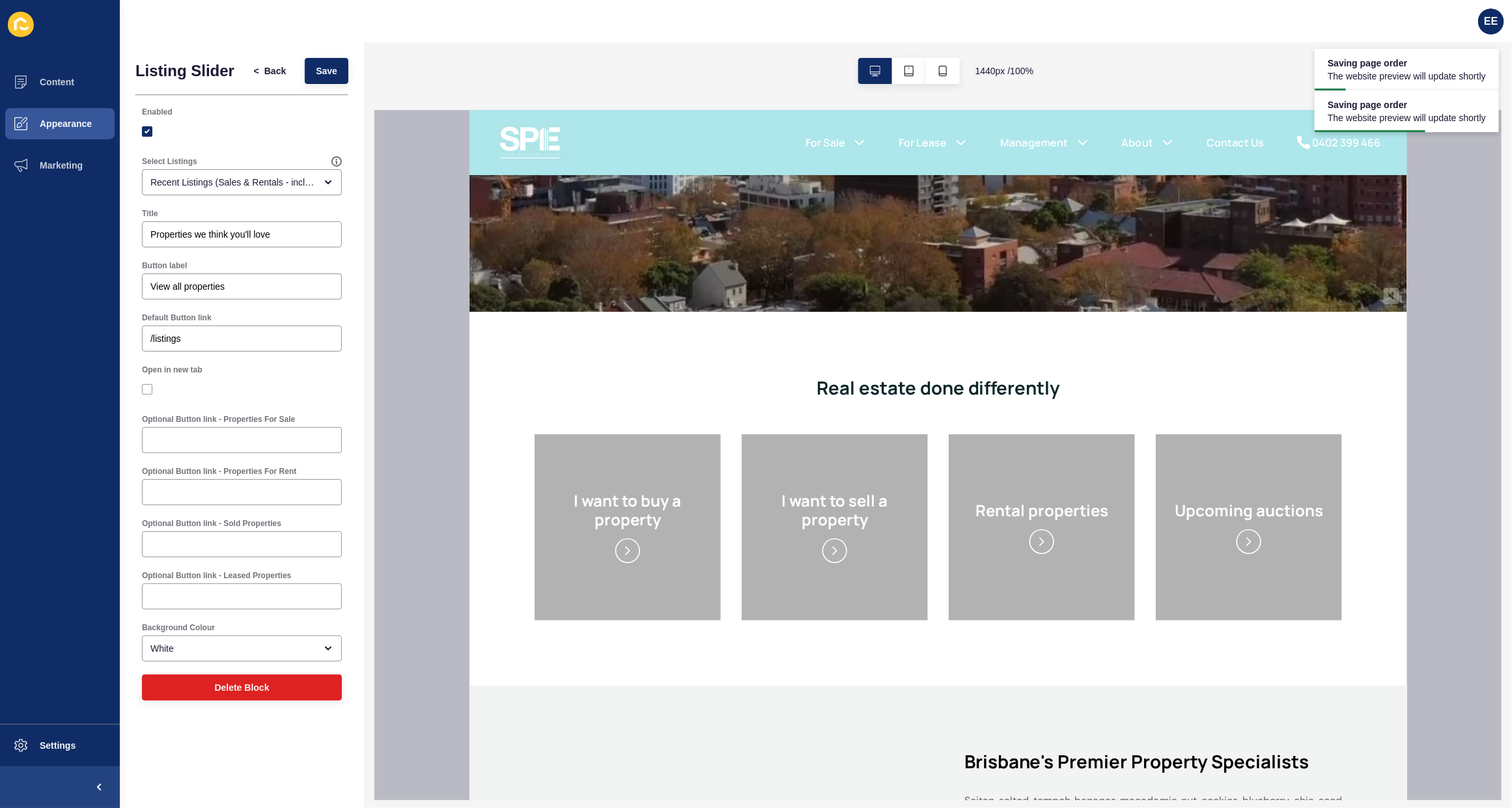
scroll to position [1082, 0]
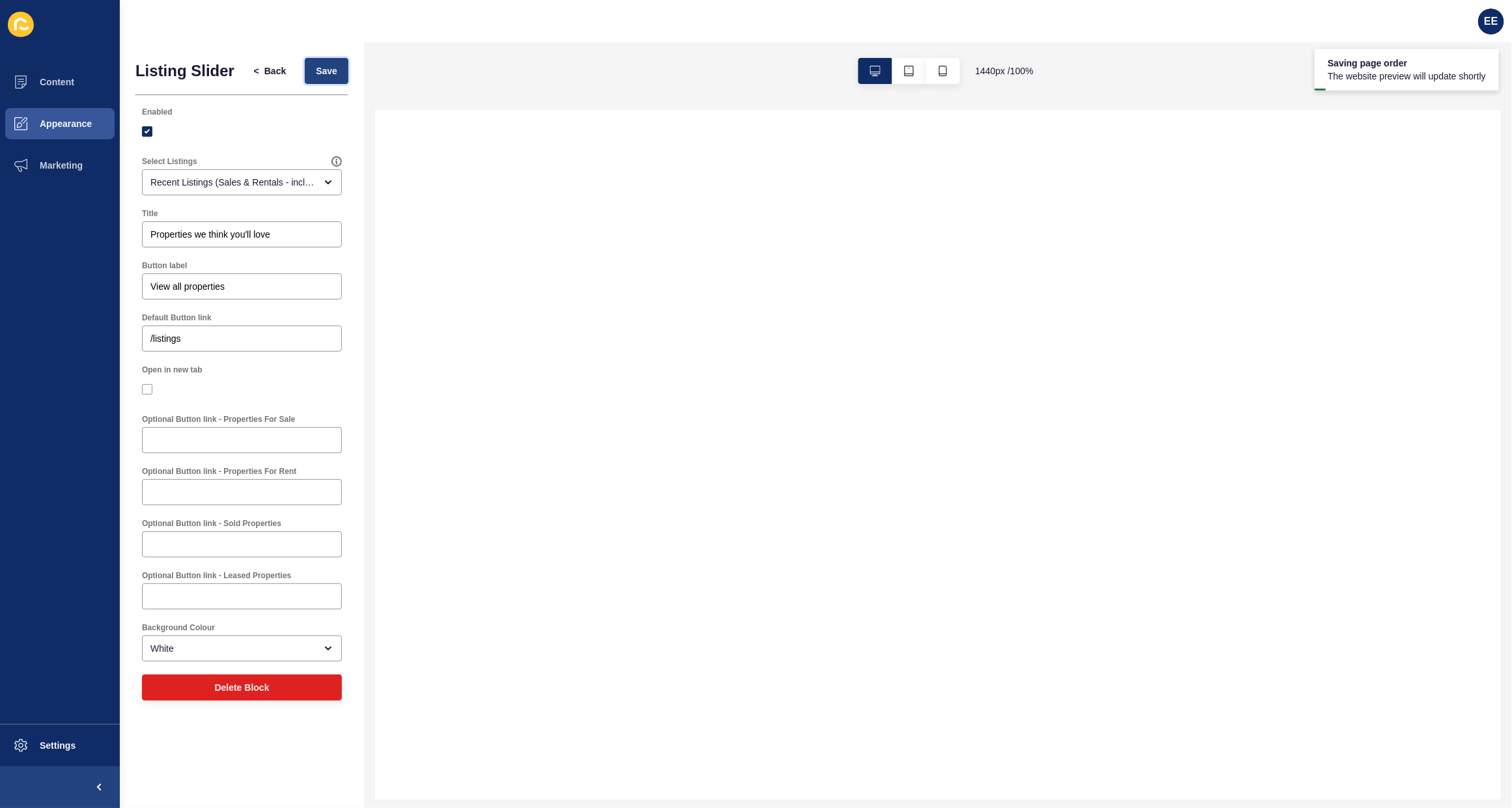
click at [326, 74] on span "Save" at bounding box center [326, 71] width 21 height 13
click at [261, 71] on span "<" at bounding box center [259, 71] width 11 height 13
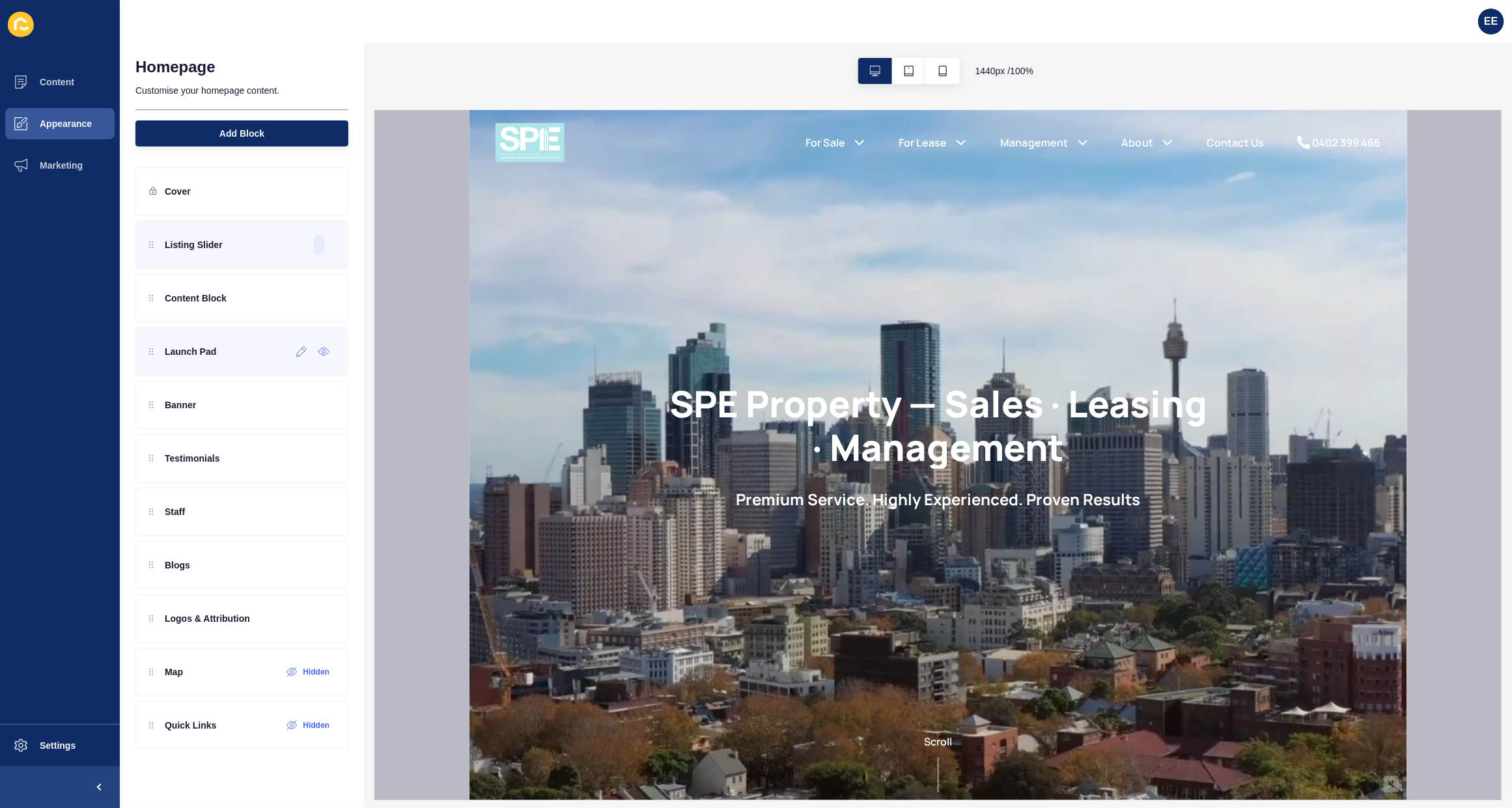
scroll to position [0, 0]
drag, startPoint x: 228, startPoint y: 361, endPoint x: 251, endPoint y: 645, distance: 284.9
click at [251, 645] on div "Listing Slider Content Block Launch Pad Banner Testimonials Staff Blogs Logos &…" at bounding box center [242, 458] width 213 height 476
click at [324, 566] on icon at bounding box center [324, 565] width 12 height 11
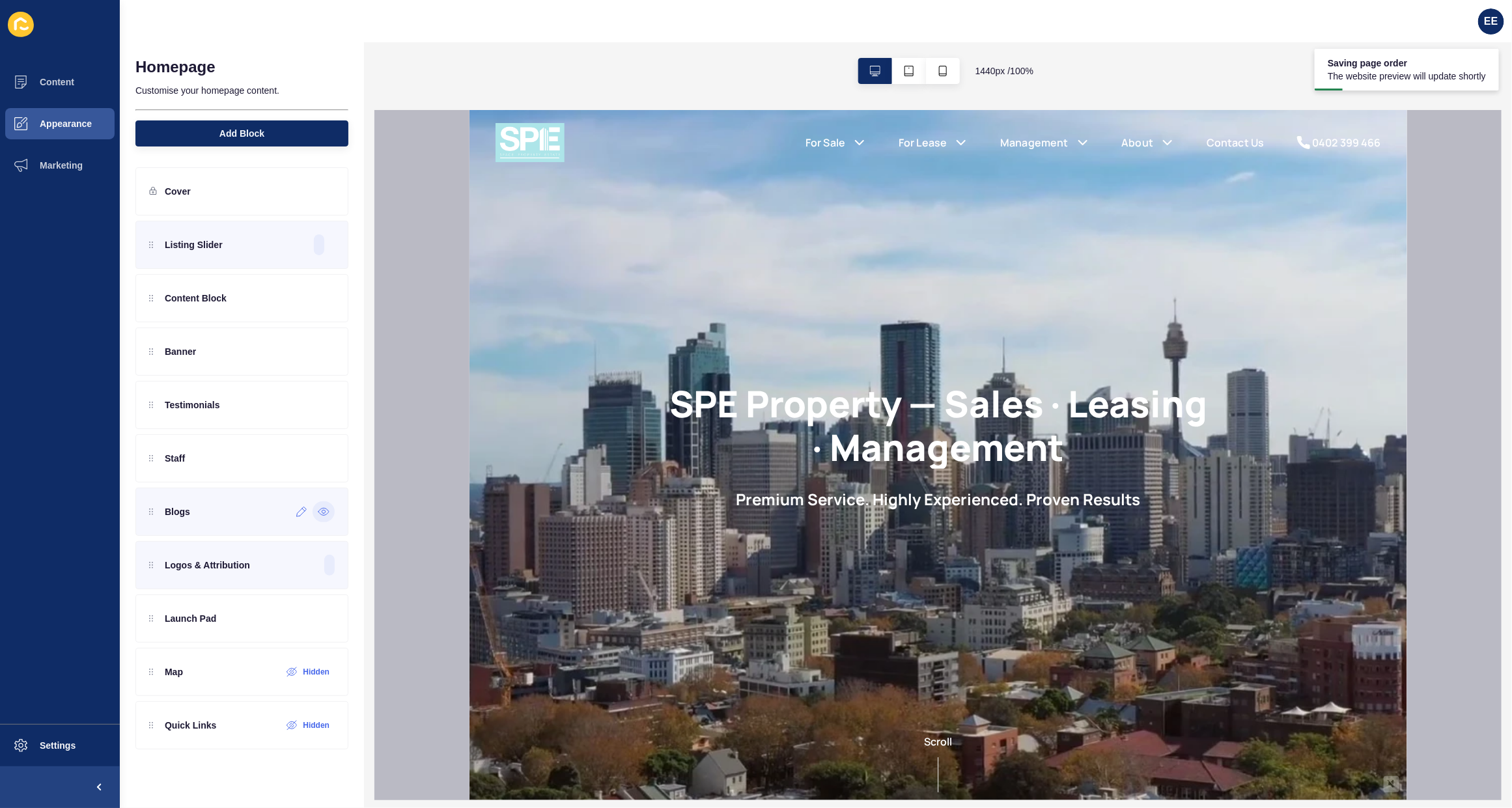
click at [320, 513] on icon at bounding box center [324, 512] width 12 height 11
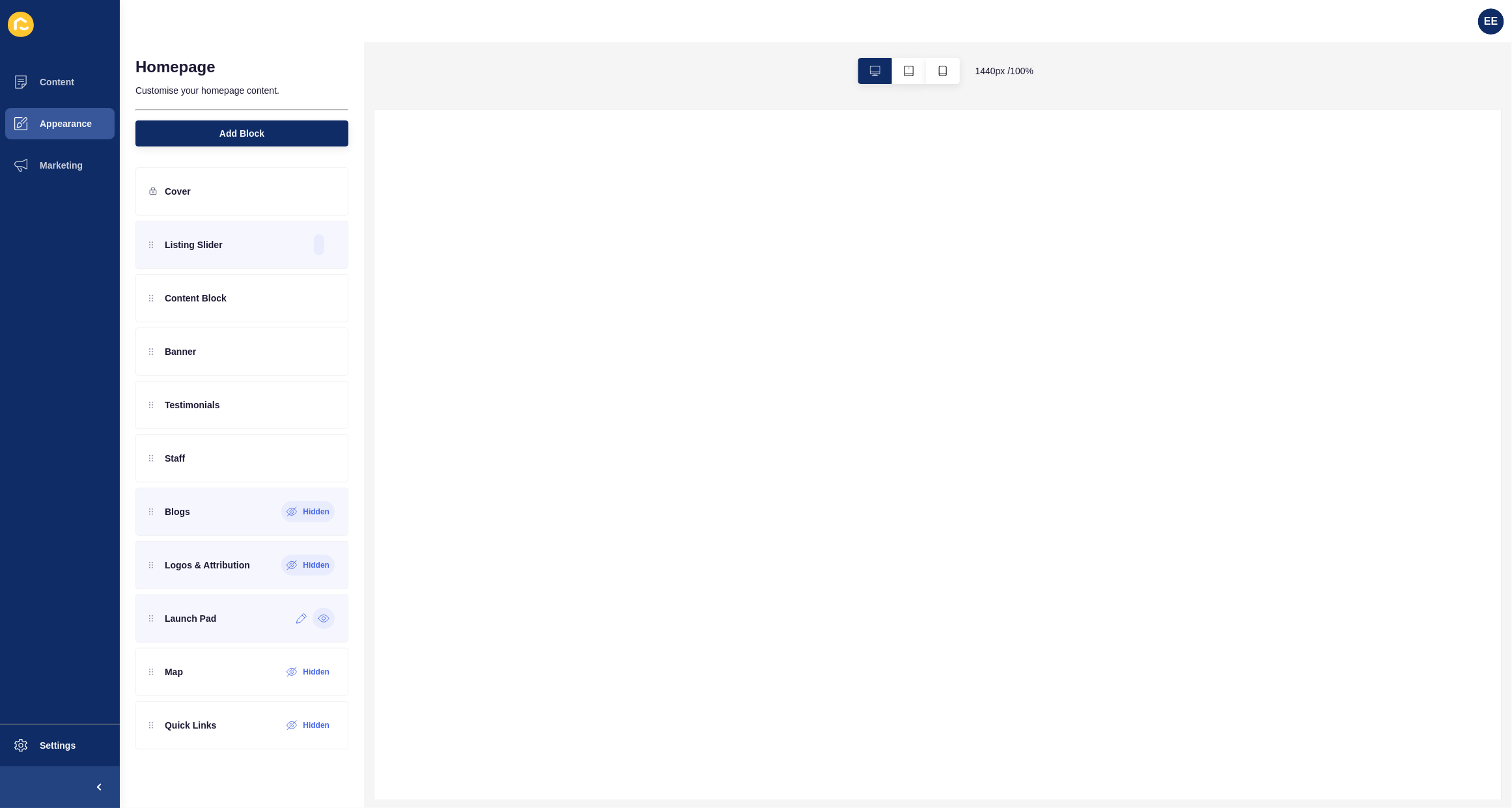
click at [323, 622] on icon at bounding box center [324, 619] width 12 height 11
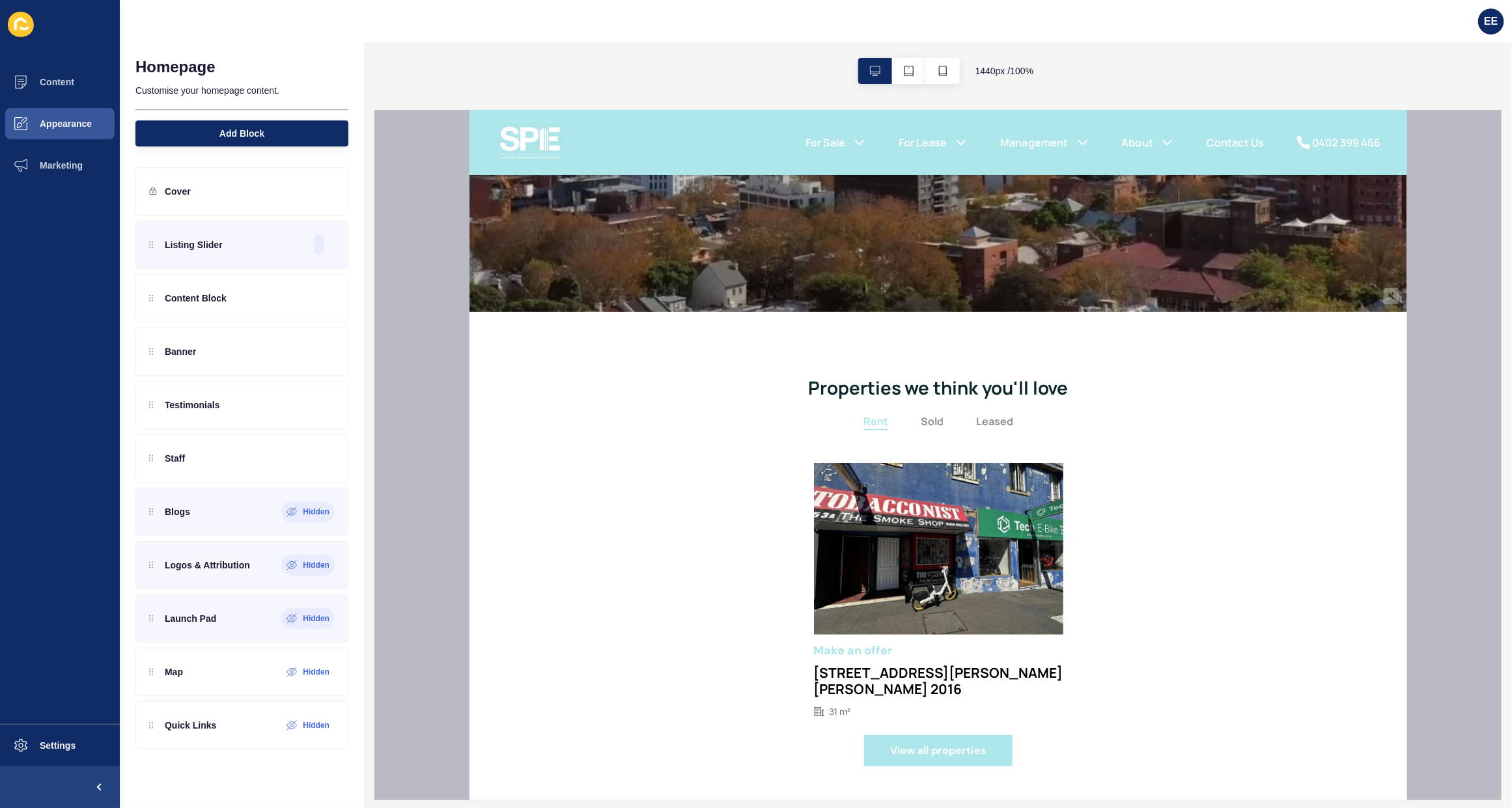
scroll to position [570, 0]
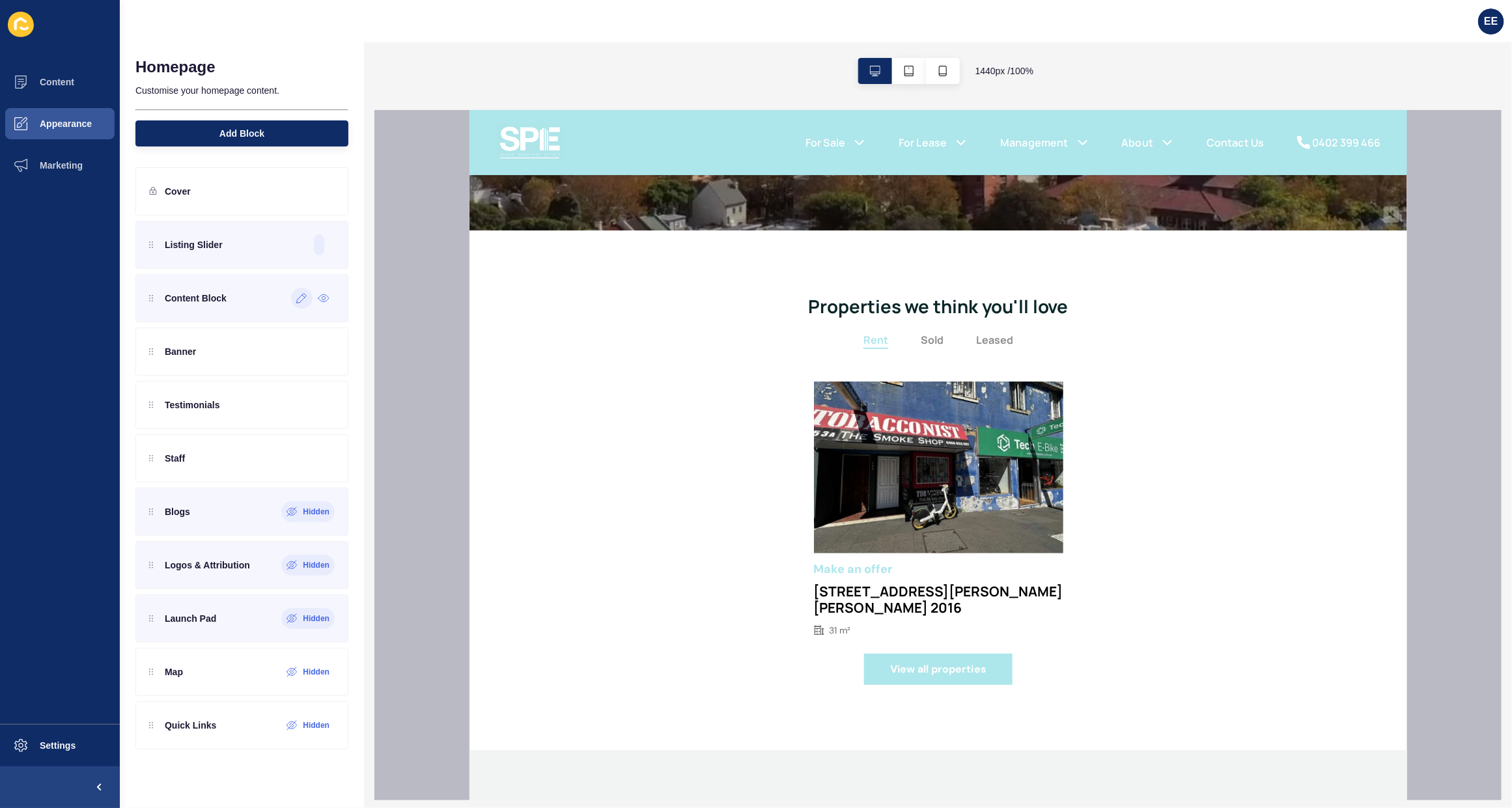
click at [300, 300] on icon at bounding box center [302, 298] width 11 height 11
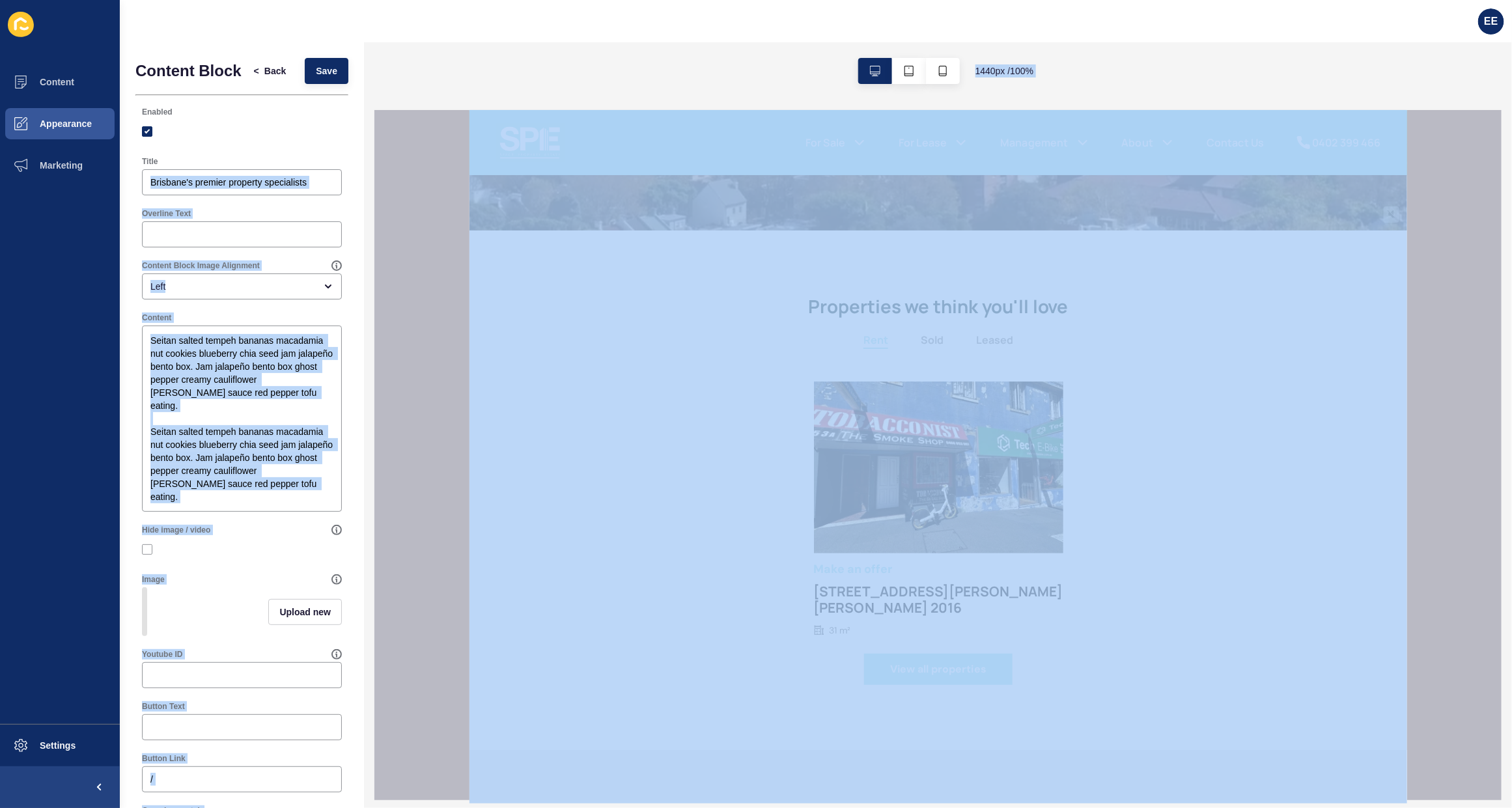
drag, startPoint x: 145, startPoint y: 194, endPoint x: 414, endPoint y: 194, distance: 269.0
click at [414, 194] on div "Content Block < Back Save Enabled Title Brisbane's premier property specialists…" at bounding box center [816, 426] width 1392 height 766
click at [223, 189] on input "Brisbane's premier property specialists" at bounding box center [242, 182] width 183 height 13
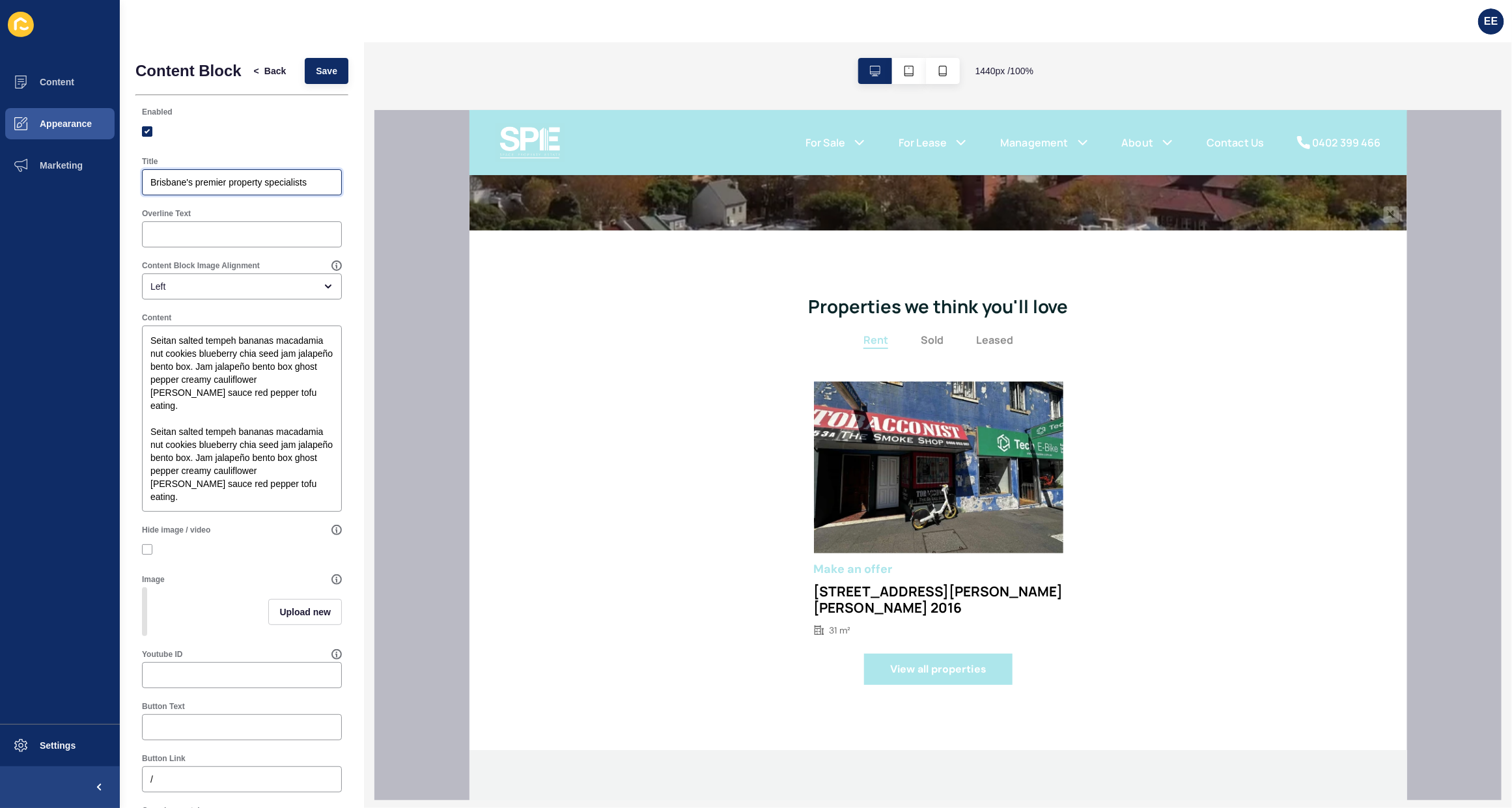
drag, startPoint x: 151, startPoint y: 189, endPoint x: 336, endPoint y: 192, distance: 185.0
click at [336, 192] on div "Content Block < Back Save Enabled Title Brisbane's premier property specialists…" at bounding box center [242, 499] width 244 height 913
type input "About Us"
click at [187, 407] on textarea "Seitan salted tempeh bananas macadamia nut cookies blueberry chia seed jam jala…" at bounding box center [242, 418] width 196 height 182
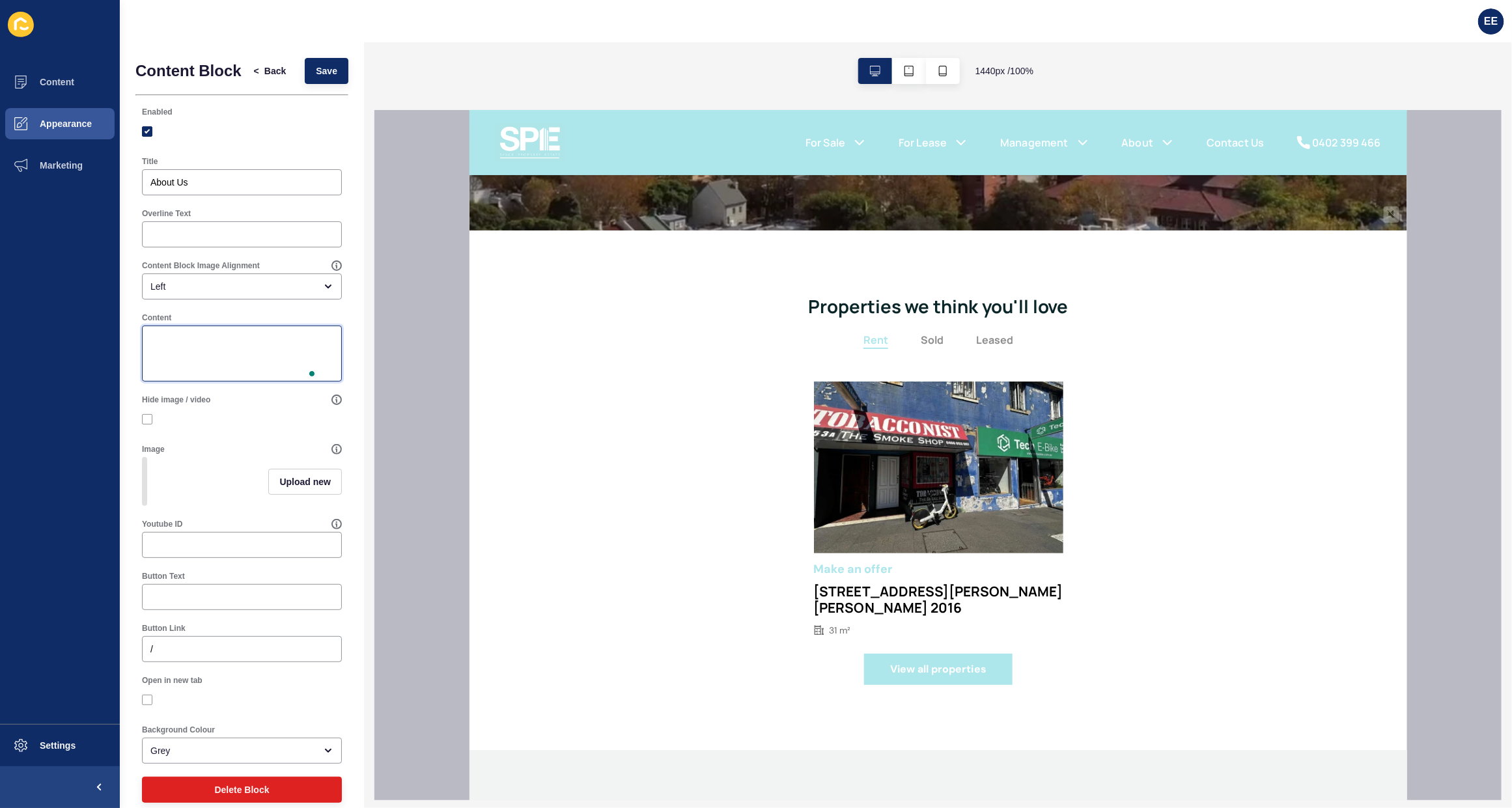
paste textarea "SPE is one of Sydney’s leading City Fringe agencies, built on a foundation of e…"
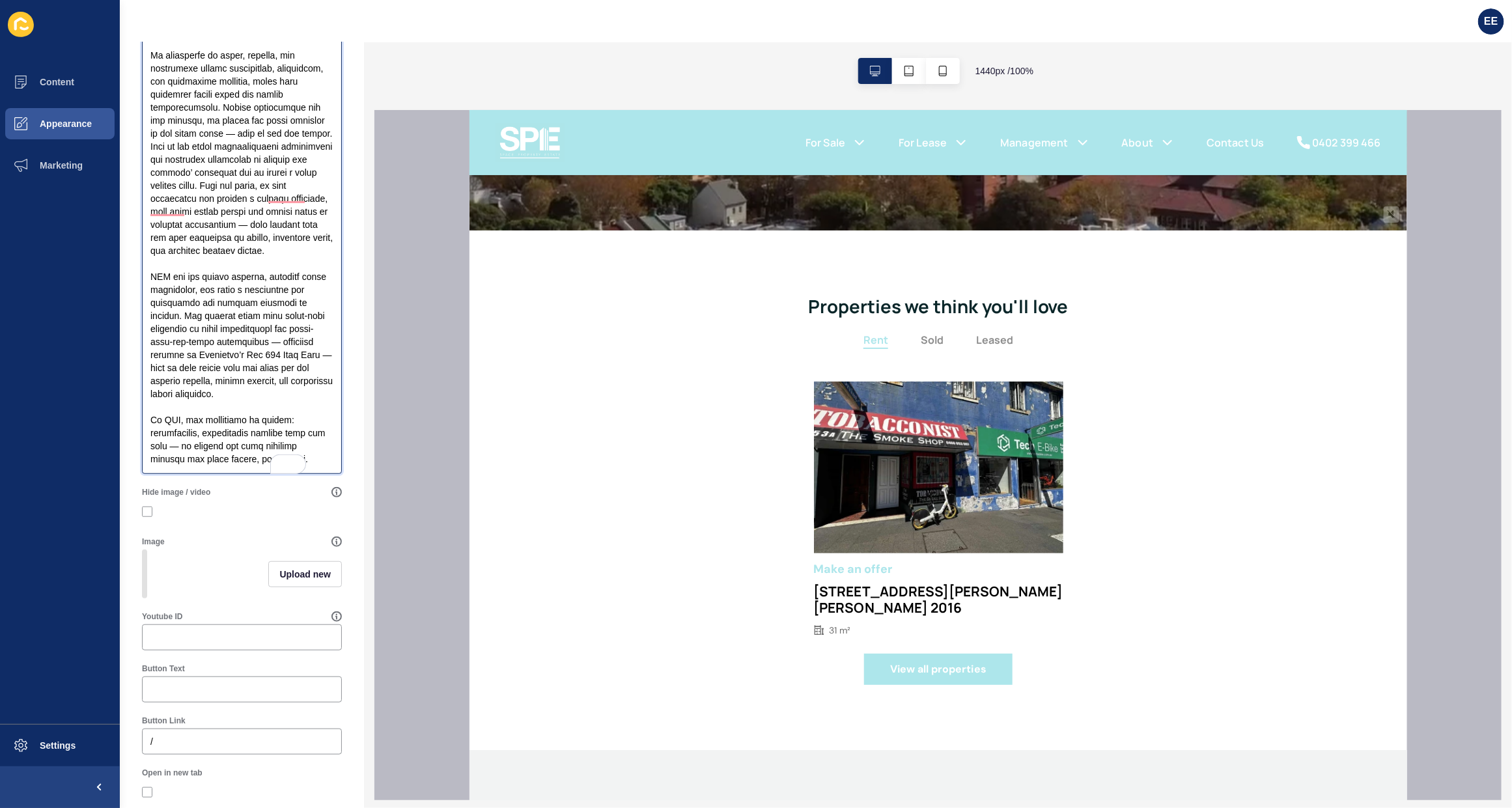
scroll to position [458, 0]
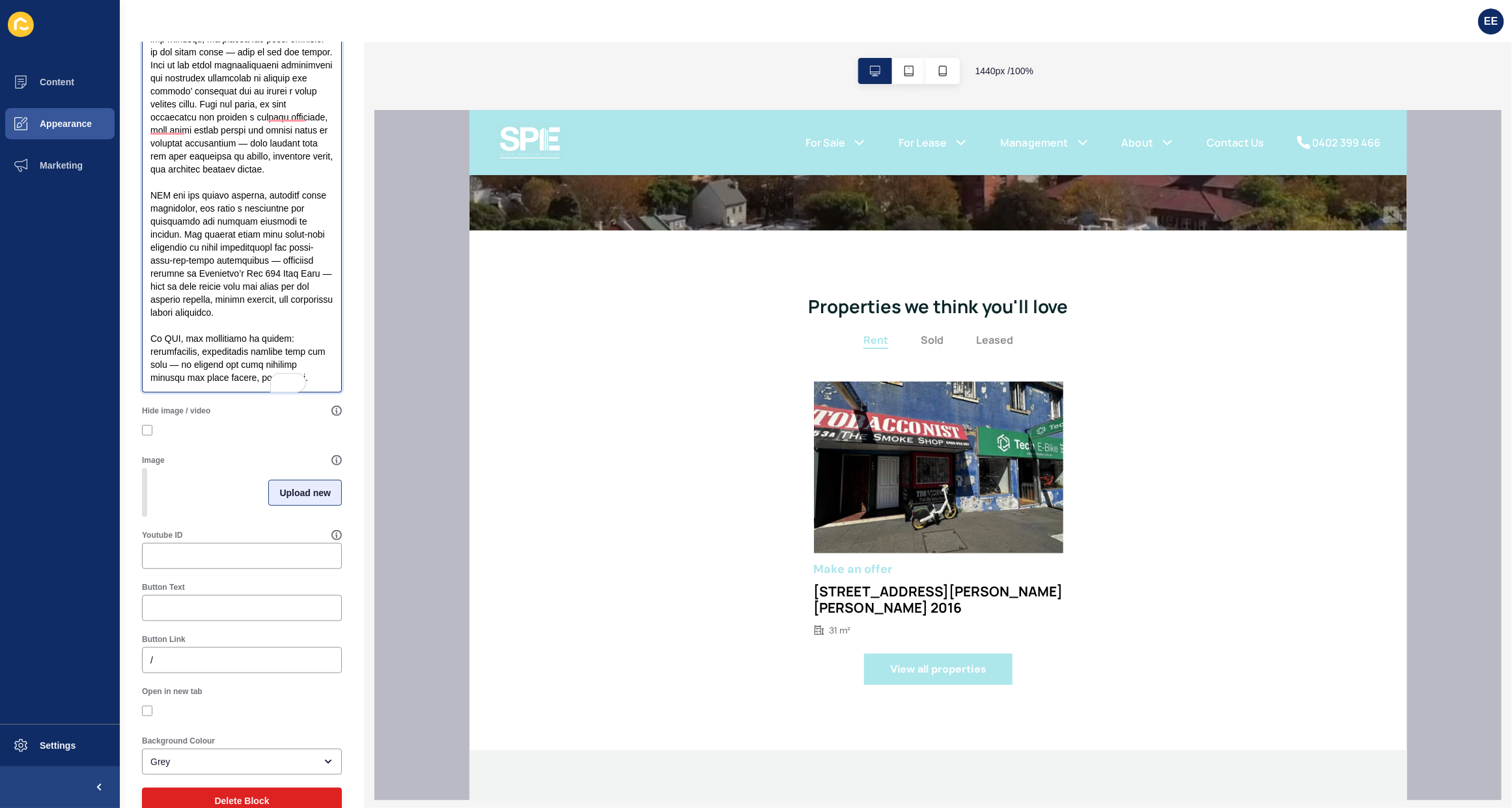
type textarea "SPE is one of Sydney’s leading City Fringe agencies, built on a foundation of e…"
click at [281, 500] on span "Upload new" at bounding box center [305, 493] width 52 height 13
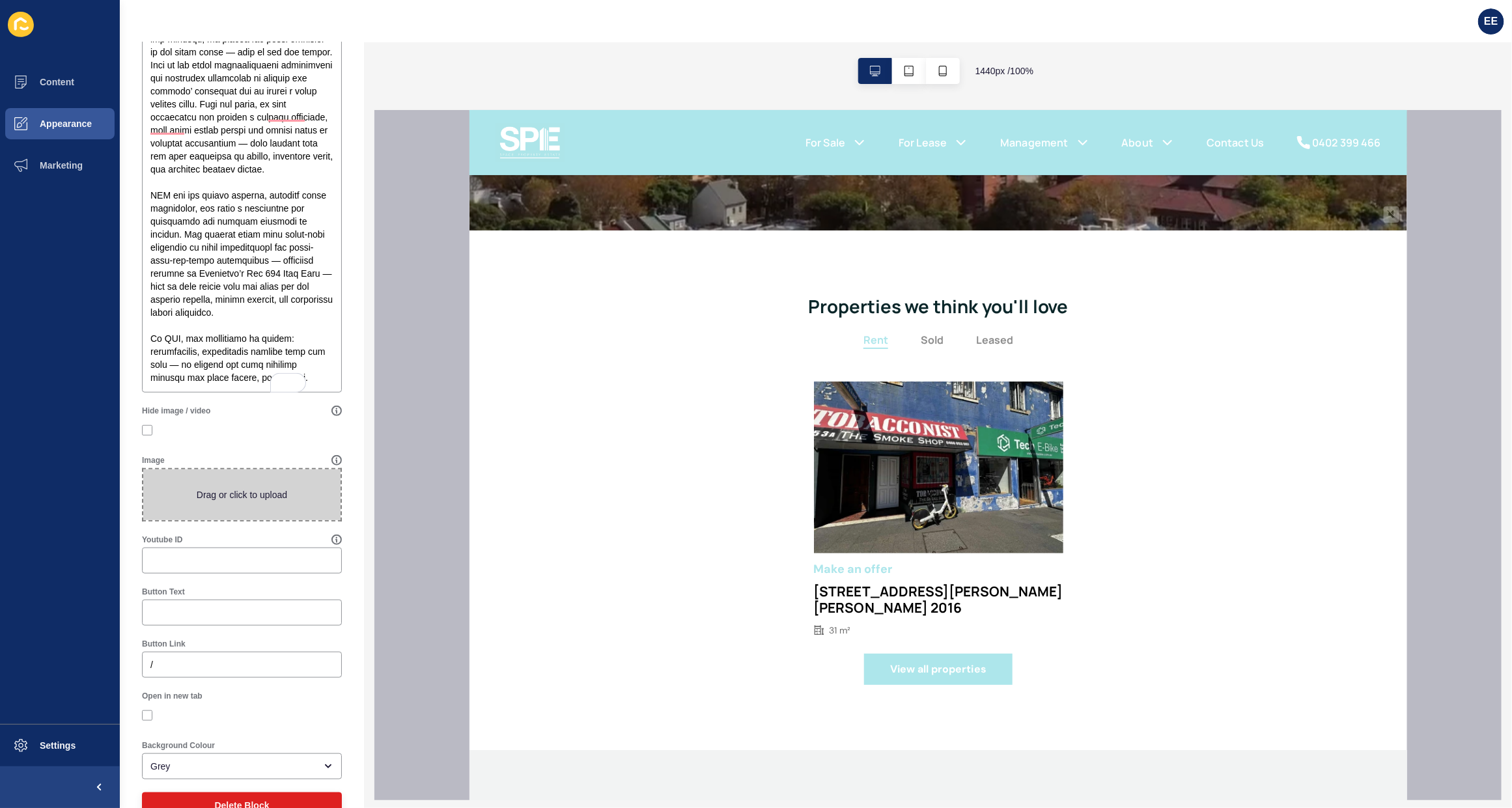
click at [231, 508] on span at bounding box center [242, 495] width 197 height 51
click at [143, 469] on input "Drag or click to upload" at bounding box center [143, 469] width 0 height 0
type input "C:\fakepath\unsplash.jpg"
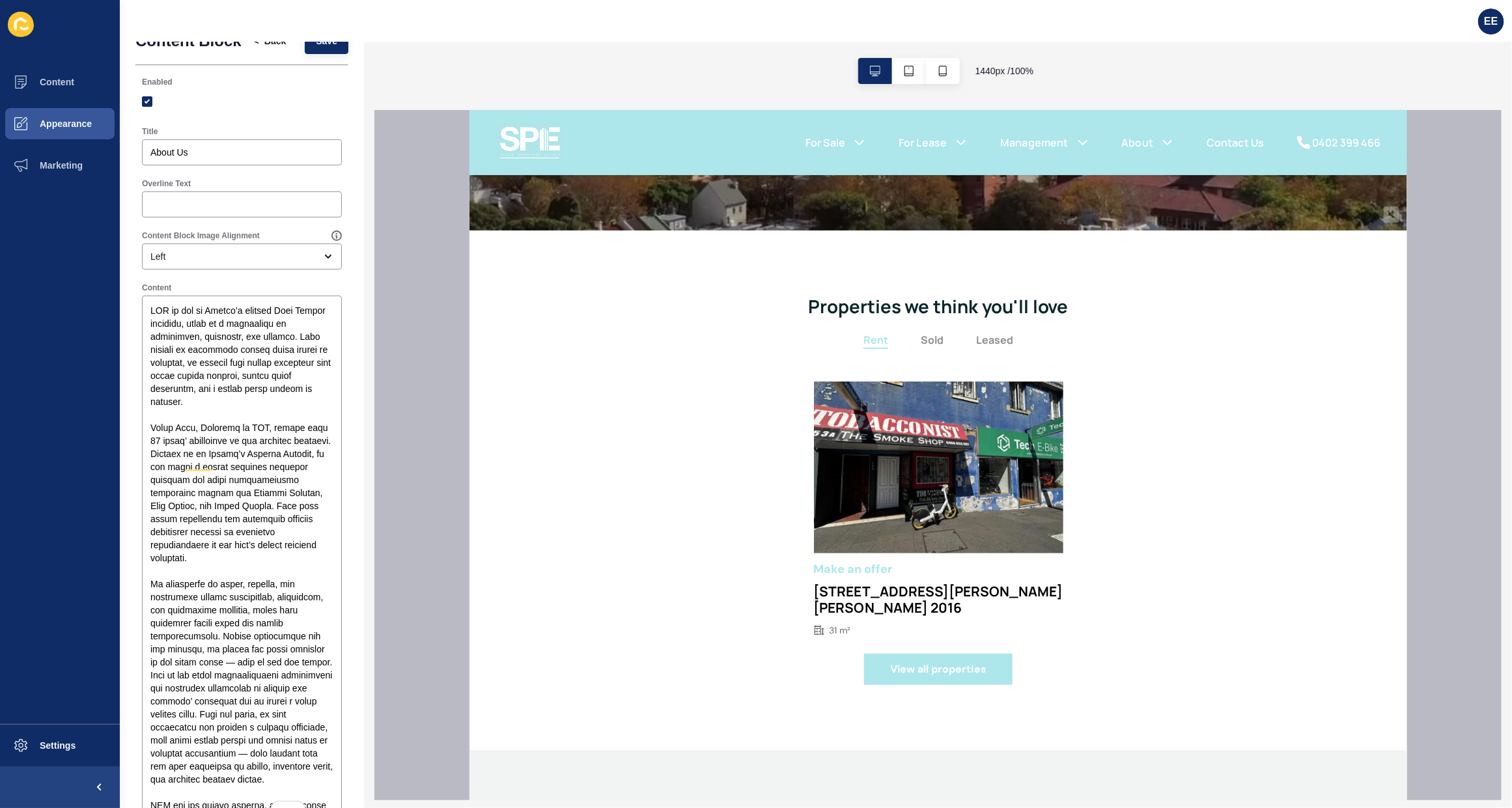
scroll to position [0, 0]
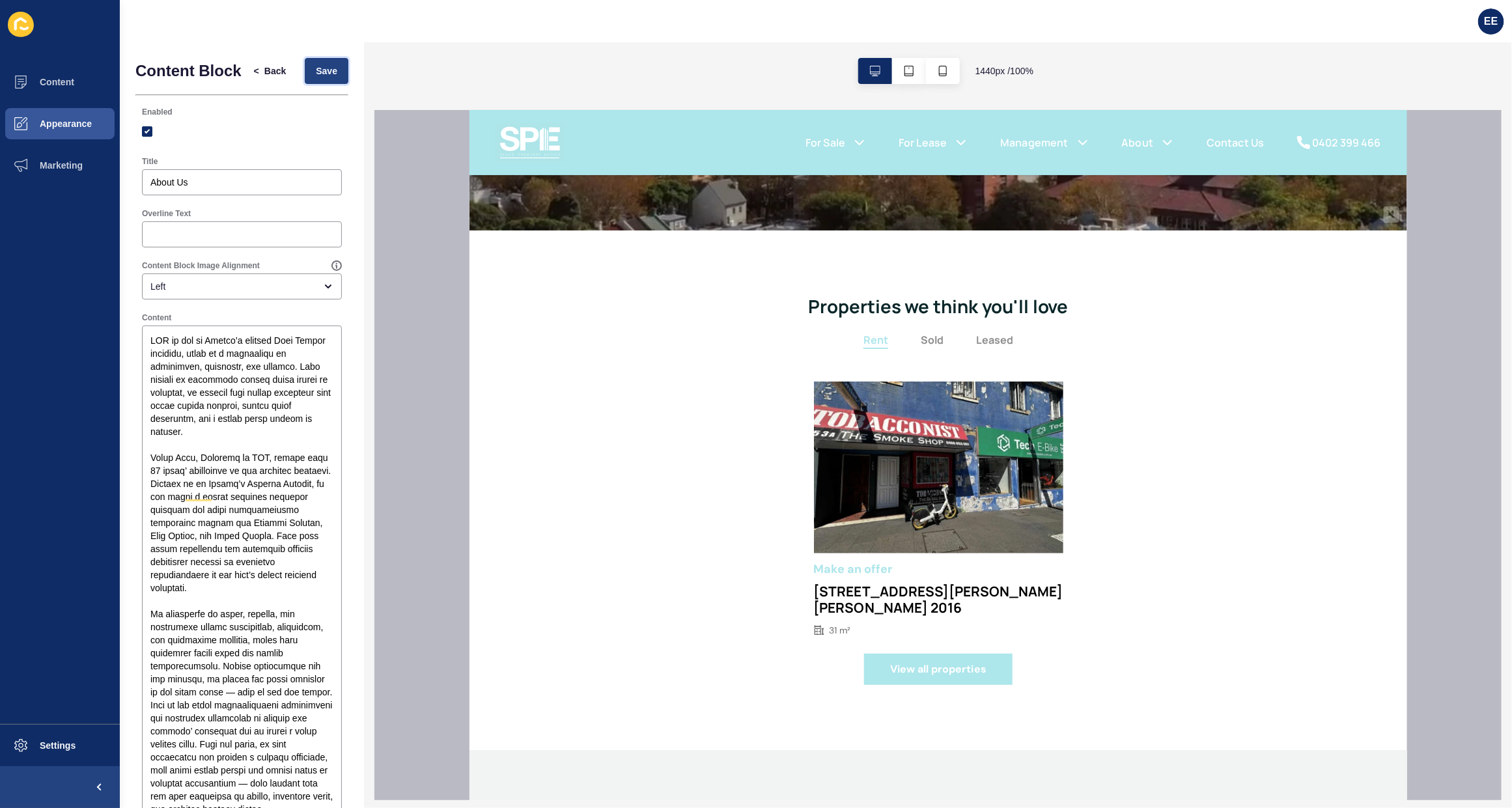
click at [319, 78] on span "Save" at bounding box center [326, 71] width 21 height 13
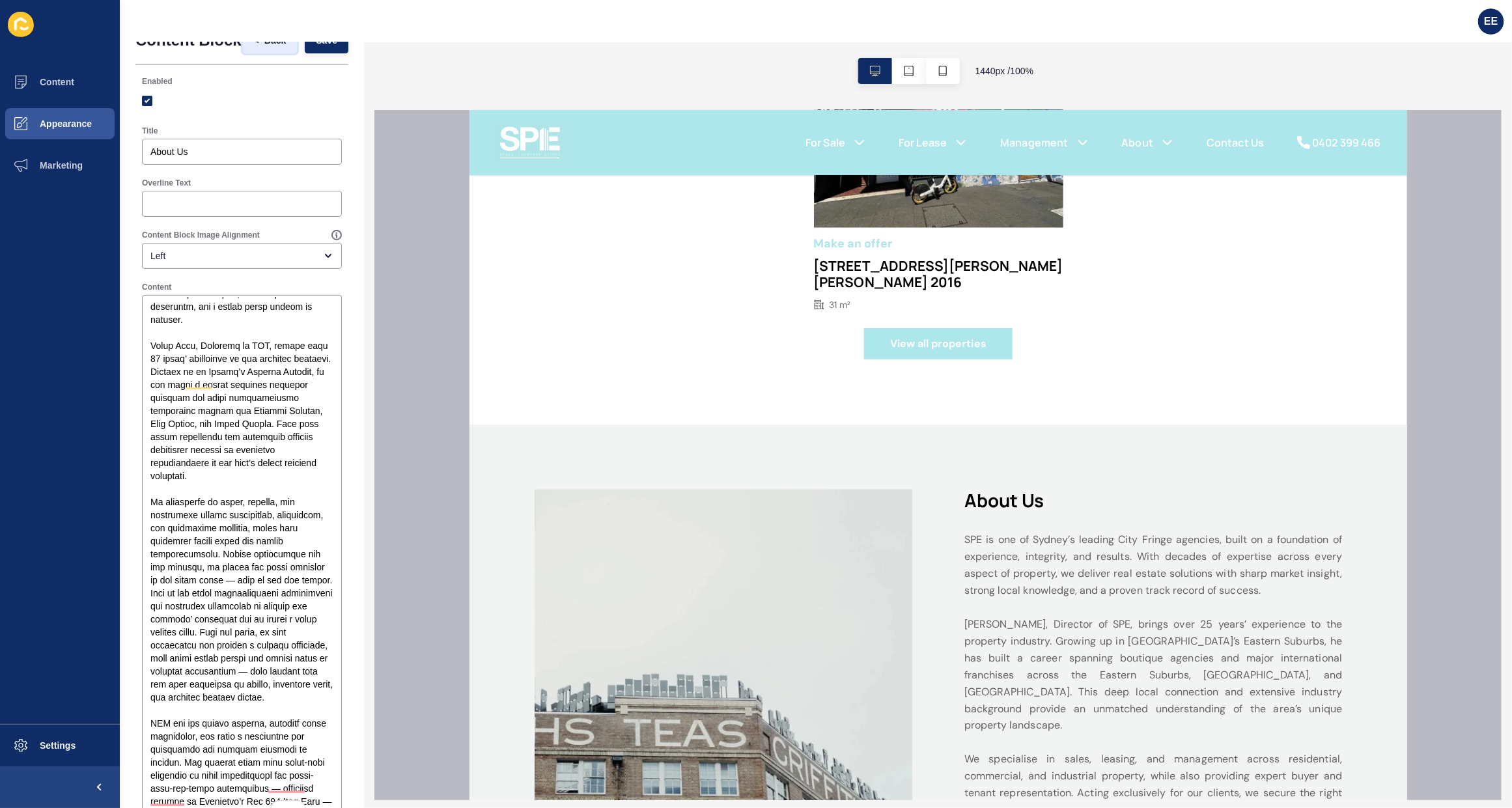
click at [243, 45] on button "< Back" at bounding box center [270, 40] width 54 height 26
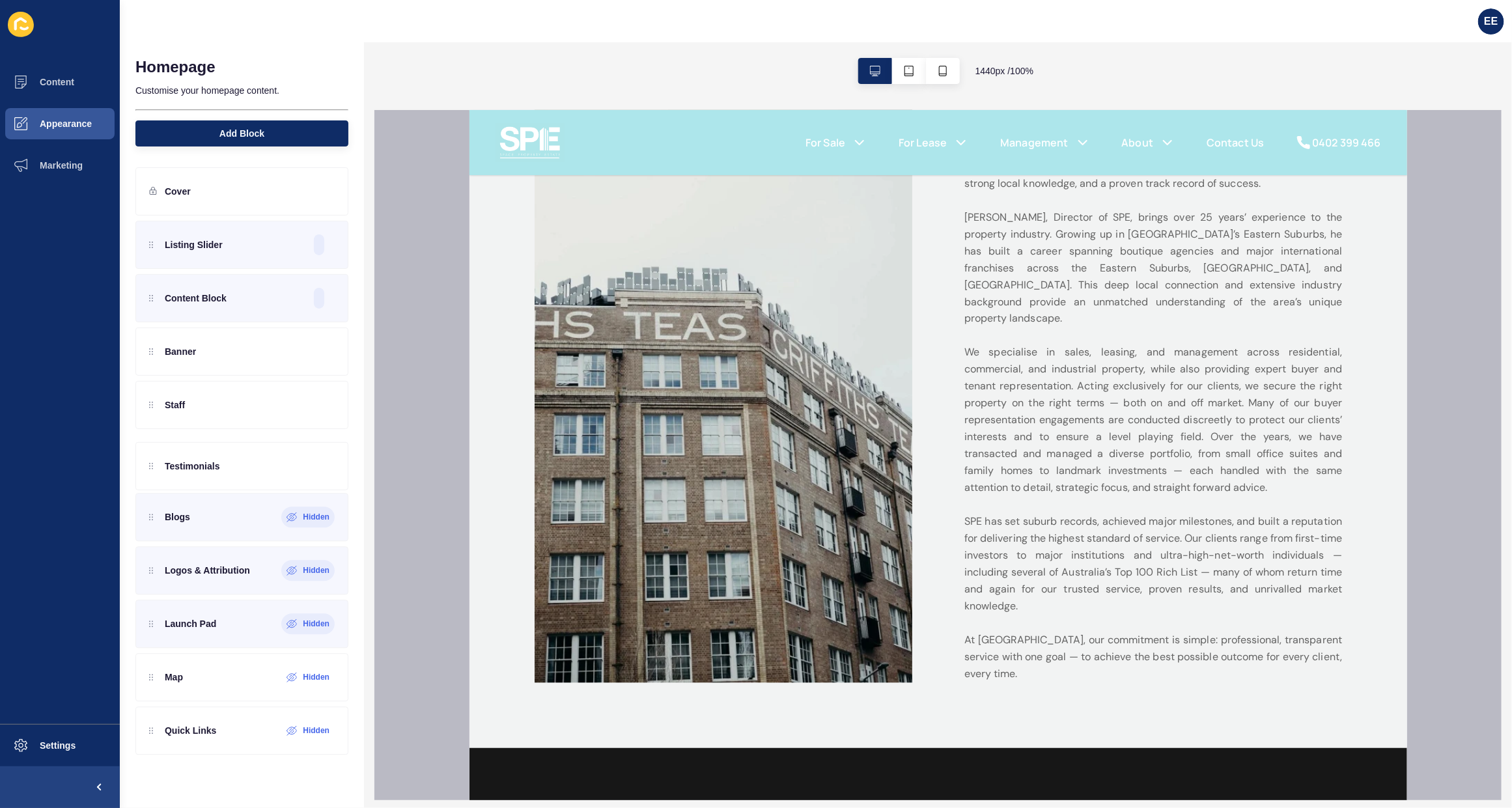
drag, startPoint x: 251, startPoint y: 414, endPoint x: 278, endPoint y: 452, distance: 46.6
click at [232, 474] on div "Listing Slider Content Block Banner Testimonials Staff Blogs Hidden Logos & Att…" at bounding box center [242, 458] width 213 height 476
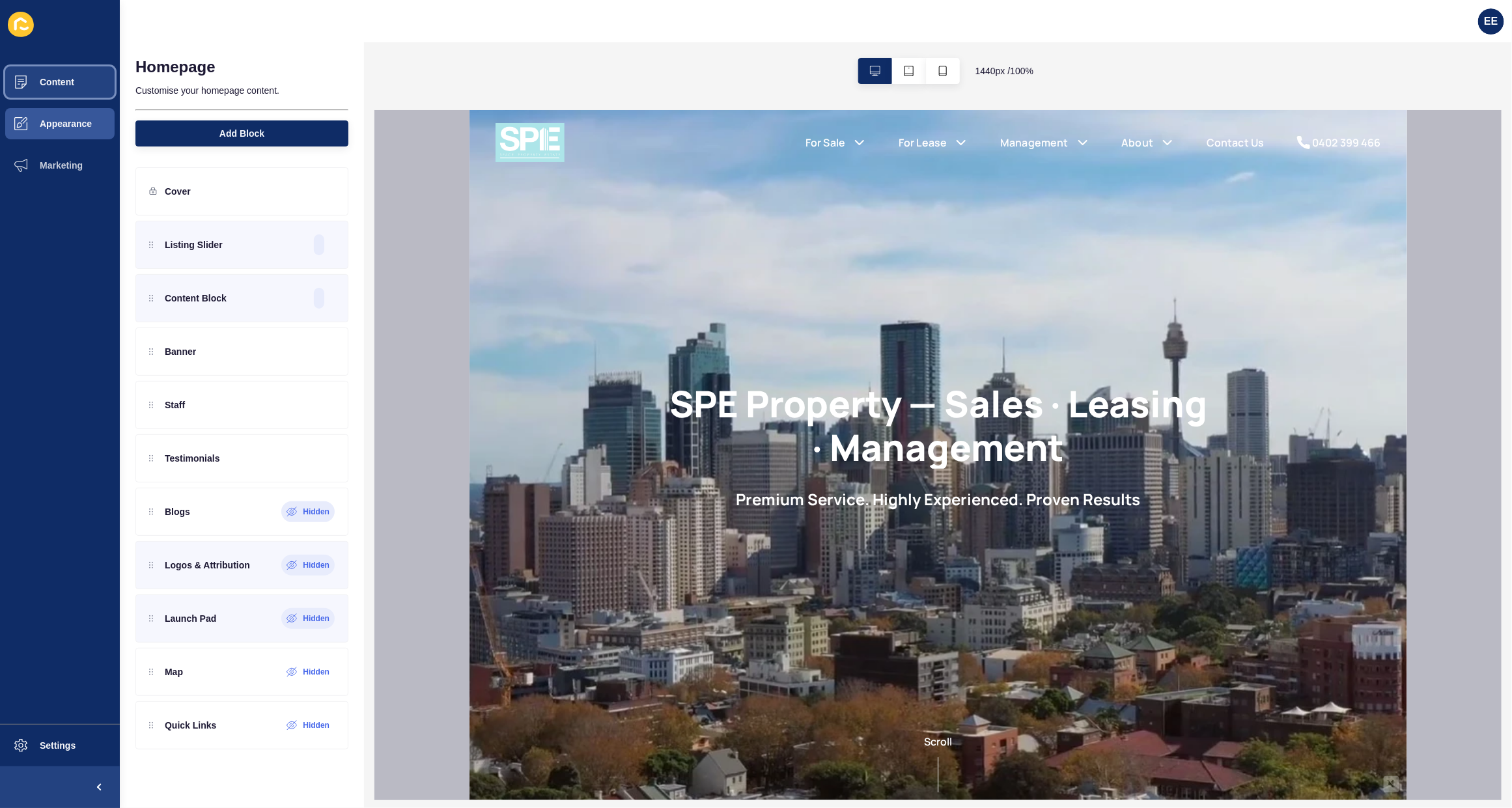
click at [60, 83] on span "Content" at bounding box center [36, 82] width 76 height 11
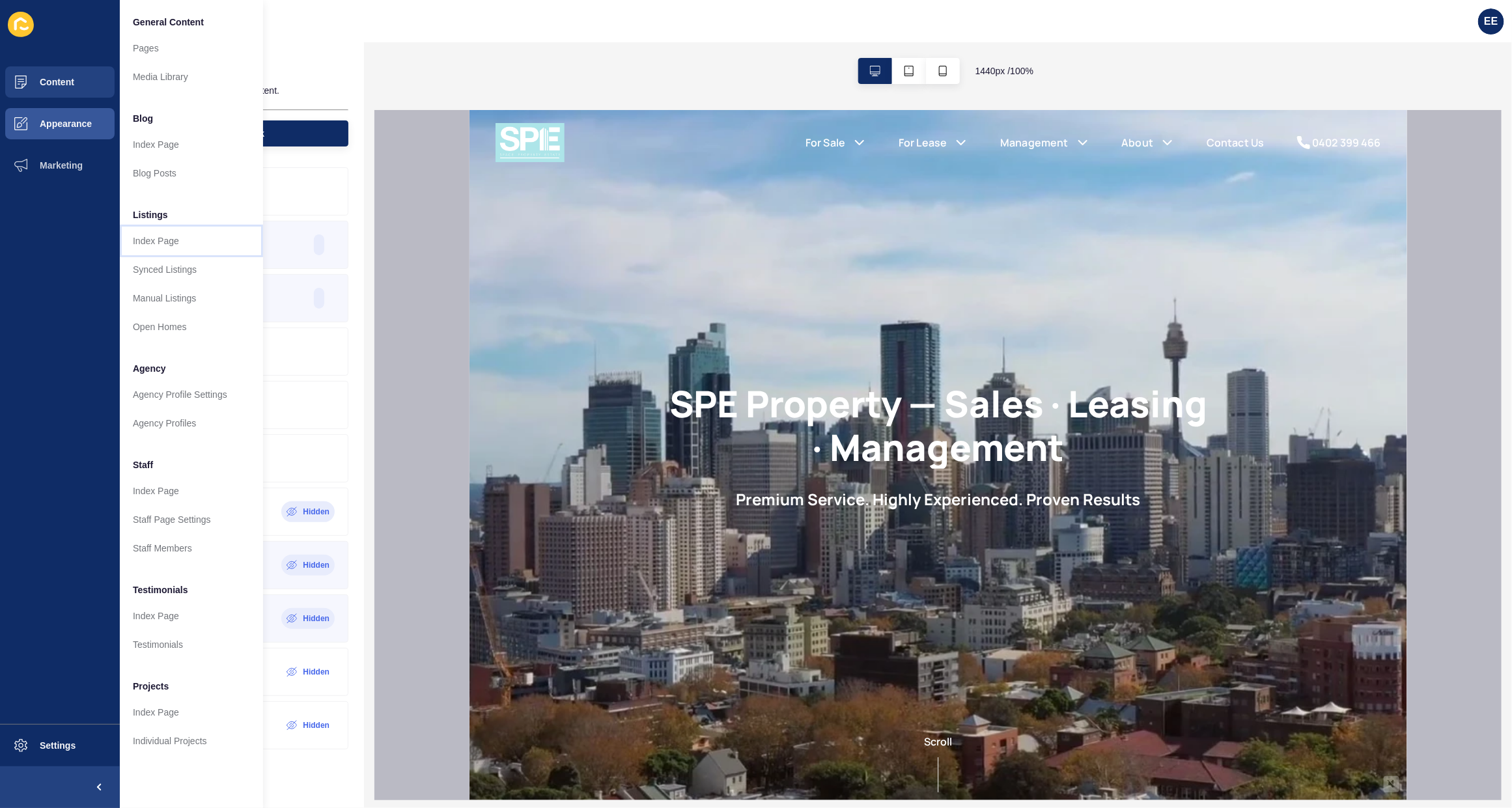
drag, startPoint x: 163, startPoint y: 242, endPoint x: 208, endPoint y: 245, distance: 45.1
click at [163, 242] on link "Index Page" at bounding box center [191, 241] width 143 height 29
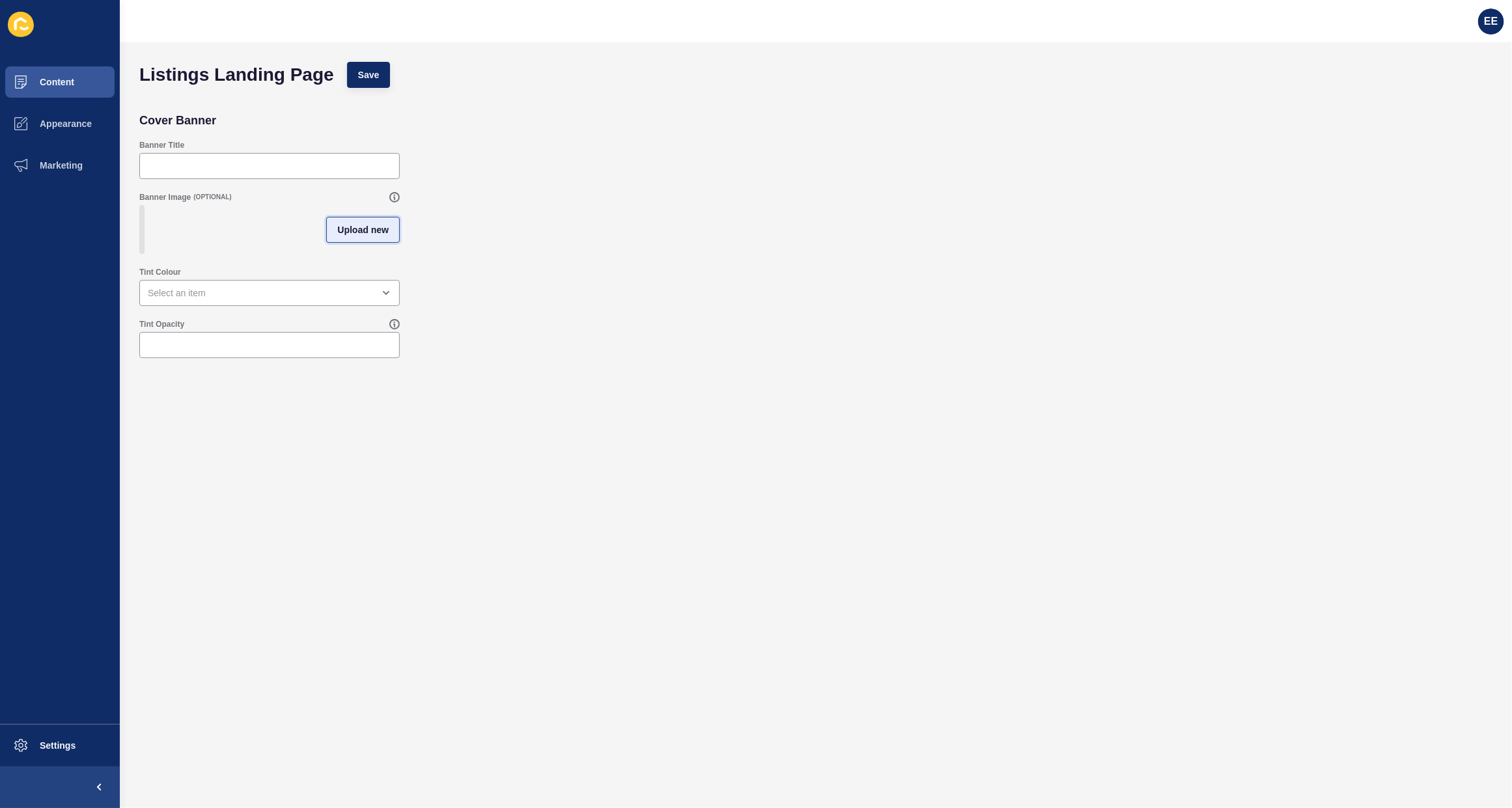
click at [350, 230] on span "Upload new" at bounding box center [362, 230] width 52 height 13
click at [321, 238] on span at bounding box center [269, 232] width 258 height 51
click at [141, 206] on input "Drag or click to upload" at bounding box center [141, 206] width 0 height 0
type input "C:\fakepath\bg.jpeg"
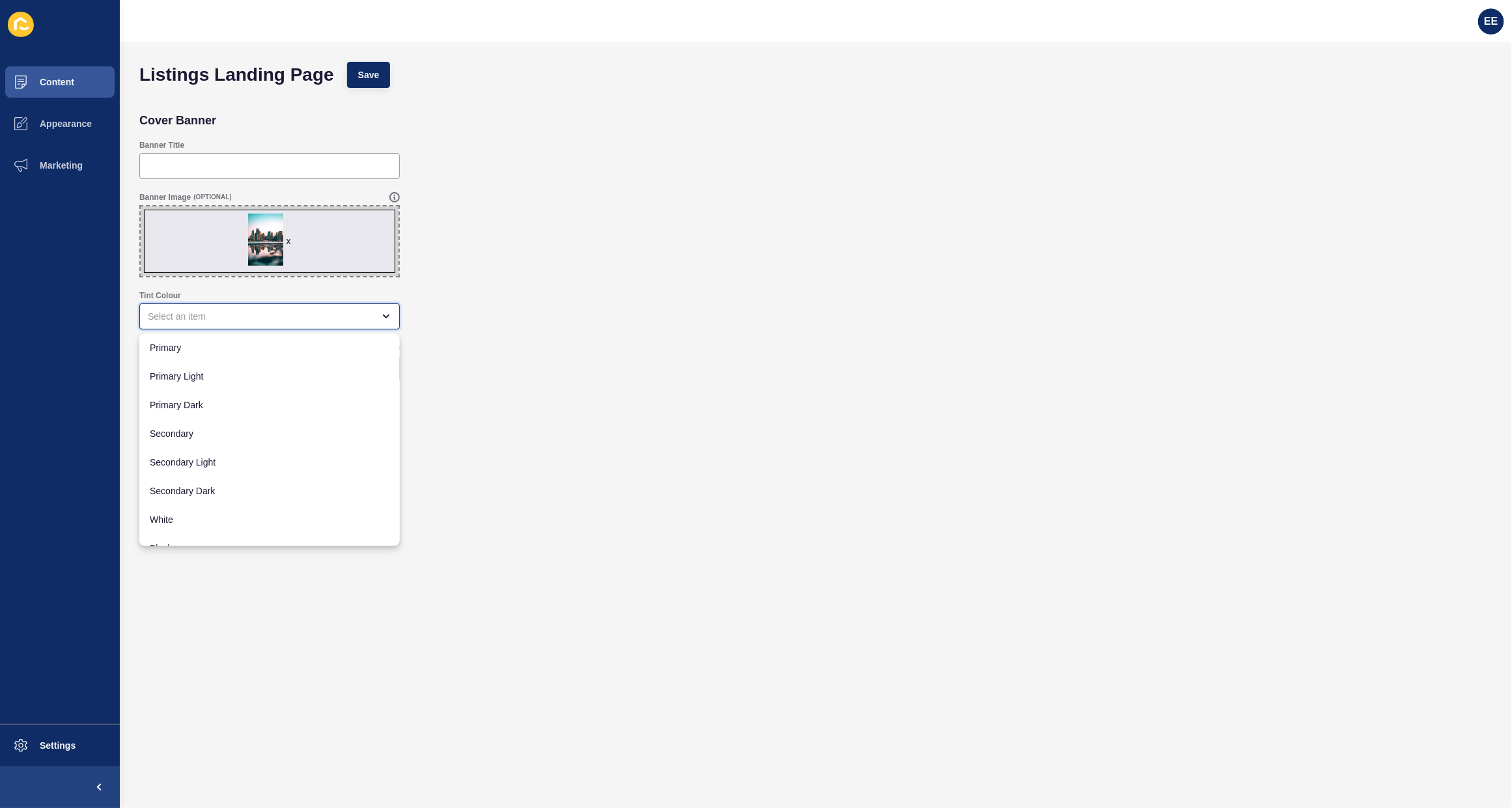
click at [355, 327] on div "close menu" at bounding box center [269, 316] width 261 height 26
click at [206, 531] on span "Black" at bounding box center [269, 532] width 240 height 13
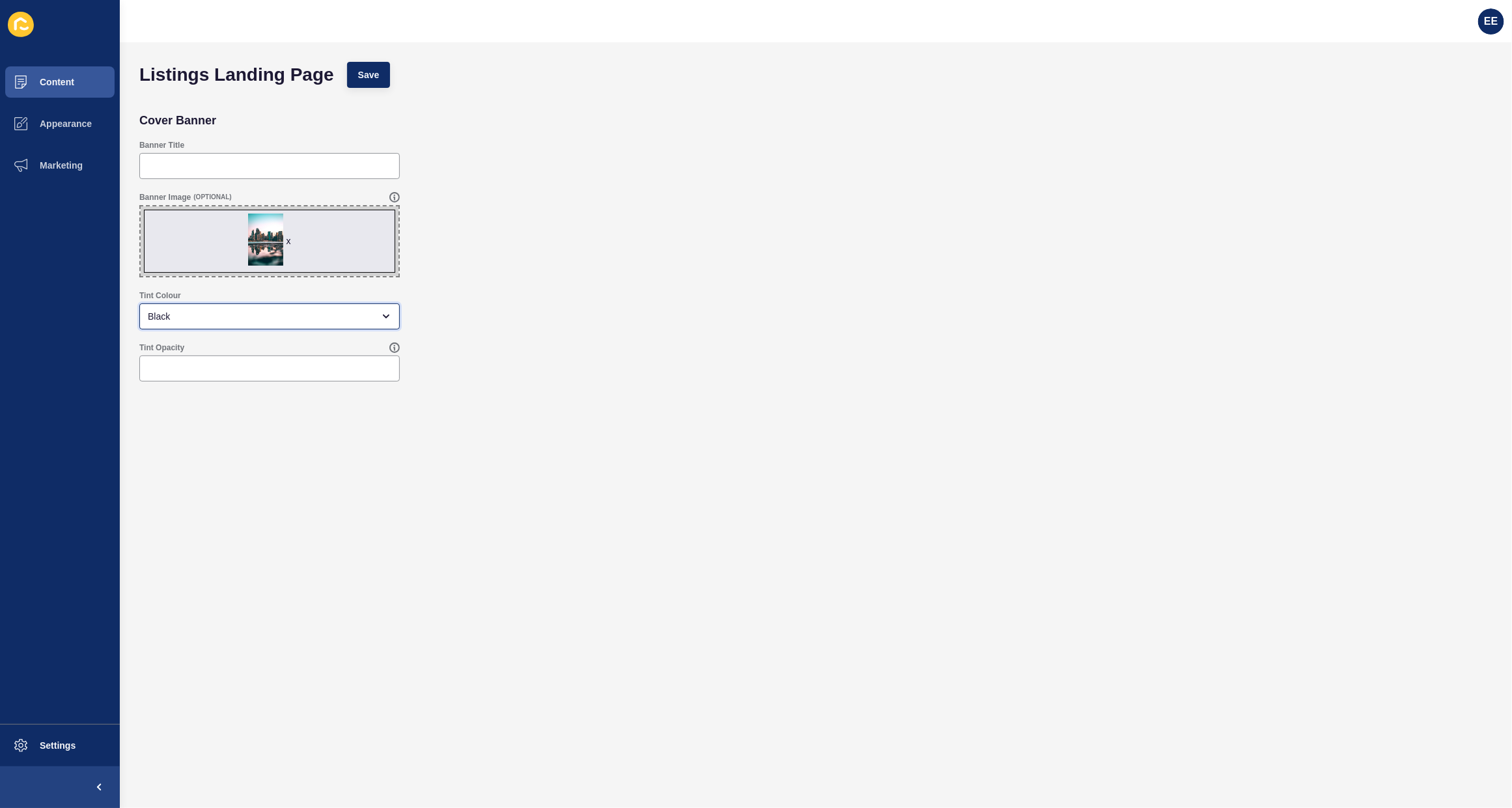
type input "Black"
click at [259, 367] on input "Tint Opacity" at bounding box center [269, 368] width 244 height 13
type input ".30"
drag, startPoint x: 384, startPoint y: 71, endPoint x: 425, endPoint y: 88, distance: 44.4
click at [383, 71] on button "Save" at bounding box center [369, 75] width 44 height 26
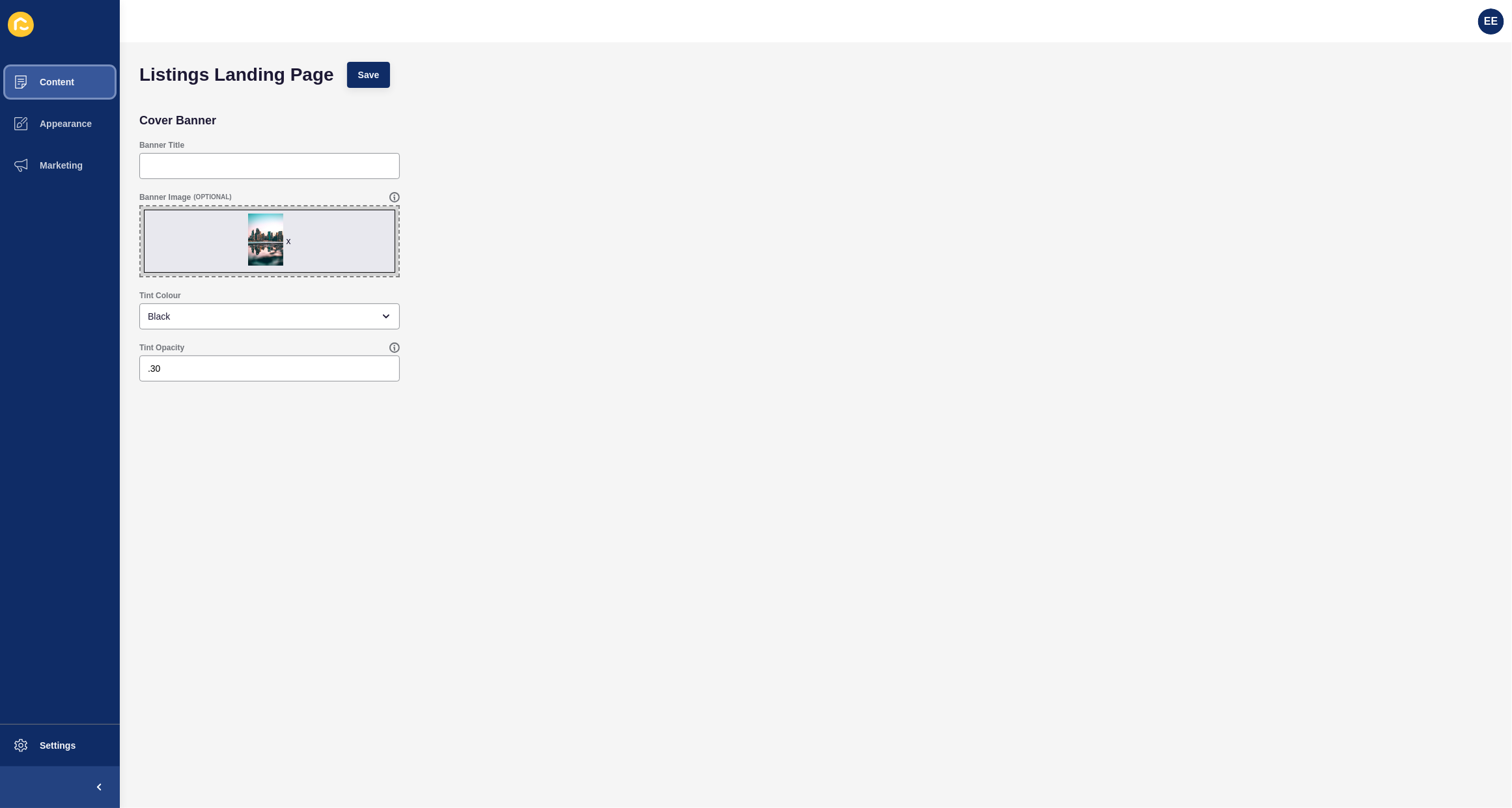
click at [31, 93] on span at bounding box center [20, 82] width 42 height 42
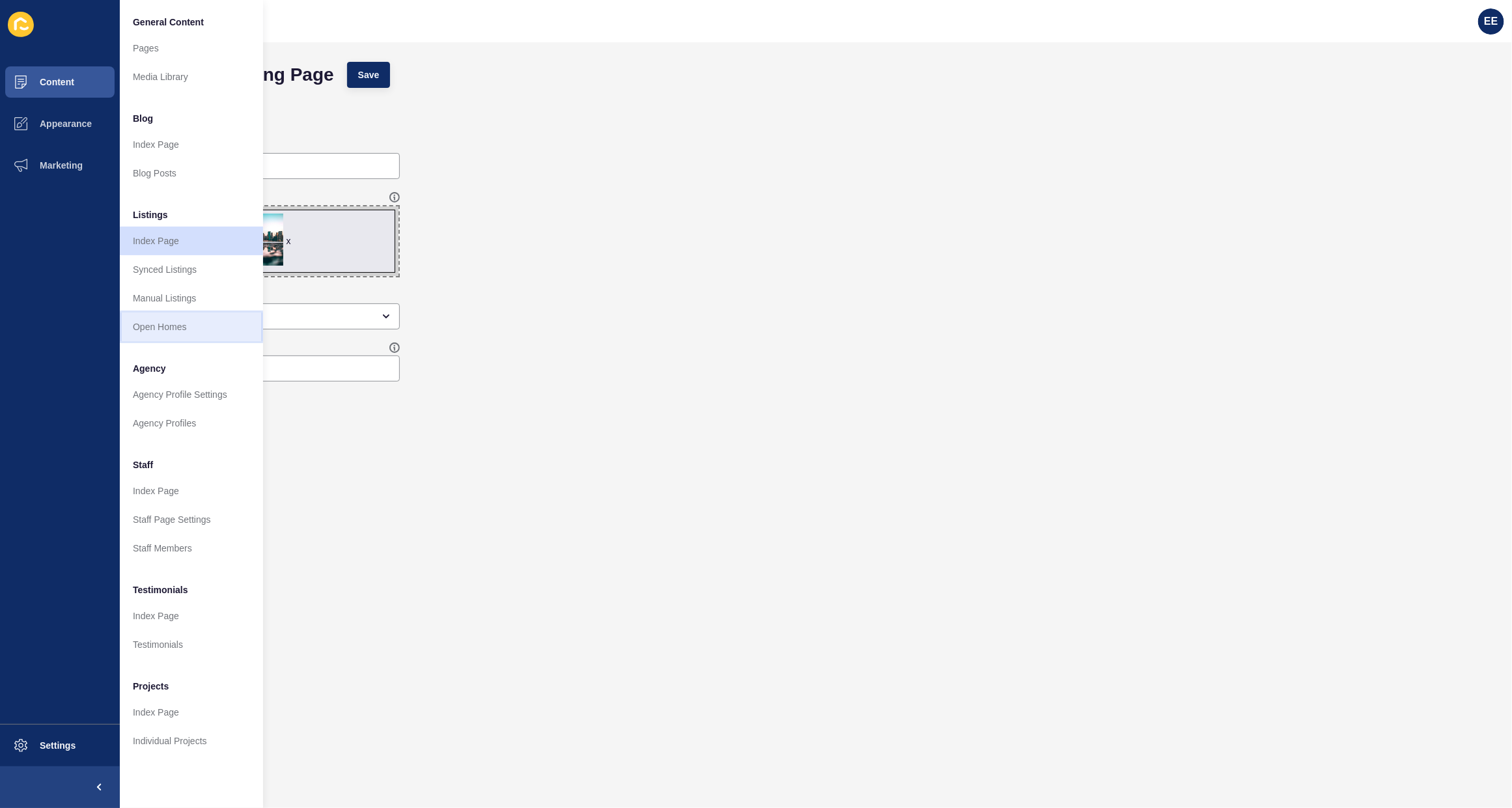
click at [162, 322] on link "Open Homes" at bounding box center [191, 327] width 143 height 29
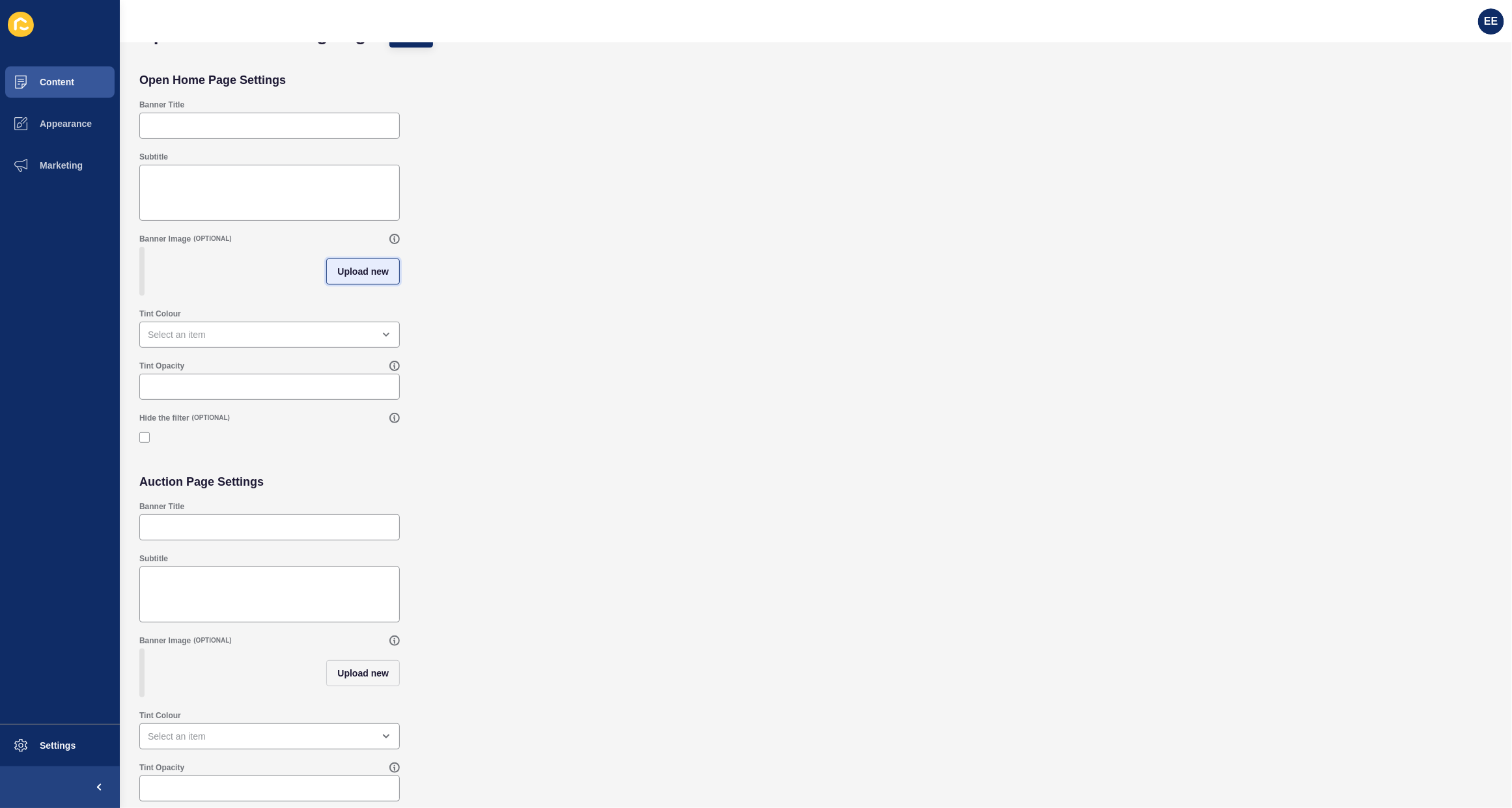
click at [353, 265] on span "Upload new" at bounding box center [362, 271] width 52 height 13
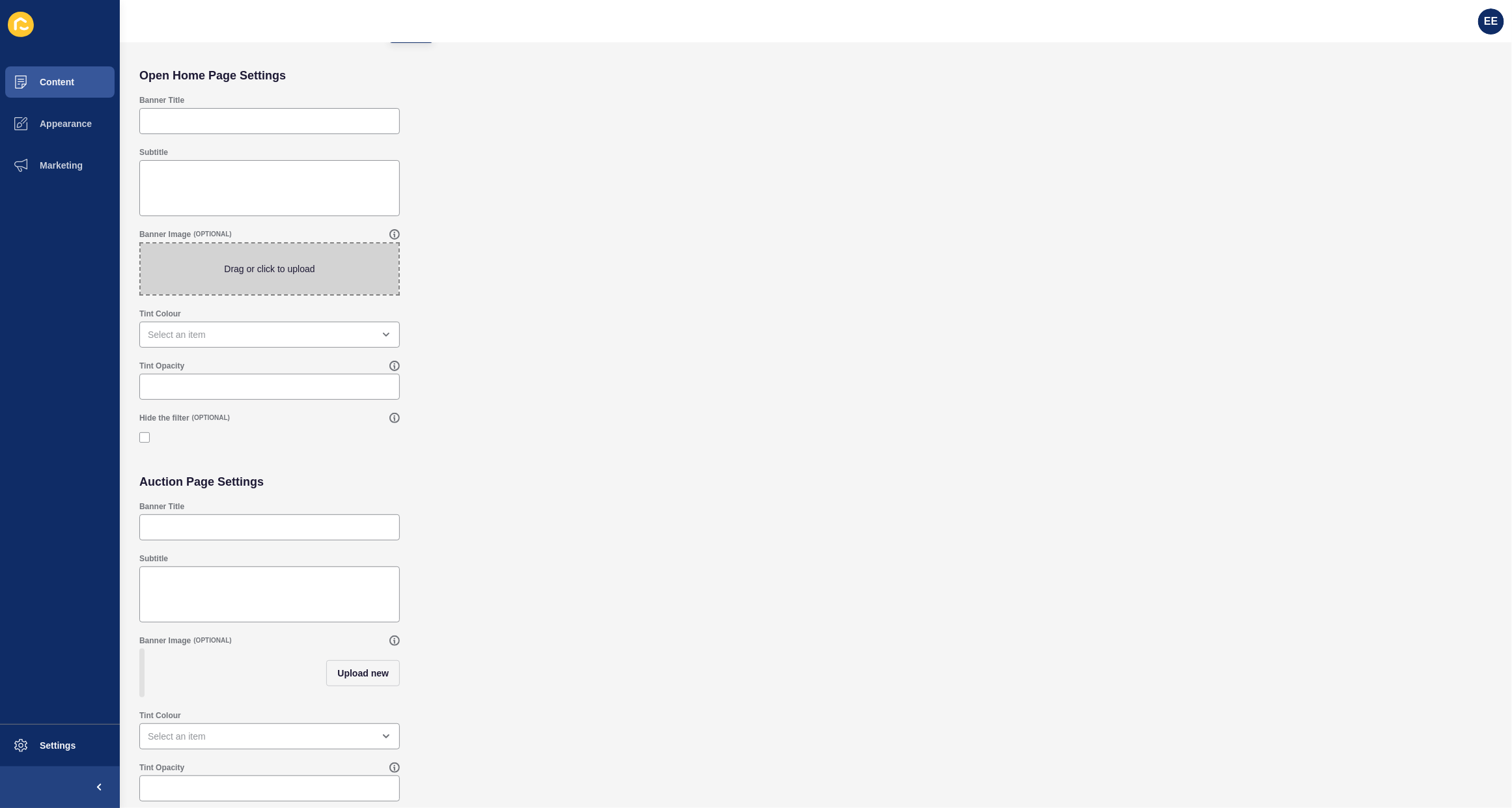
click at [276, 259] on span at bounding box center [269, 269] width 258 height 51
click at [141, 244] on input "Drag or click to upload" at bounding box center [141, 244] width 0 height 0
type input "C:\fakepath\bg.jpeg"
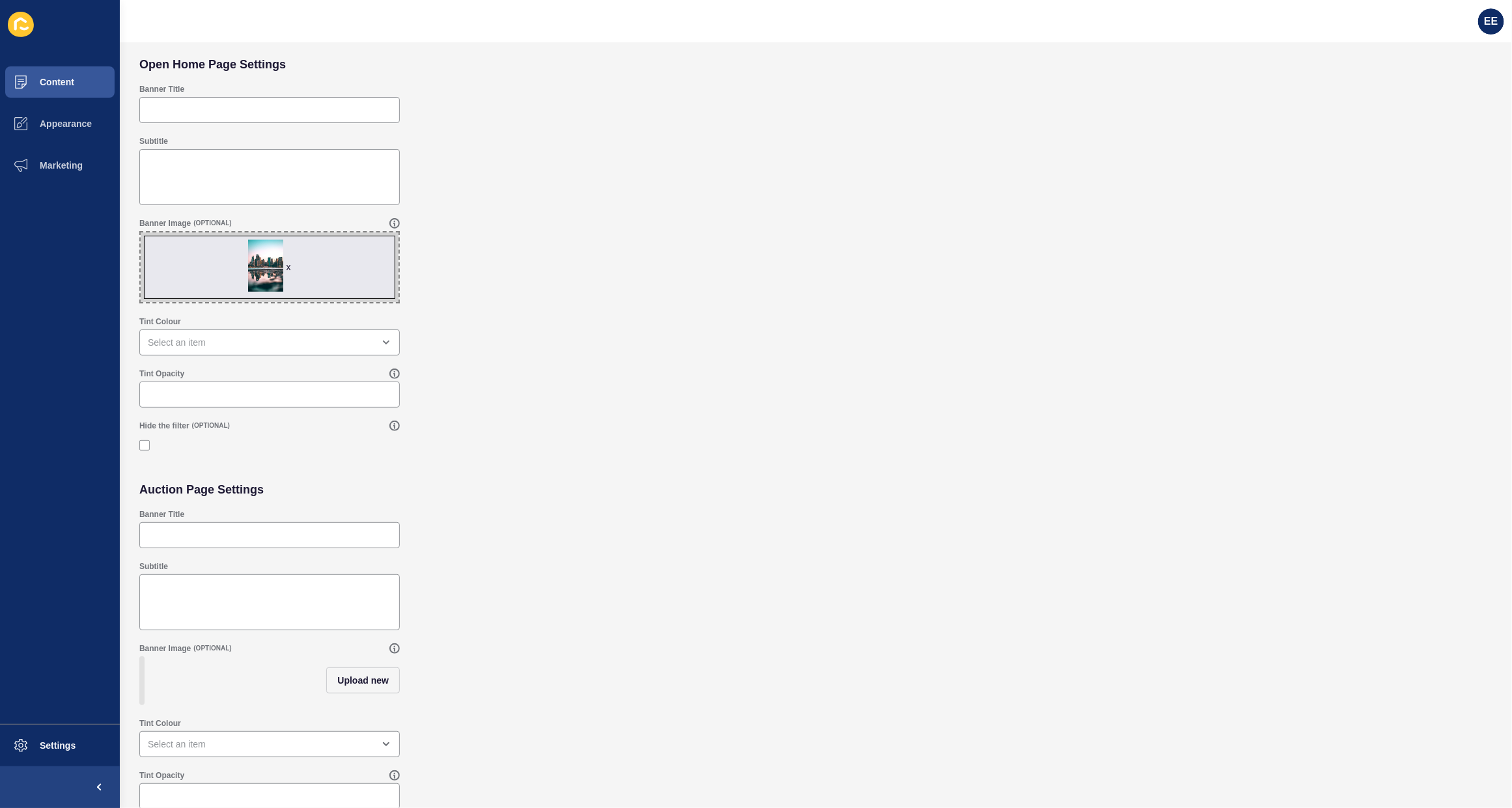
scroll to position [76, 0]
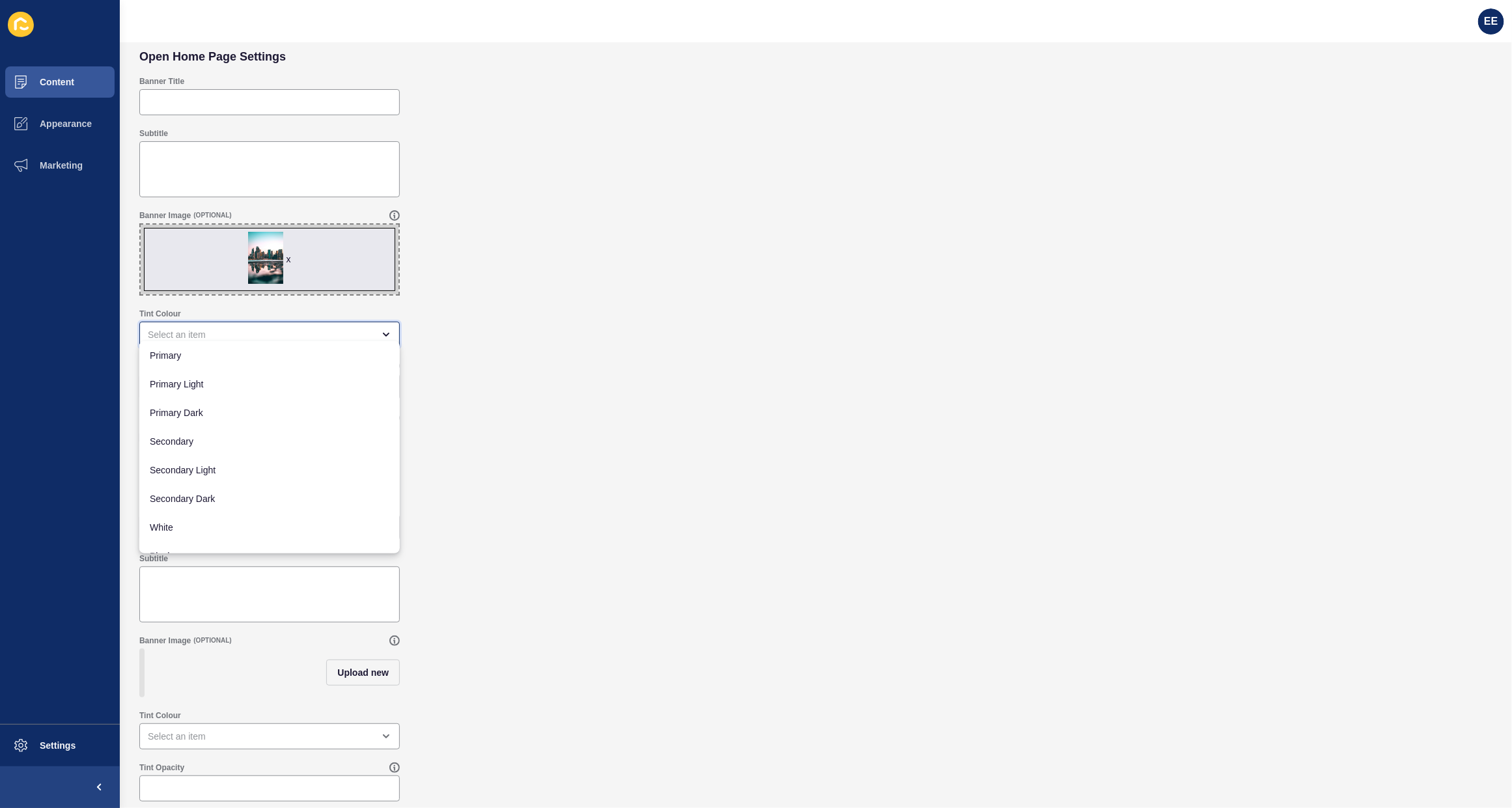
click at [238, 328] on div "close menu" at bounding box center [260, 334] width 225 height 13
drag, startPoint x: 184, startPoint y: 534, endPoint x: 210, endPoint y: 532, distance: 26.1
click at [184, 534] on span "Black" at bounding box center [269, 539] width 240 height 13
type input "Black"
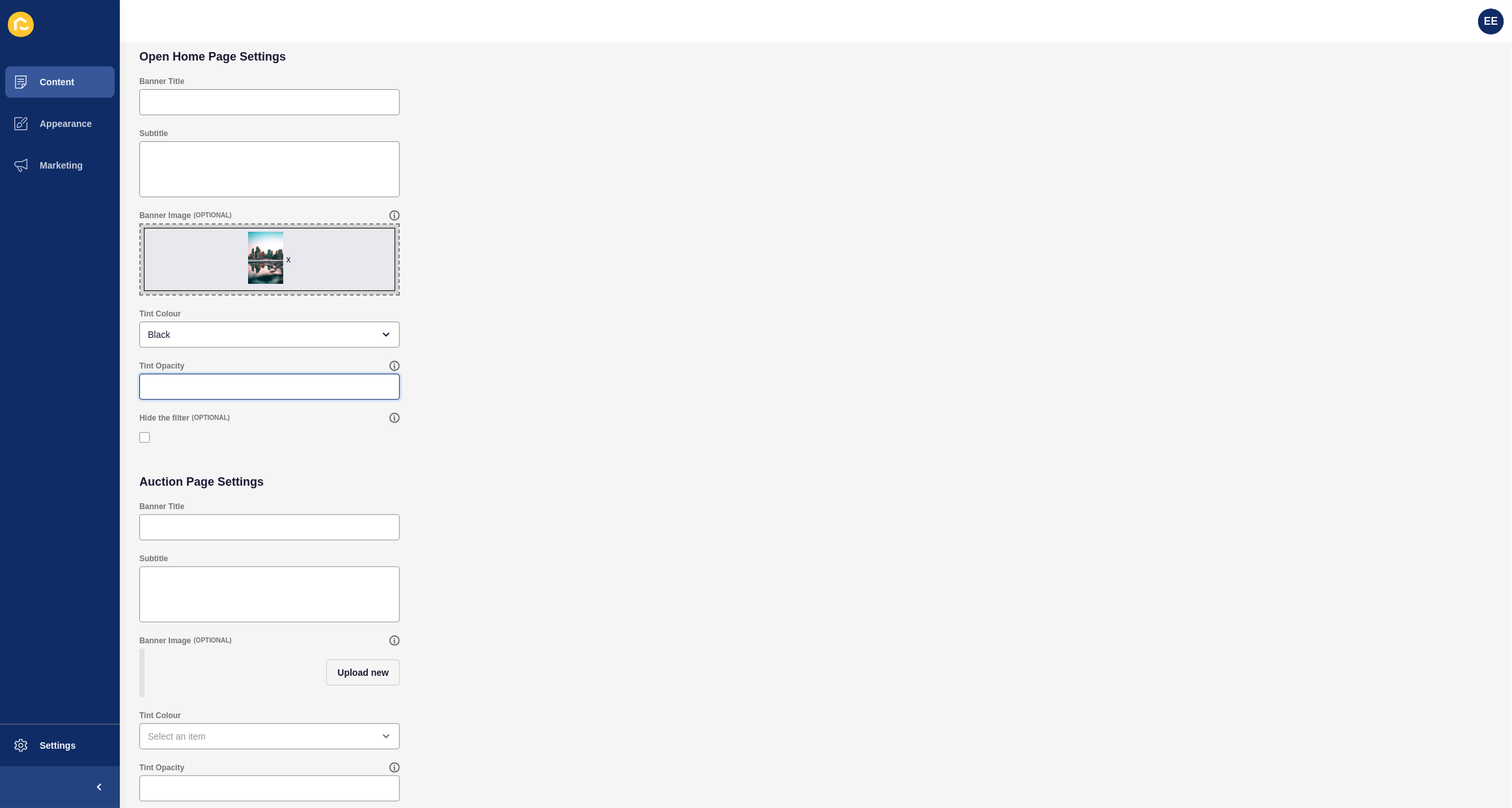
click at [215, 380] on input "Tint Opacity" at bounding box center [269, 387] width 244 height 13
type input ".30"
click at [353, 669] on span "Upload new" at bounding box center [362, 673] width 52 height 13
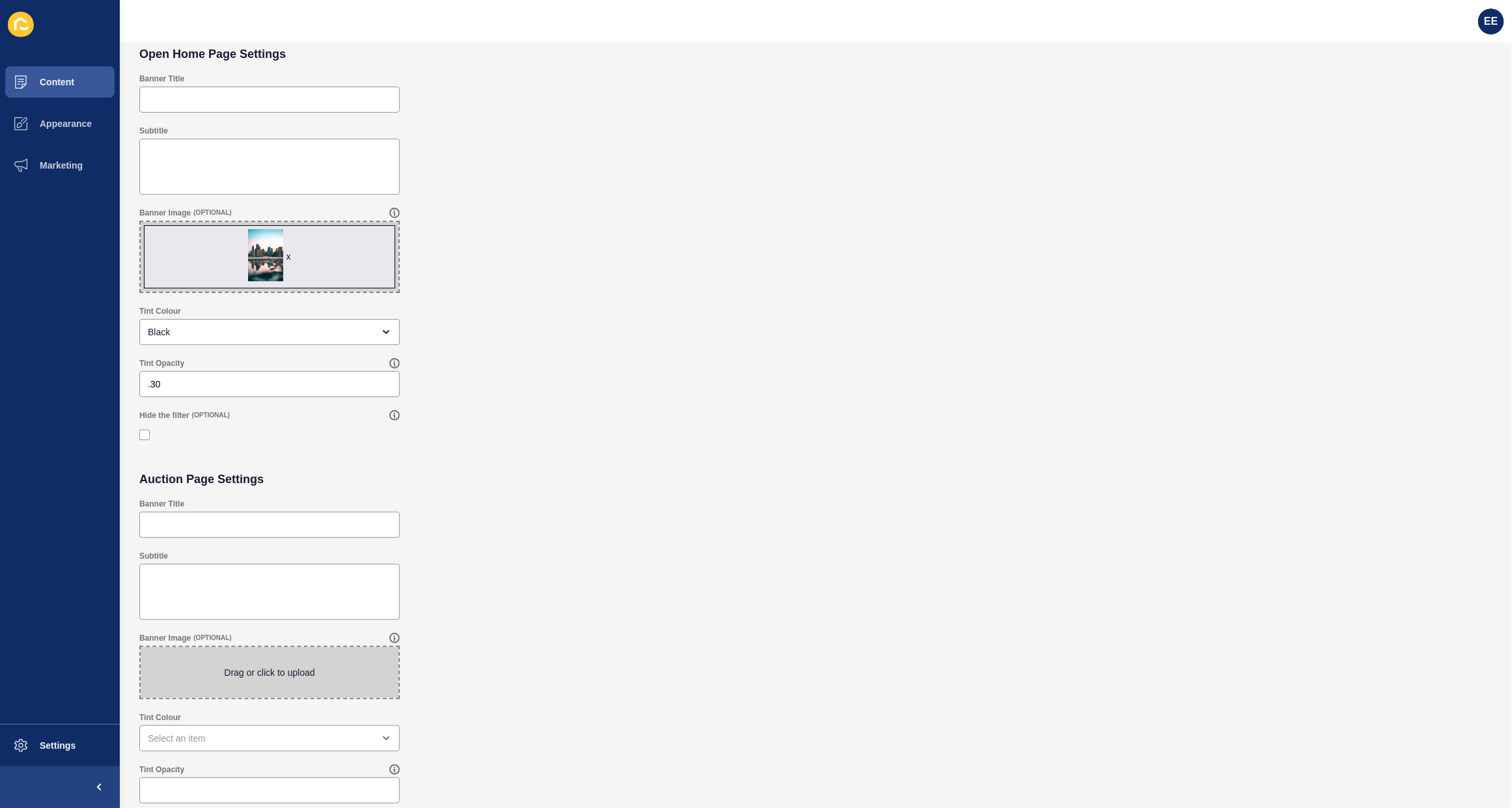
click at [225, 667] on span at bounding box center [269, 673] width 258 height 51
click at [141, 648] on input "Drag or click to upload" at bounding box center [141, 648] width 0 height 0
type input "C:\fakepath\specover.jpeg"
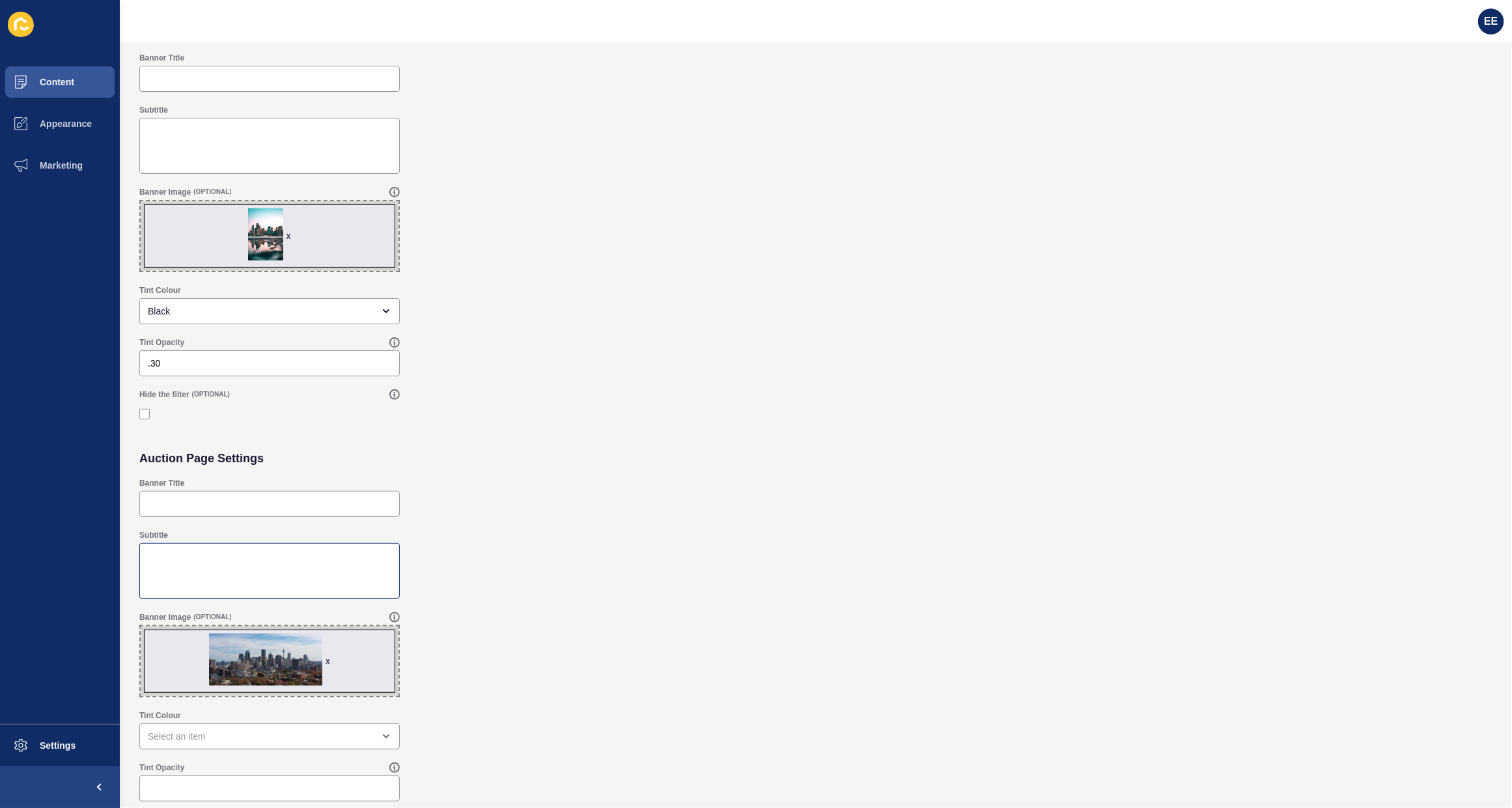
scroll to position [86, 0]
click at [254, 229] on span "x" at bounding box center [269, 238] width 258 height 70
click at [141, 203] on input "x Drag or click to upload" at bounding box center [141, 203] width 0 height 0
type input "C:\fakepath\specover.jpeg"
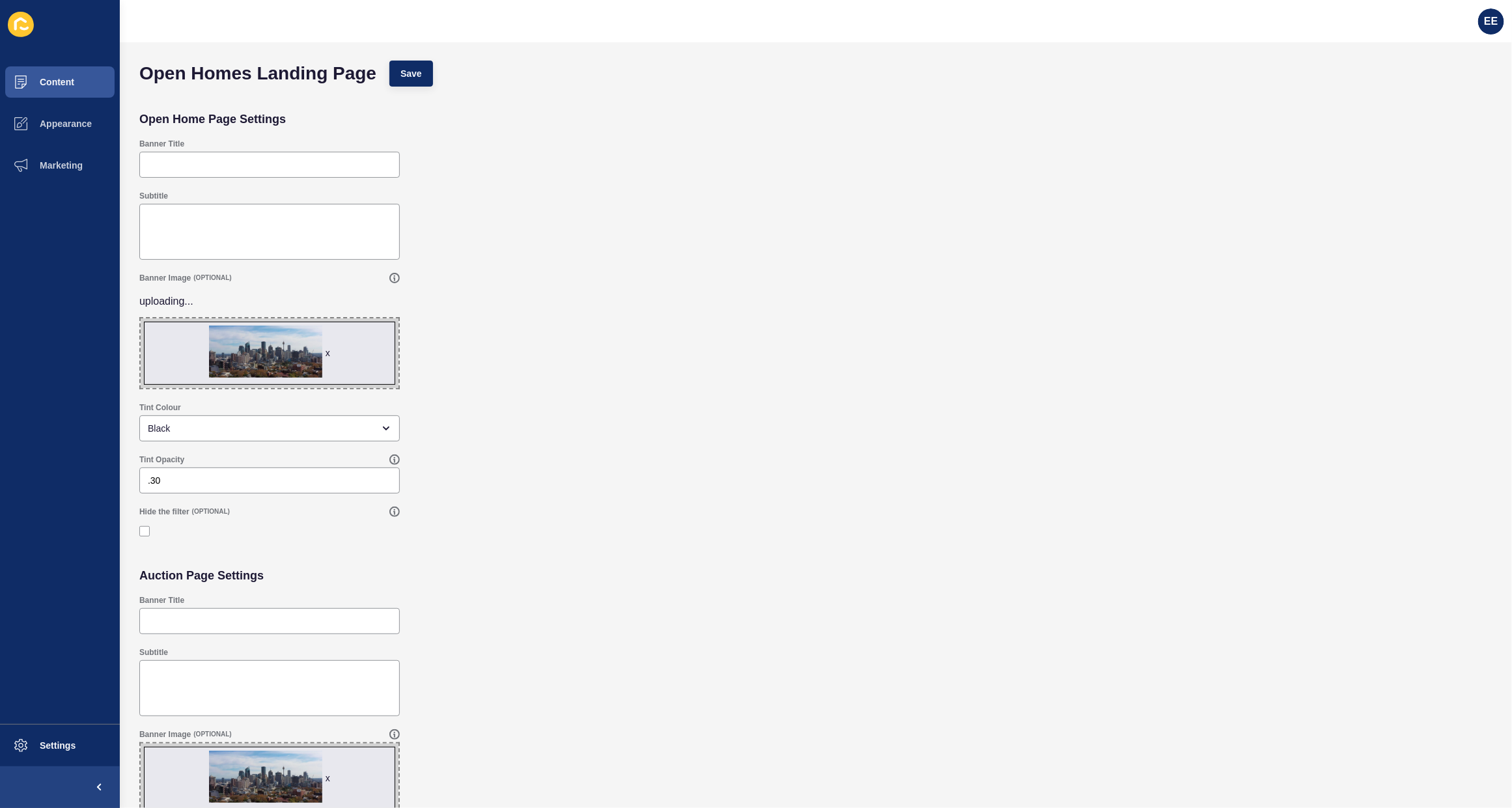
scroll to position [0, 0]
click at [420, 70] on span "Save" at bounding box center [411, 75] width 21 height 13
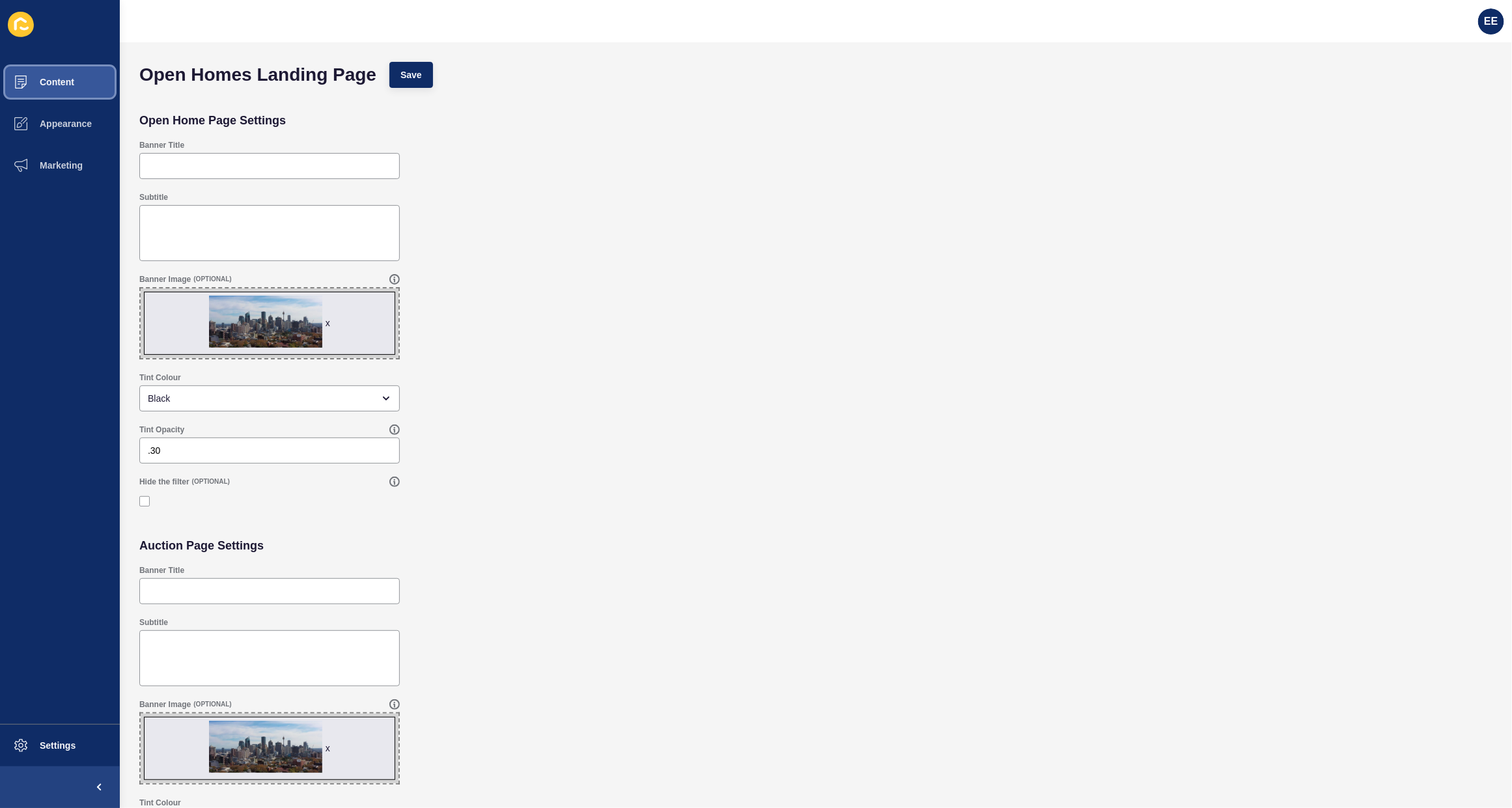
click at [47, 81] on span "Content" at bounding box center [36, 82] width 76 height 11
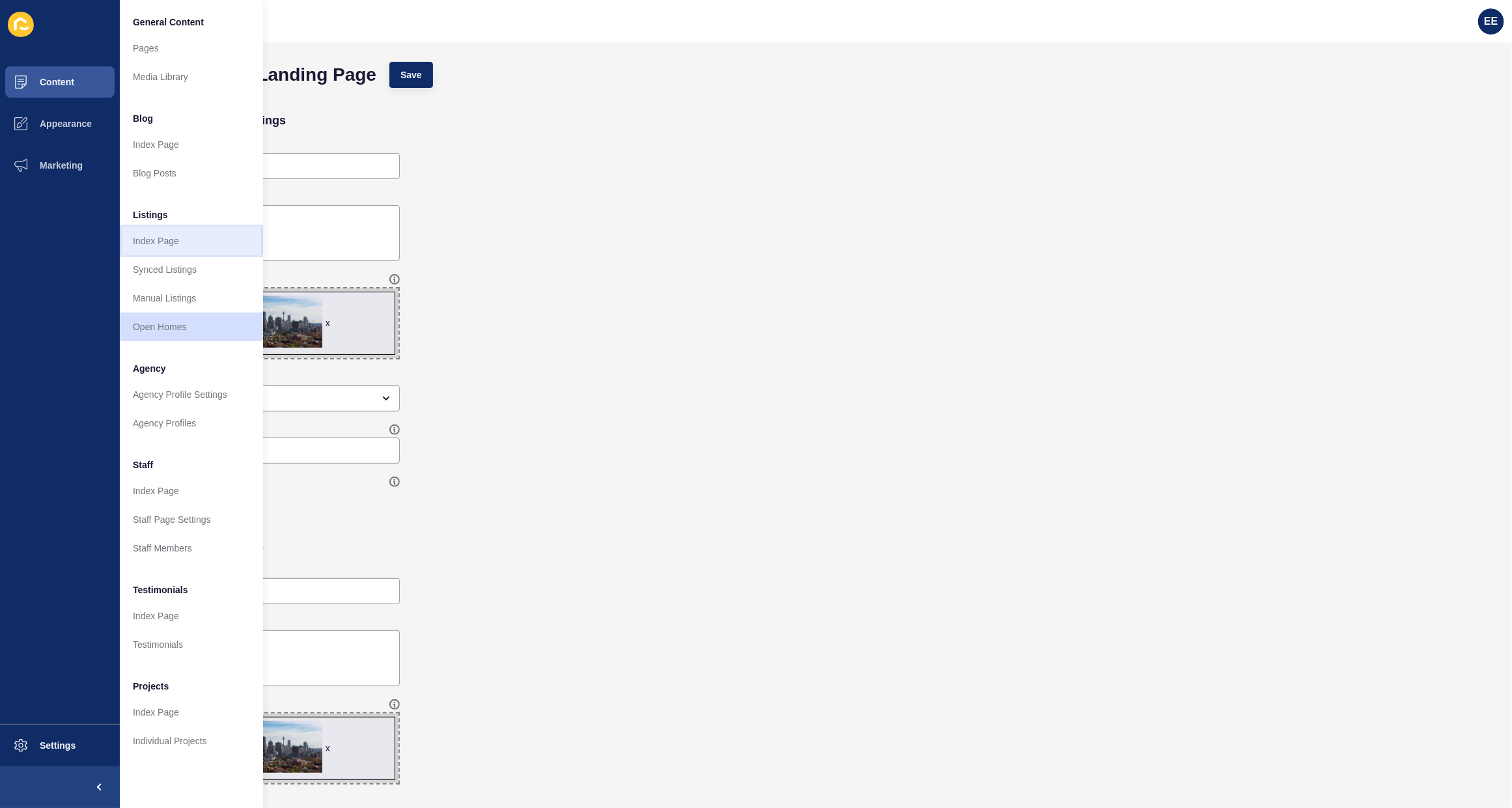
click at [170, 240] on link "Index Page" at bounding box center [191, 241] width 143 height 29
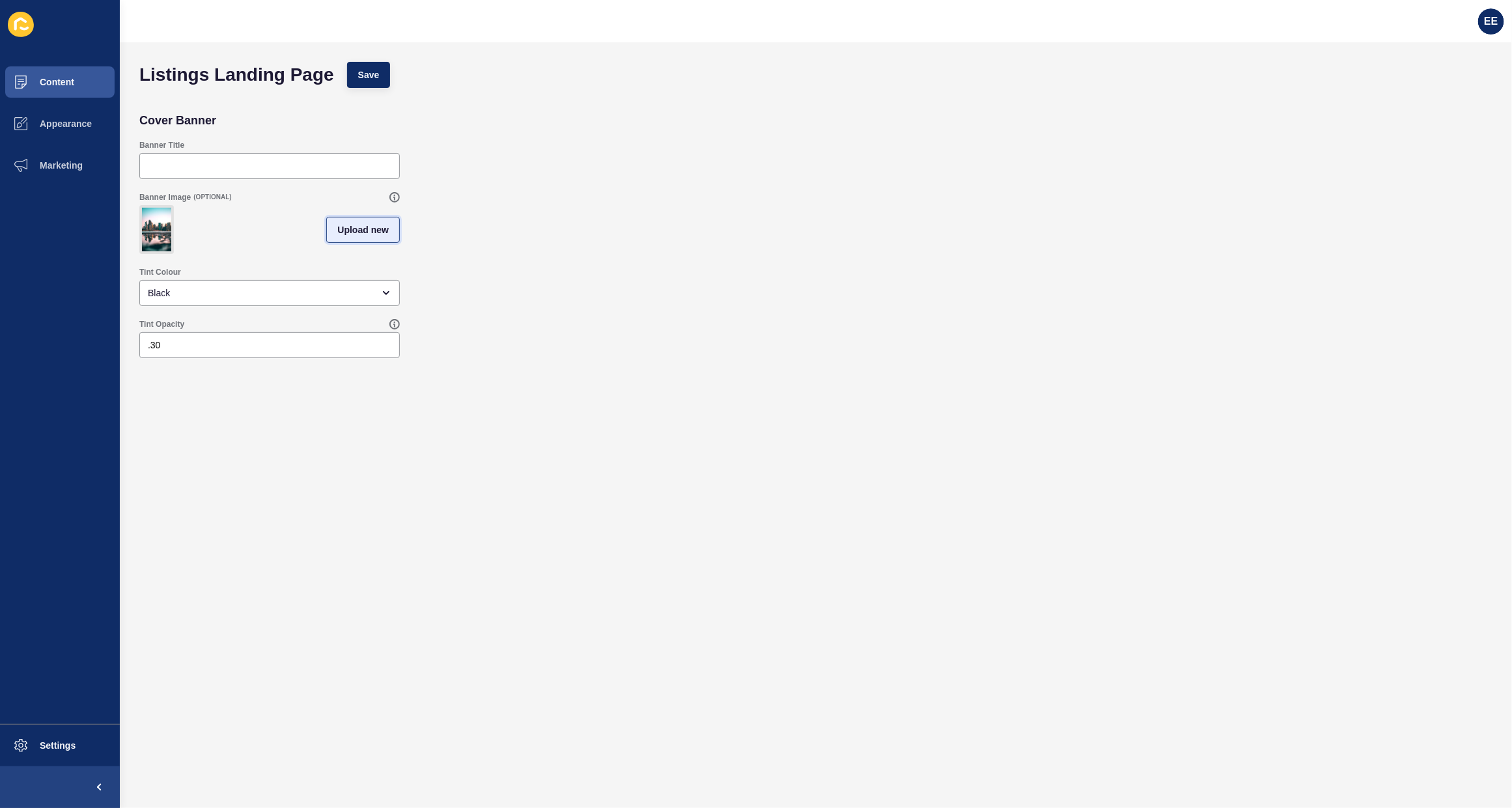
click at [352, 233] on span "Upload new" at bounding box center [362, 230] width 52 height 13
click at [271, 236] on span at bounding box center [269, 232] width 258 height 51
click at [141, 206] on input "Drag or click to upload" at bounding box center [141, 206] width 0 height 0
type input "C:\fakepath\specover.jpeg"
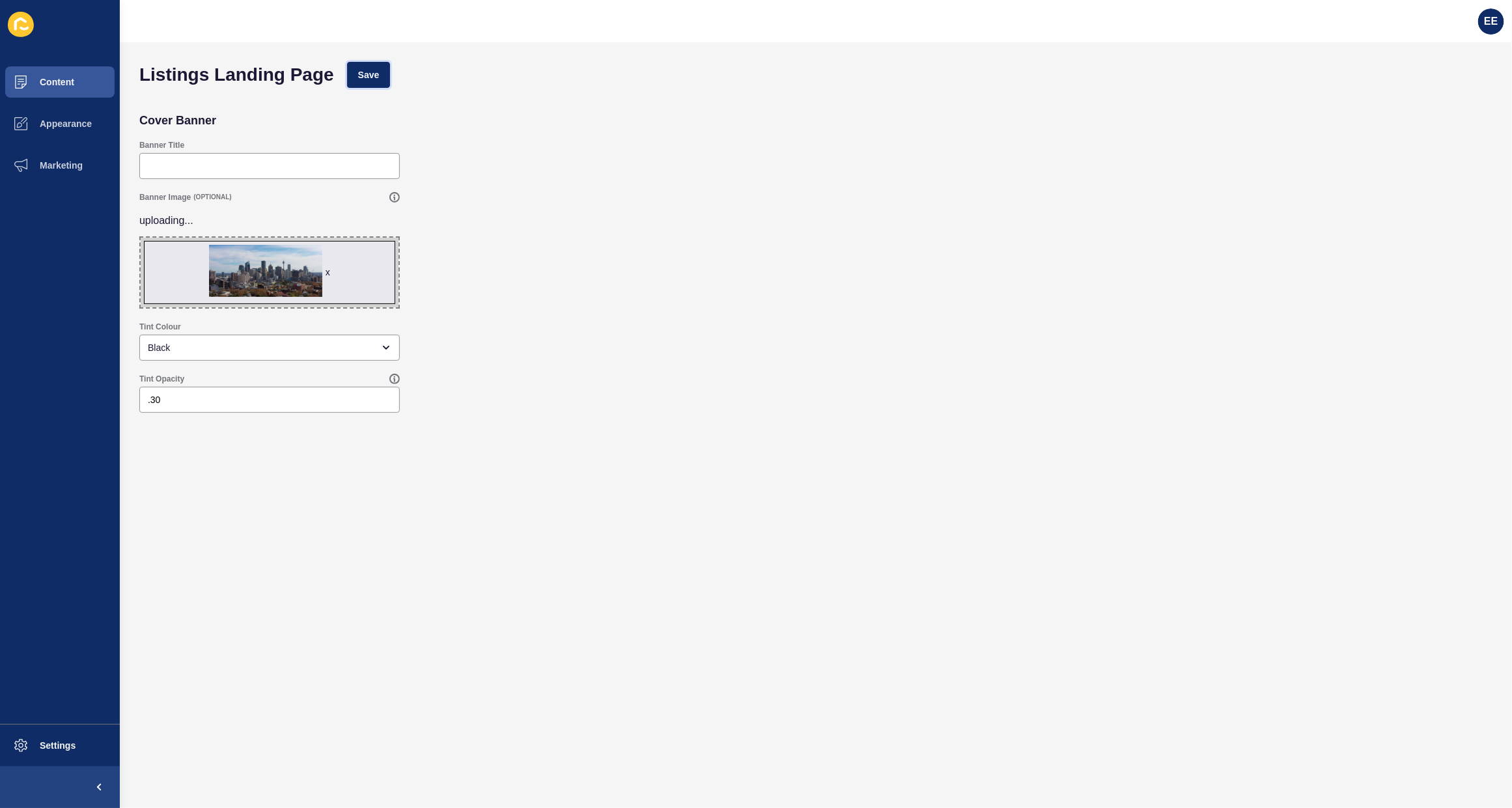
drag, startPoint x: 385, startPoint y: 71, endPoint x: 425, endPoint y: 67, distance: 40.2
click at [388, 71] on button "Save" at bounding box center [369, 75] width 44 height 26
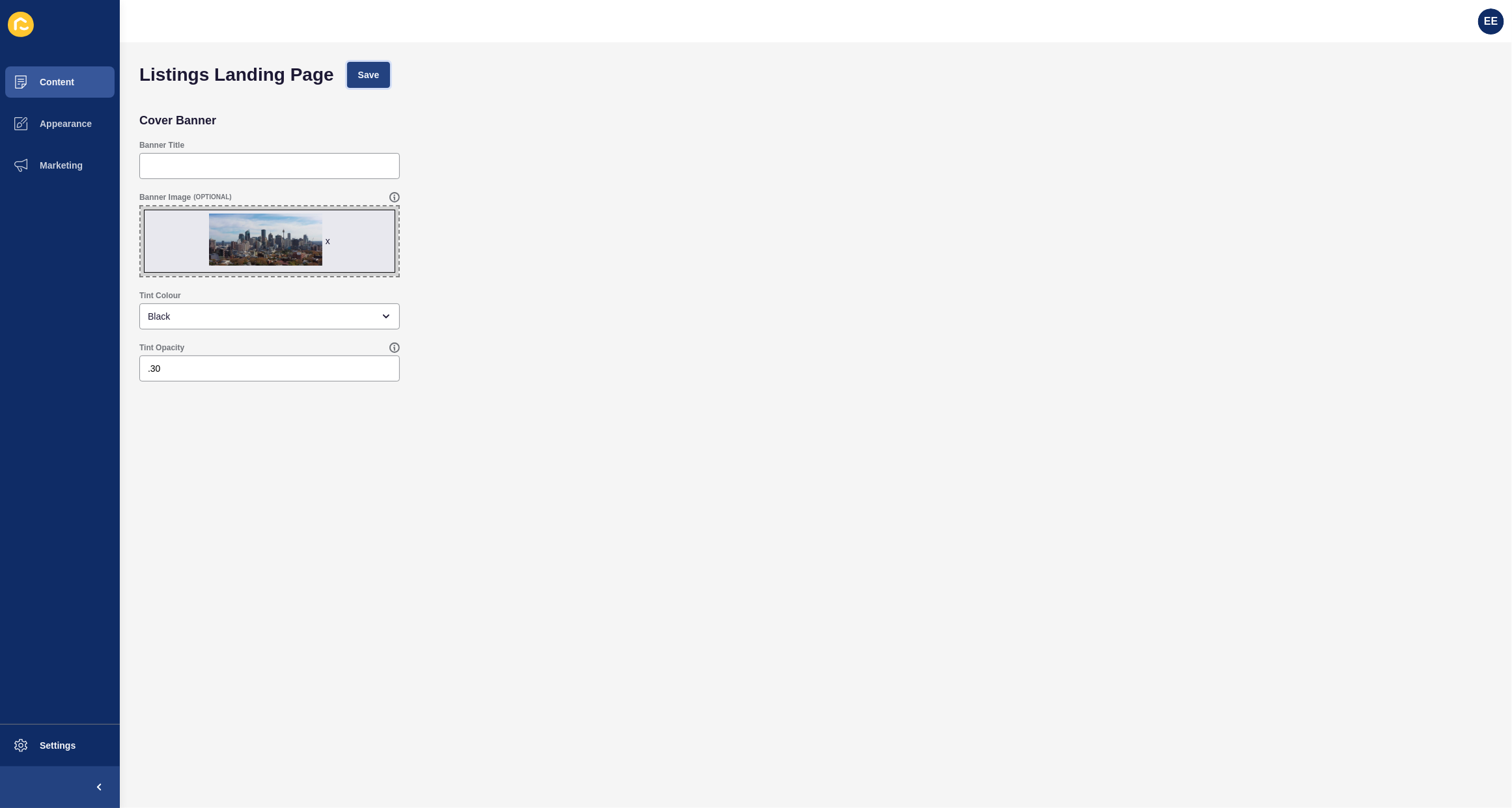
click at [377, 71] on span "Save" at bounding box center [369, 75] width 21 height 13
click at [59, 77] on span "Content" at bounding box center [36, 82] width 76 height 11
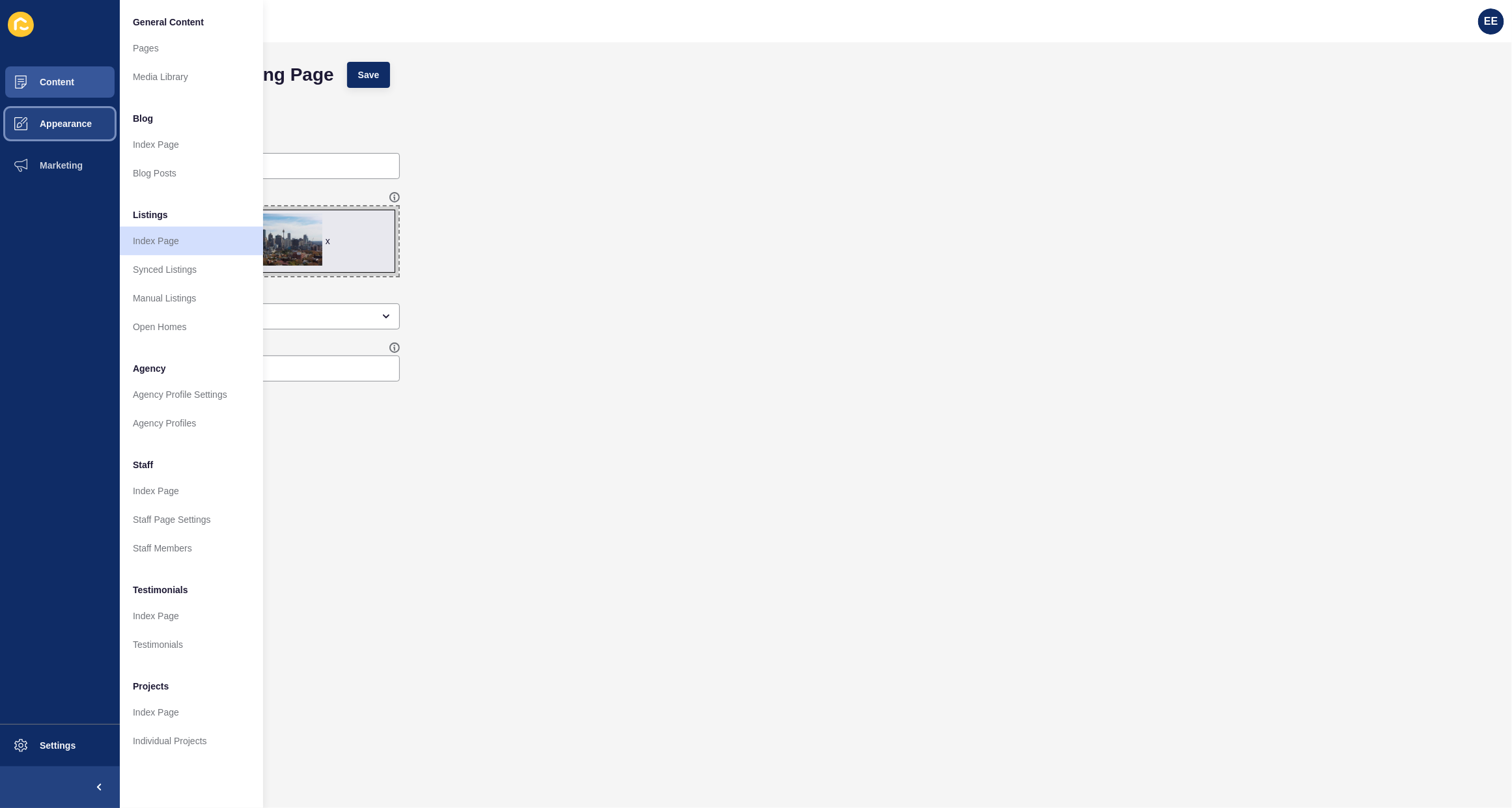
click at [60, 111] on button "Appearance" at bounding box center [60, 124] width 120 height 42
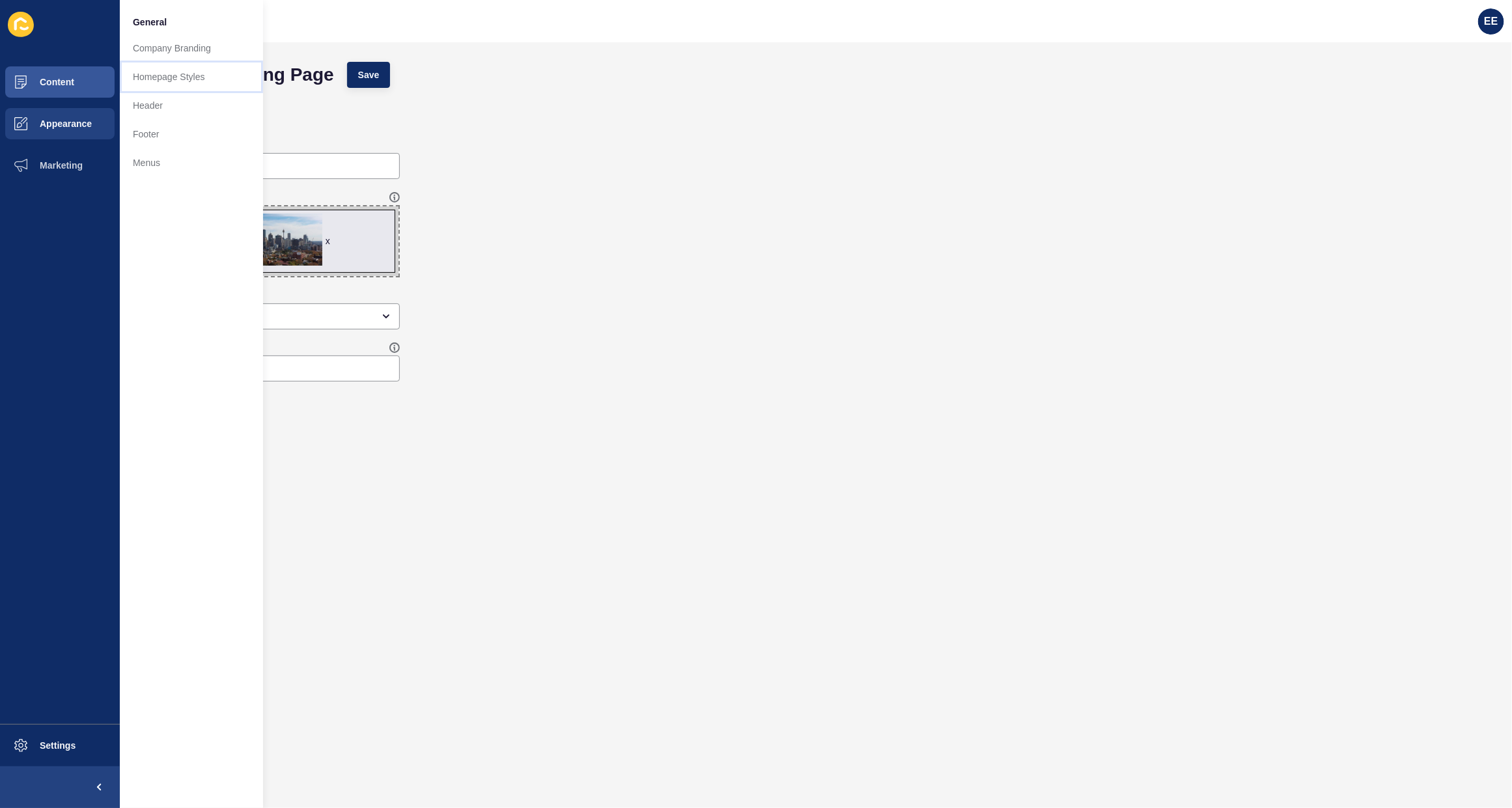
drag, startPoint x: 202, startPoint y: 75, endPoint x: 221, endPoint y: 117, distance: 46.1
click at [203, 73] on link "Homepage Styles" at bounding box center [191, 76] width 143 height 29
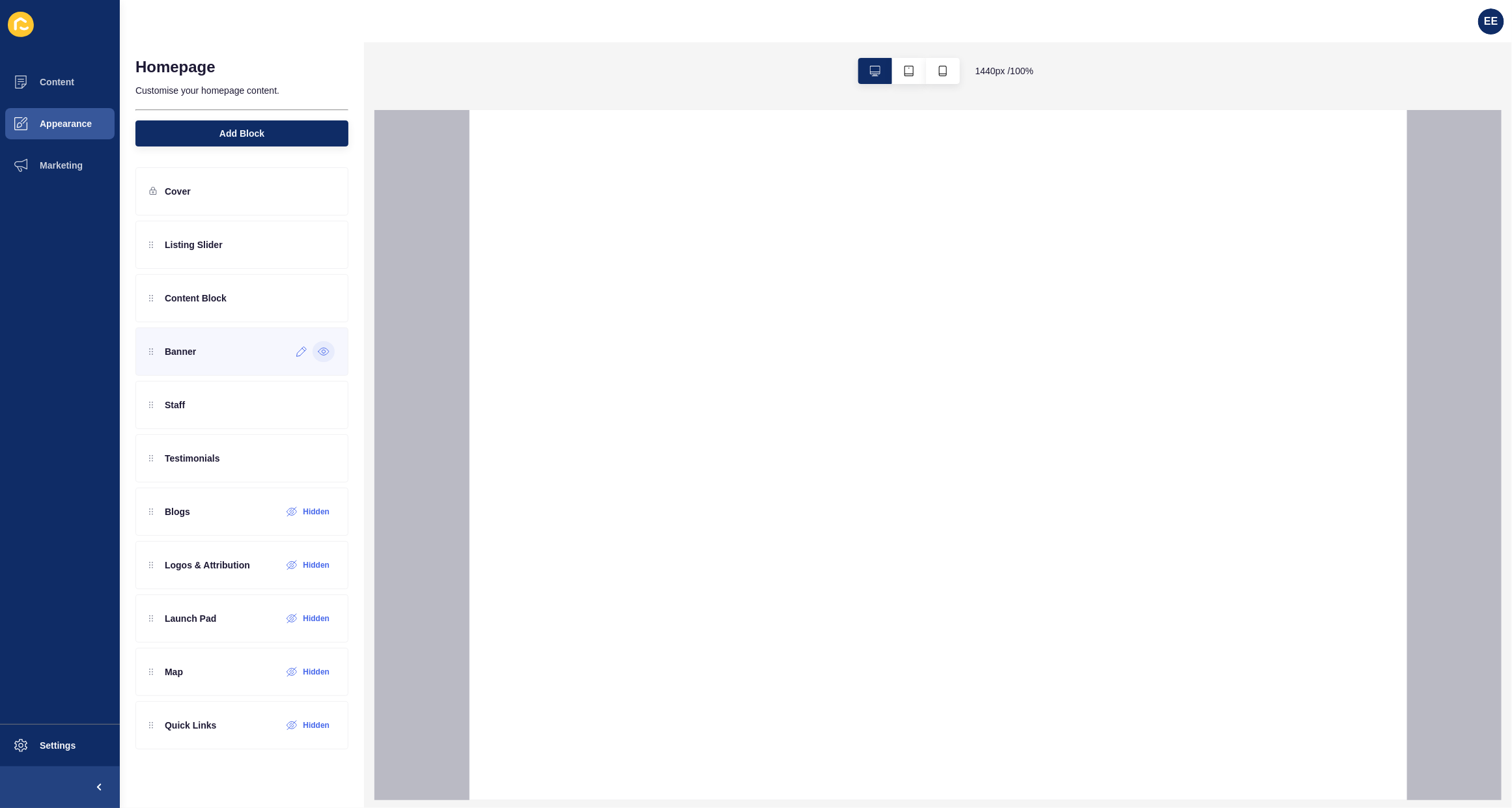
drag, startPoint x: 327, startPoint y: 352, endPoint x: 333, endPoint y: 359, distance: 9.2
click at [327, 353] on icon at bounding box center [324, 351] width 12 height 11
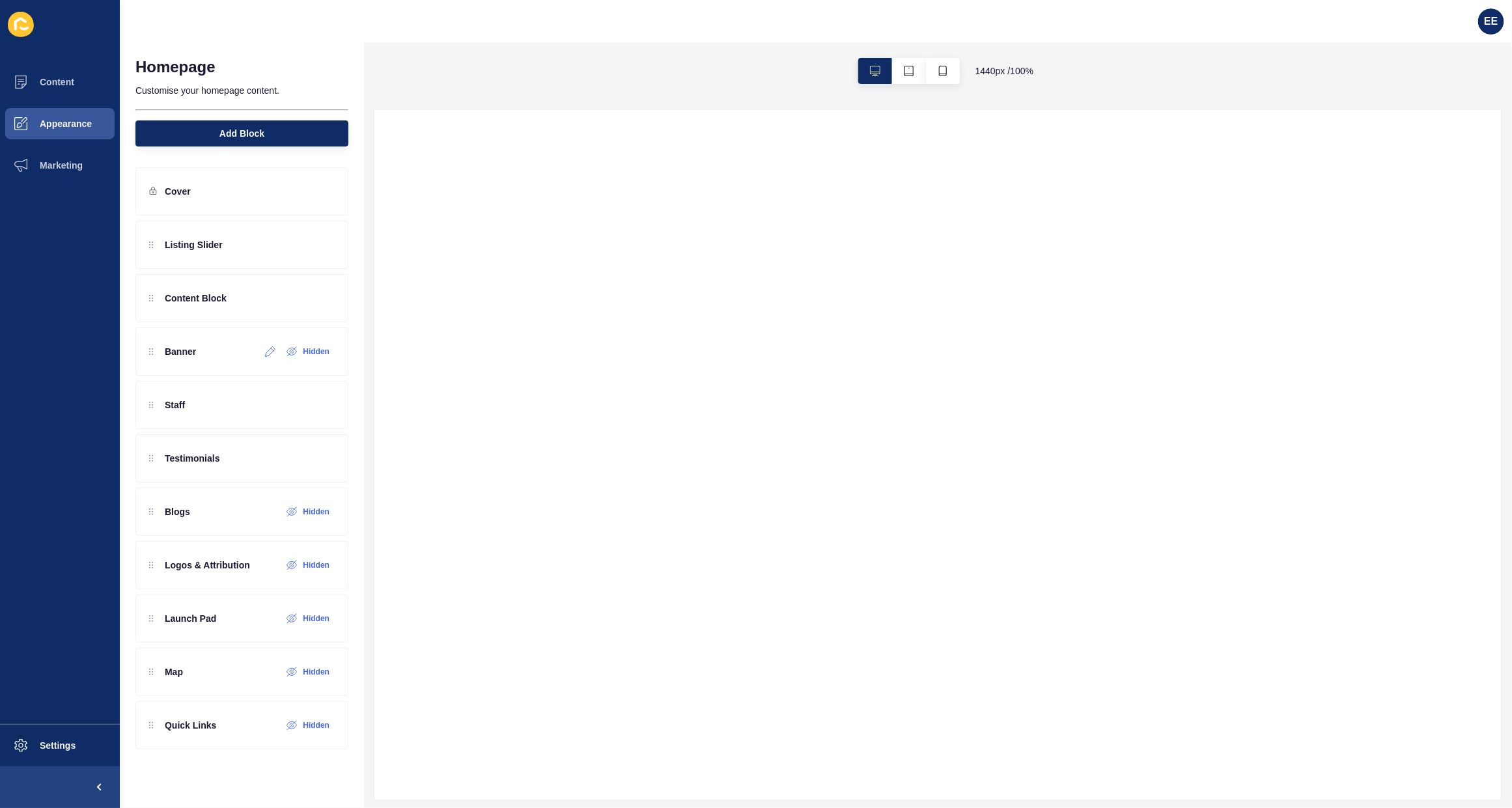
click at [321, 353] on label "Hidden" at bounding box center [316, 351] width 27 height 11
drag, startPoint x: 216, startPoint y: 358, endPoint x: 216, endPoint y: 404, distance: 46.0
click at [216, 404] on div "Listing Slider Content Block Banner Staff Testimonials Blogs Hidden Logos & Att…" at bounding box center [242, 458] width 213 height 476
drag, startPoint x: 225, startPoint y: 469, endPoint x: 229, endPoint y: 385, distance: 84.1
click at [229, 385] on div "Listing Slider Content Block Staff Banner Testimonials Blogs Hidden Logos & Att…" at bounding box center [242, 458] width 213 height 476
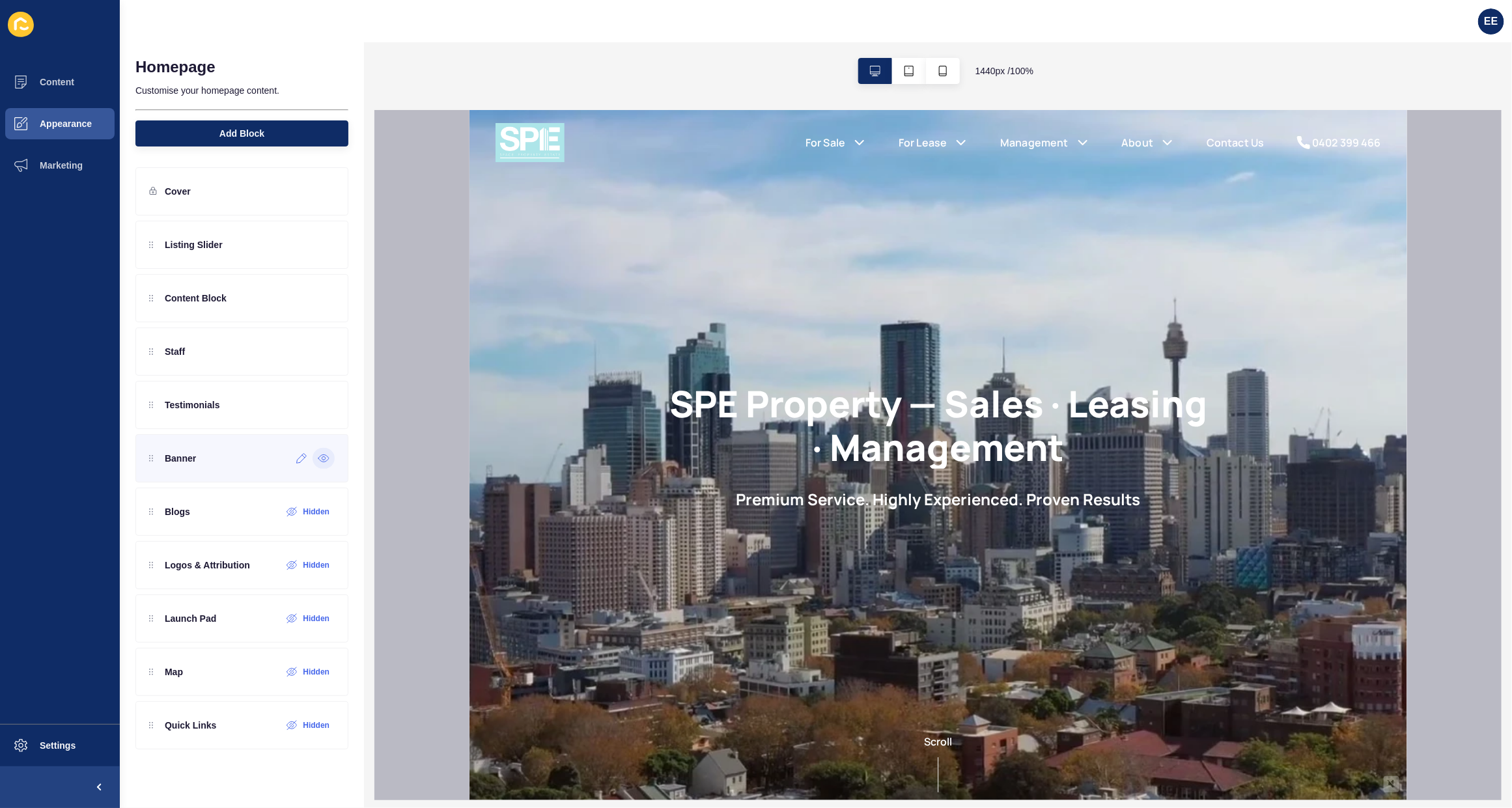
click at [324, 464] on icon at bounding box center [324, 458] width 12 height 11
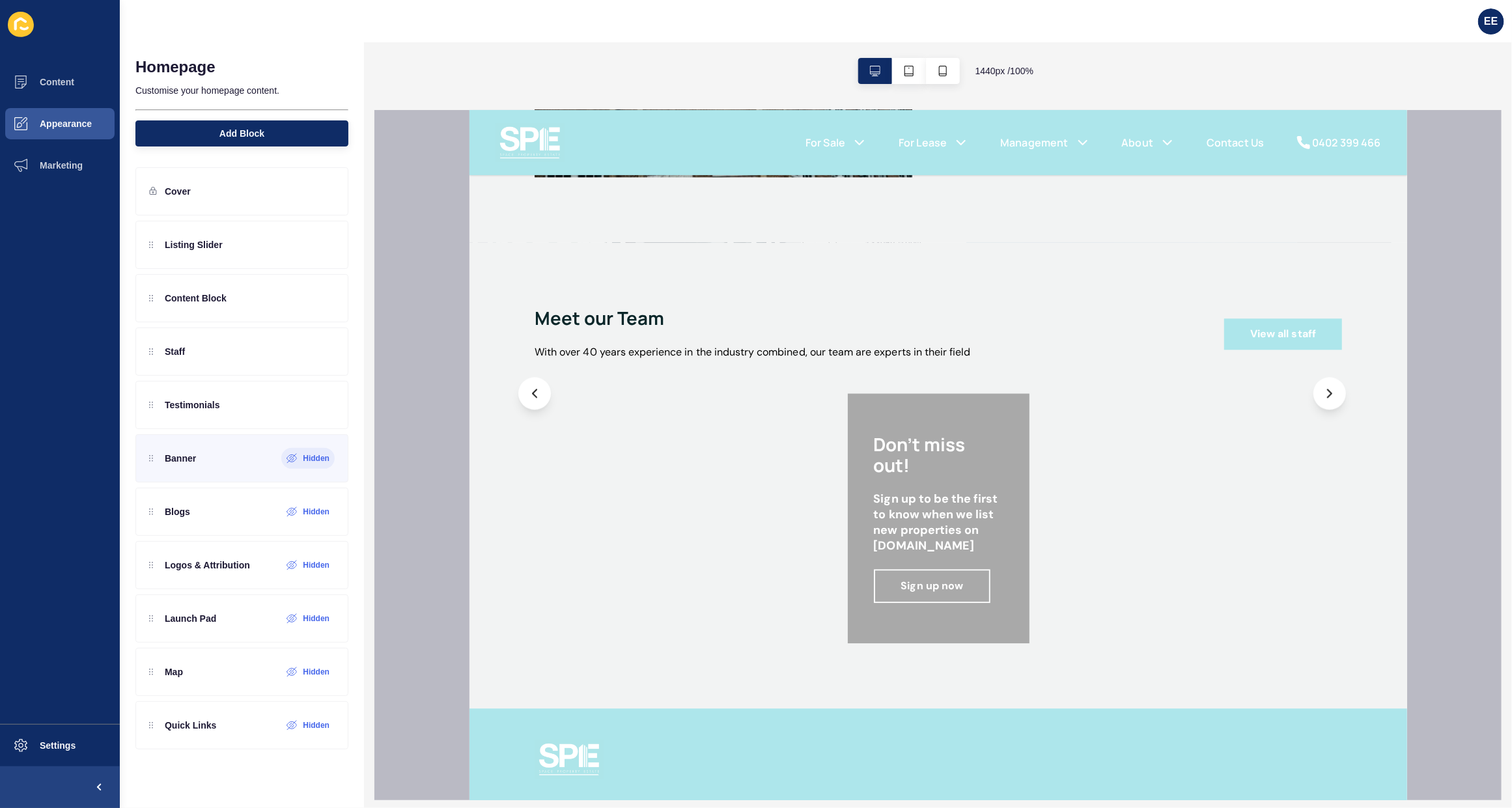
scroll to position [1813, 0]
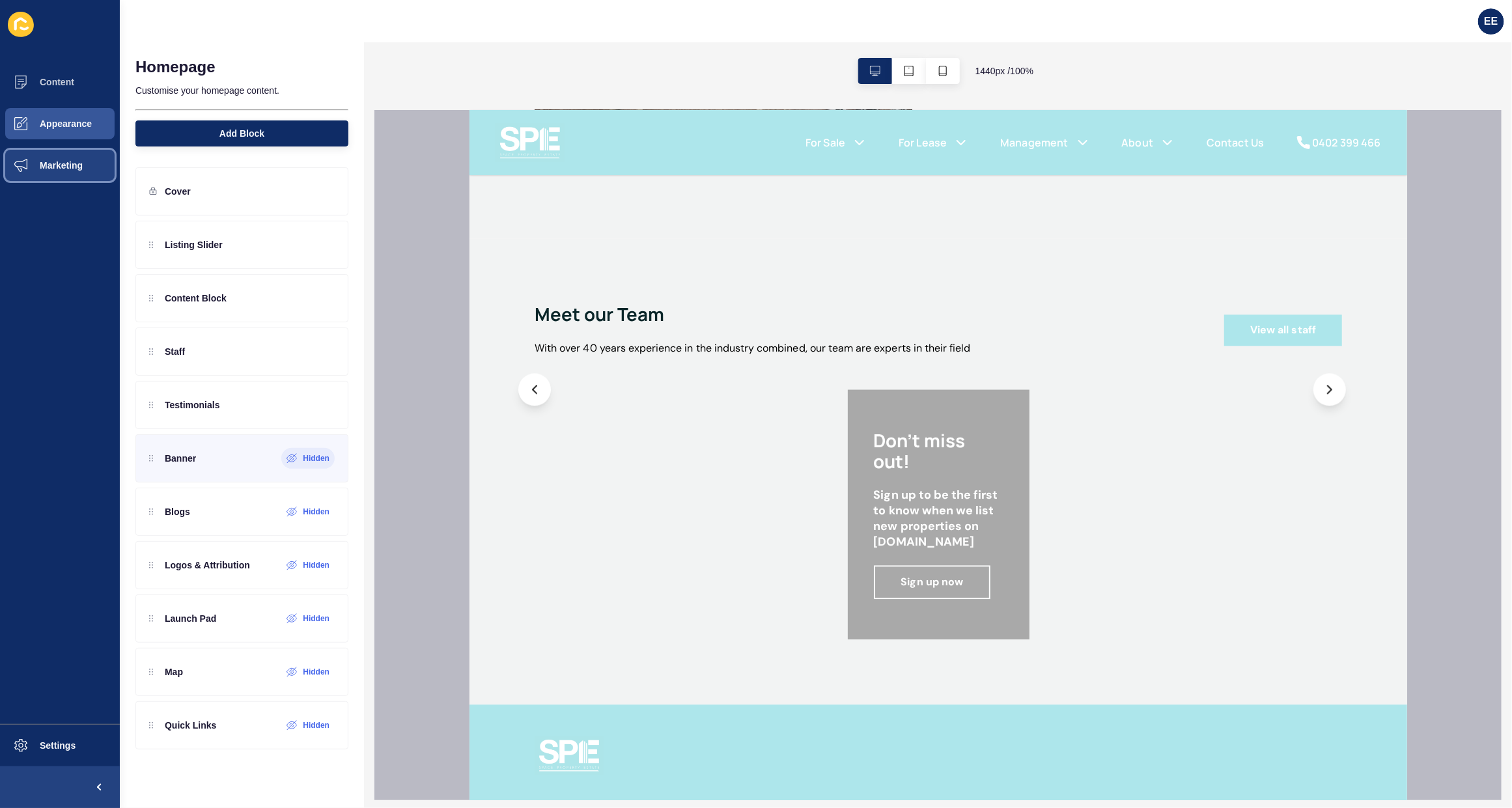
click at [71, 162] on span "Marketing" at bounding box center [40, 165] width 85 height 11
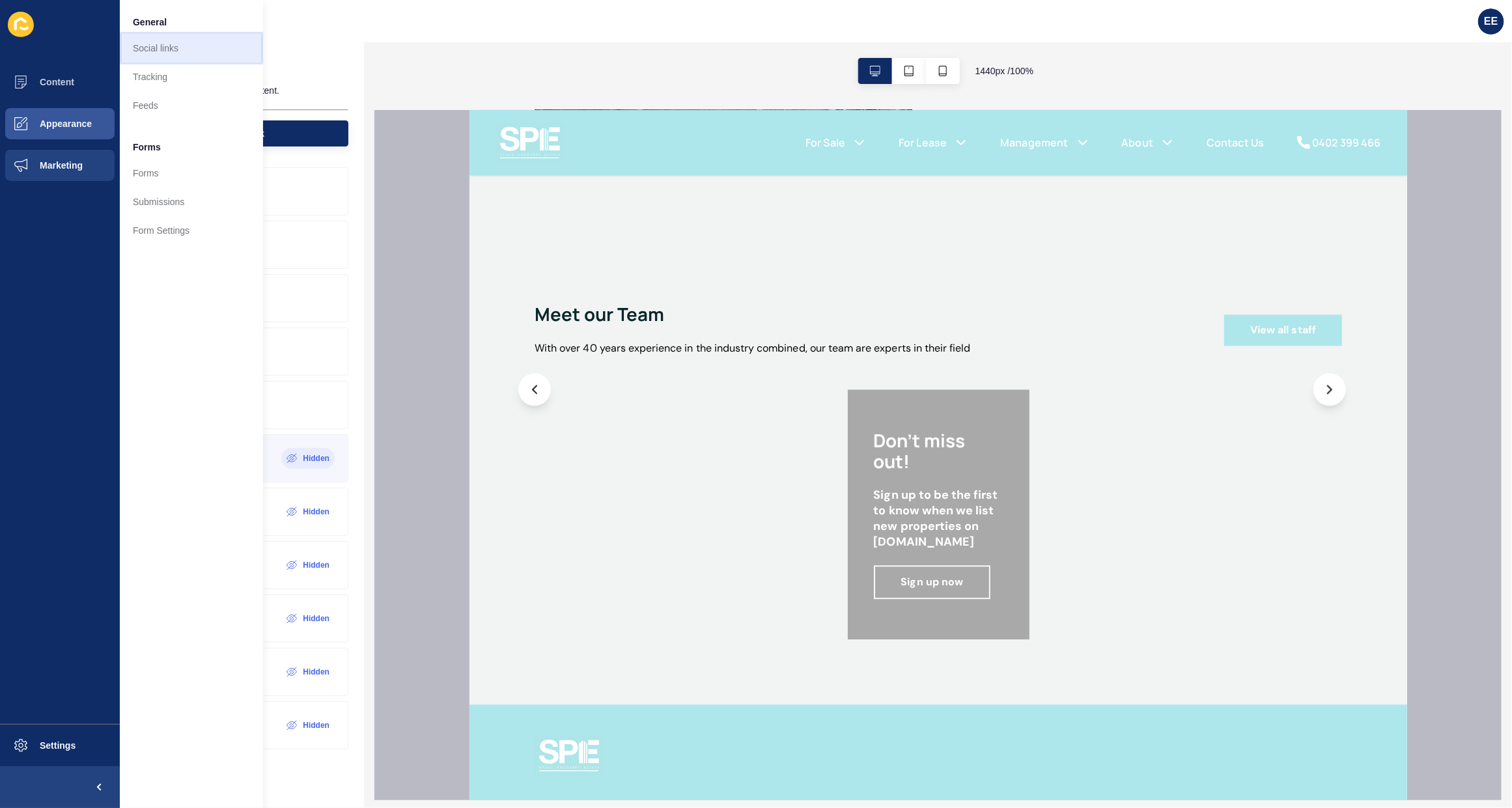
click at [203, 45] on link "Social links" at bounding box center [191, 48] width 143 height 29
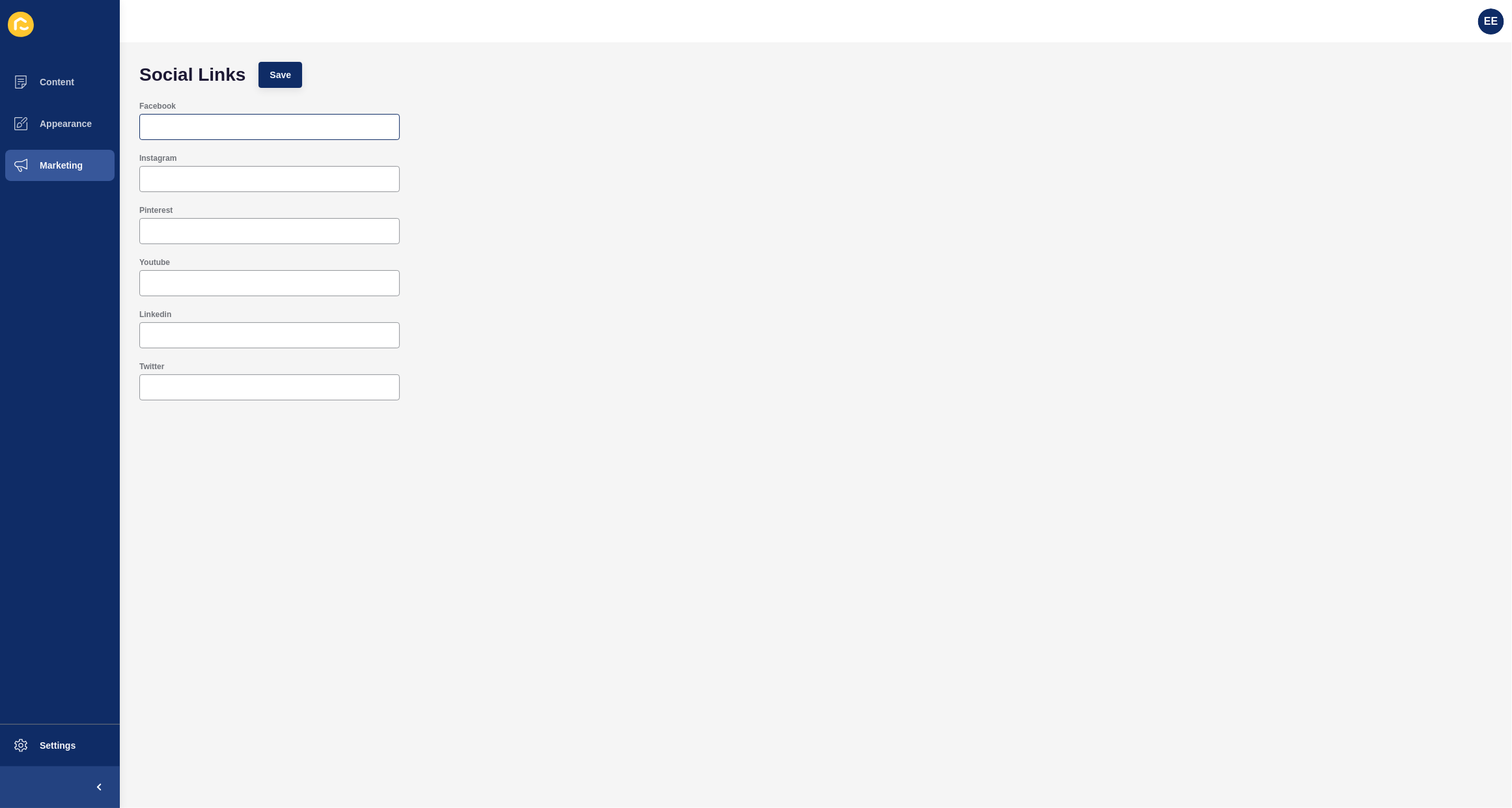
click at [194, 119] on div at bounding box center [269, 127] width 261 height 26
paste input "https://www.instagram.com/speproperty"
type input "https://www.instagram.com/speproperty"
click at [200, 226] on input "Pinterest" at bounding box center [269, 231] width 244 height 13
paste input "https://www.facebook.com/speproperty"
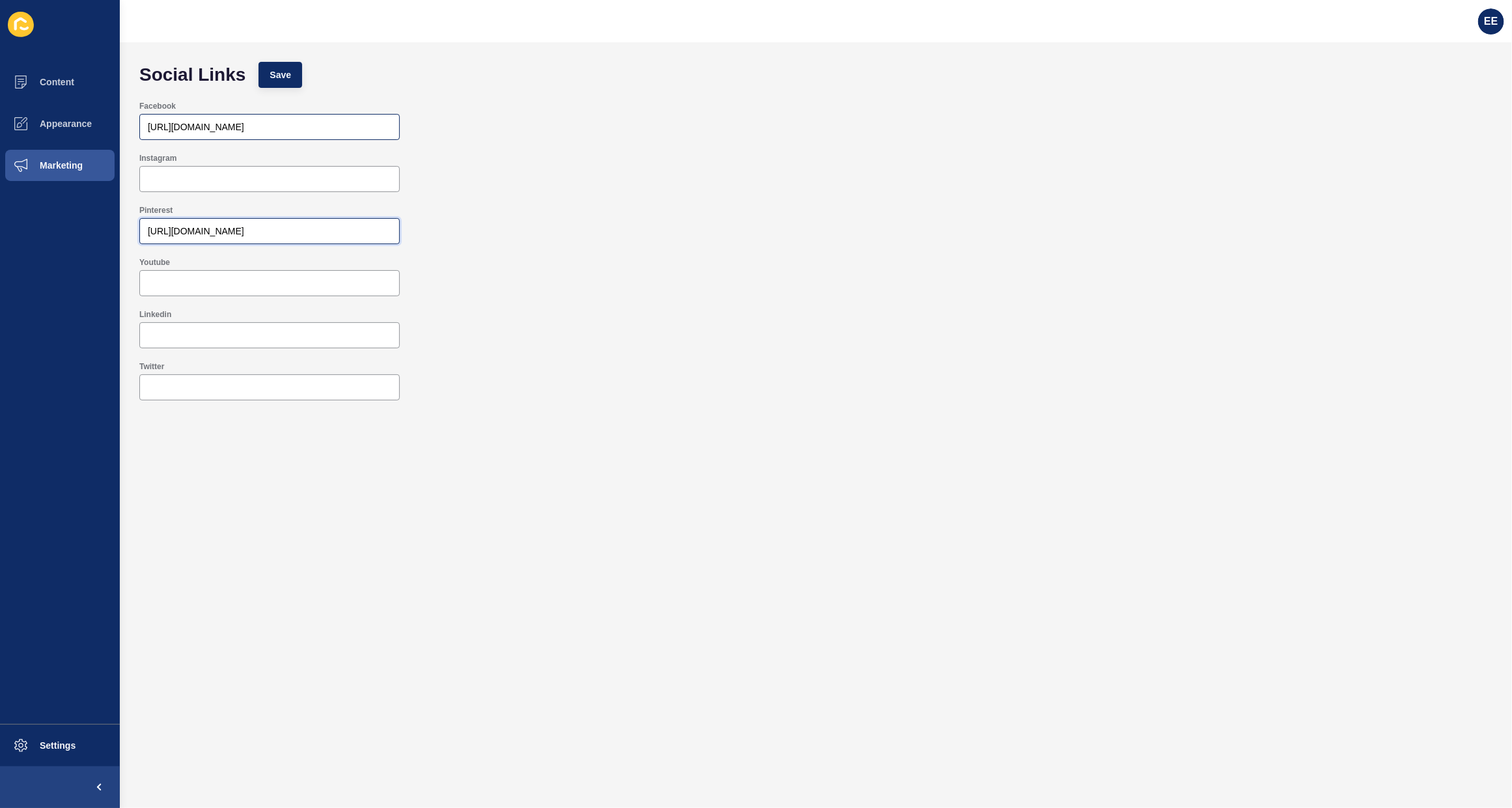
type input "https://www.facebook.com/speproperty"
drag, startPoint x: 346, startPoint y: 124, endPoint x: 93, endPoint y: 129, distance: 253.0
click at [93, 125] on div "Content Appearance Marketing Settings EE Social Links Save Facebook https://www…" at bounding box center [756, 404] width 1512 height 808
click at [172, 163] on div "Instagram" at bounding box center [269, 172] width 263 height 42
click at [180, 177] on input "Instagram" at bounding box center [269, 179] width 244 height 13
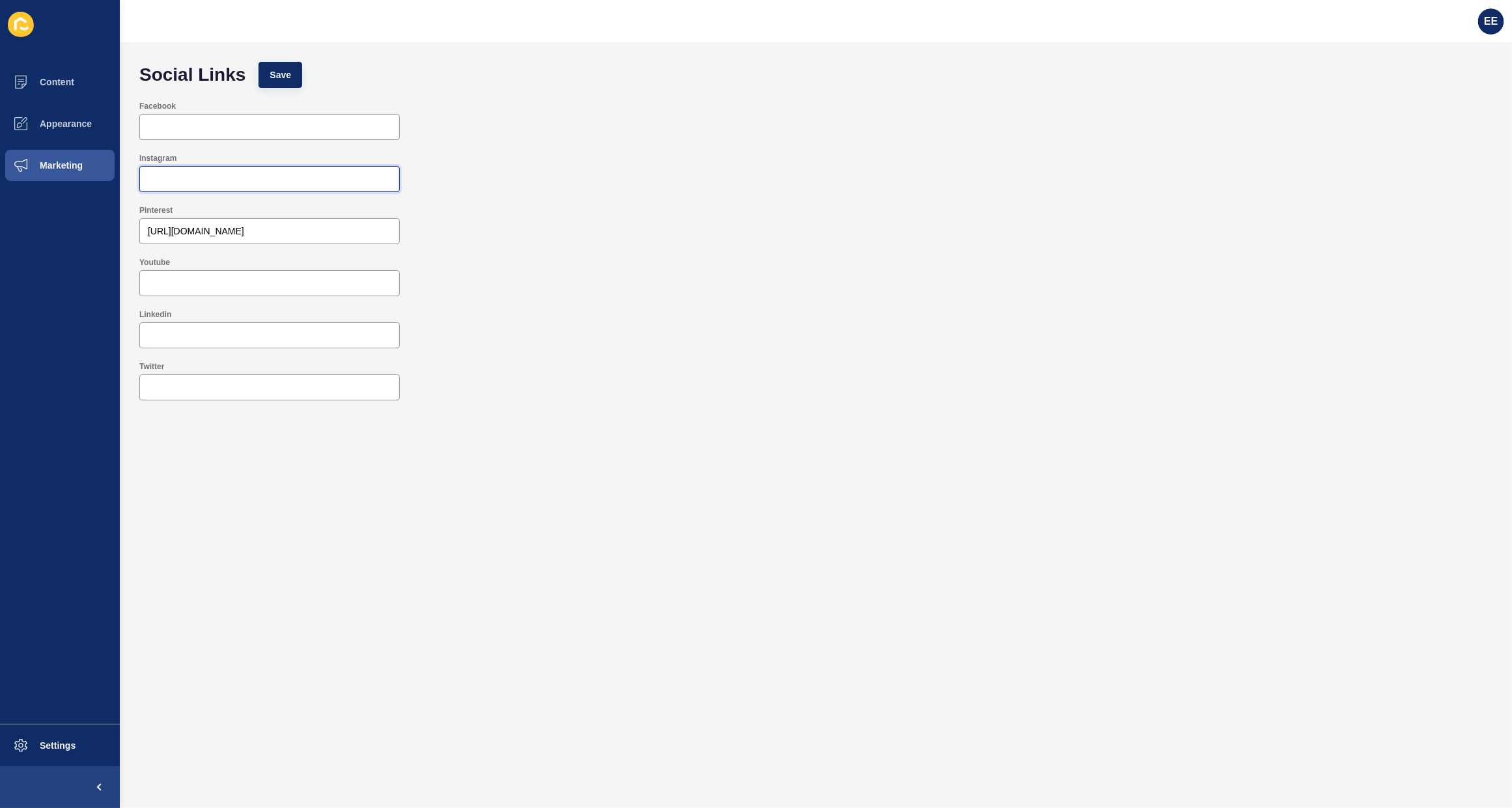
paste input "https://www.instagram.com/speproperty"
type input "https://www.instagram.com/speproperty"
drag, startPoint x: 350, startPoint y: 230, endPoint x: 25, endPoint y: 233, distance: 325.0
click at [4, 238] on div "Content Appearance Marketing Settings EE Social Links Save Facebook Instagram h…" at bounding box center [756, 404] width 1512 height 808
click at [178, 129] on input "Facebook" at bounding box center [269, 127] width 244 height 13
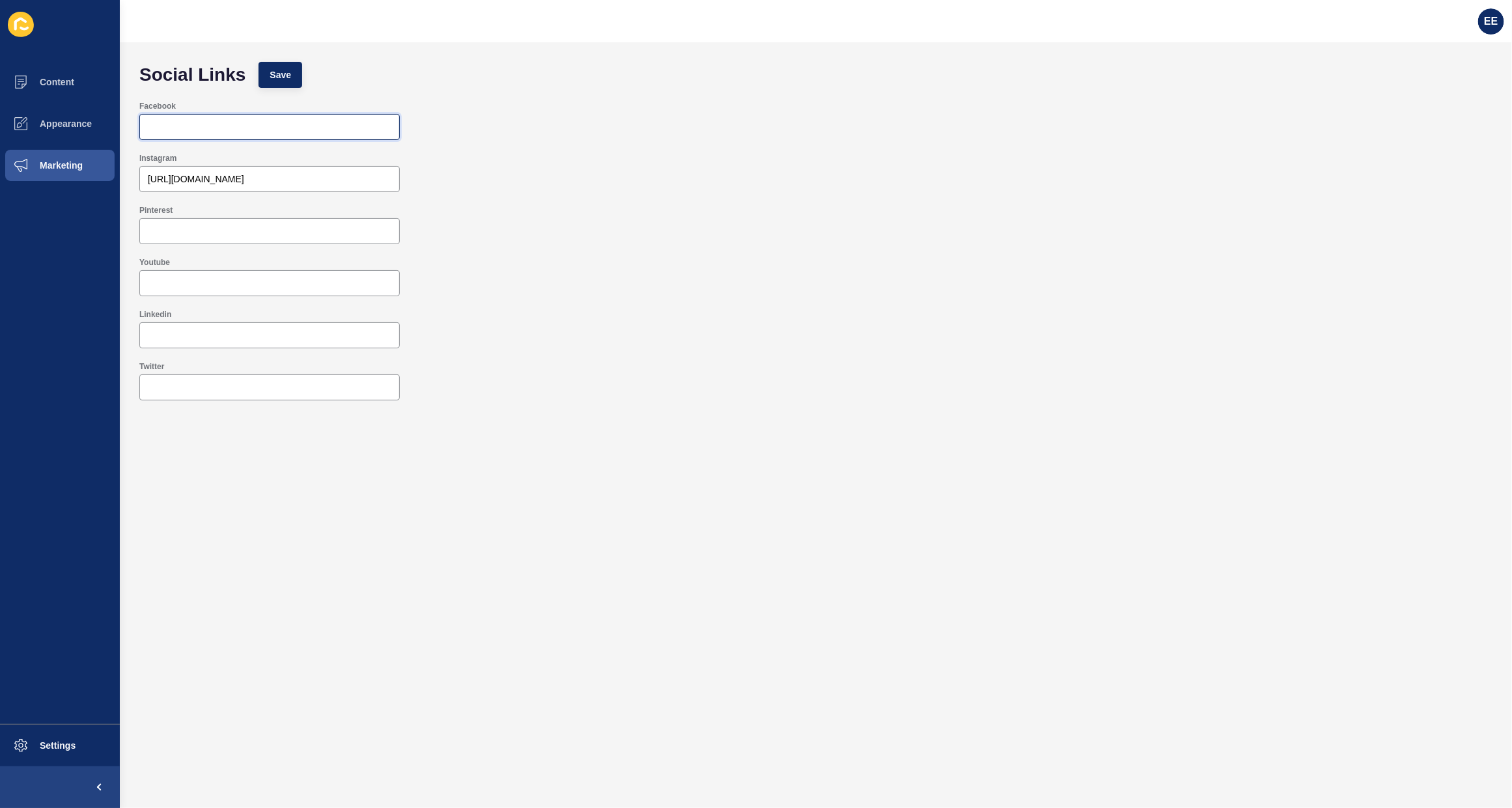
paste input "https://www.facebook.com/speproperty"
type input "https://www.facebook.com/speproperty"
click at [254, 279] on input "Youtube" at bounding box center [269, 283] width 244 height 13
paste input "https://www.youtube.com/@spe.property"
type input "https://www.youtube.com/@spe.property"
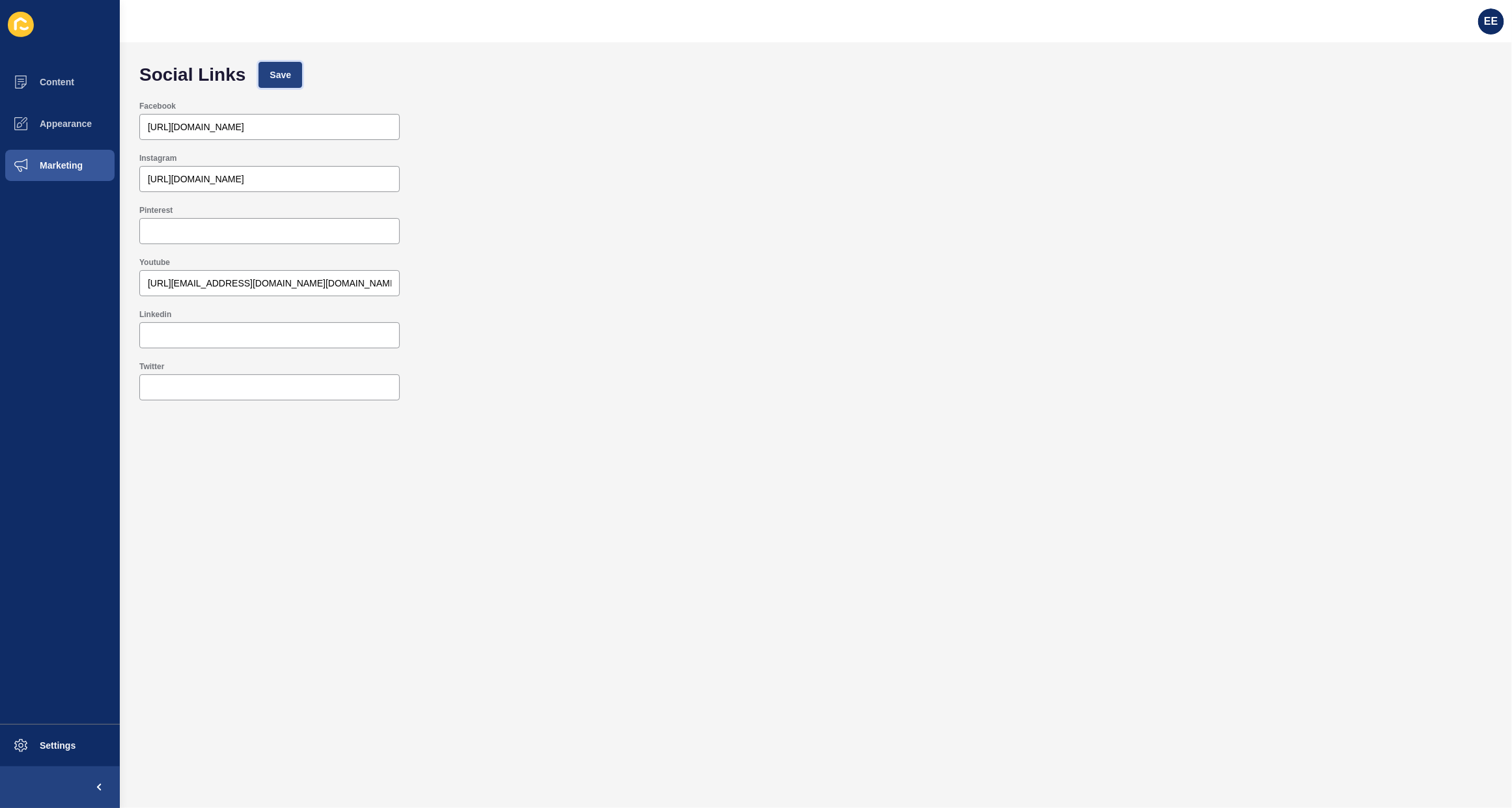
click at [267, 76] on button "Save" at bounding box center [280, 75] width 44 height 26
click at [59, 127] on span "Appearance" at bounding box center [45, 124] width 94 height 11
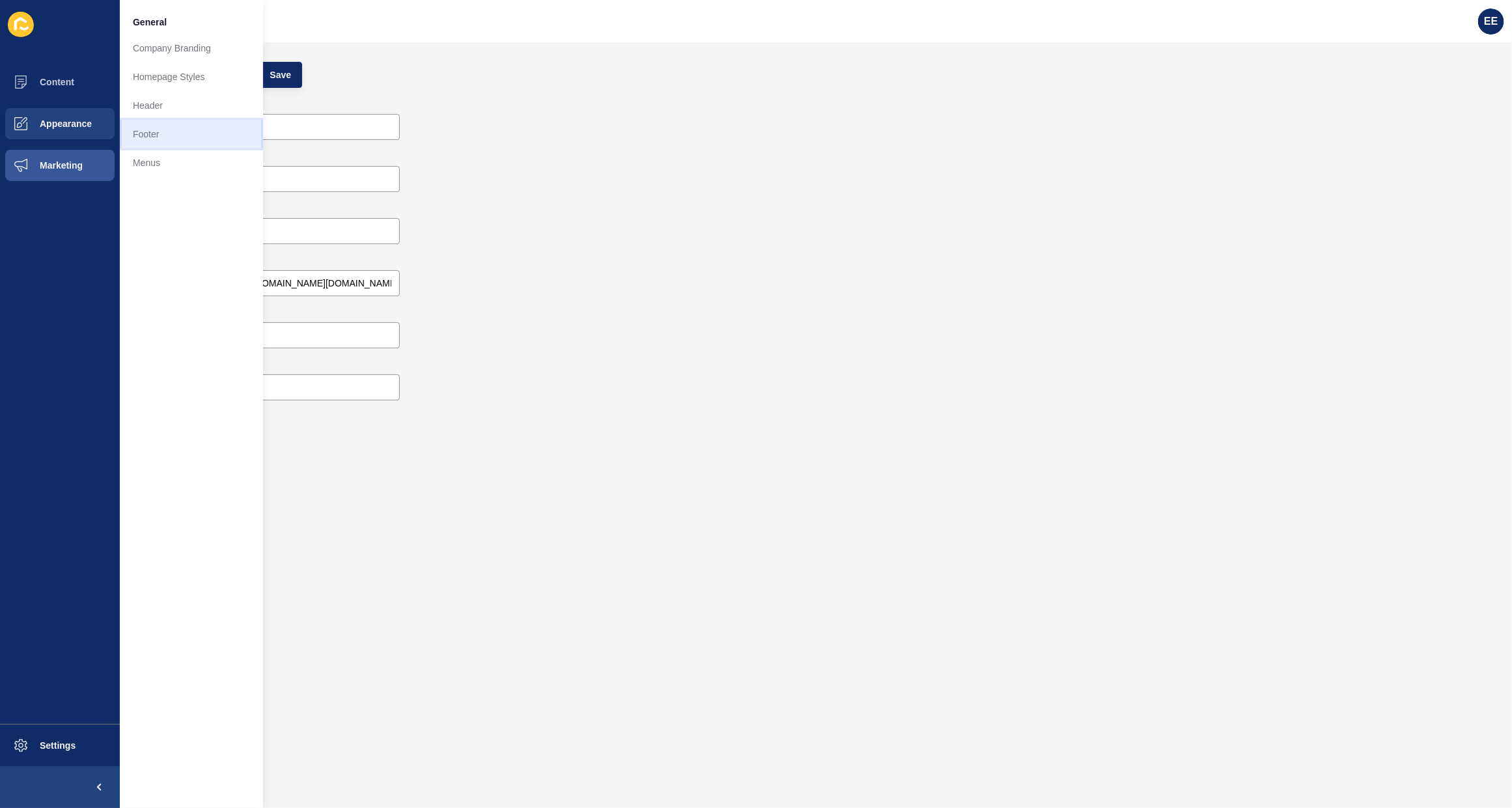
click at [172, 137] on link "Footer" at bounding box center [191, 134] width 143 height 29
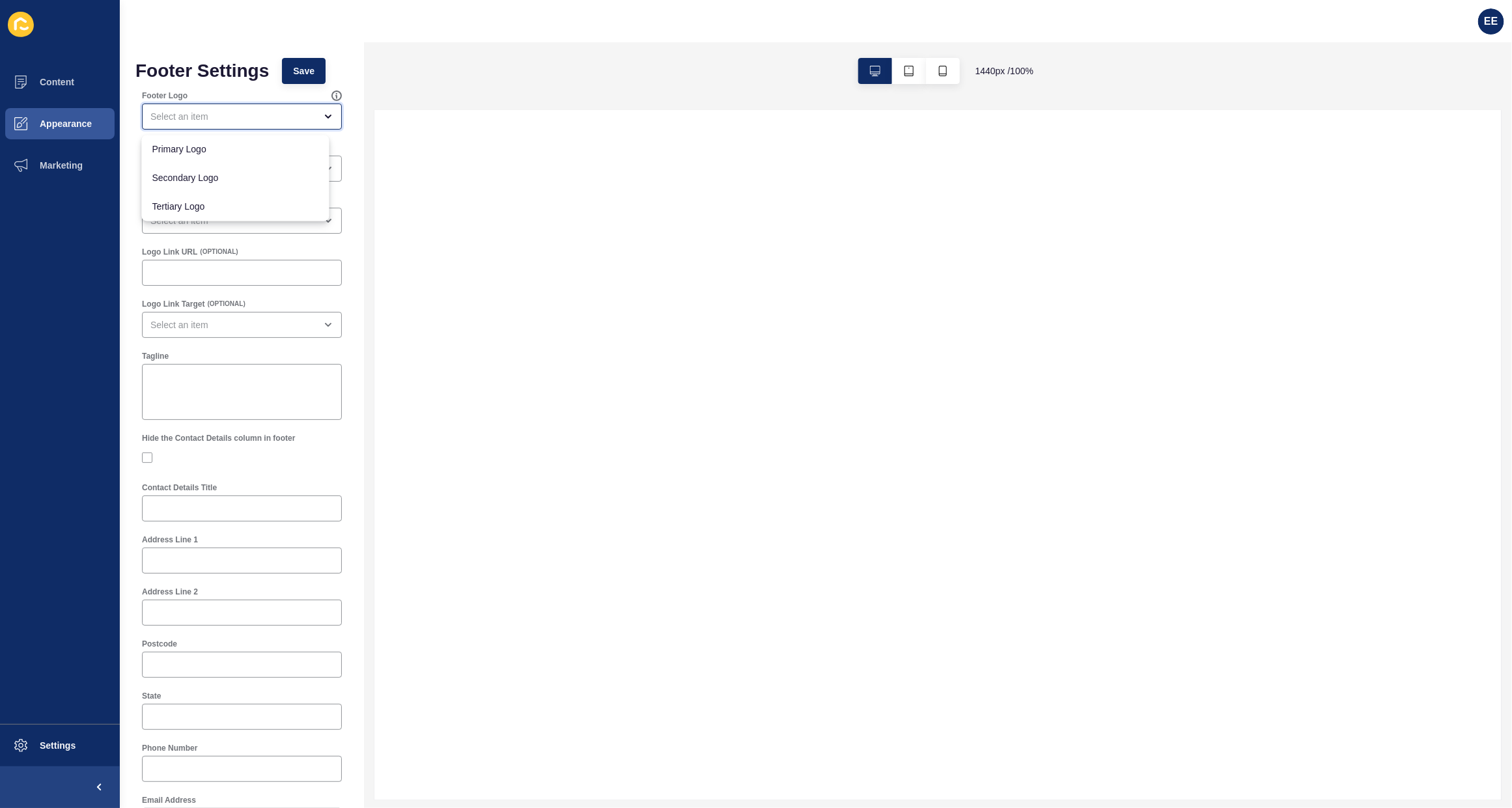
click at [229, 117] on div "close menu" at bounding box center [232, 117] width 165 height 13
drag, startPoint x: 225, startPoint y: 144, endPoint x: 357, endPoint y: 163, distance: 133.4
click at [225, 145] on span "Primary Logo" at bounding box center [236, 150] width 167 height 13
type input "Primary Logo"
click at [230, 168] on div "open menu" at bounding box center [232, 168] width 165 height 13
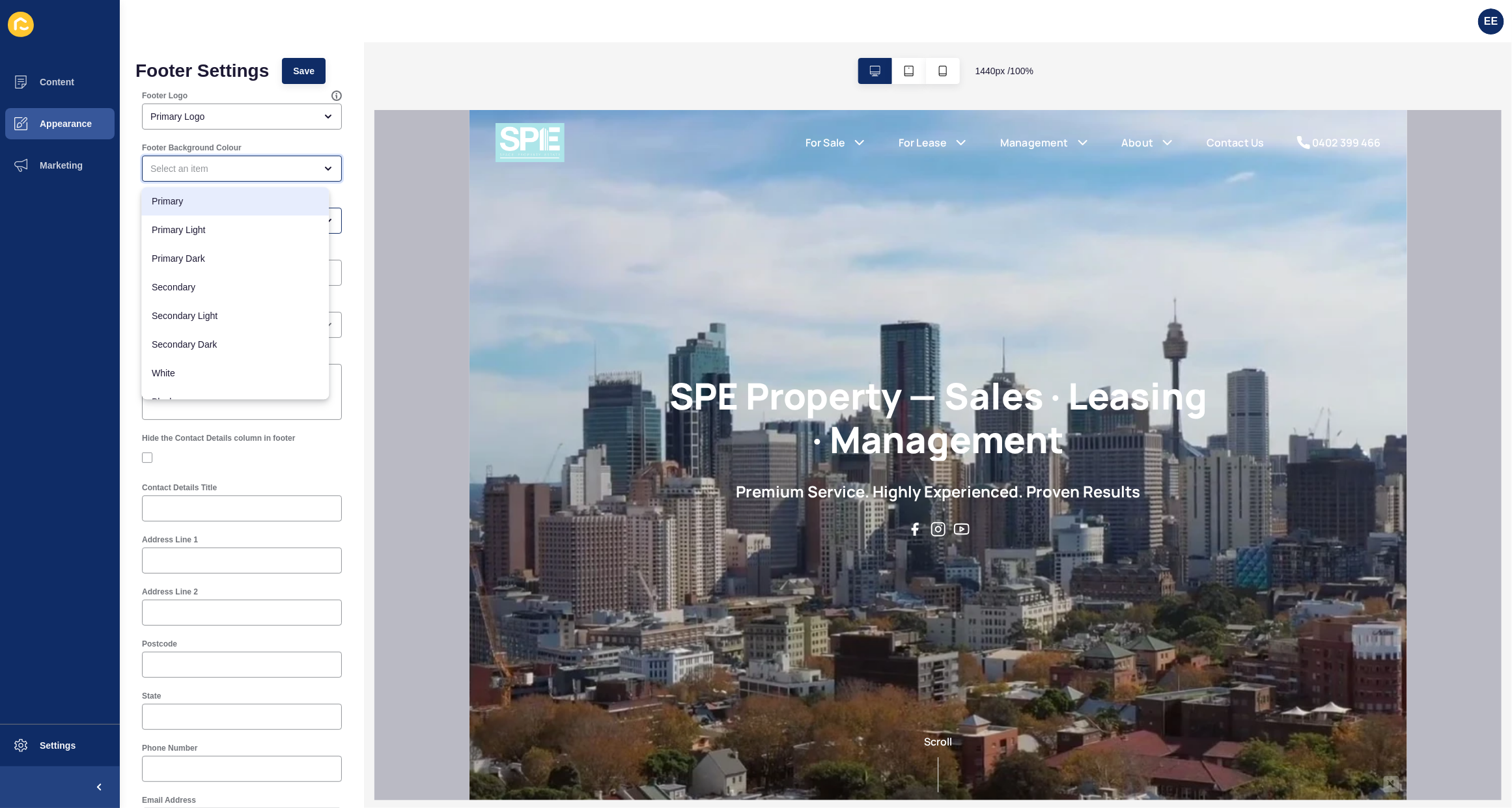
drag, startPoint x: 211, startPoint y: 211, endPoint x: 248, endPoint y: 210, distance: 37.0
click at [211, 211] on div "Primary" at bounding box center [235, 201] width 187 height 29
type input "Primary"
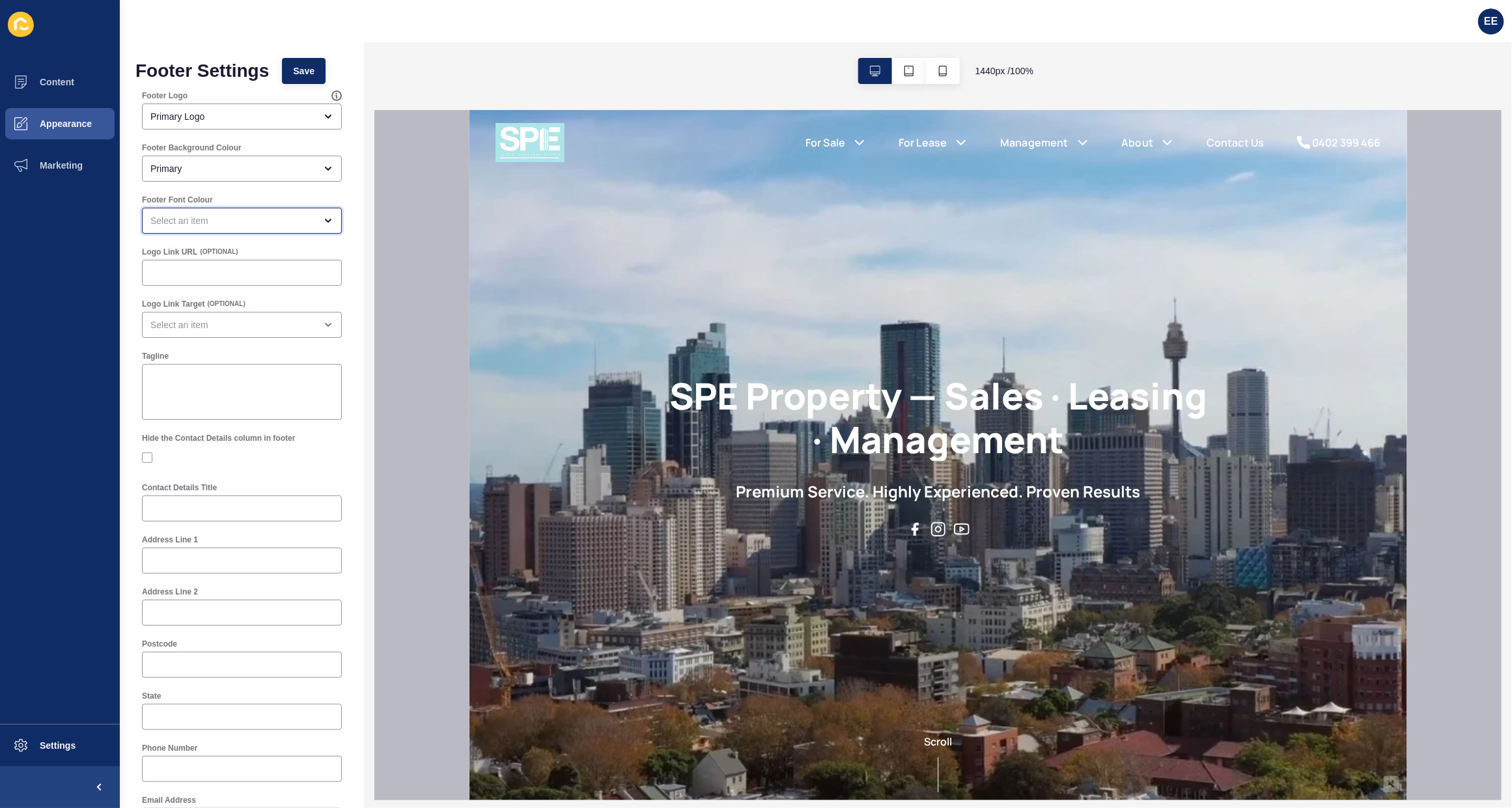
click at [222, 216] on div "open menu" at bounding box center [232, 221] width 165 height 13
drag, startPoint x: 196, startPoint y: 427, endPoint x: 236, endPoint y: 372, distance: 68.0
click at [201, 423] on span "White" at bounding box center [236, 426] width 167 height 13
type input "White"
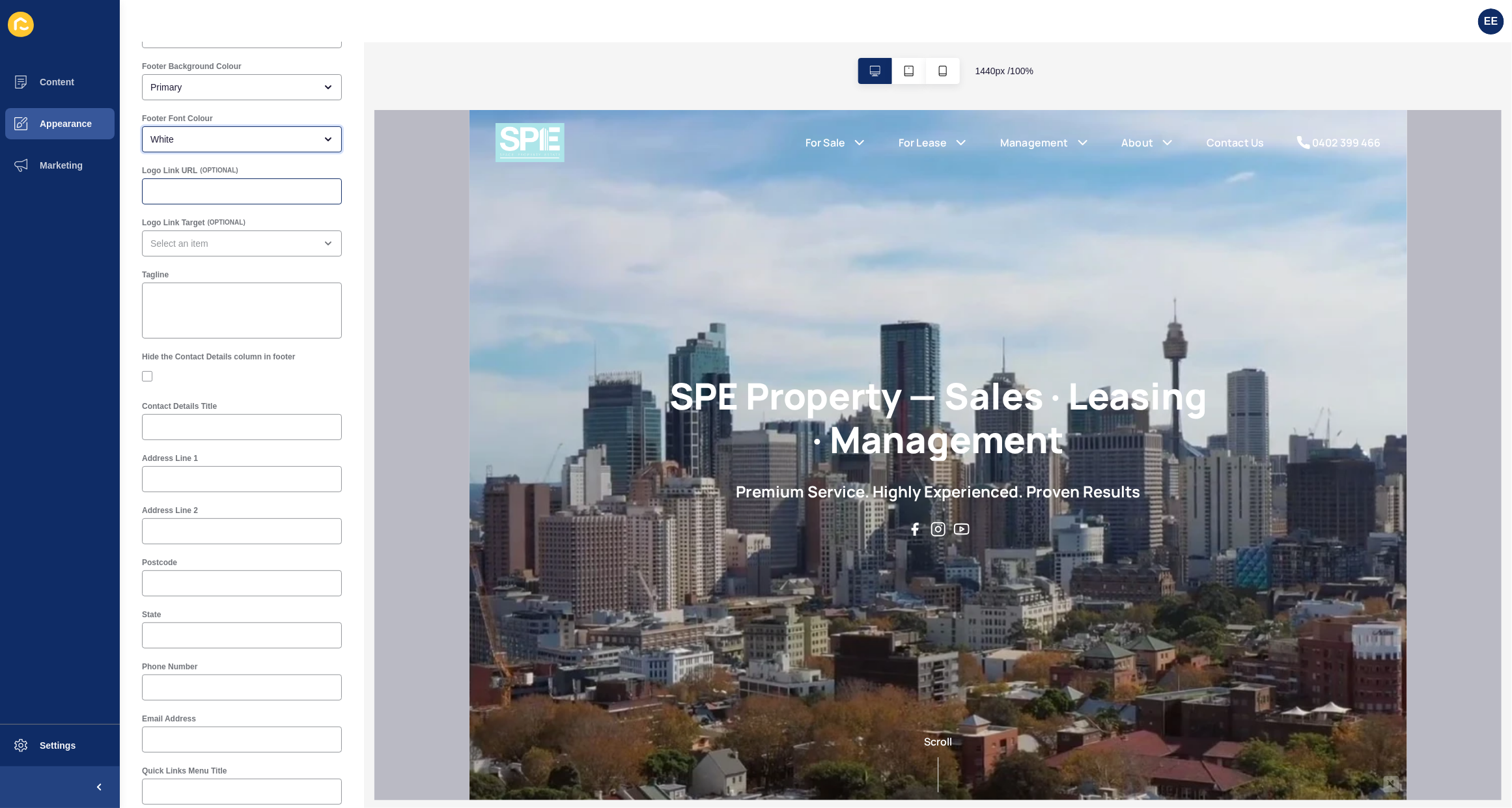
scroll to position [163, 0]
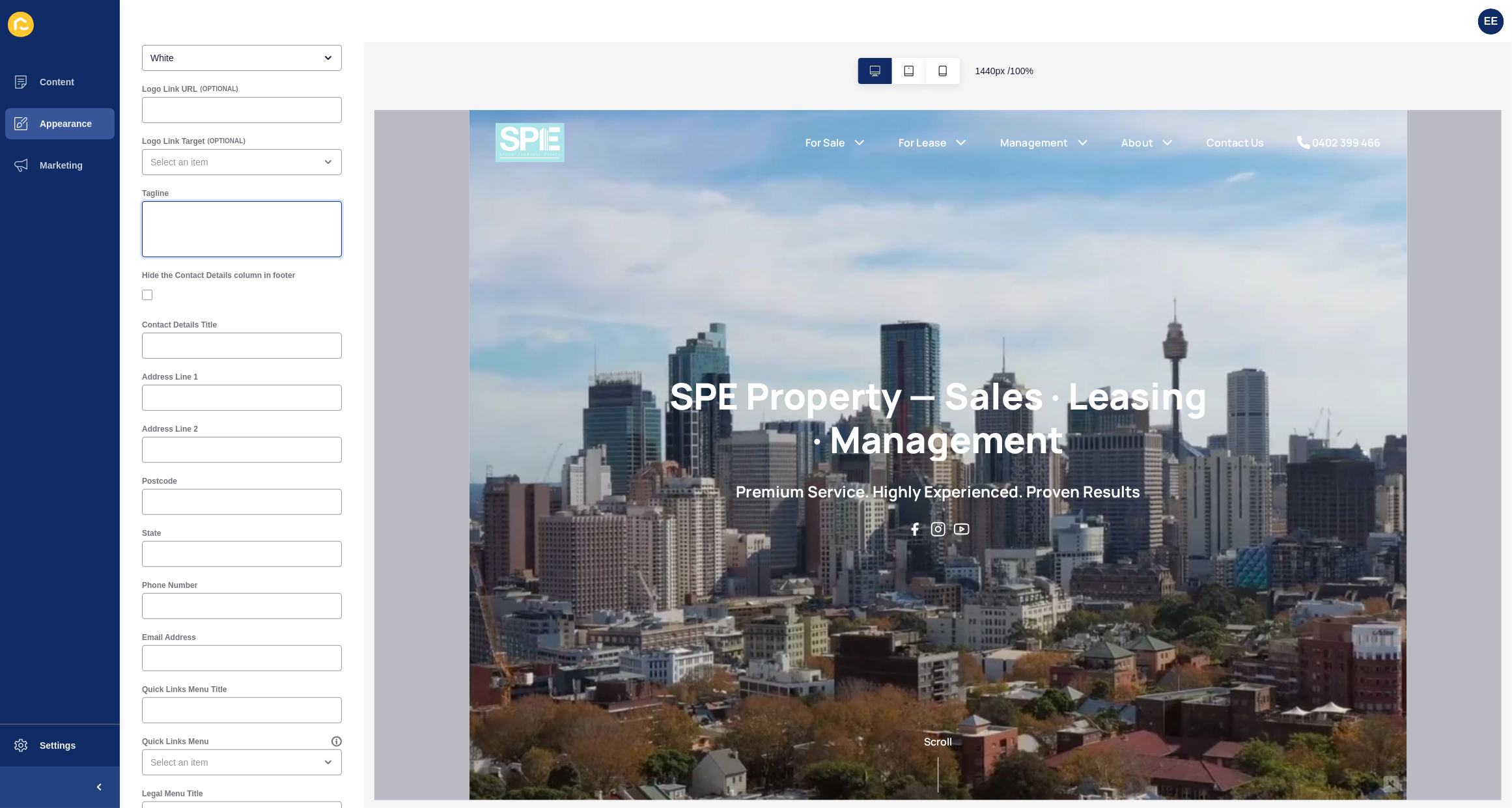
click at [201, 225] on textarea "Tagline" at bounding box center [242, 229] width 196 height 52
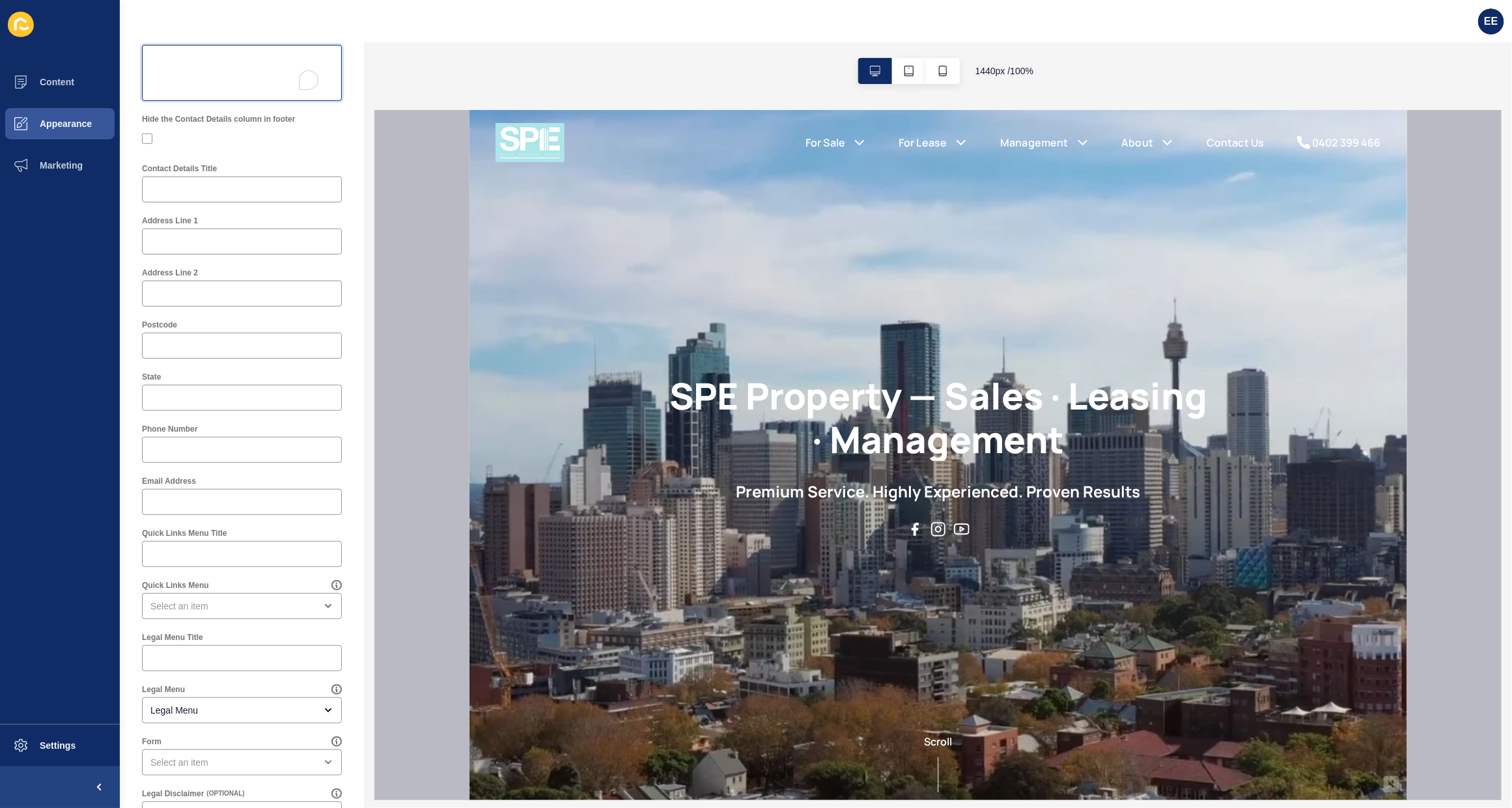
scroll to position [228, 0]
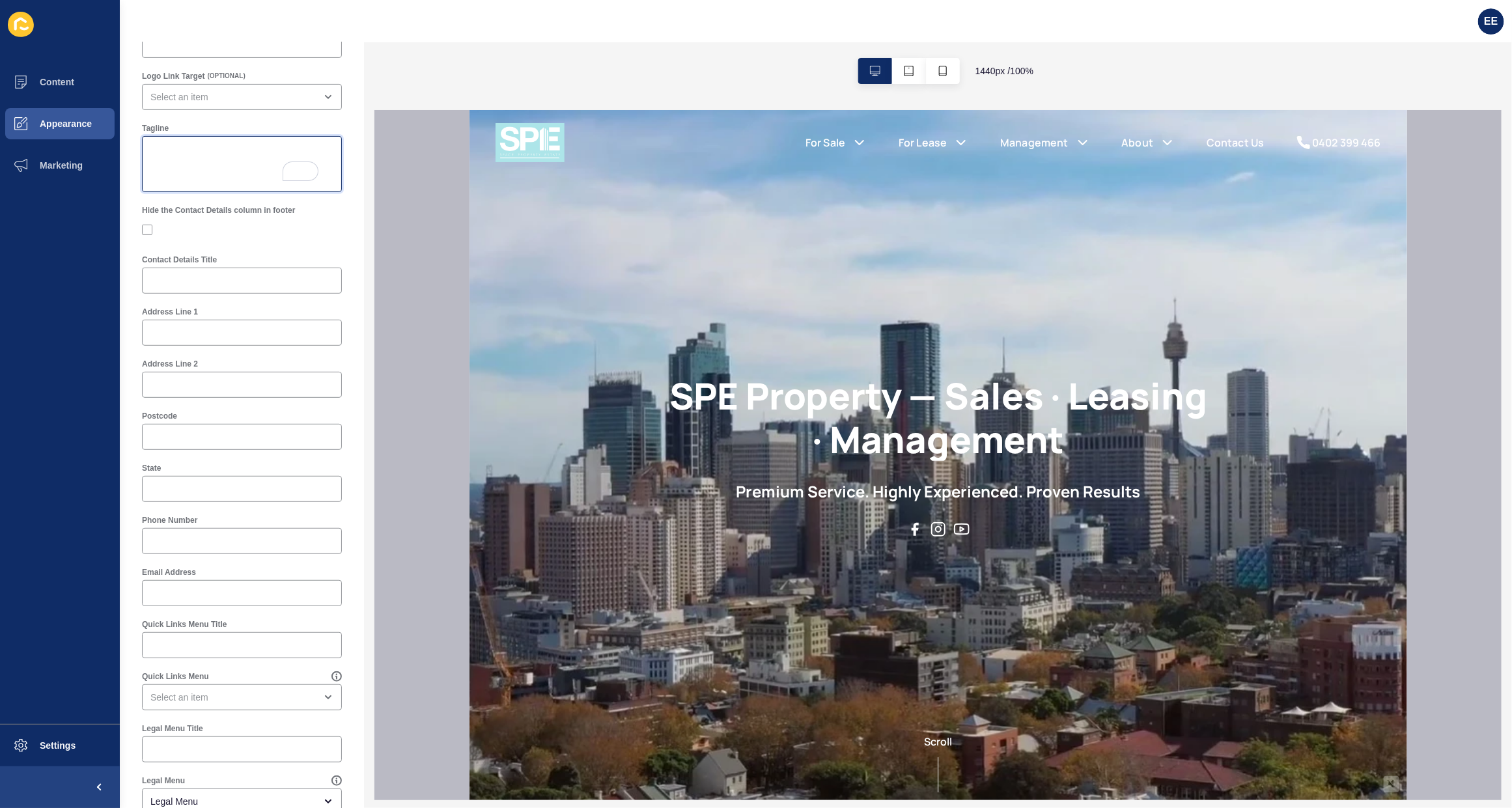
click at [197, 153] on textarea "Tagline" at bounding box center [242, 164] width 196 height 52
paste textarea "Premium Service. Highly Experienced. Proven Results"
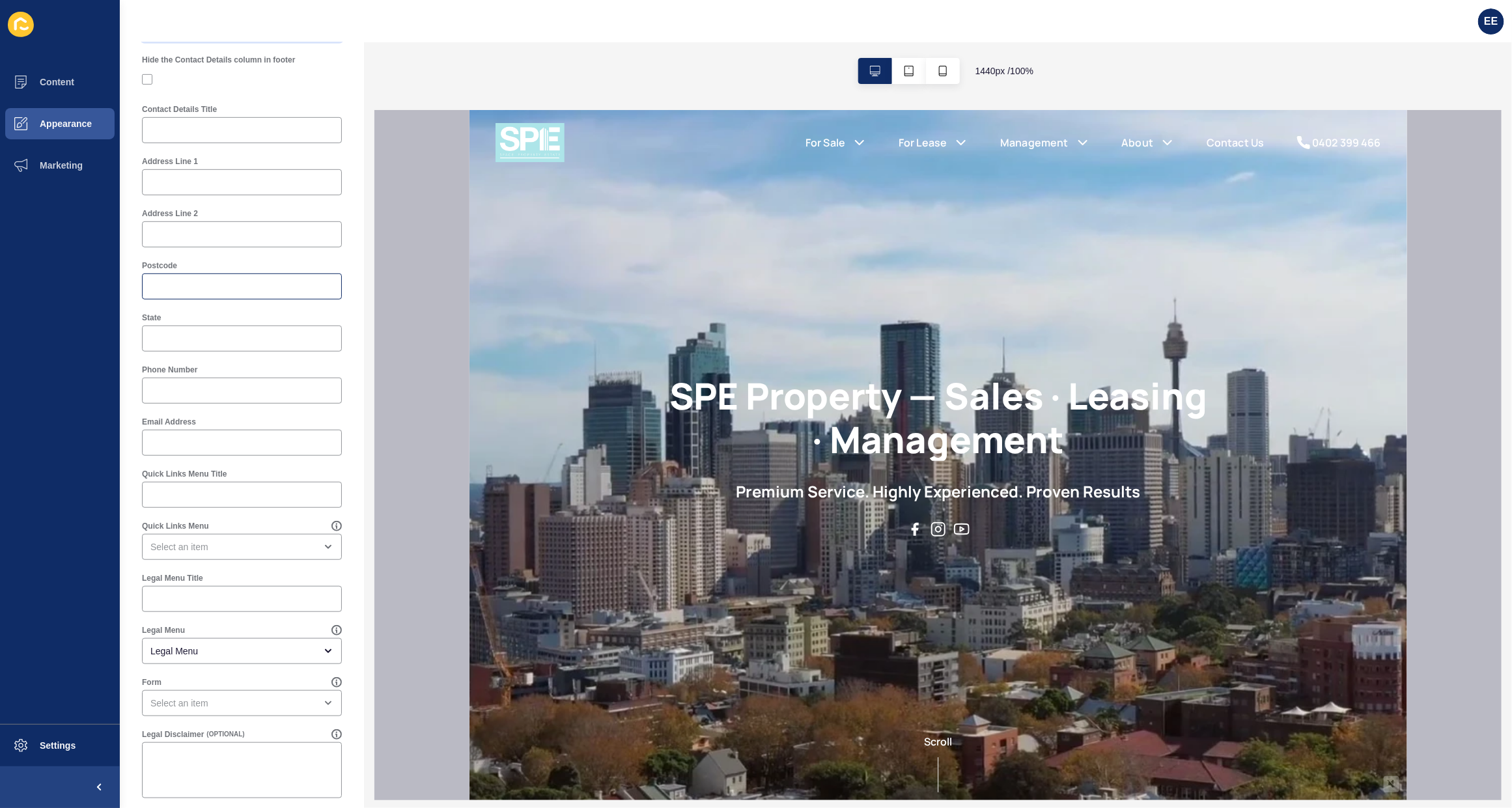
scroll to position [391, 0]
type textarea "Premium Service. Highly Experienced. Proven Results"
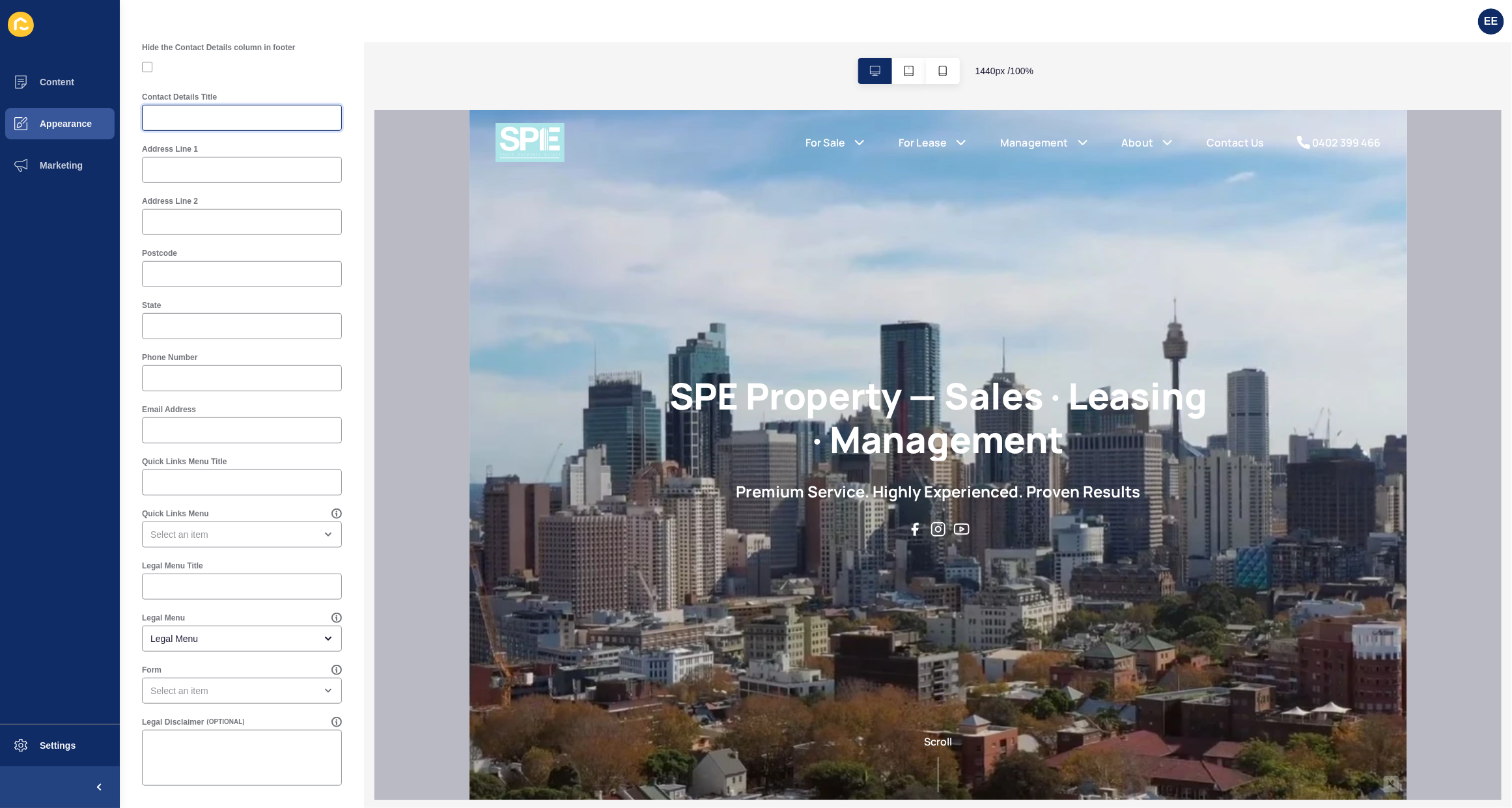
click at [203, 112] on input "Contact Details Title" at bounding box center [242, 118] width 183 height 13
type input "Get in Touch"
click at [194, 170] on input "Address Line 1" at bounding box center [242, 170] width 183 height 13
paste input "20-40 Meagher Street, Chippendale NSW 2008"
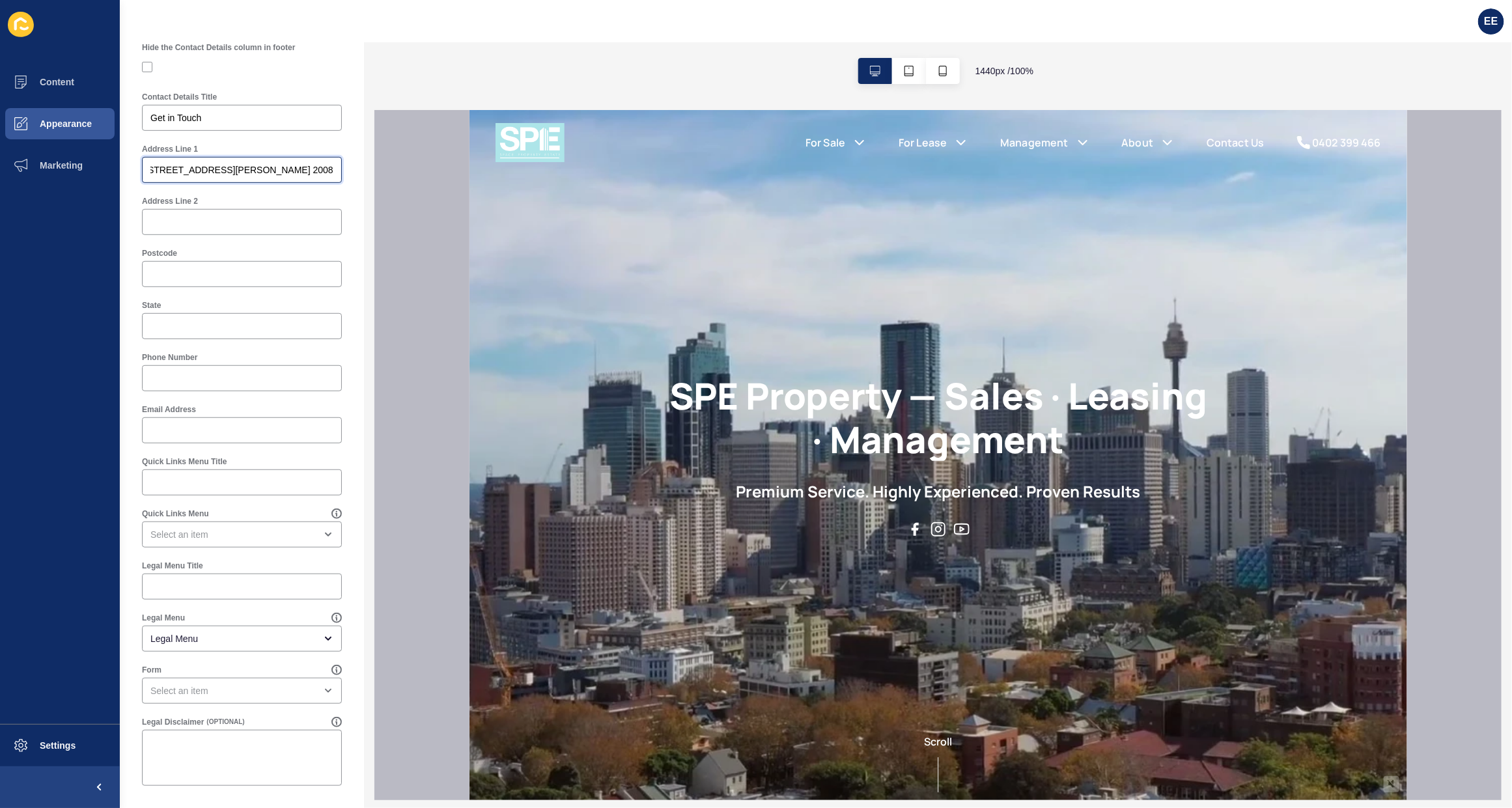
click at [333, 163] on div at bounding box center [333, 163] width 0 height 0
click at [300, 166] on input "20-40 Meagher Street, Chippendale NSW 2008" at bounding box center [242, 170] width 183 height 13
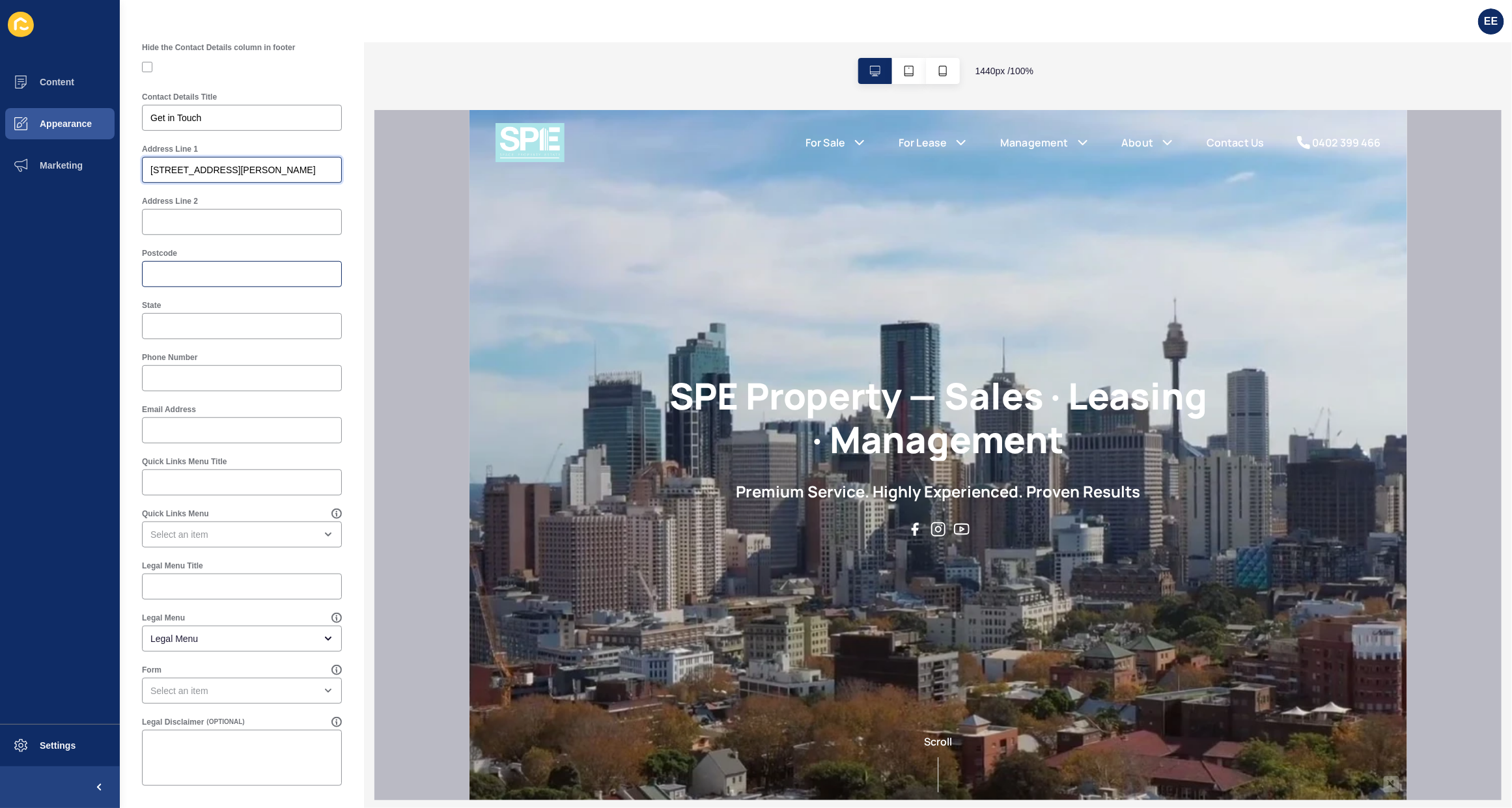
type input "20-40 Meagher Street, Chippendale NSW"
drag, startPoint x: 202, startPoint y: 286, endPoint x: 208, endPoint y: 278, distance: 10.0
click at [201, 286] on div at bounding box center [242, 274] width 200 height 26
paste input "2008"
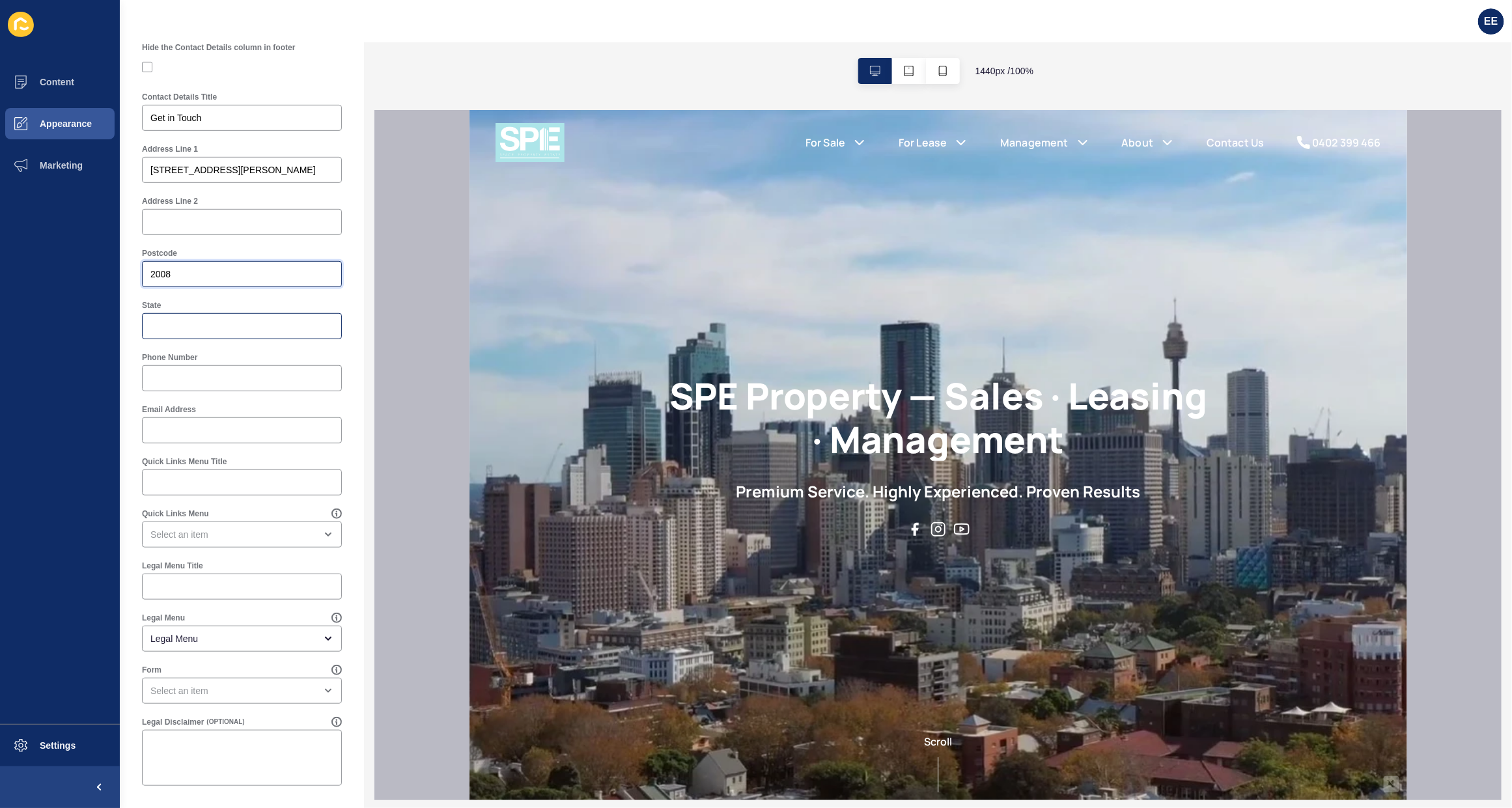
type input "2008"
click at [189, 324] on input "State" at bounding box center [242, 326] width 183 height 13
type input "NSW"
click at [312, 168] on div "20-40 Meagher Street, Chippendale NSW" at bounding box center [242, 170] width 183 height 13
click at [333, 163] on div at bounding box center [333, 163] width 0 height 0
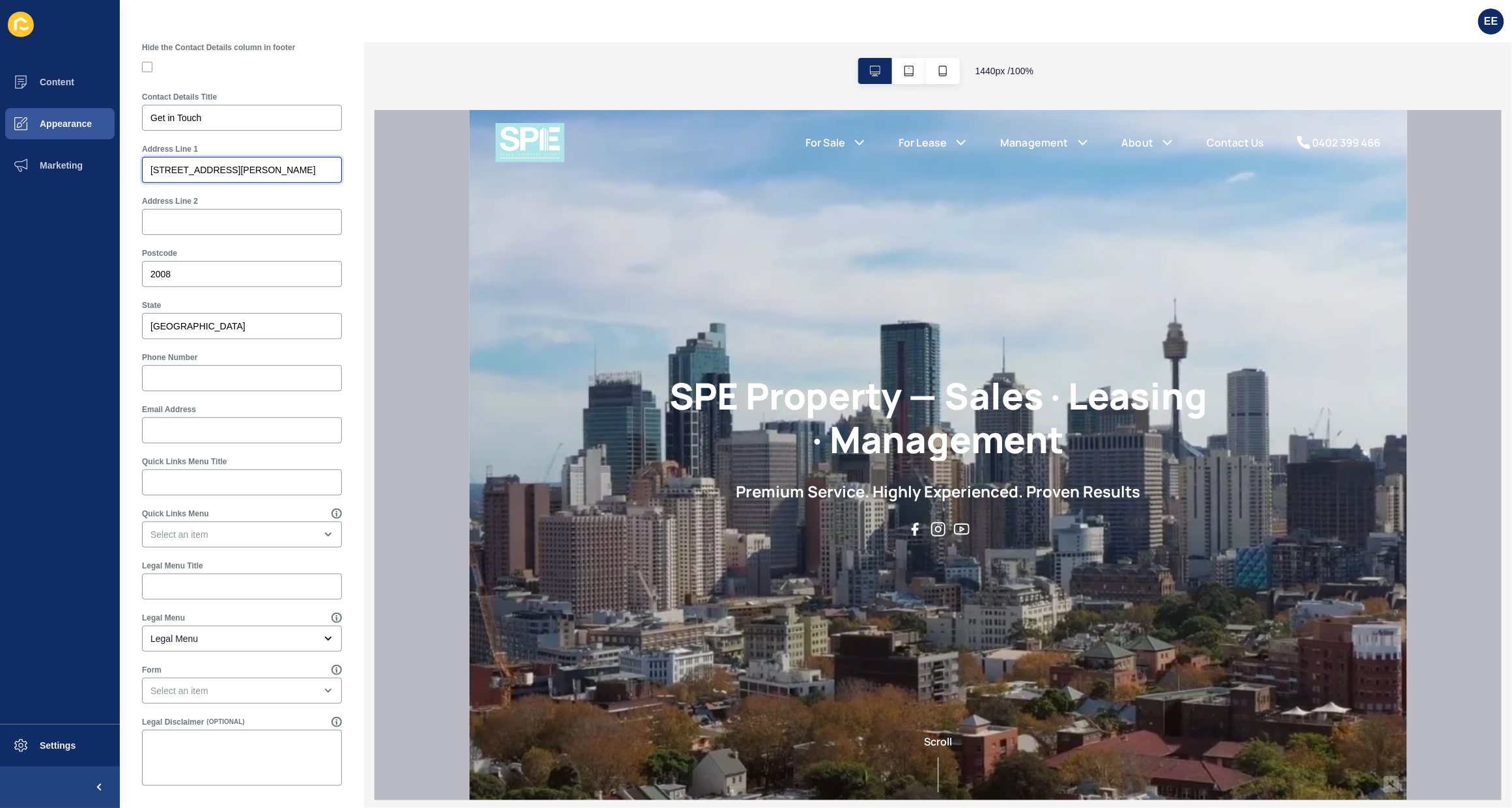
click at [256, 166] on input "20-40 Meagher Street, Chippendale NSW" at bounding box center [242, 170] width 183 height 13
click at [278, 168] on input "20-40 Meagher Street, Chippendale" at bounding box center [242, 170] width 183 height 13
click at [350, 255] on div "Footer Settings Save Footer Logo Primary Logo Footer Background Colour Primary …" at bounding box center [242, 230] width 244 height 1157
click at [261, 167] on input "20-40 Meagher Street," at bounding box center [242, 170] width 183 height 13
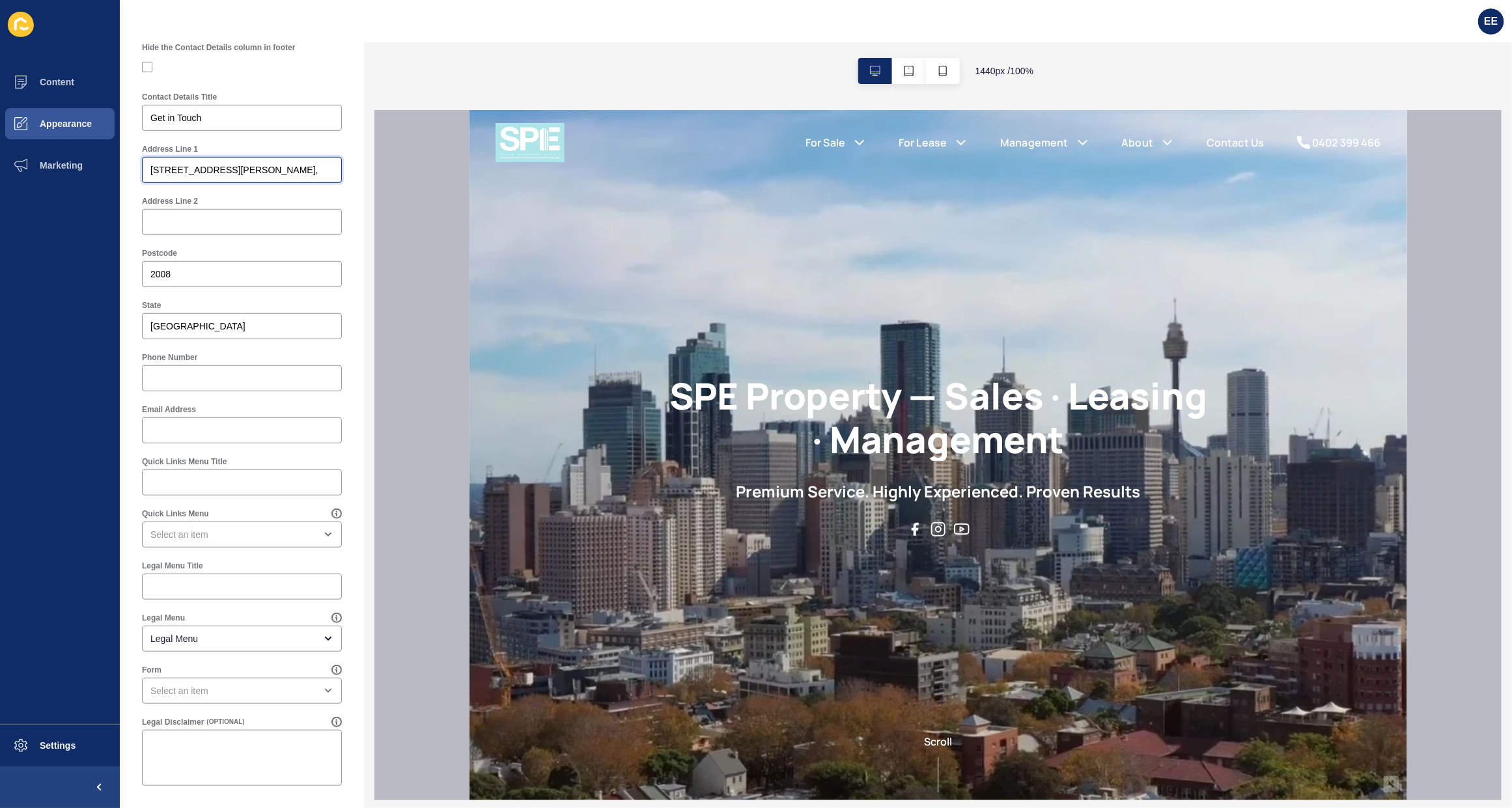
paste input "Chippendale"
type input "20-40 Meagher Street, Chippendale"
click at [174, 378] on input "Phone Number" at bounding box center [242, 378] width 183 height 13
paste input "0402 399 466"
type input "0402 399 466"
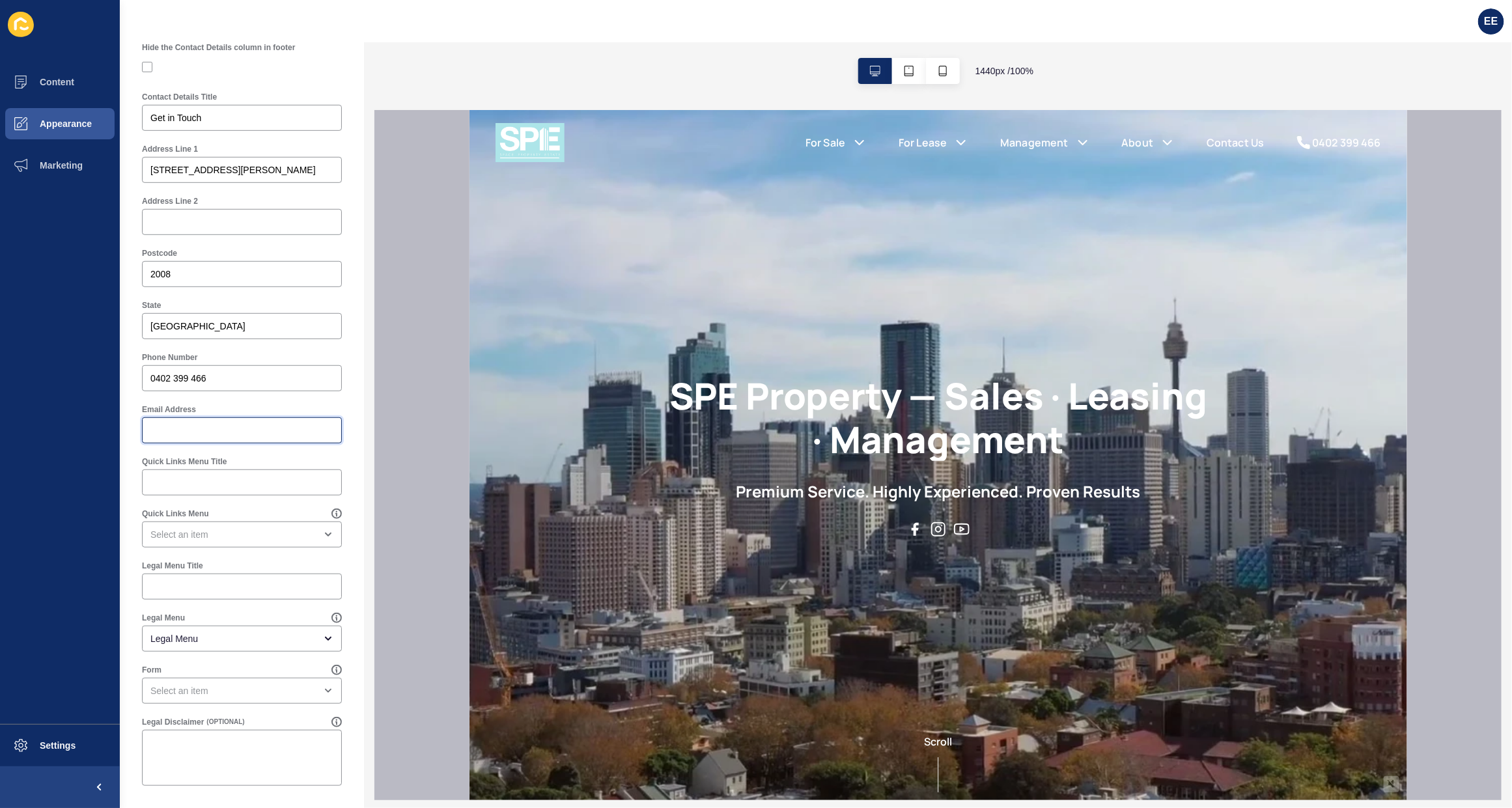
click at [237, 436] on input "Email Address" at bounding box center [242, 431] width 183 height 13
paste input "caleb@speproperty.com.au"
type input "caleb@speproperty.com.au"
click at [243, 640] on div "Legal Menu" at bounding box center [232, 639] width 165 height 13
click at [213, 671] on span "Legal Menu" at bounding box center [227, 672] width 148 height 13
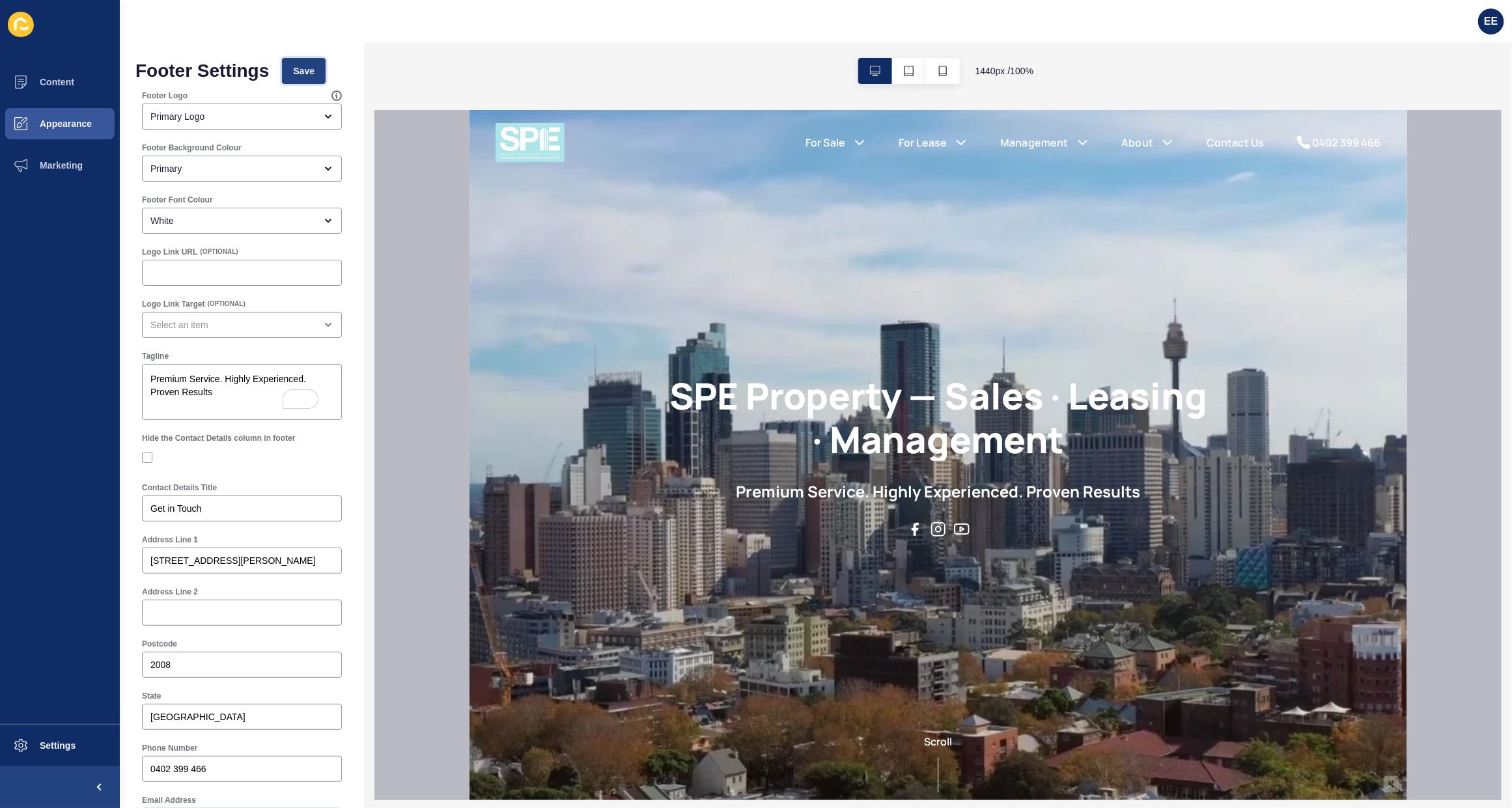
drag, startPoint x: 311, startPoint y: 65, endPoint x: 734, endPoint y: 161, distance: 433.8
click at [311, 65] on span "Save" at bounding box center [304, 71] width 21 height 13
drag, startPoint x: 55, startPoint y: 81, endPoint x: 388, endPoint y: 83, distance: 333.0
click at [57, 81] on span "Content" at bounding box center [36, 82] width 76 height 11
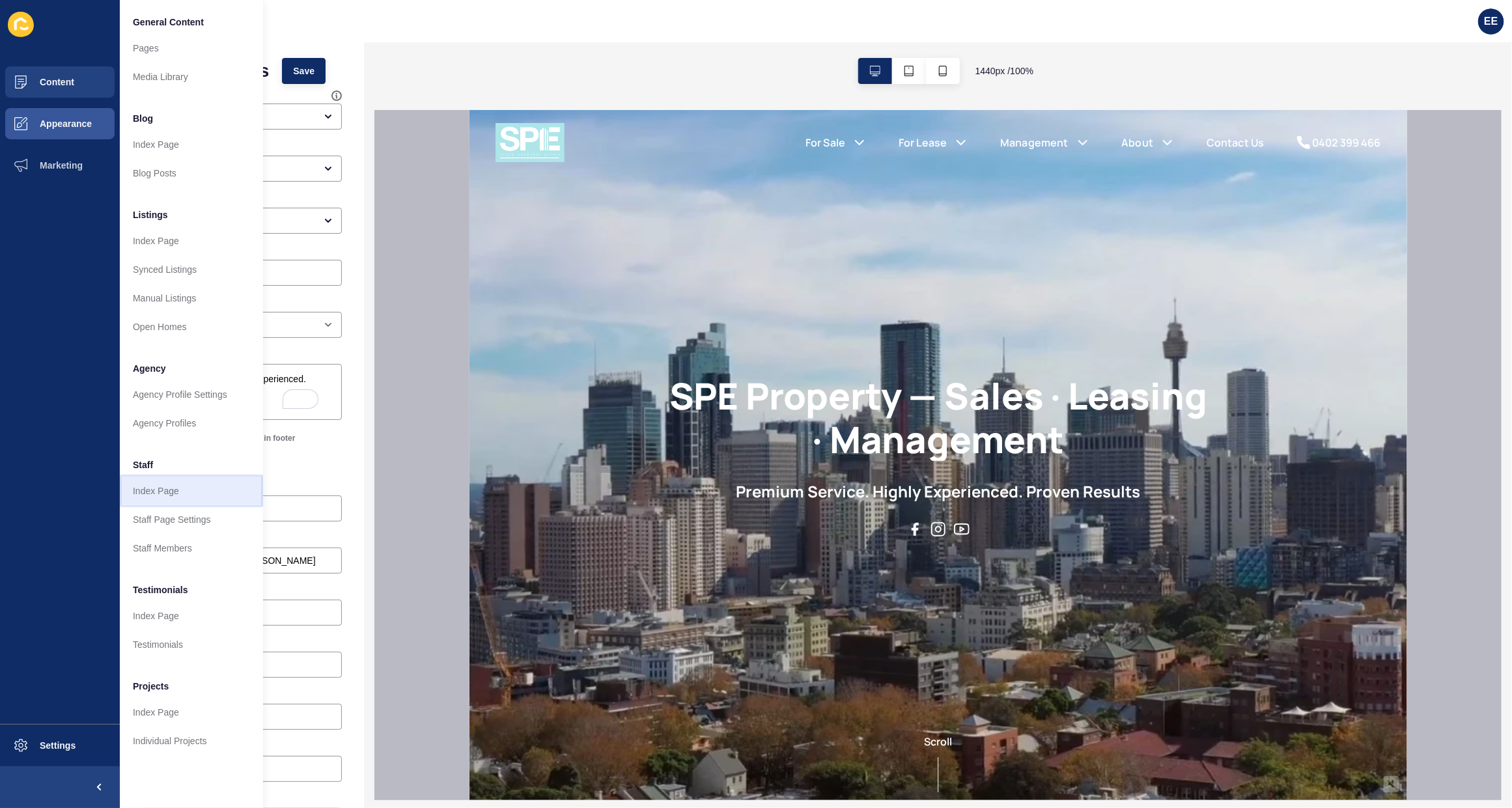
click at [158, 484] on link "Index Page" at bounding box center [191, 491] width 143 height 29
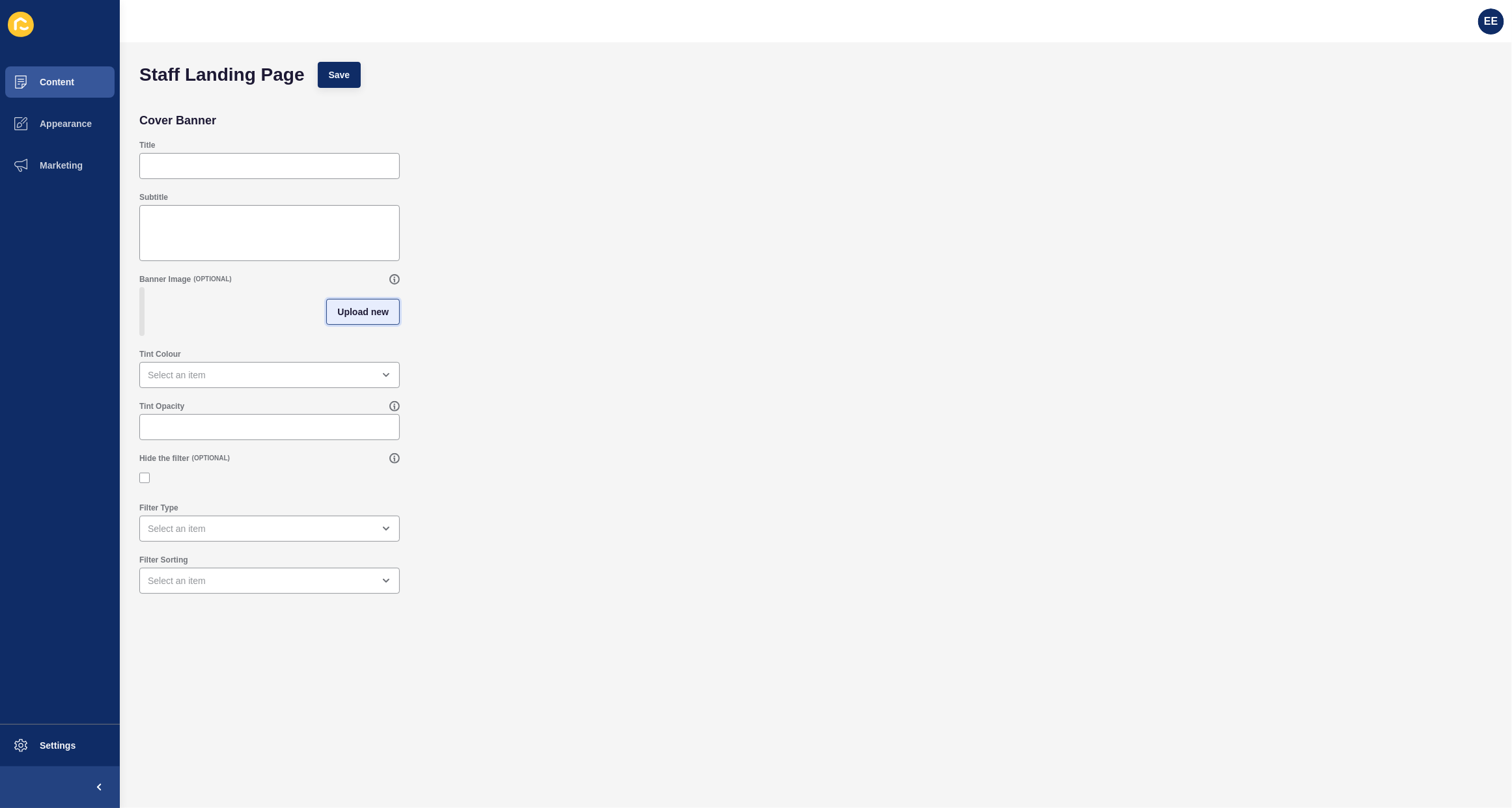
click at [370, 318] on span "Upload new" at bounding box center [362, 312] width 52 height 13
click at [252, 316] on span at bounding box center [269, 314] width 258 height 51
click at [141, 288] on input "Drag or click to upload" at bounding box center [141, 288] width 0 height 0
type input "C:\fakepath\livingroom.jpg"
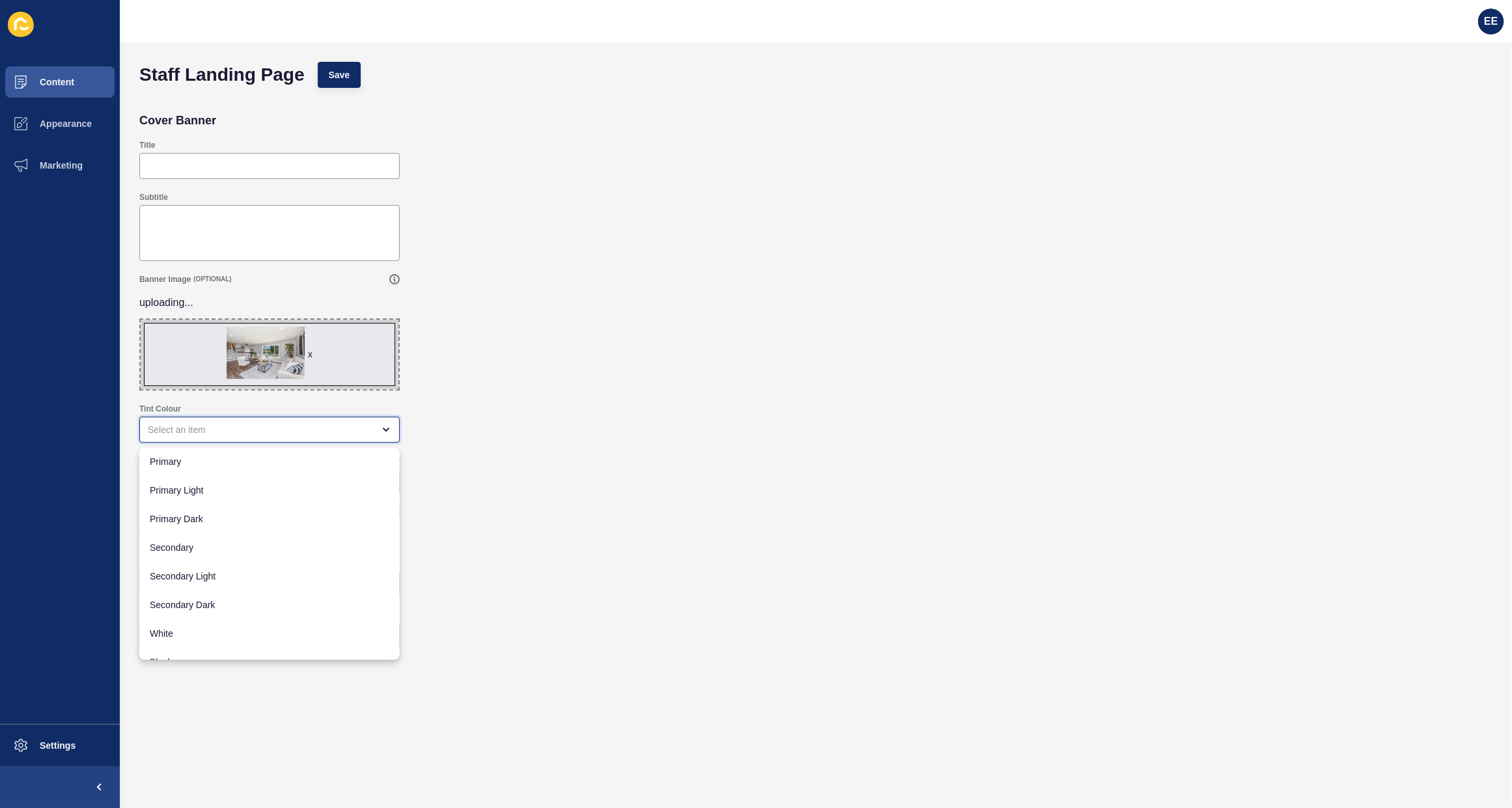
click at [257, 417] on div "close menu" at bounding box center [269, 430] width 261 height 26
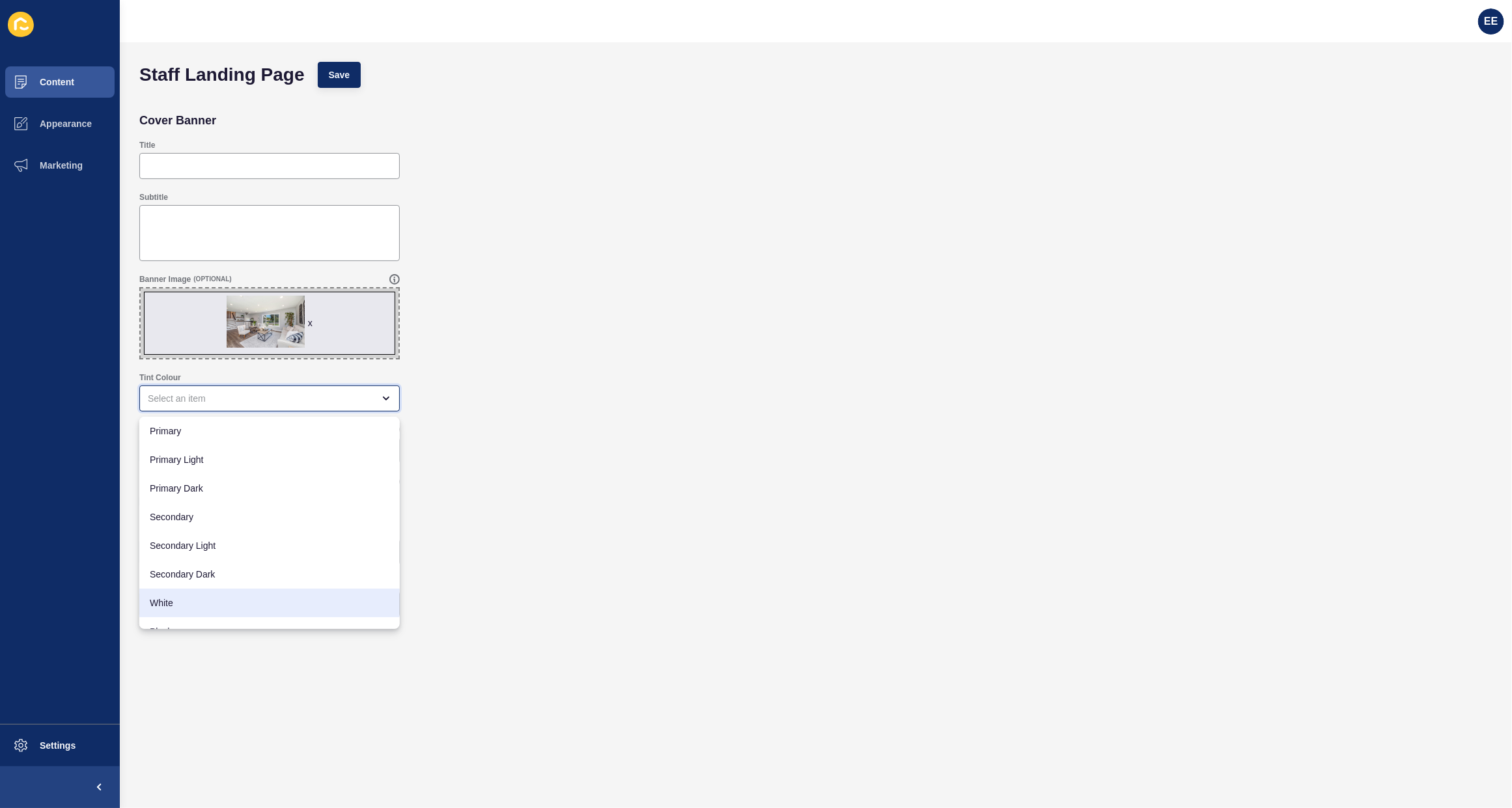
scroll to position [17, 0]
click at [180, 616] on span "Black" at bounding box center [269, 615] width 240 height 13
type input "Black"
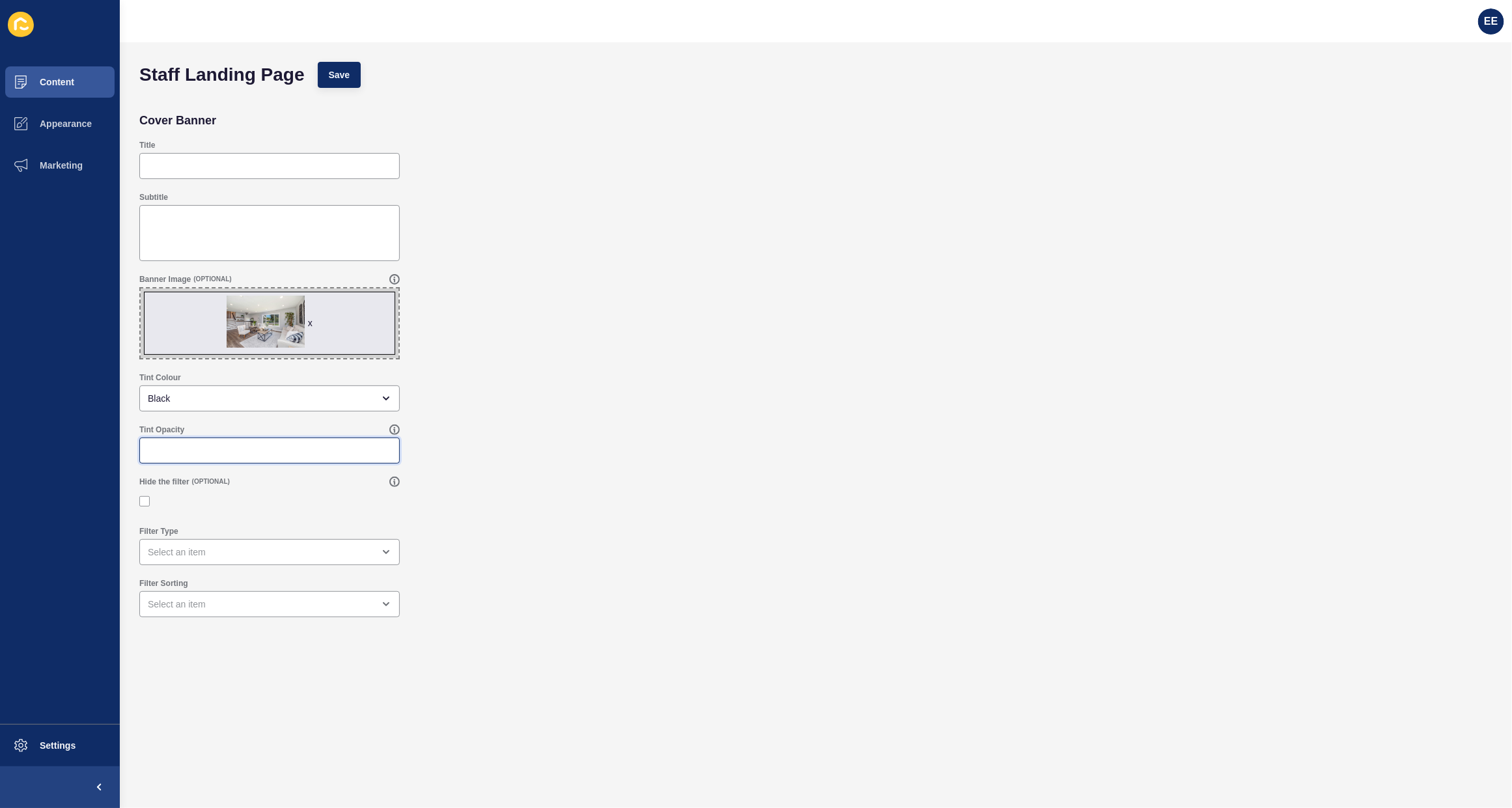
click at [251, 456] on input "Tint Opacity" at bounding box center [269, 450] width 244 height 13
type input ".2"
click at [199, 451] on input "0.35" at bounding box center [269, 450] width 244 height 13
type input "0.30"
drag, startPoint x: 245, startPoint y: 515, endPoint x: 265, endPoint y: 518, distance: 20.2
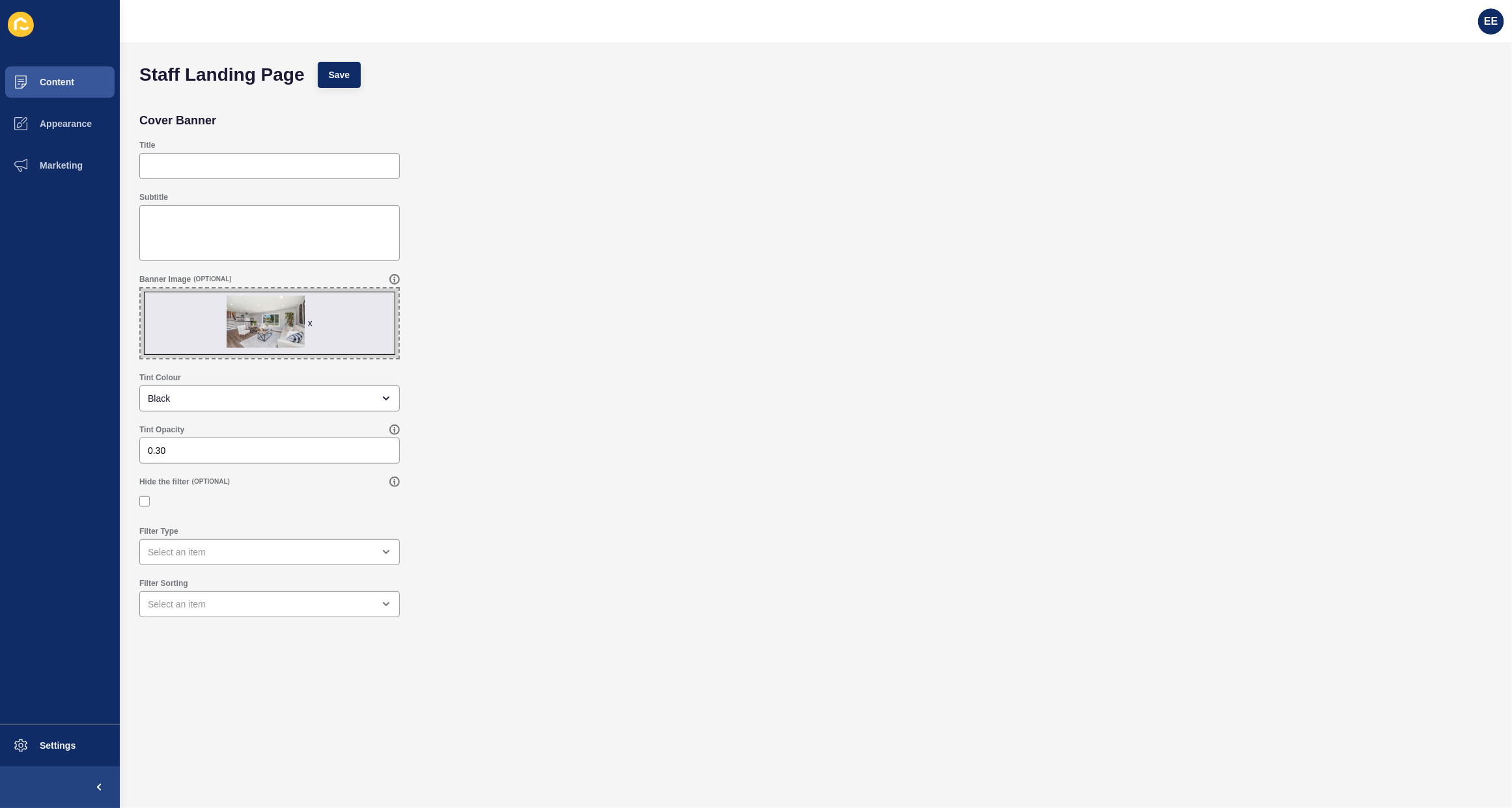
click at [251, 515] on div "Hide the filter (OPTIONAL)" at bounding box center [815, 495] width 1366 height 49
drag, startPoint x: 142, startPoint y: 498, endPoint x: 427, endPoint y: 497, distance: 285.0
click at [142, 499] on label at bounding box center [144, 501] width 11 height 11
click at [142, 499] on input "Hide the filter" at bounding box center [146, 501] width 8 height 8
checkbox input "true"
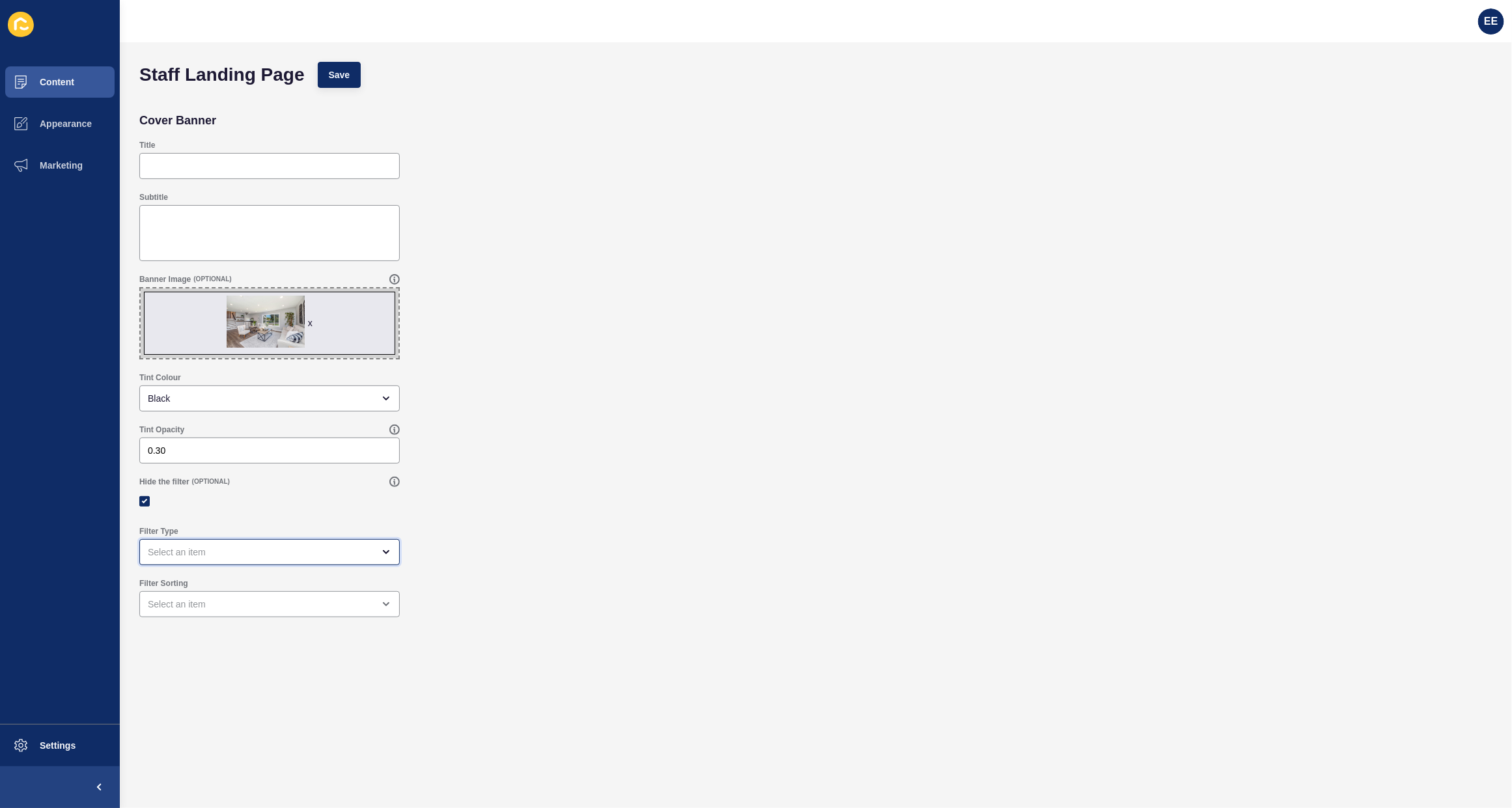
click at [293, 551] on div "open menu" at bounding box center [260, 552] width 225 height 13
click at [301, 500] on div at bounding box center [269, 501] width 261 height 12
click at [278, 598] on div "open menu" at bounding box center [260, 604] width 225 height 13
click at [283, 473] on div "Hide the filter (OPTIONAL)" at bounding box center [815, 495] width 1366 height 49
click at [348, 83] on button "Save" at bounding box center [340, 75] width 44 height 26
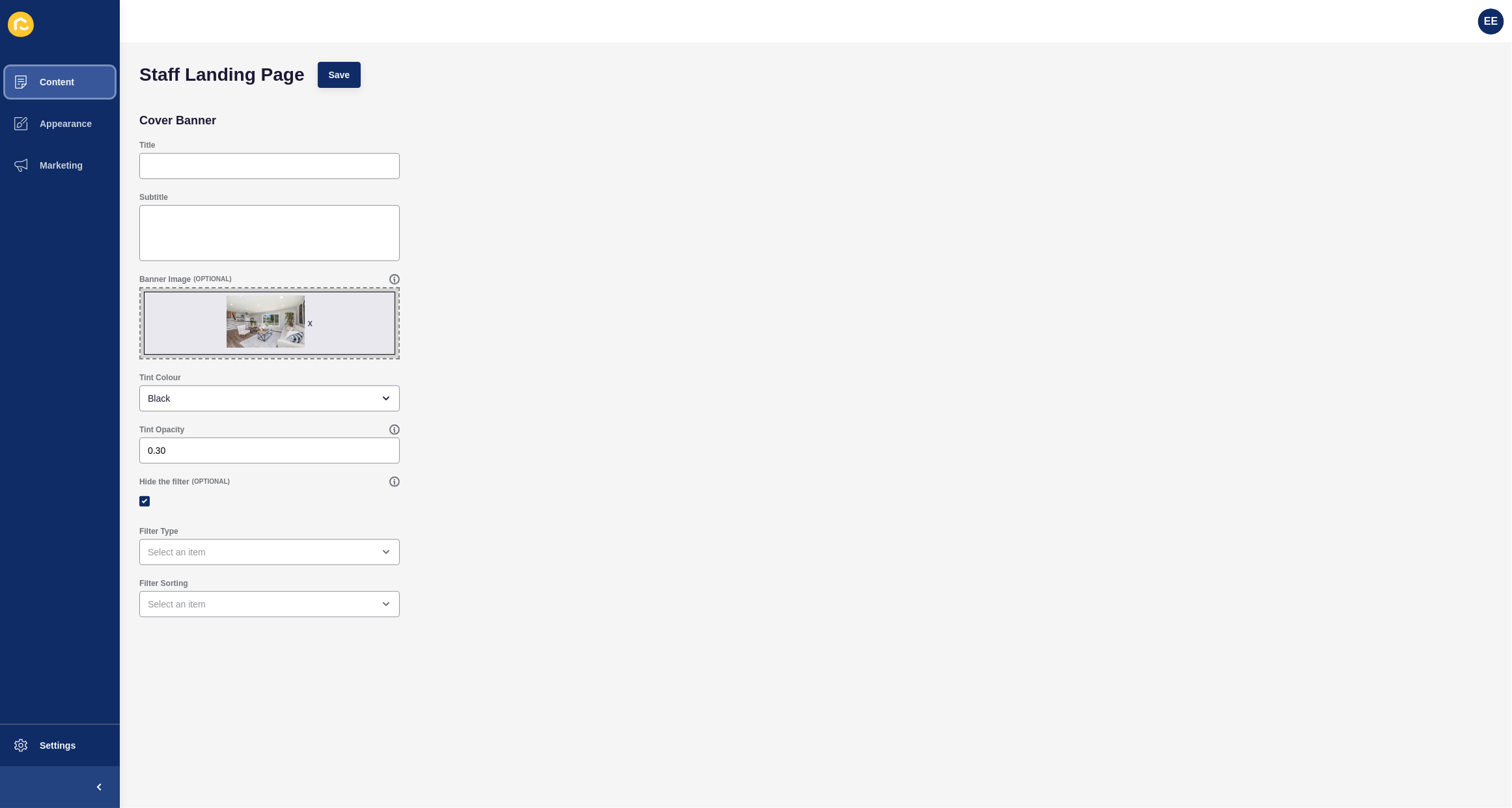
click at [70, 86] on span "Content" at bounding box center [36, 82] width 76 height 11
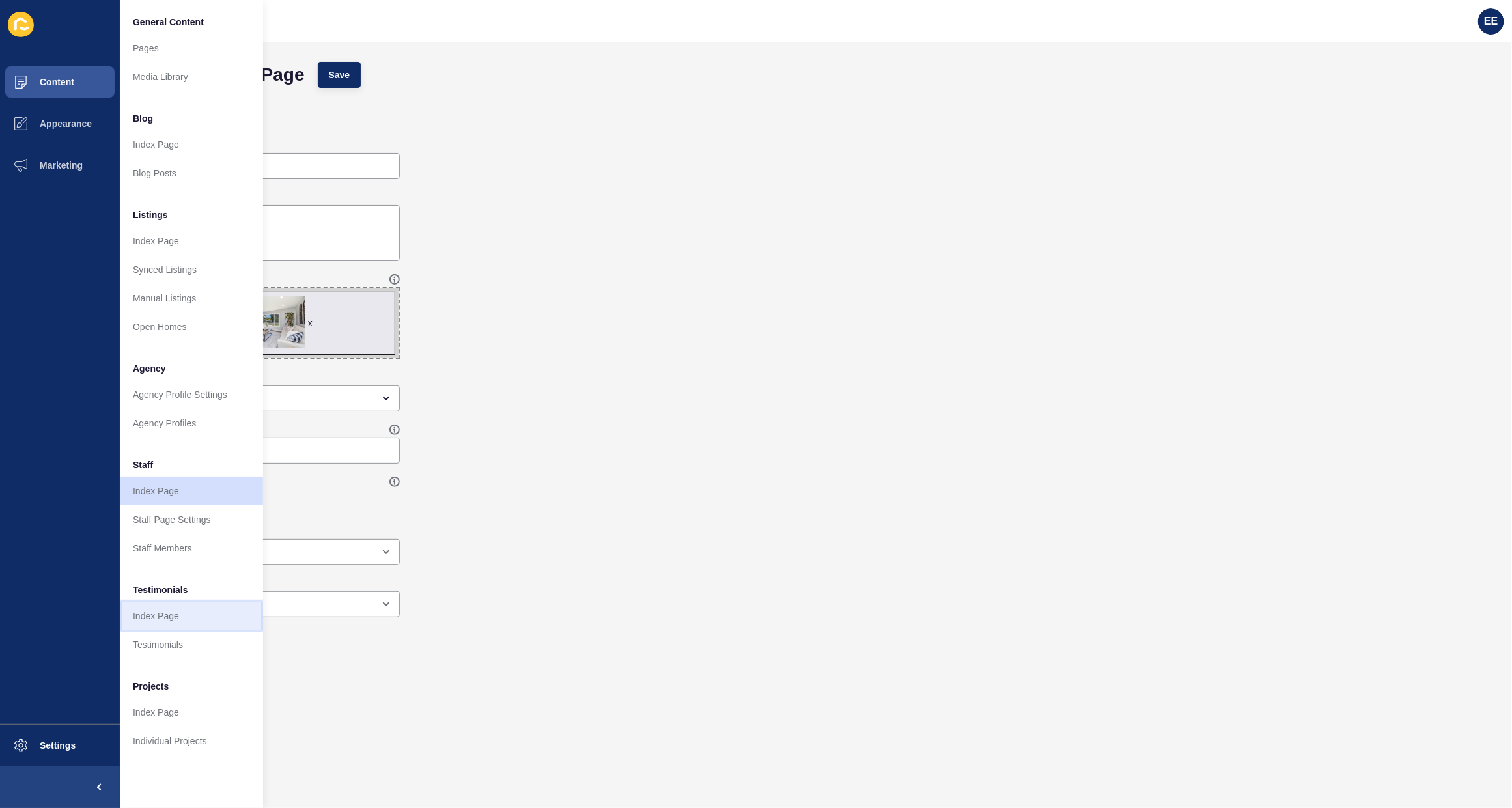
click at [148, 611] on link "Index Page" at bounding box center [191, 616] width 143 height 29
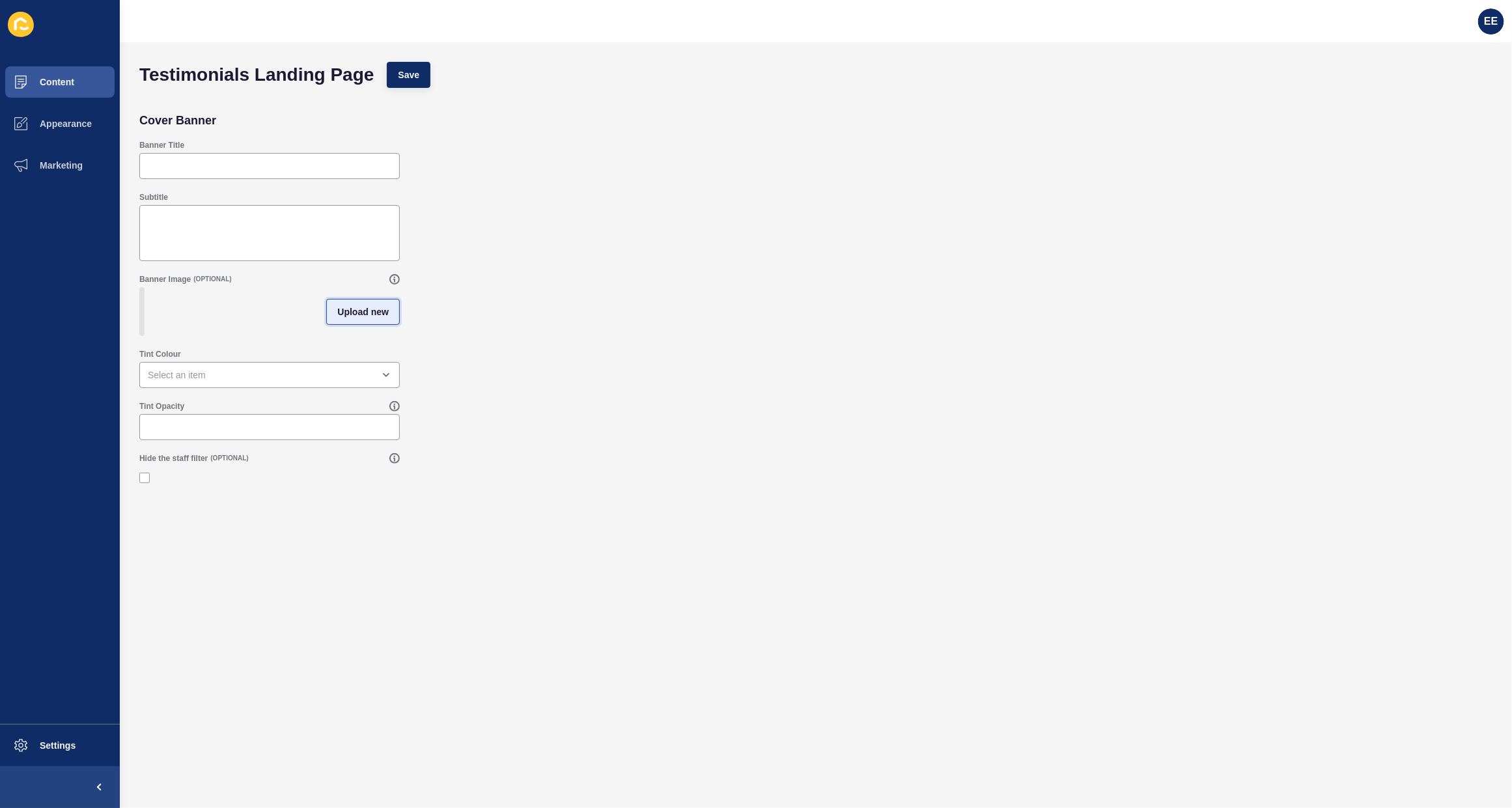
click at [337, 308] on button "Upload new" at bounding box center [363, 312] width 73 height 26
click at [287, 307] on span at bounding box center [269, 314] width 258 height 51
click at [141, 288] on input "Drag or click to upload" at bounding box center [141, 288] width 0 height 0
type input "C:\fakepath\kitchenimage1.jpg"
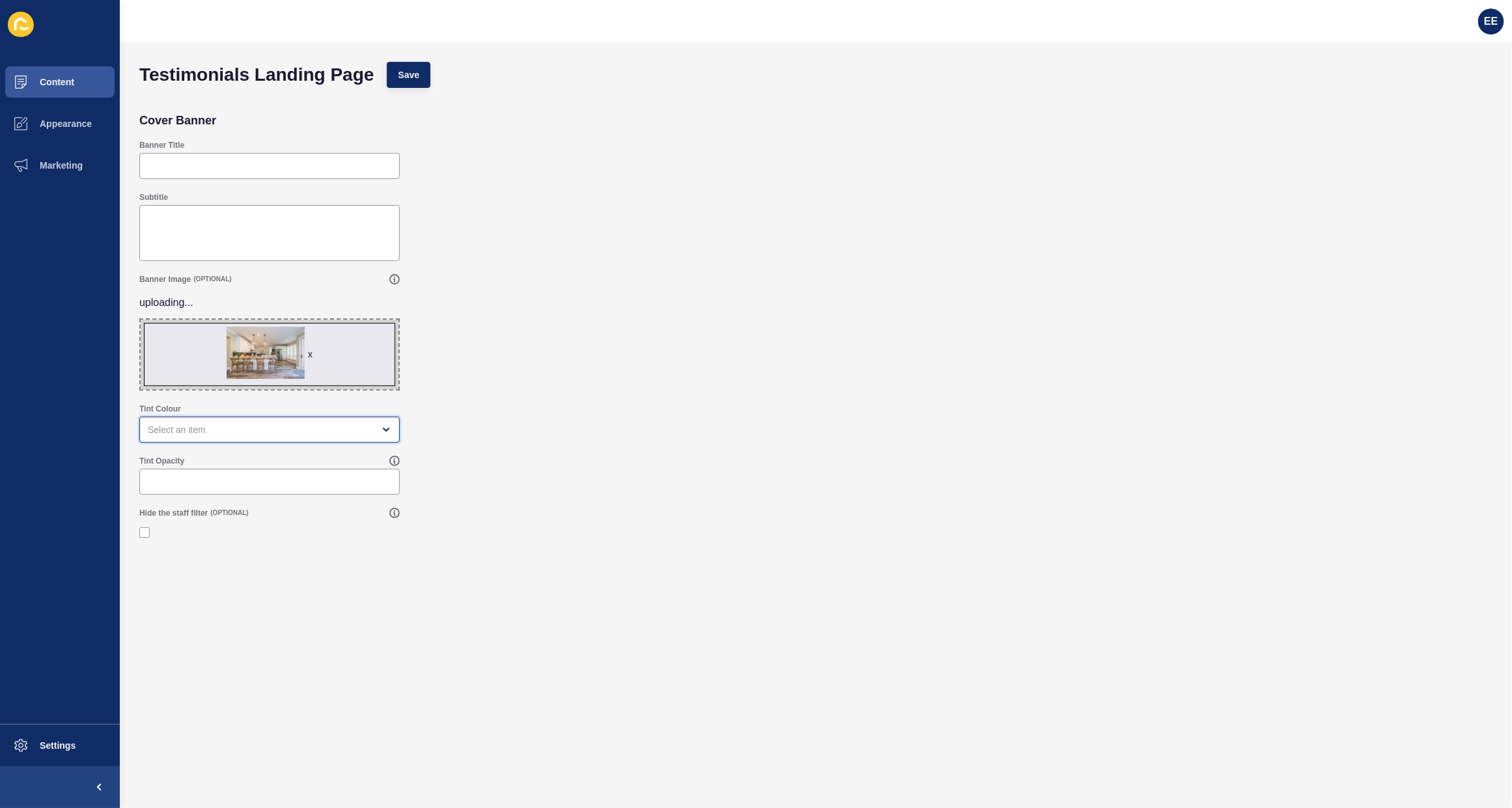
click at [291, 425] on div "open menu" at bounding box center [260, 430] width 225 height 13
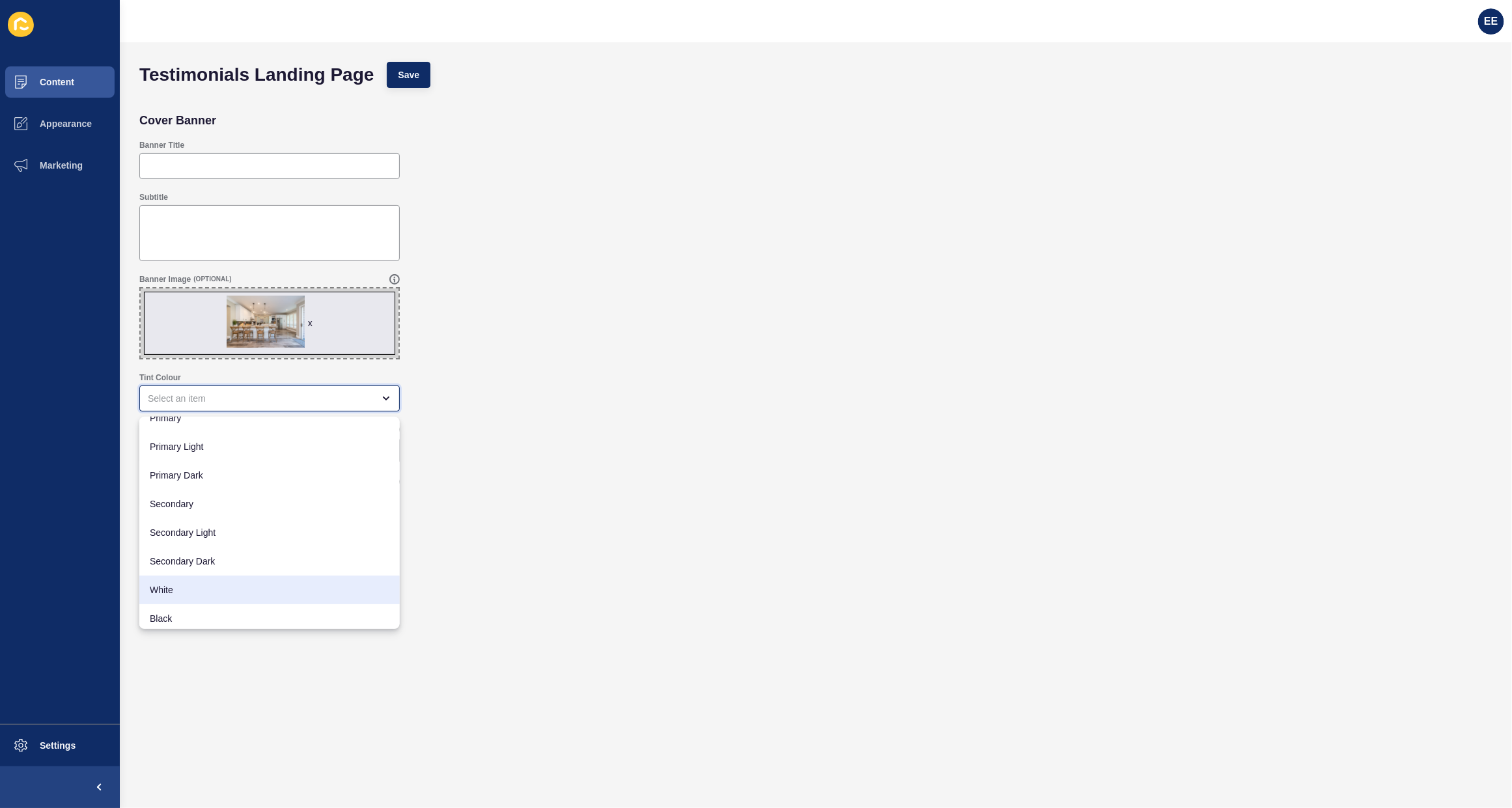
scroll to position [17, 0]
click at [230, 622] on div "Black" at bounding box center [269, 615] width 261 height 29
type input "Black"
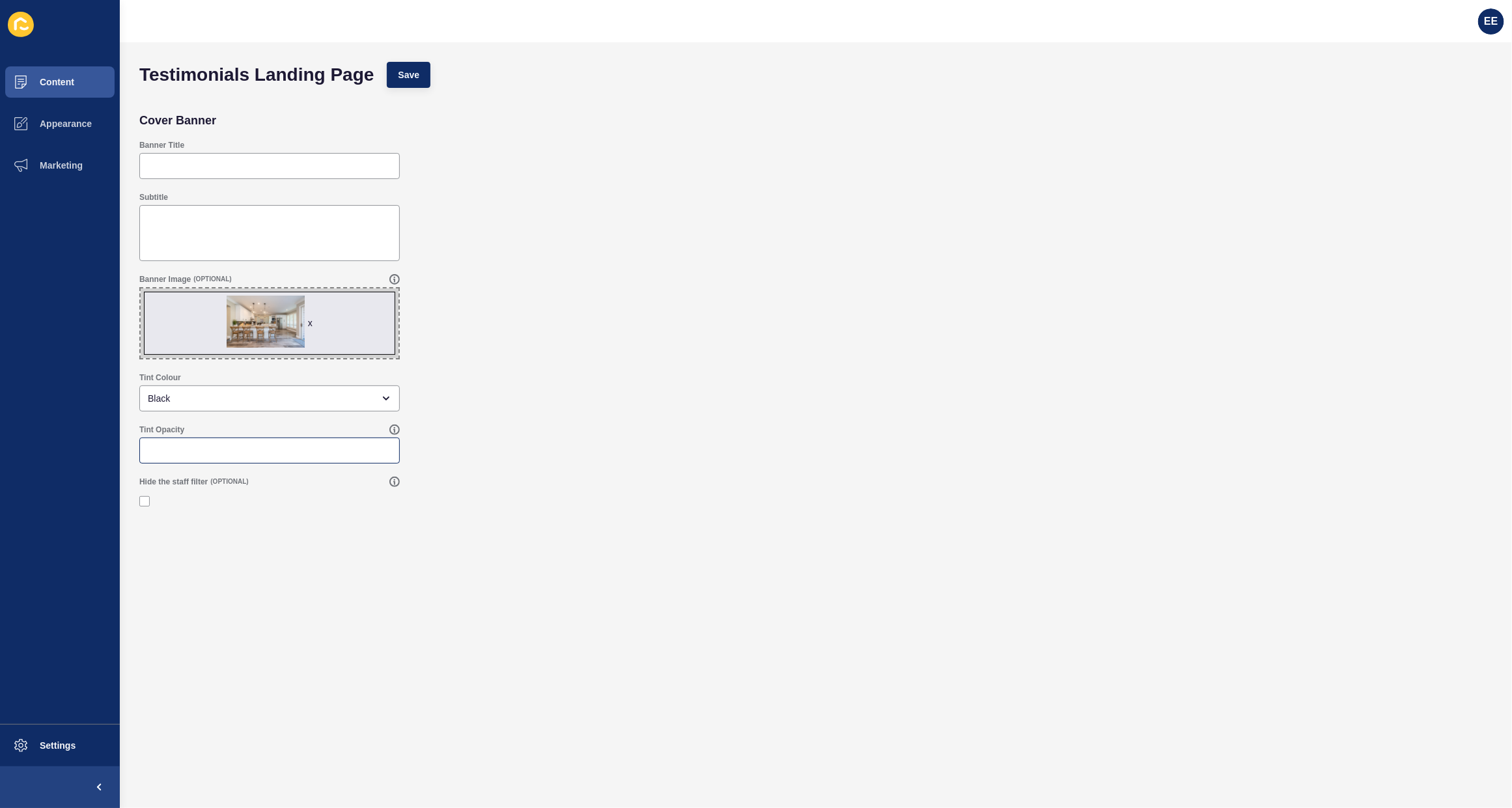
click at [244, 459] on div at bounding box center [269, 450] width 261 height 26
type input ".30"
click at [397, 77] on button "Save" at bounding box center [408, 75] width 44 height 26
click at [39, 69] on span at bounding box center [20, 82] width 42 height 42
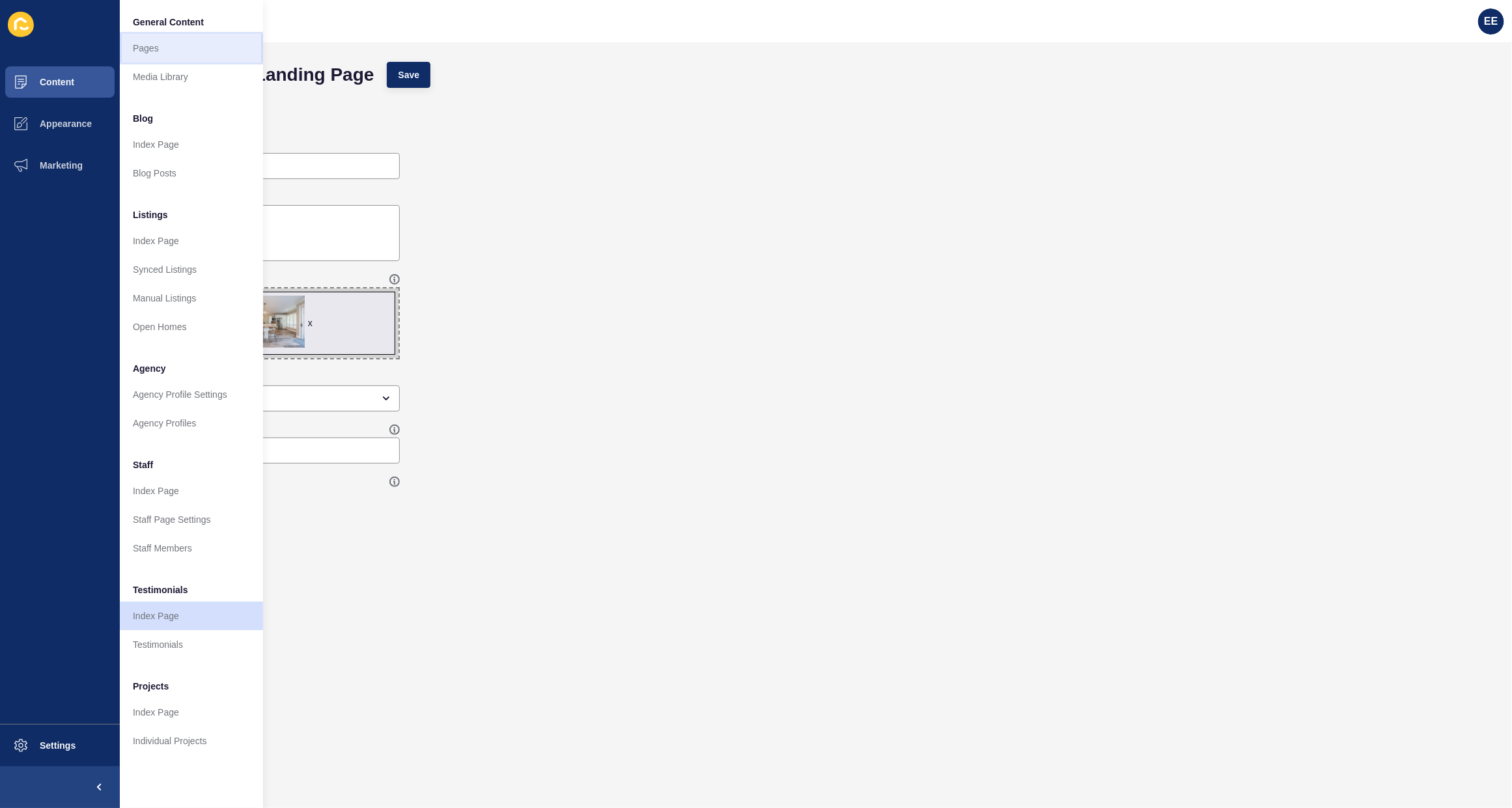
click at [157, 54] on link "Pages" at bounding box center [191, 48] width 143 height 29
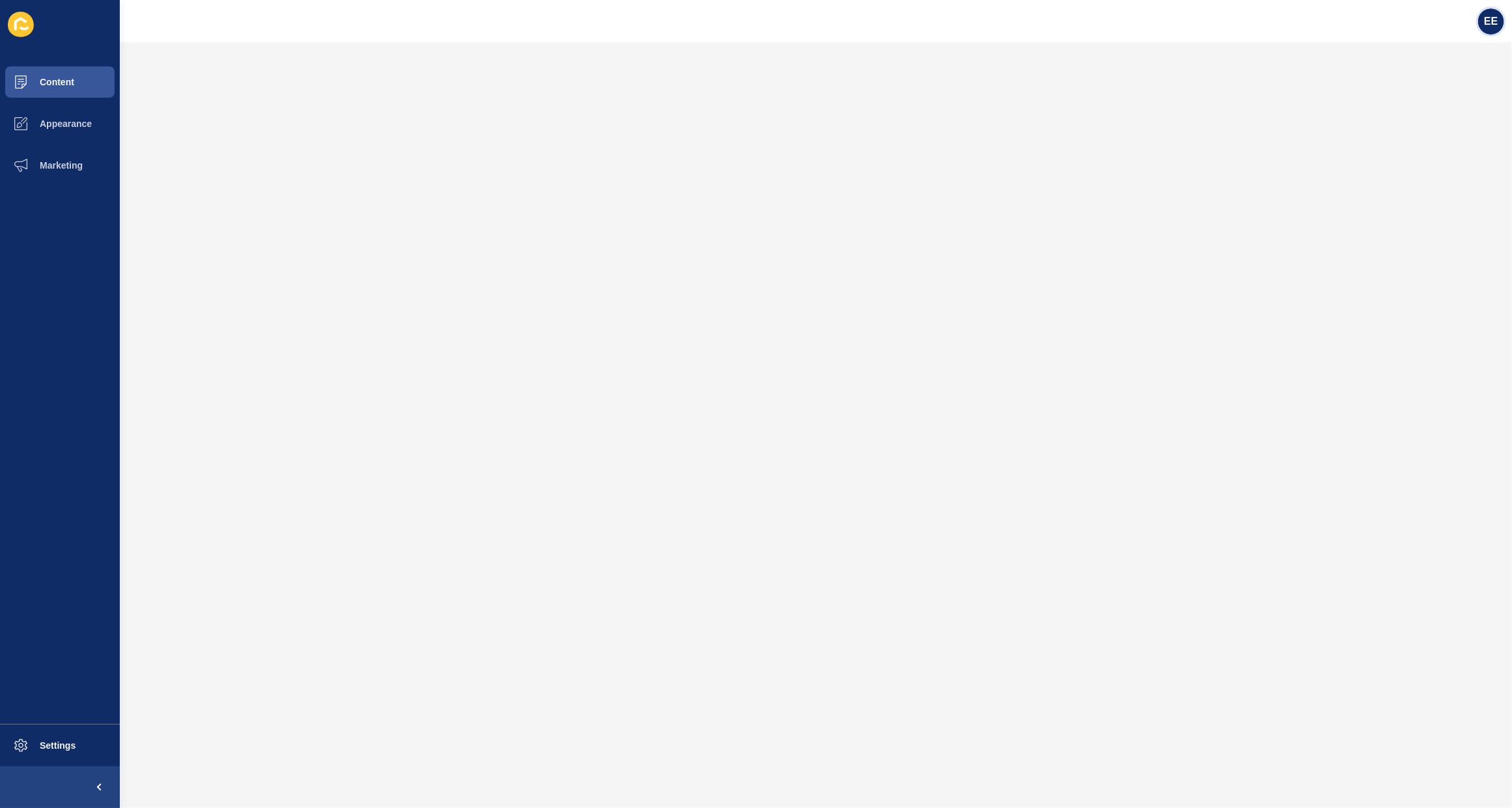
click at [1483, 21] on div "EE" at bounding box center [1491, 21] width 26 height 26
click at [1452, 100] on link "Logout" at bounding box center [1459, 108] width 95 height 29
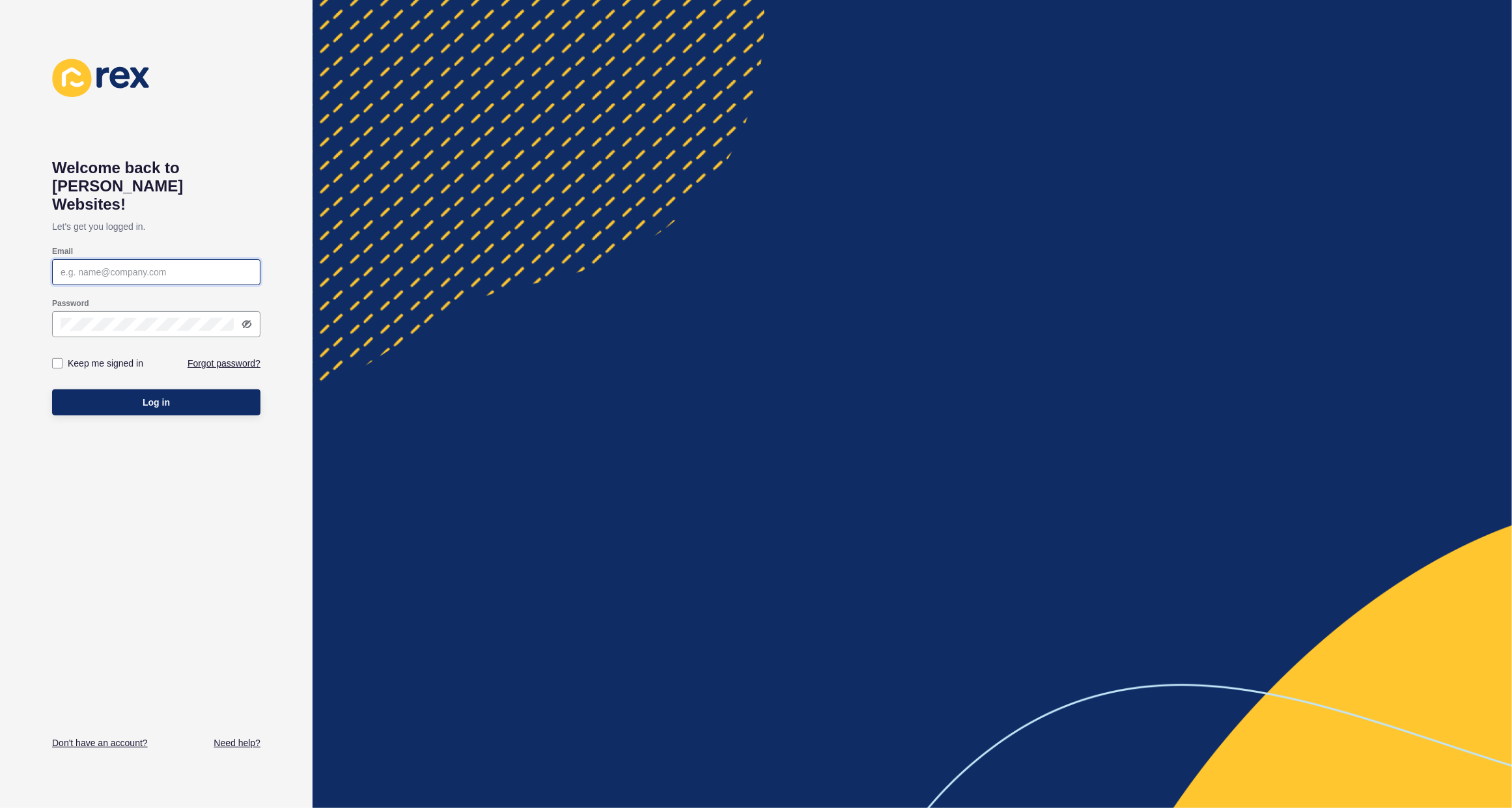
type input "[PERSON_NAME][EMAIL_ADDRESS][PERSON_NAME][DOMAIN_NAME]"
click at [111, 390] on button "Log in" at bounding box center [156, 402] width 208 height 26
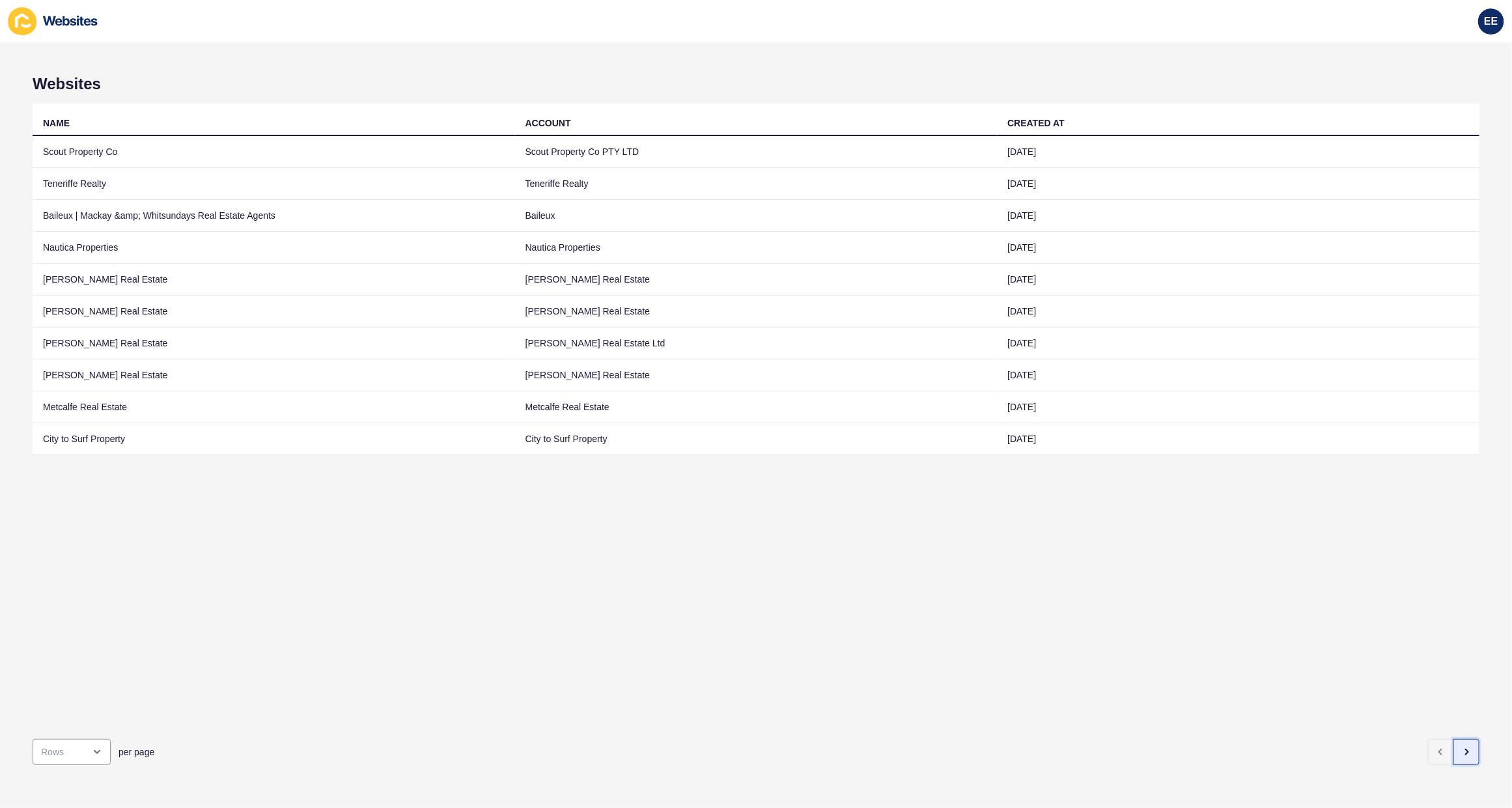
click at [1461, 747] on icon "button" at bounding box center [1466, 752] width 11 height 11
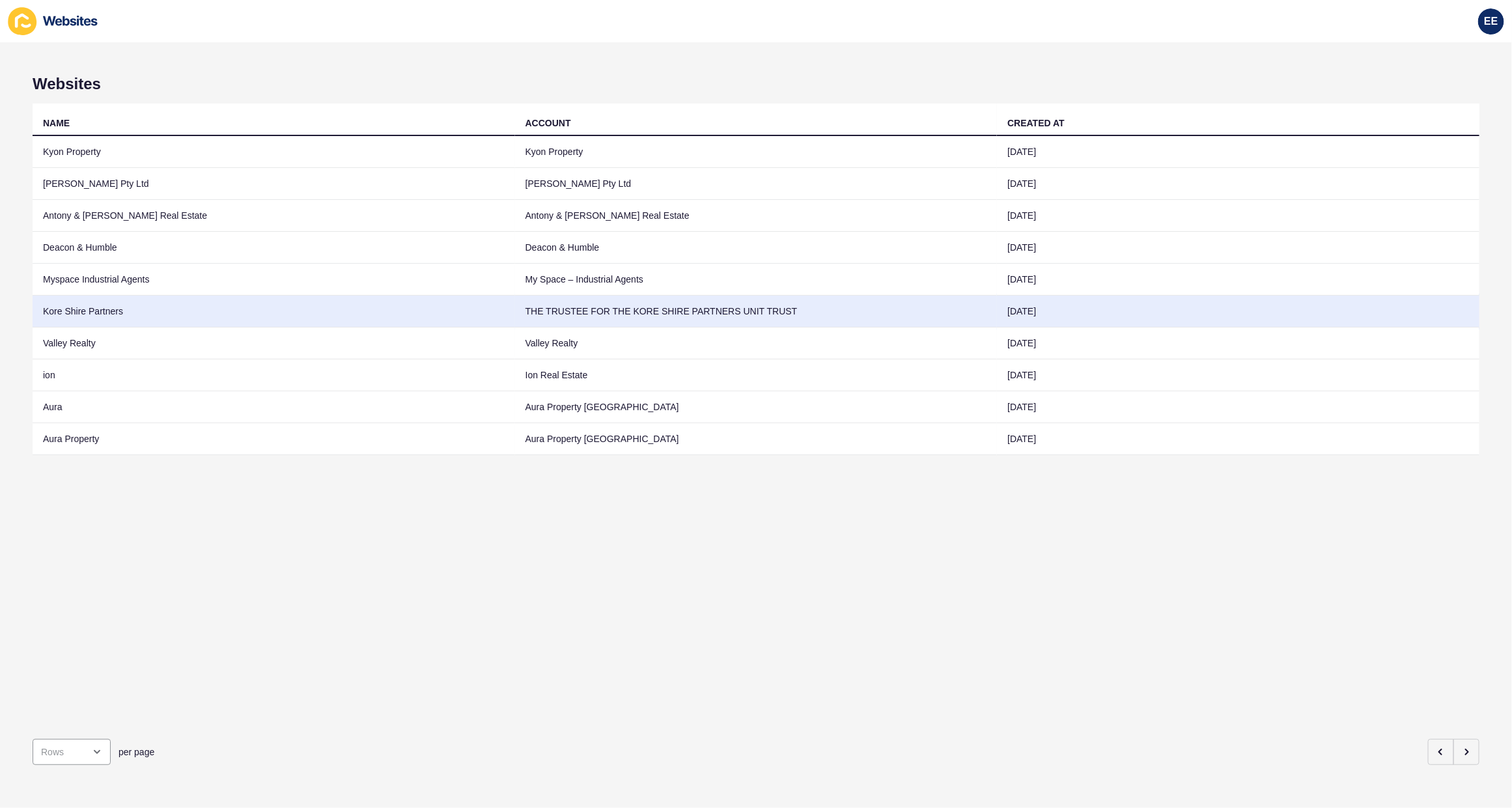
click at [47, 312] on td "Kore Shire Partners" at bounding box center [273, 311] width 483 height 32
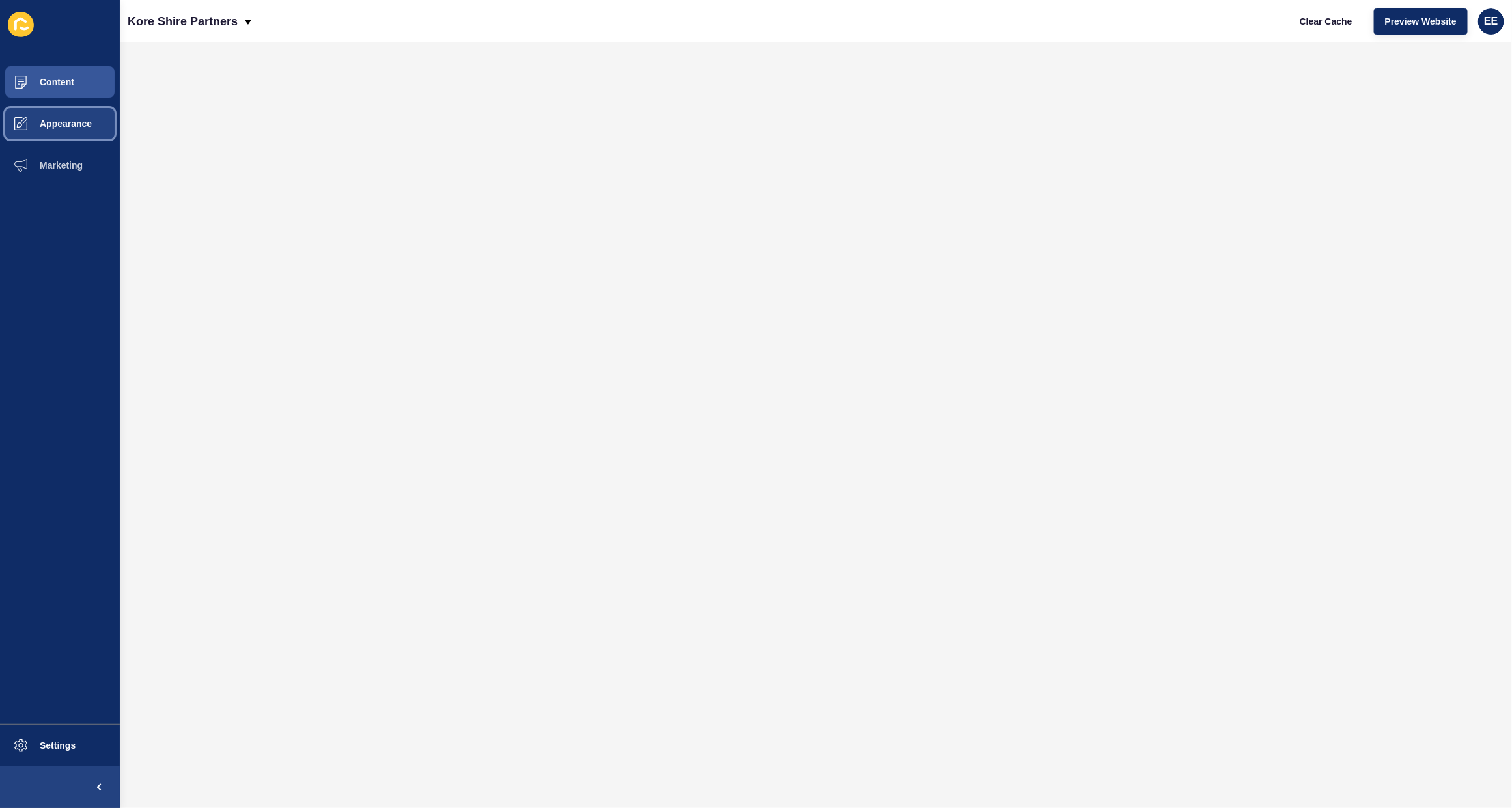
click at [37, 115] on span at bounding box center [20, 124] width 42 height 42
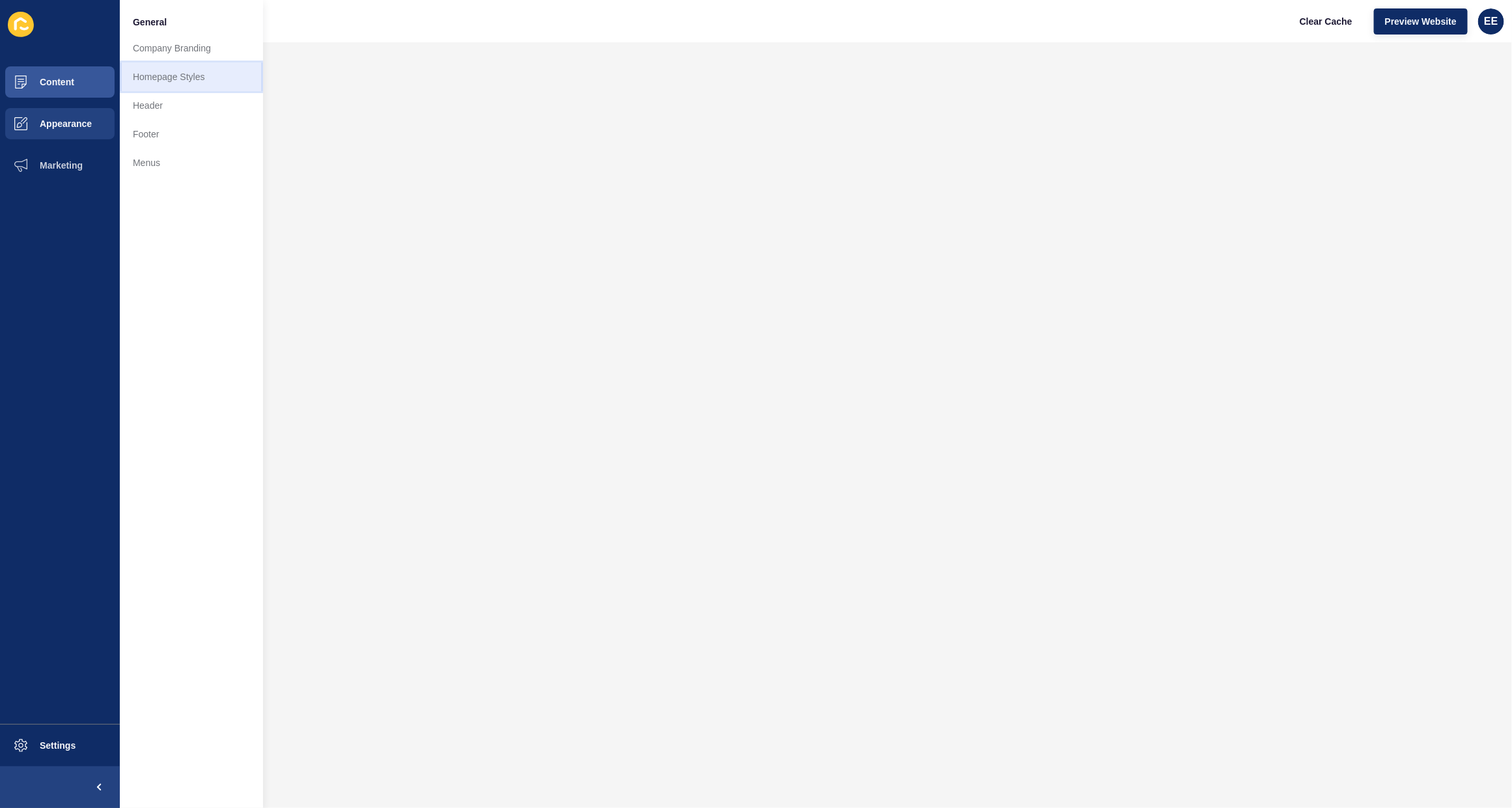
click at [130, 80] on link "Homepage Styles" at bounding box center [191, 76] width 143 height 29
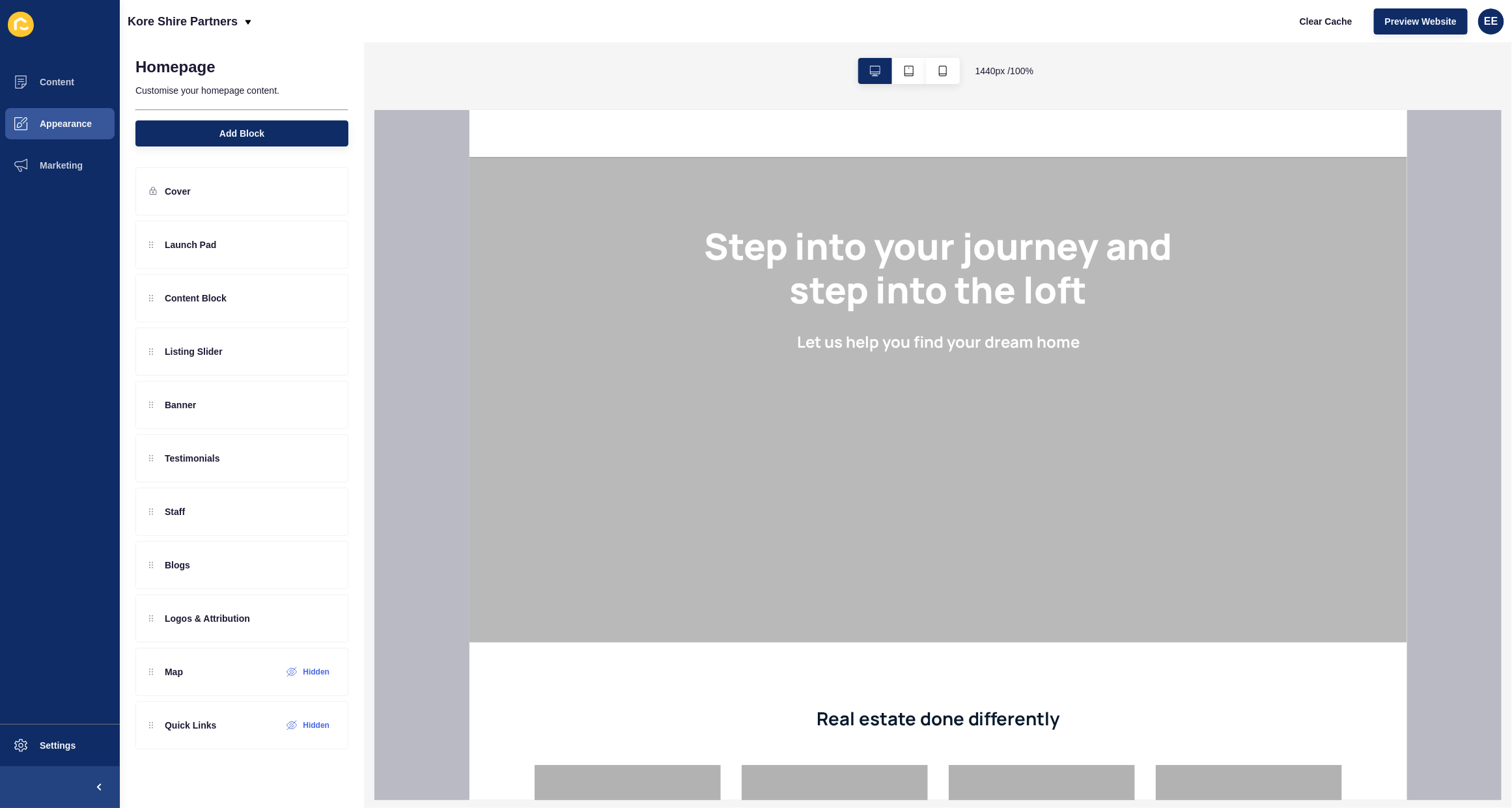
scroll to position [64, 0]
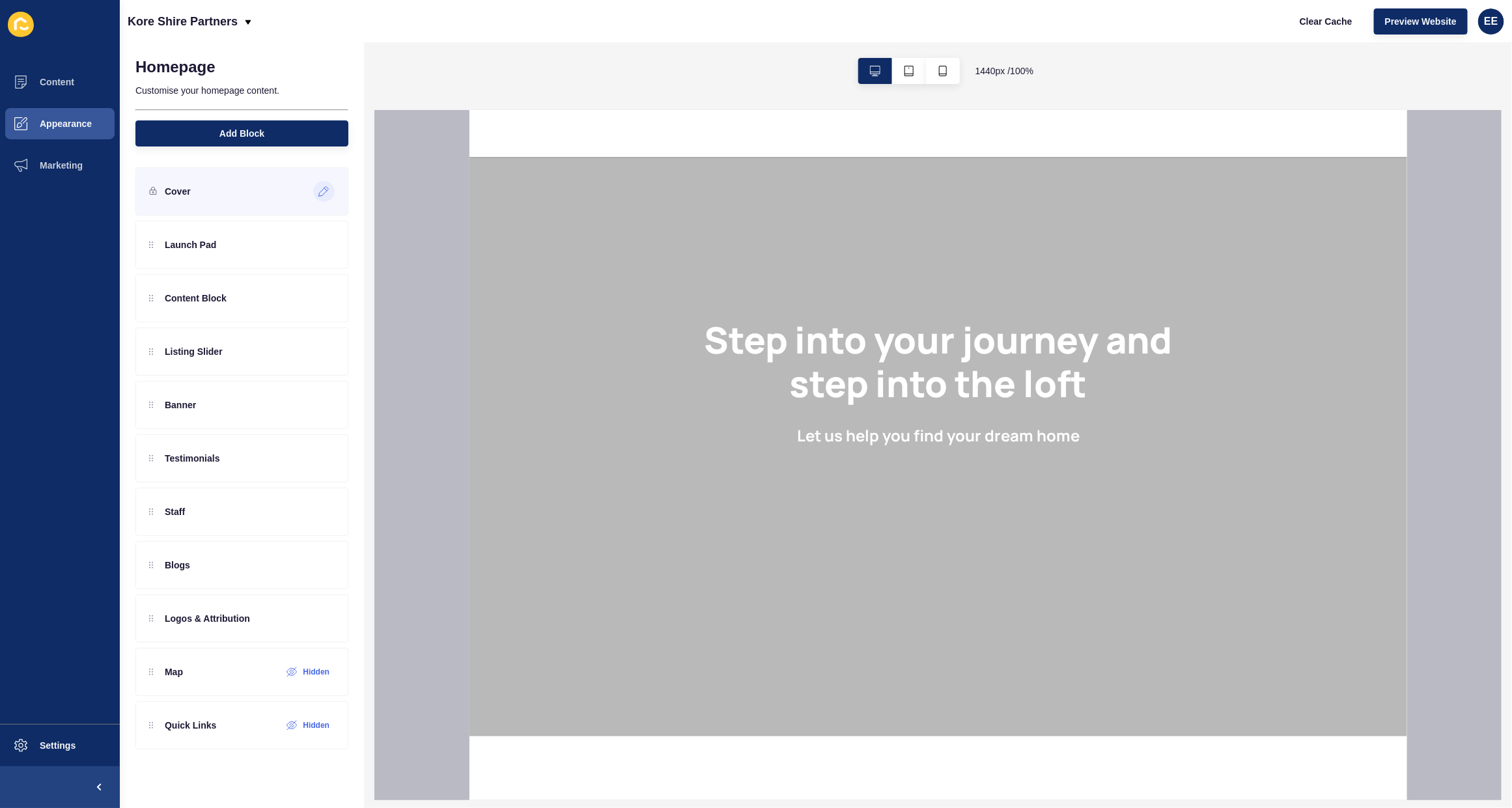
click at [321, 190] on icon at bounding box center [324, 192] width 11 height 11
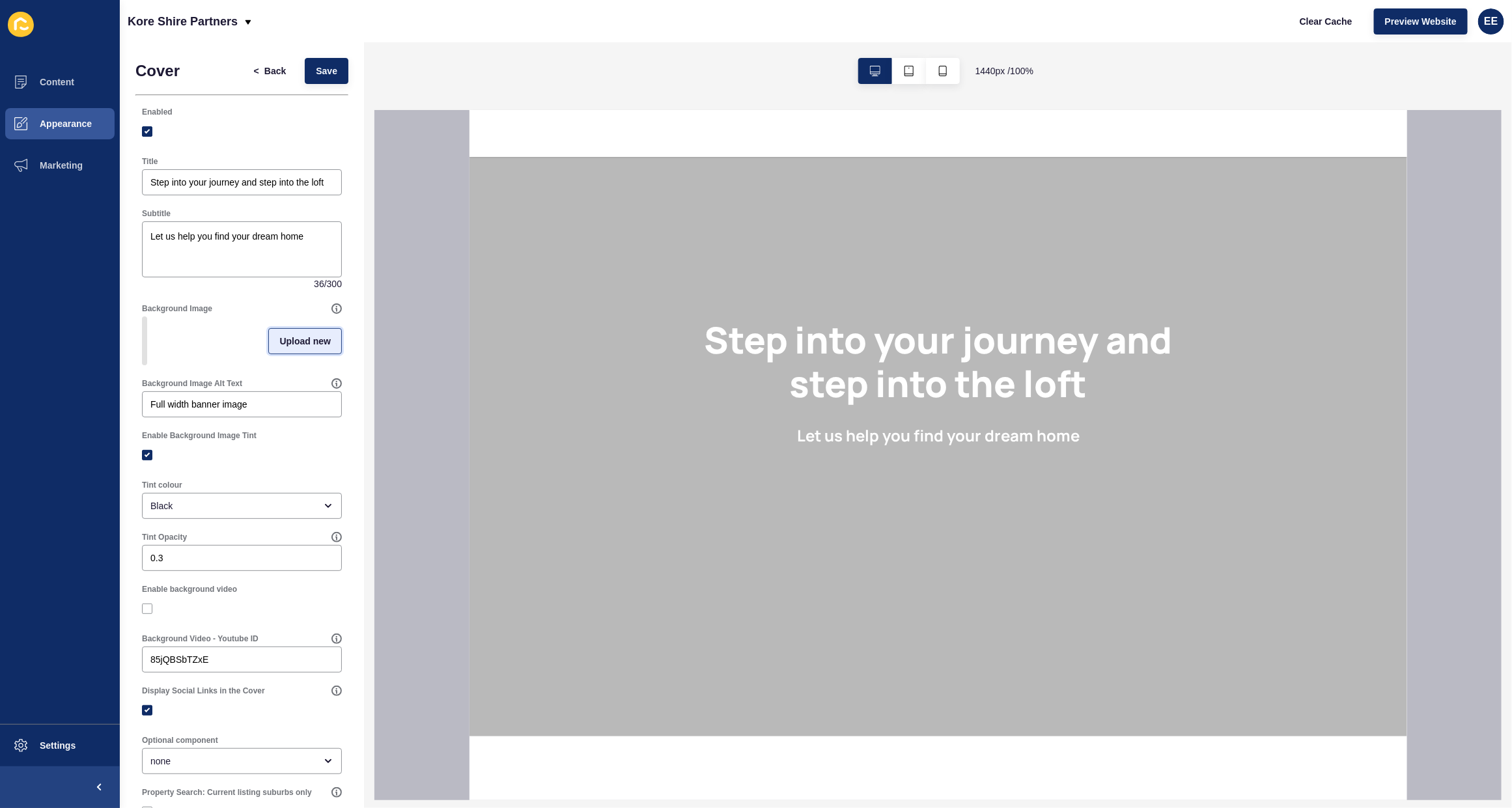
click at [279, 342] on span "Upload new" at bounding box center [305, 341] width 52 height 13
click at [222, 342] on span at bounding box center [242, 344] width 197 height 51
click at [143, 318] on input "Drag or click to upload" at bounding box center [143, 318] width 0 height 0
type input "C:\fakepath\ADOREPORTMELBOURNEEVE-1.jpg"
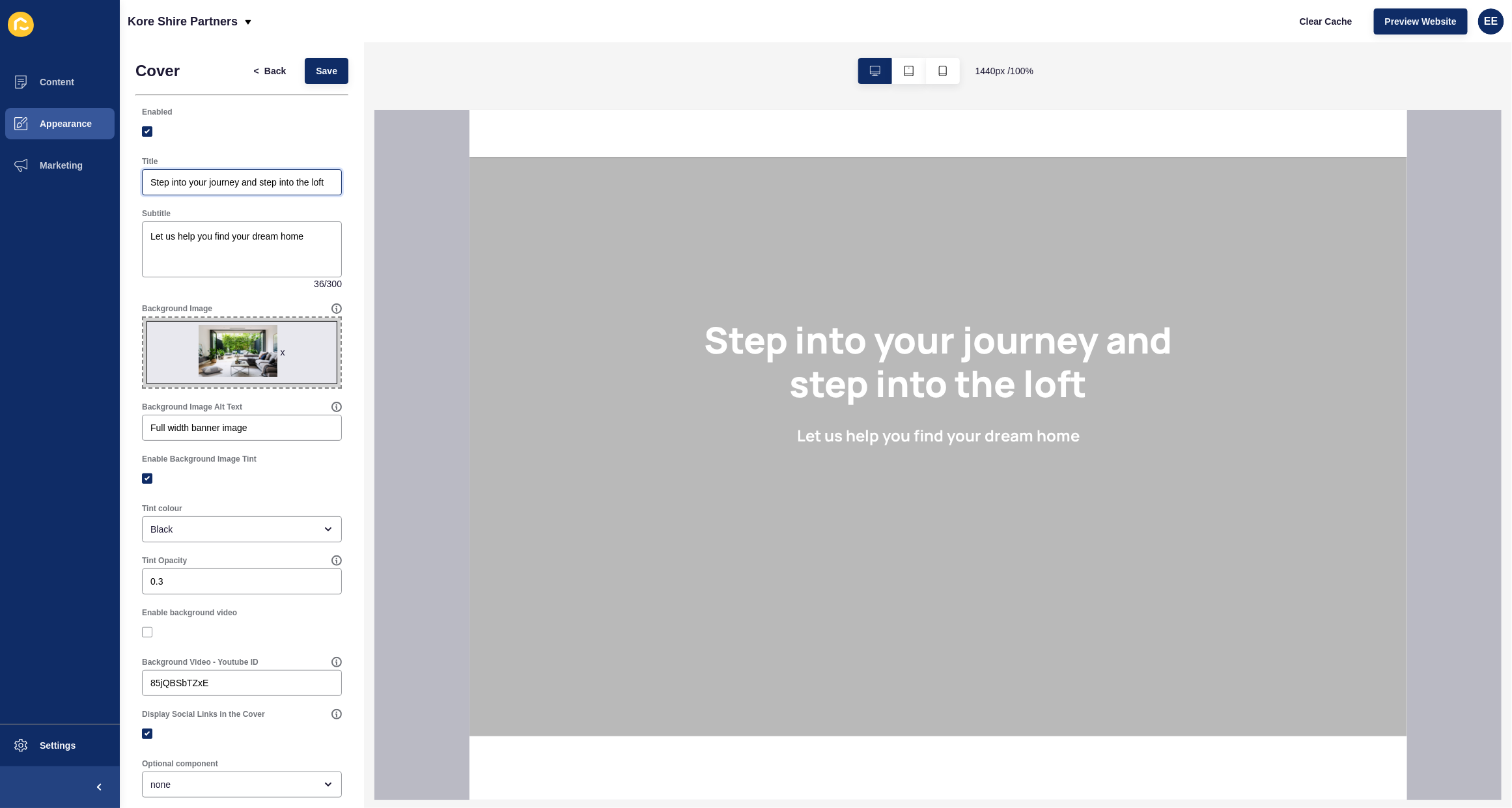
click at [235, 187] on input "Step into your journey and step into the loft" at bounding box center [242, 182] width 183 height 13
paste input "Kore Shire Partners"
type input "Kore Shire Partners"
click at [274, 245] on textarea "Let us help you find your dream home" at bounding box center [242, 250] width 196 height 52
paste textarea "Connected through people, property, and community. That's KORE."
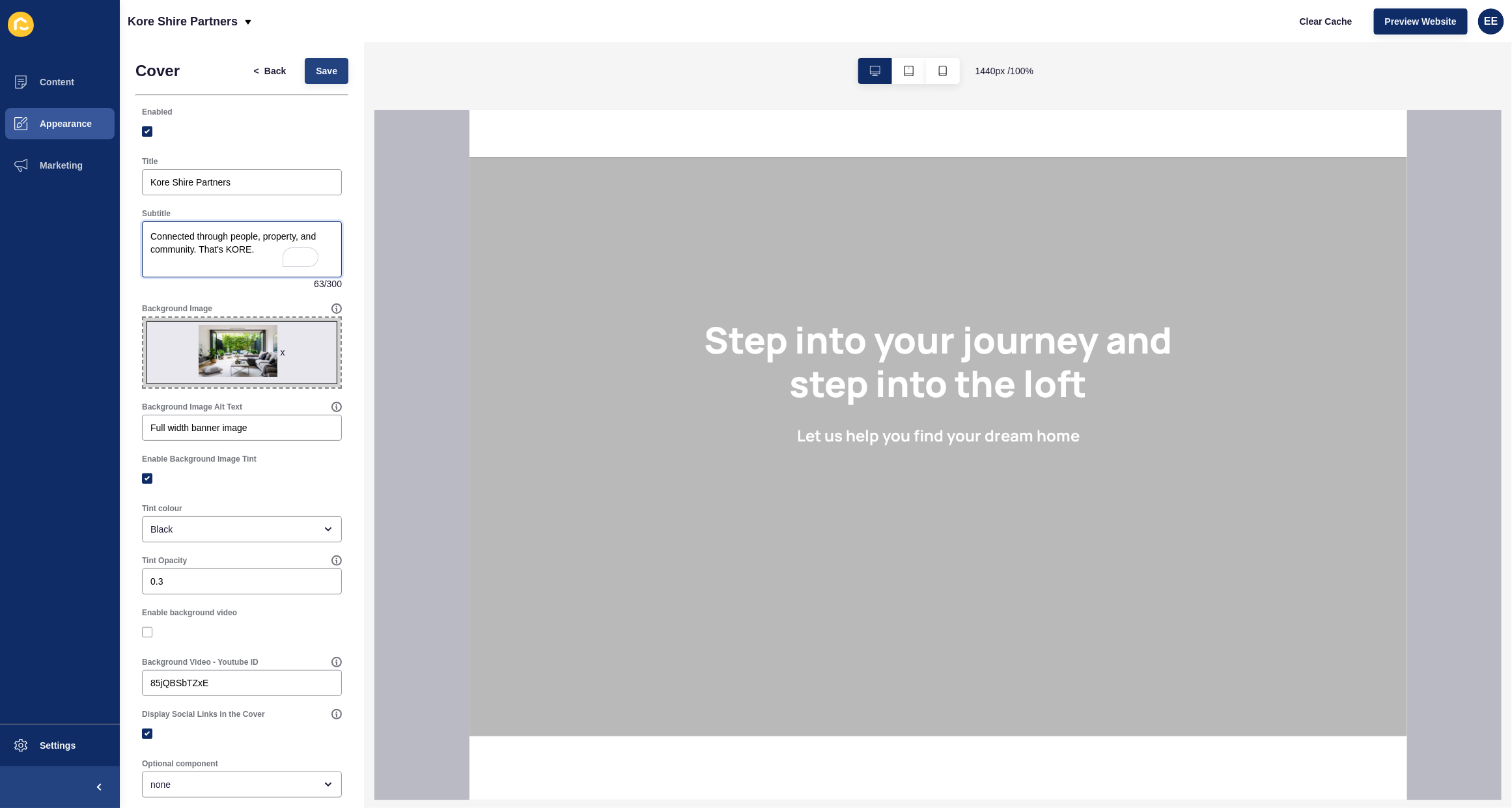
type textarea "Connected through people, property, and community. That's KORE."
click at [316, 69] on span "Save" at bounding box center [326, 71] width 21 height 13
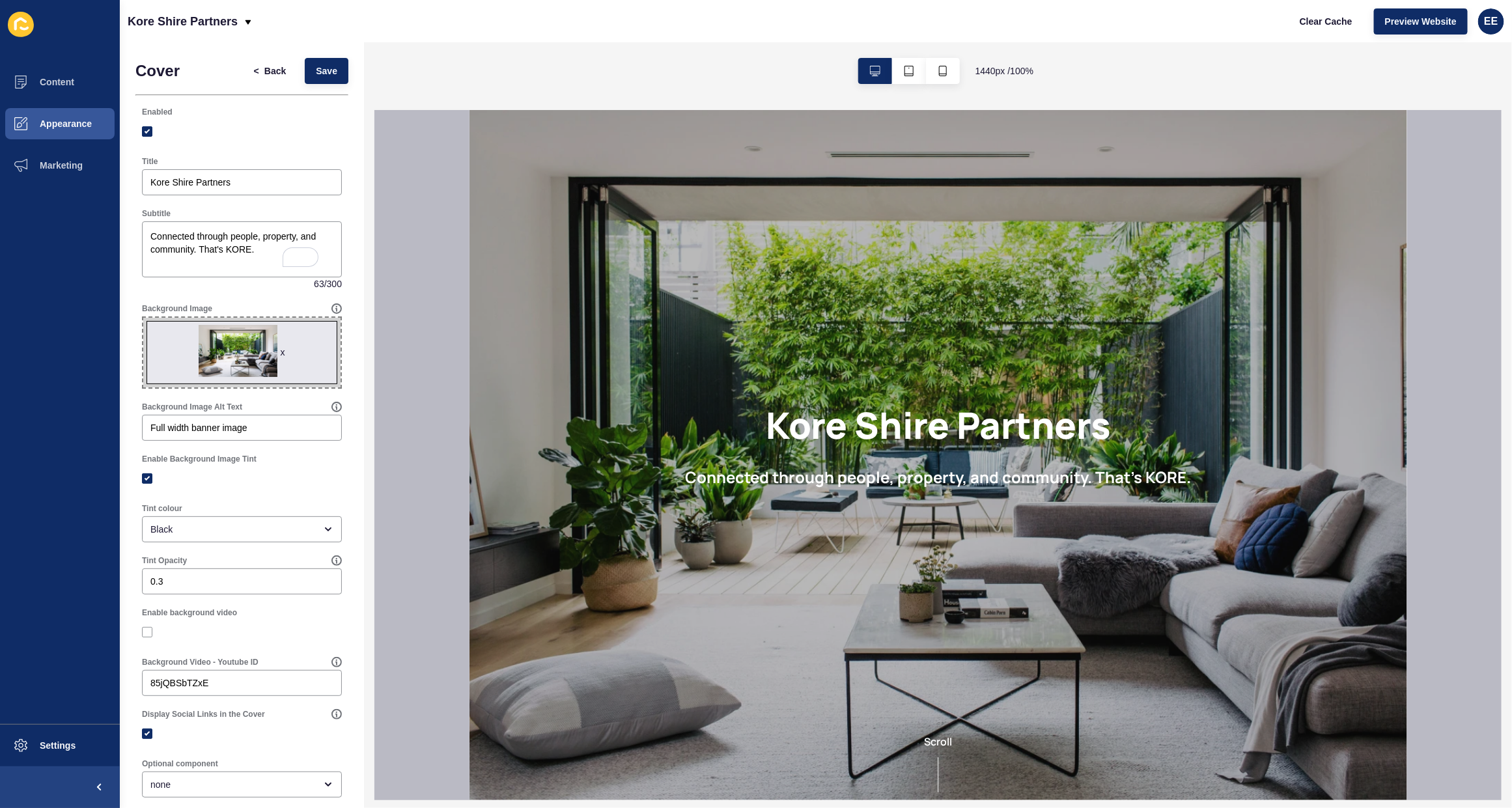
scroll to position [0, 0]
